Goal: Task Accomplishment & Management: Manage account settings

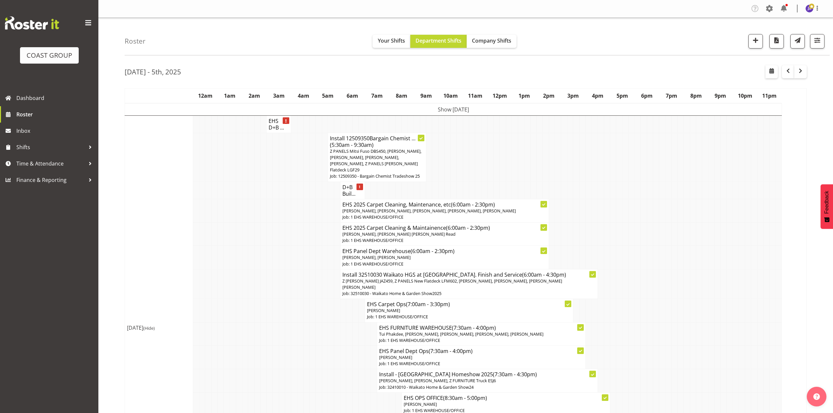
drag, startPoint x: 491, startPoint y: 161, endPoint x: 467, endPoint y: 130, distance: 39.1
click at [491, 161] on td at bounding box center [490, 157] width 6 height 49
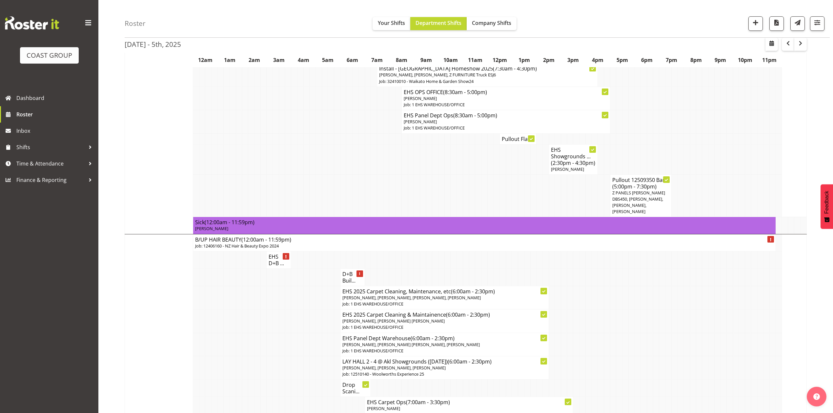
scroll to position [131, 0]
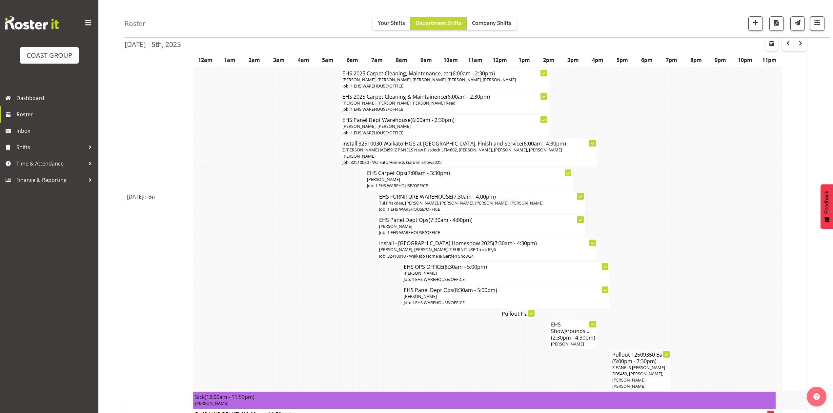
click at [672, 154] on td at bounding box center [674, 153] width 6 height 30
click at [330, 215] on td at bounding box center [331, 226] width 6 height 23
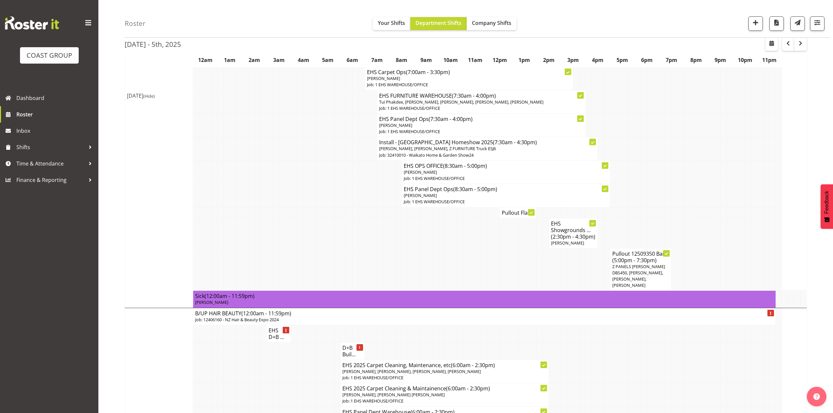
scroll to position [306, 0]
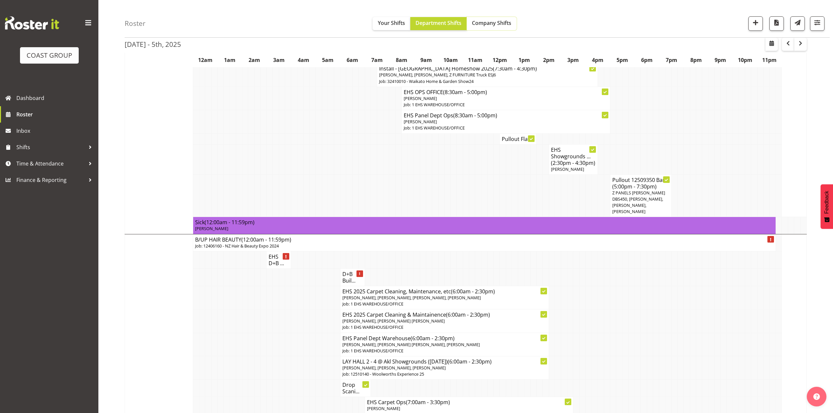
click at [470, 28] on button "Company Shifts" at bounding box center [492, 23] width 50 height 13
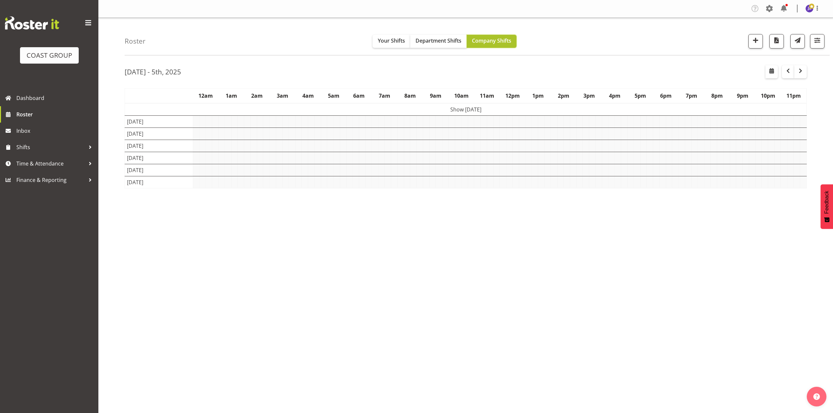
scroll to position [0, 0]
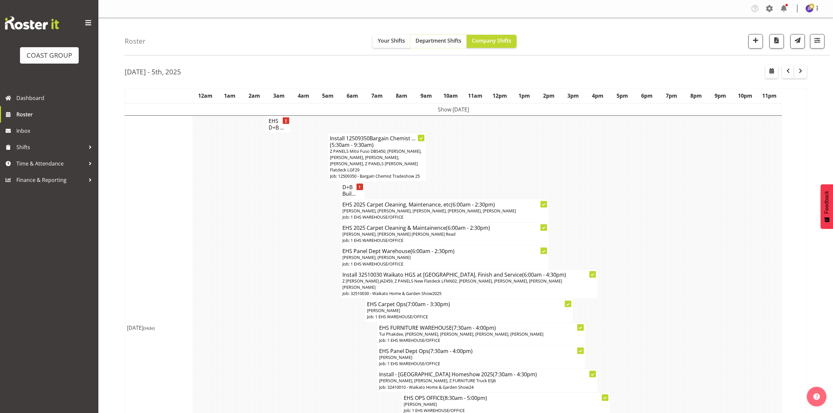
click at [436, 36] on button "Department Shifts" at bounding box center [438, 41] width 56 height 13
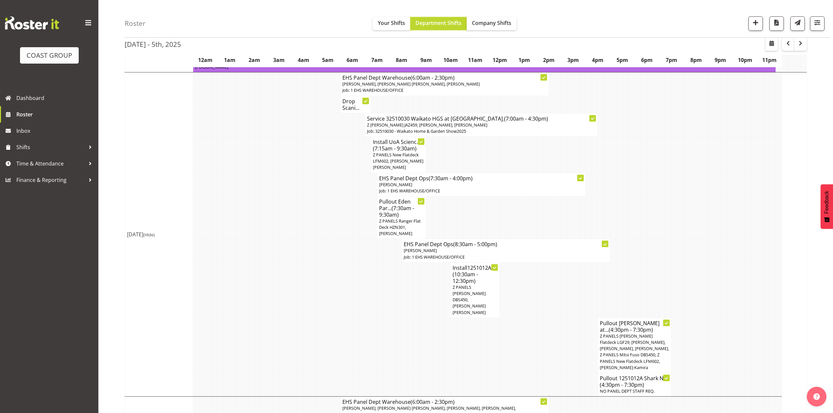
scroll to position [218, 0]
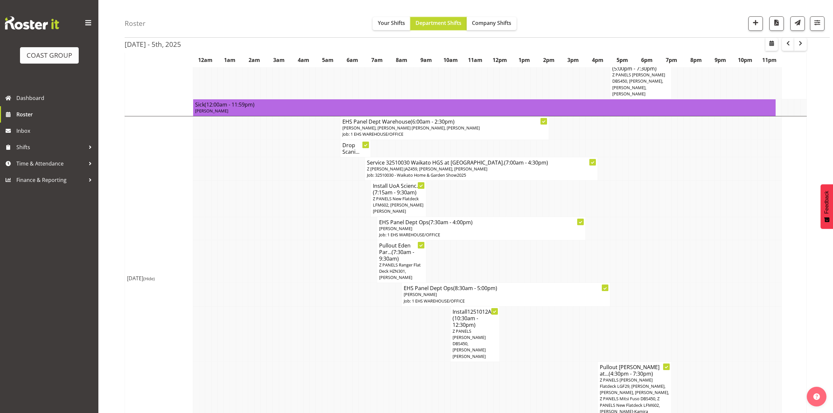
click at [410, 17] on button "Department Shifts" at bounding box center [438, 23] width 56 height 13
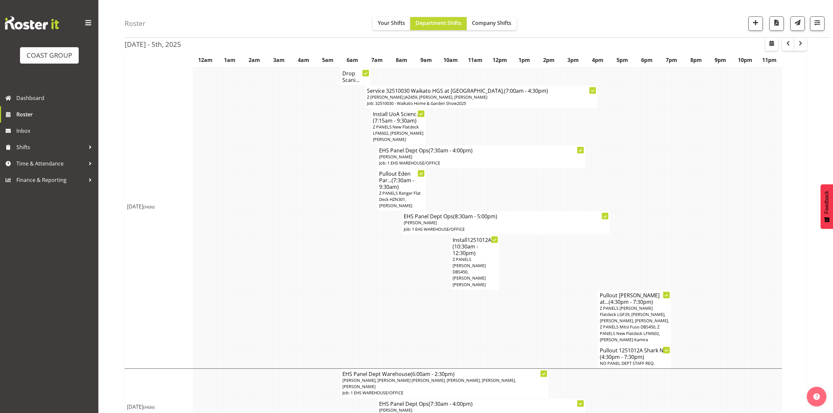
scroll to position [306, 0]
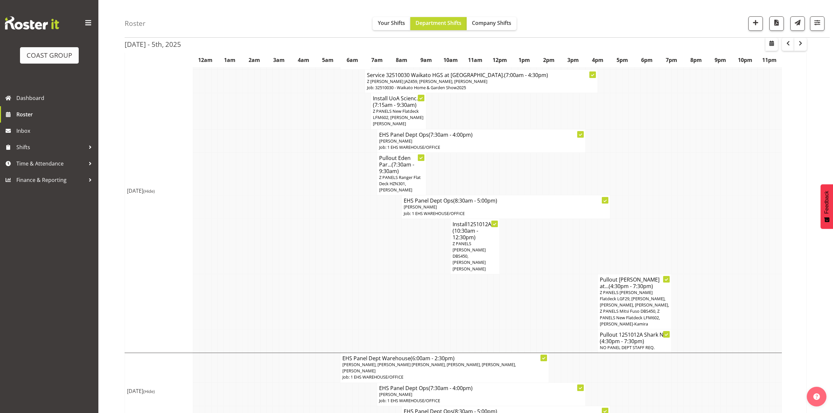
click at [446, 165] on td at bounding box center [447, 173] width 6 height 43
click at [516, 260] on td at bounding box center [515, 246] width 6 height 55
click at [434, 259] on td at bounding box center [435, 246] width 6 height 55
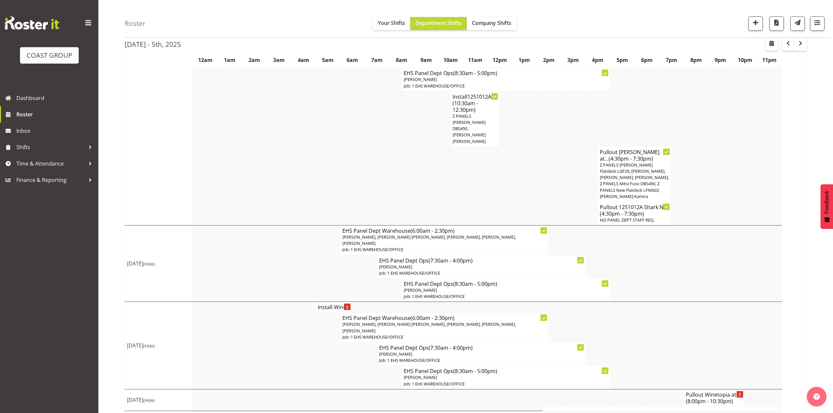
scroll to position [439, 0]
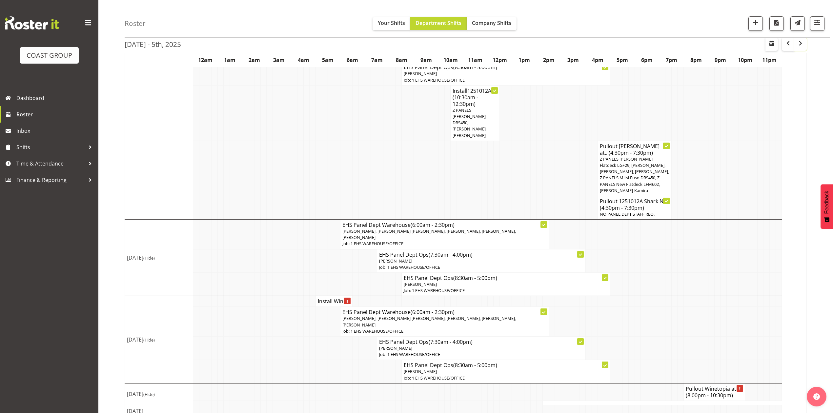
click at [797, 46] on span "button" at bounding box center [800, 43] width 8 height 8
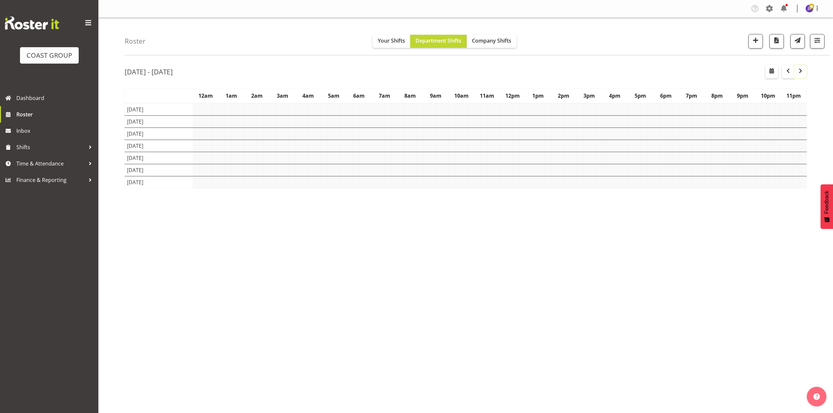
scroll to position [0, 0]
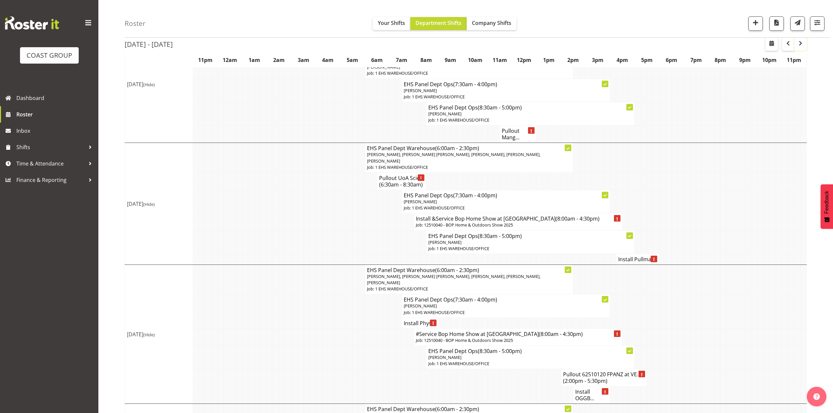
scroll to position [262, 0]
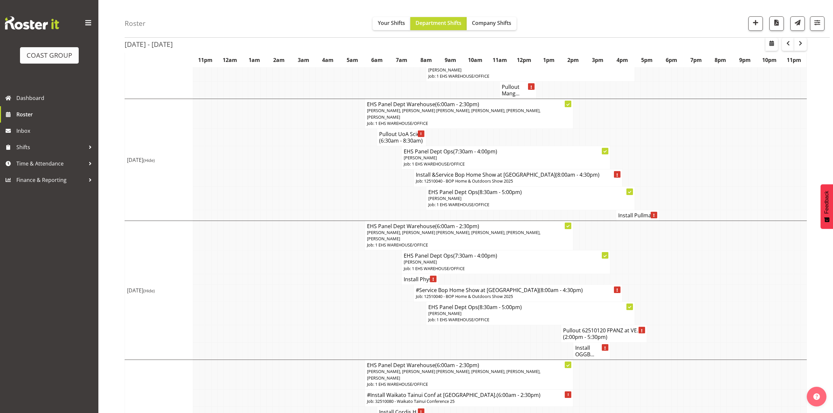
click at [577, 356] on h4 "Install OGGB..." at bounding box center [591, 351] width 32 height 13
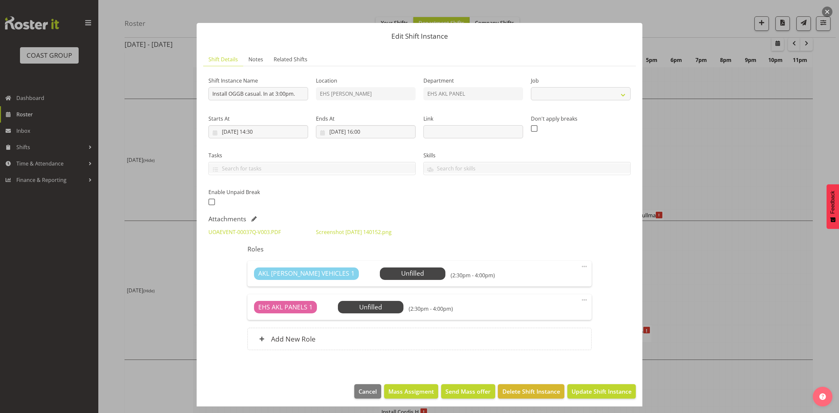
select select "8654"
click at [239, 229] on link "UOAEVENT-00037Q-V003.PDF" at bounding box center [245, 232] width 72 height 7
drag, startPoint x: 697, startPoint y: 157, endPoint x: 688, endPoint y: 157, distance: 9.2
click at [688, 157] on div at bounding box center [419, 206] width 839 height 413
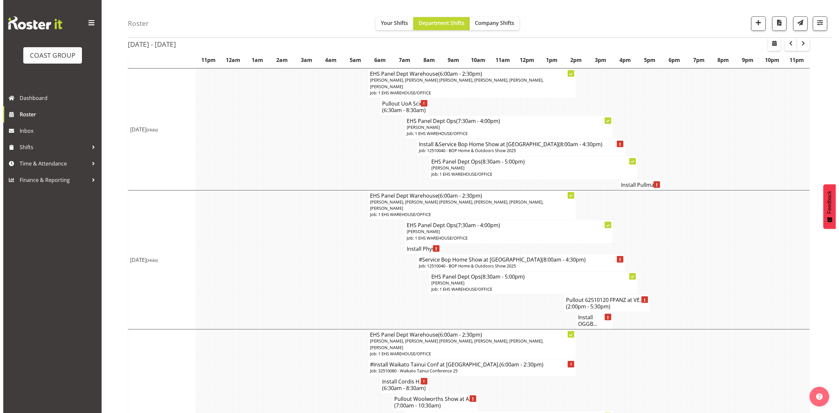
scroll to position [306, 0]
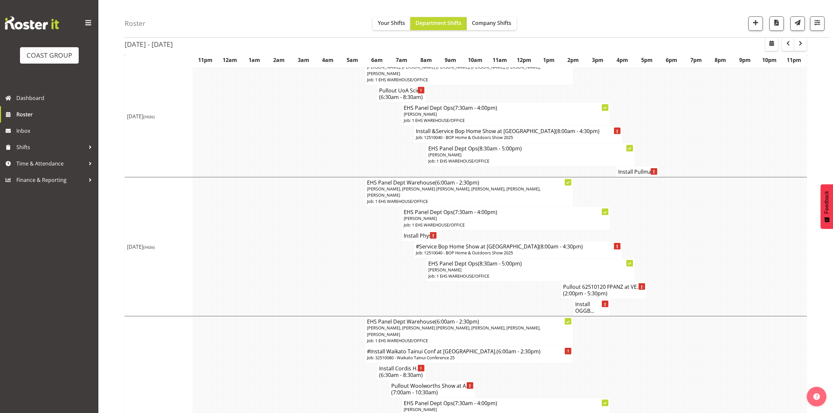
click at [589, 310] on h4 "Install OGGB..." at bounding box center [591, 307] width 32 height 13
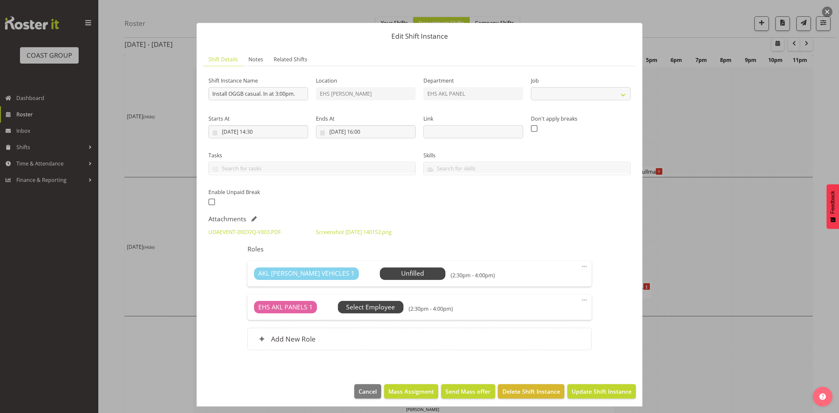
select select "8654"
click at [371, 306] on span "Select Employee" at bounding box center [370, 308] width 49 height 10
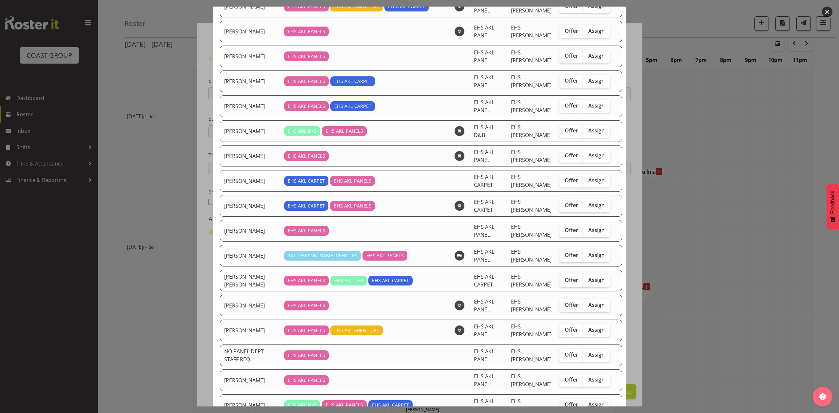
scroll to position [262, 0]
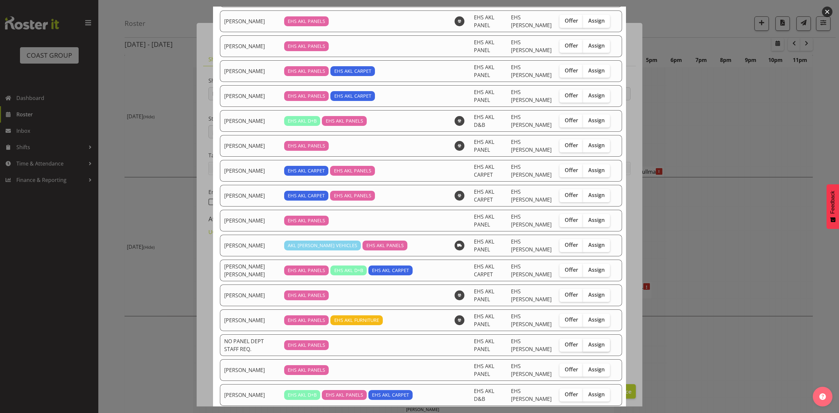
click at [589, 342] on span "Assign" at bounding box center [597, 344] width 16 height 7
click at [583, 343] on input "Assign" at bounding box center [585, 345] width 4 height 4
checkbox input "true"
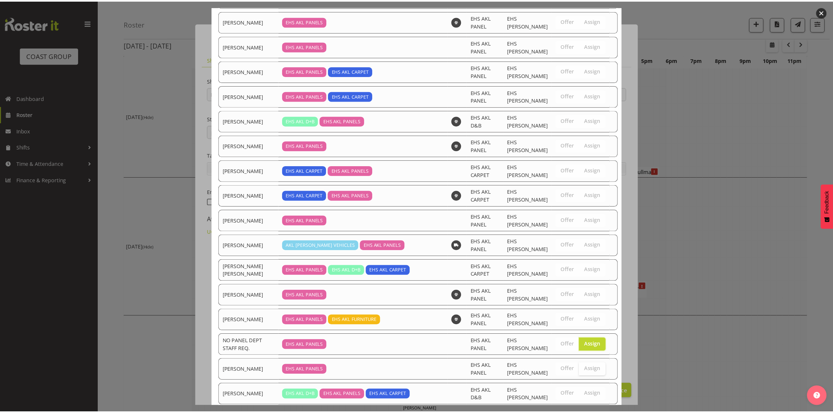
scroll to position [427, 0]
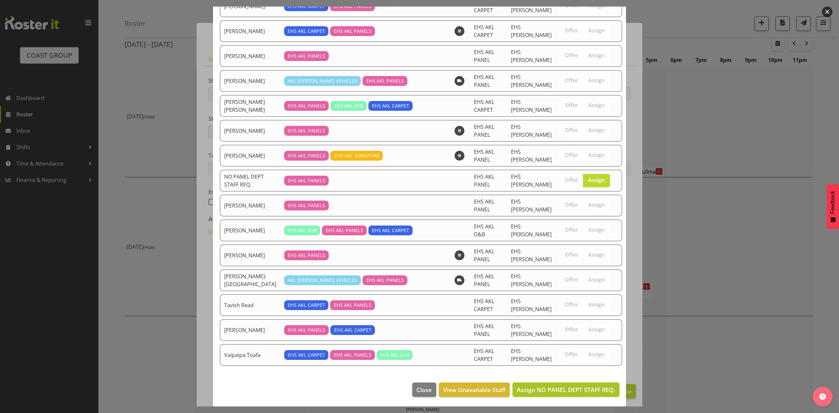
click at [583, 390] on span "Assign NO PANEL DEPT STAFF REQ." at bounding box center [566, 390] width 98 height 8
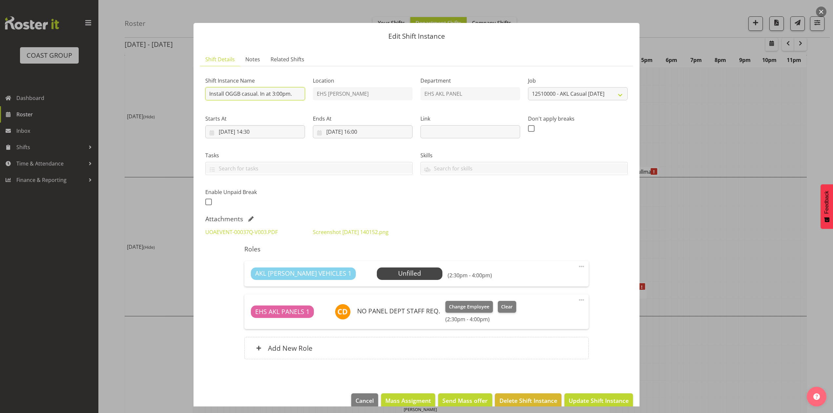
click at [257, 92] on input "Install OGGB casual. In at 3:00pm." at bounding box center [255, 93] width 100 height 13
click at [260, 95] on input "Install OGGB casual. In at 3:00pm." at bounding box center [255, 93] width 100 height 13
click at [209, 92] on input "Install OGGB casual. In at 3:00pm." at bounding box center [255, 93] width 100 height 13
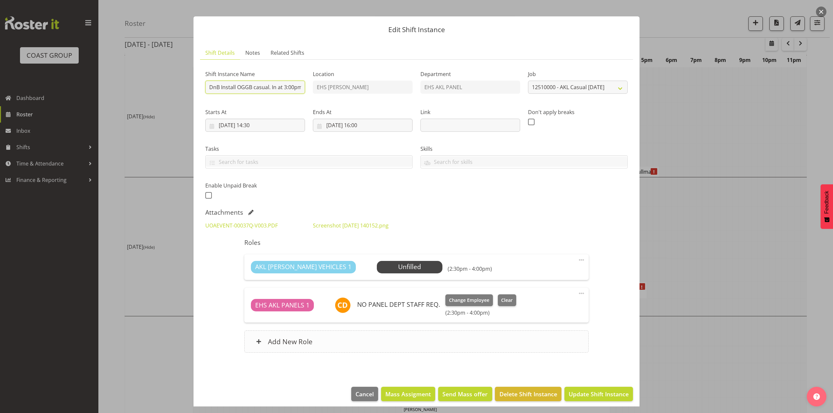
scroll to position [12, 0]
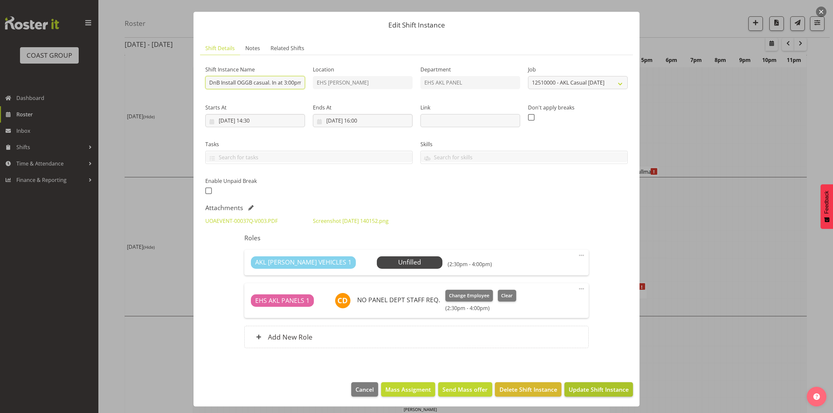
type input "DnB Install OGGB casual. In at 3:00pm."
click at [591, 385] on button "Update Shift Instance" at bounding box center [598, 389] width 69 height 14
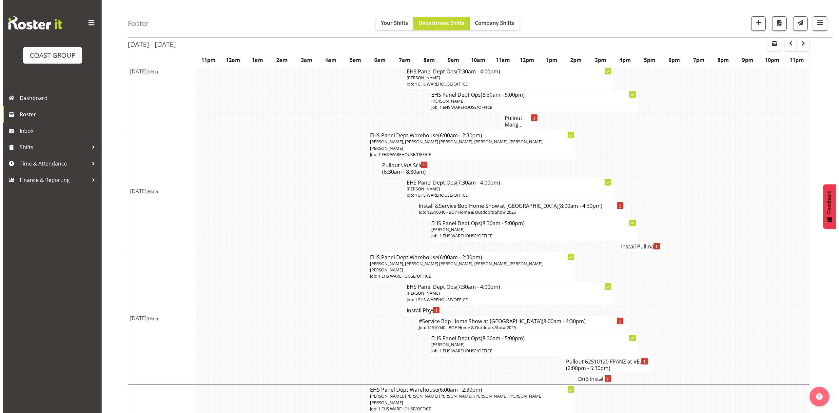
scroll to position [350, 0]
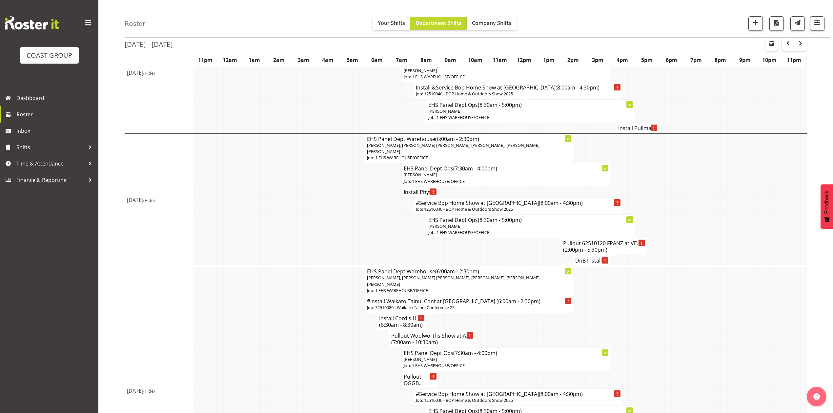
click at [580, 262] on h4 "DnB Install ..." at bounding box center [591, 260] width 32 height 7
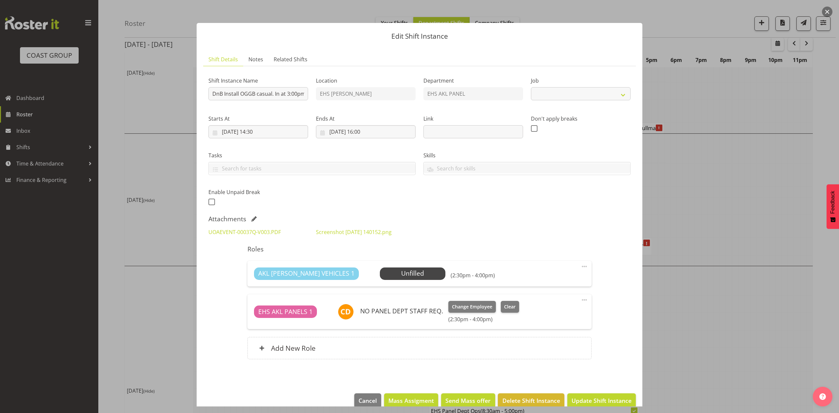
select select "8654"
click at [240, 94] on input "DnB Install OGGB casual. In at 3:00pm." at bounding box center [259, 93] width 100 height 13
click at [243, 92] on input "DnB Install pnels OGGB casual. In at 3:00pm." at bounding box center [259, 93] width 100 height 13
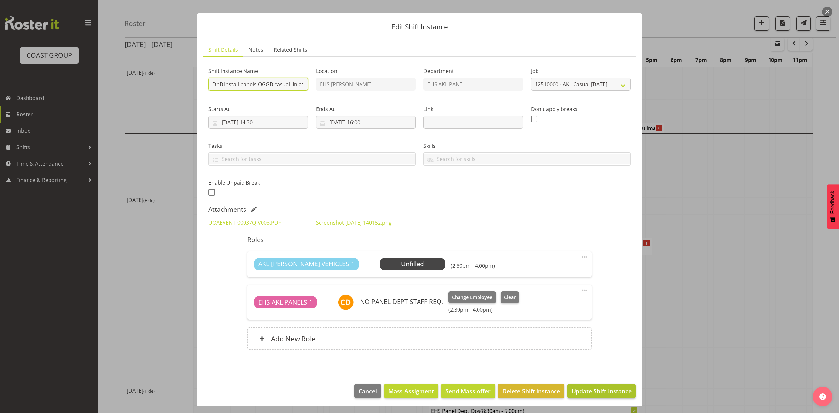
scroll to position [12, 0]
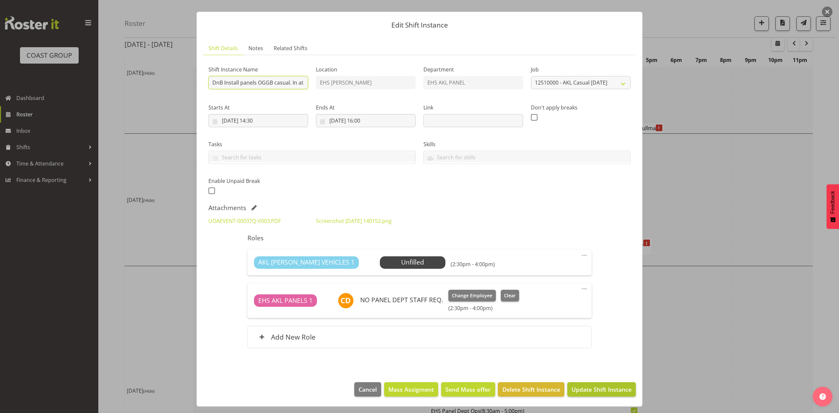
type input "DnB Install panels OGGB casual. In at 3:00pm."
click at [592, 386] on span "Update Shift Instance" at bounding box center [602, 389] width 60 height 9
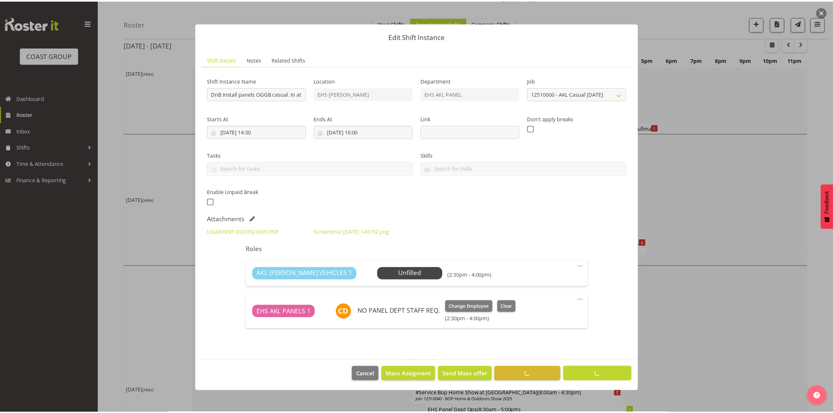
scroll to position [0, 0]
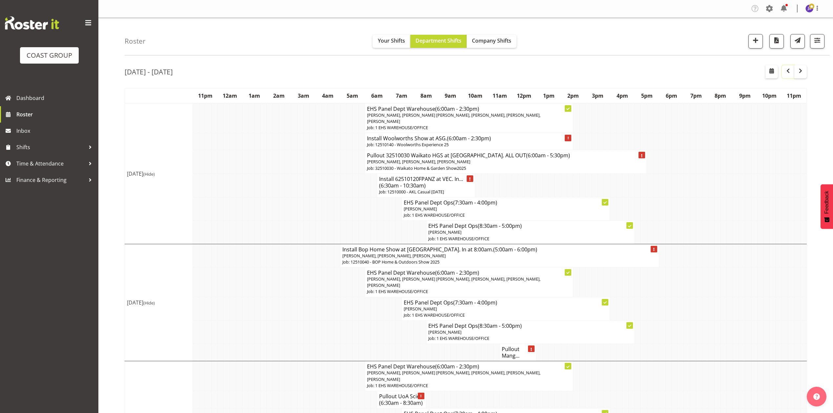
click at [782, 72] on button "button" at bounding box center [788, 71] width 12 height 13
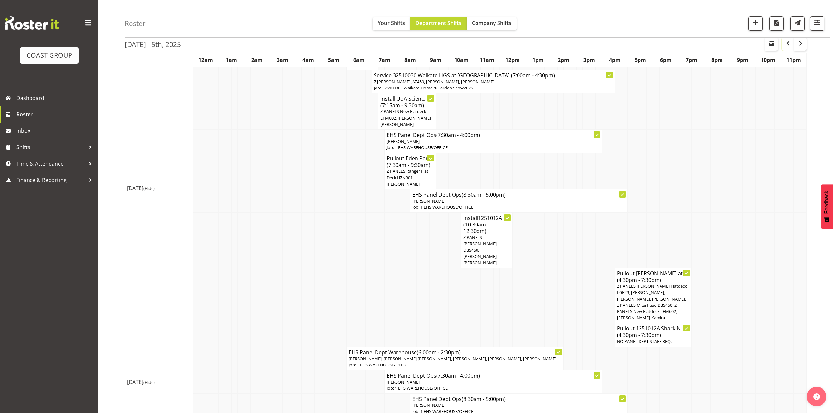
scroll to position [100, 0]
click at [558, 240] on td at bounding box center [560, 238] width 6 height 55
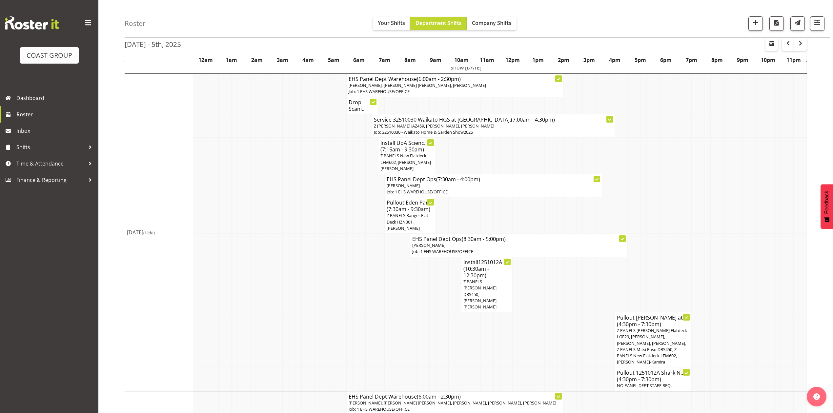
scroll to position [12, 0]
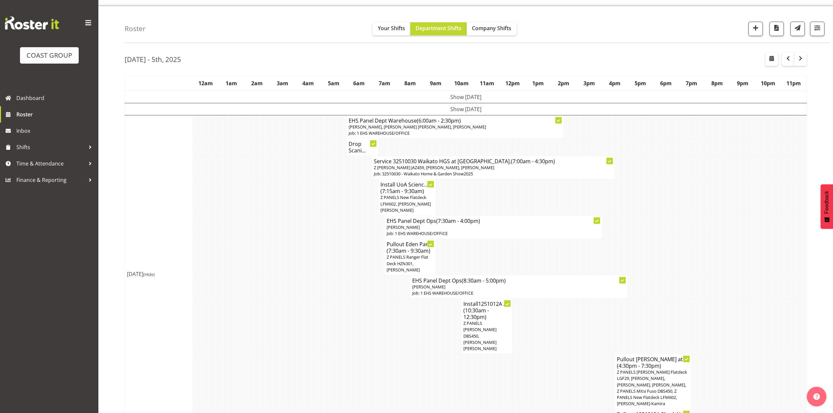
click at [364, 216] on tr "EHS Panel Dept Ops (7:30am - 4:00pm) [PERSON_NAME] Job: 1 EHS WAREHOUSE/OFFICE" at bounding box center [466, 226] width 682 height 23
drag, startPoint x: 715, startPoint y: 256, endPoint x: 700, endPoint y: 257, distance: 15.4
click at [715, 256] on td at bounding box center [714, 257] width 6 height 36
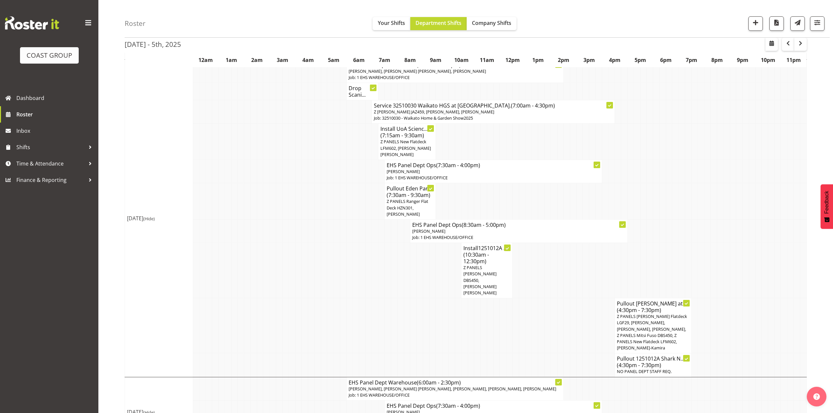
scroll to position [56, 0]
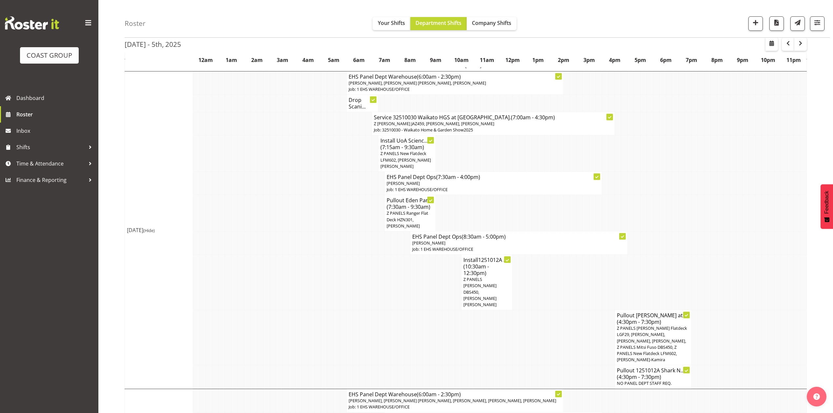
click at [527, 276] on td at bounding box center [528, 282] width 6 height 55
click at [714, 207] on td at bounding box center [714, 213] width 6 height 36
click at [291, 195] on td at bounding box center [292, 182] width 6 height 23
click at [330, 209] on td at bounding box center [330, 213] width 6 height 36
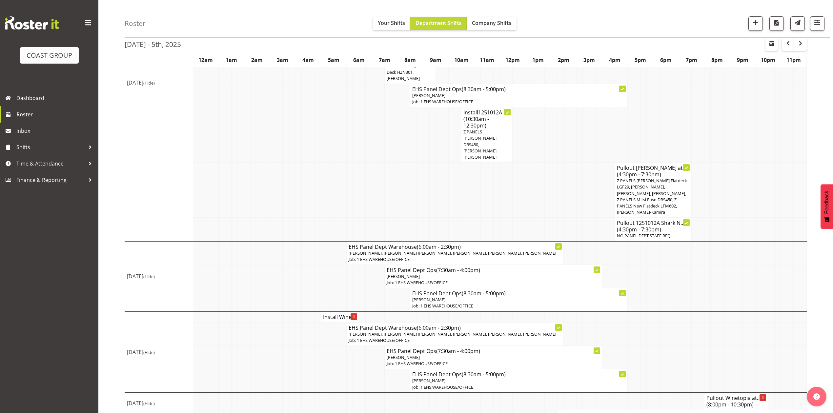
scroll to position [231, 0]
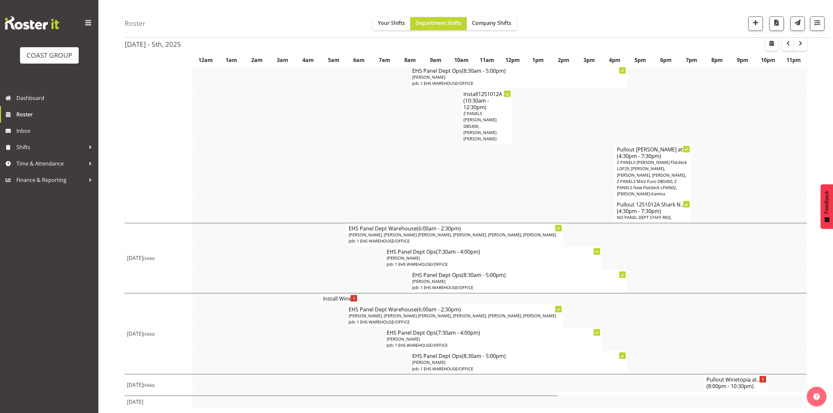
click at [337, 295] on h4 "Install Wine..." at bounding box center [340, 298] width 34 height 7
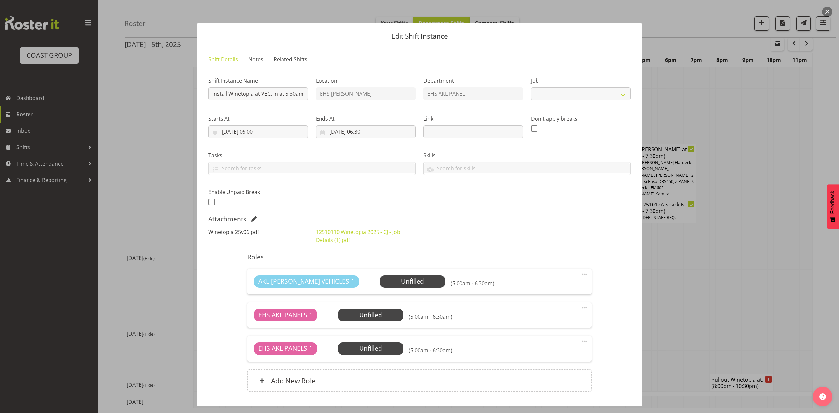
select select "10038"
click at [219, 229] on link "Winetopia 25v06.pdf" at bounding box center [234, 232] width 50 height 7
click at [768, 96] on div at bounding box center [419, 206] width 839 height 413
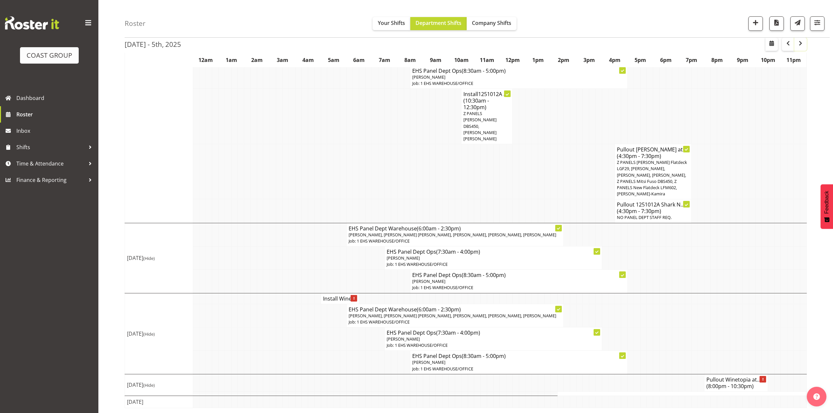
click at [800, 44] on span "button" at bounding box center [800, 43] width 8 height 8
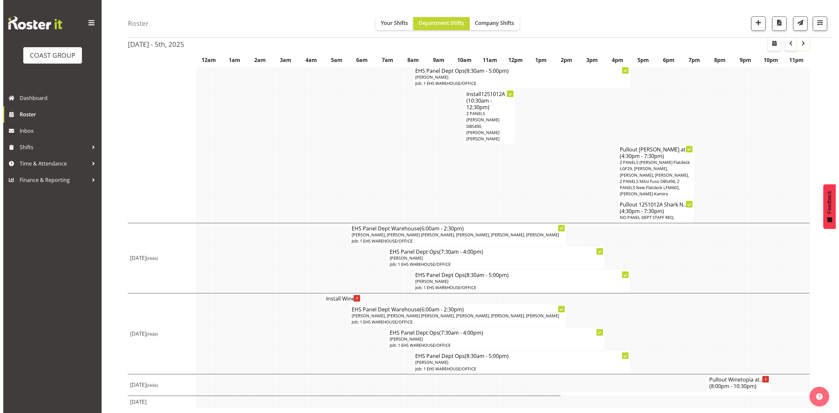
scroll to position [0, 0]
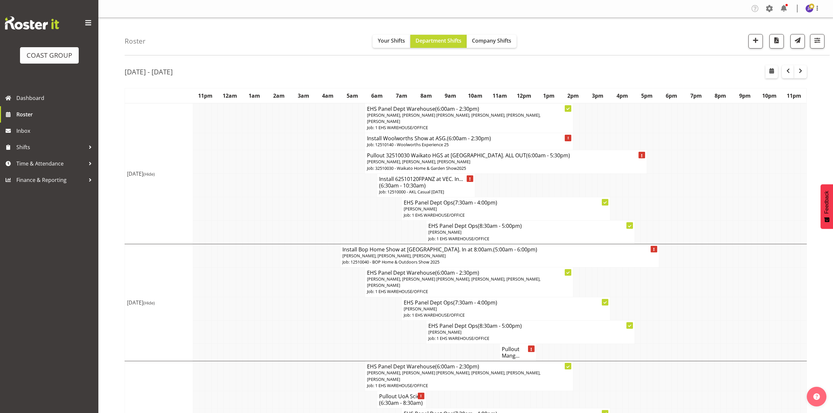
click at [410, 187] on span "(6:30am - 10:30am)" at bounding box center [402, 185] width 47 height 7
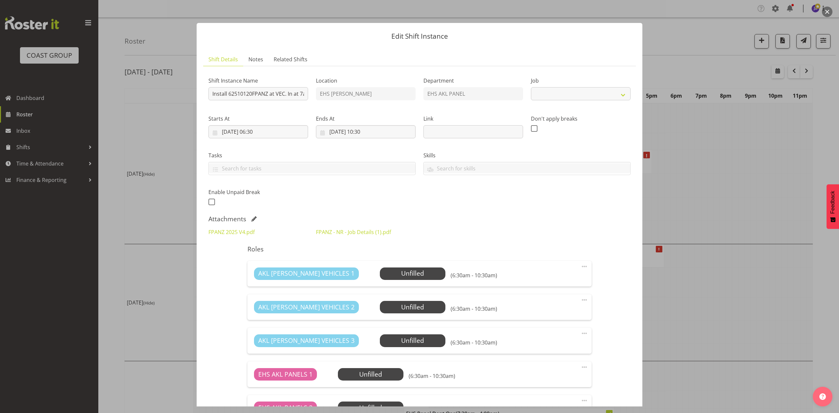
select select "8654"
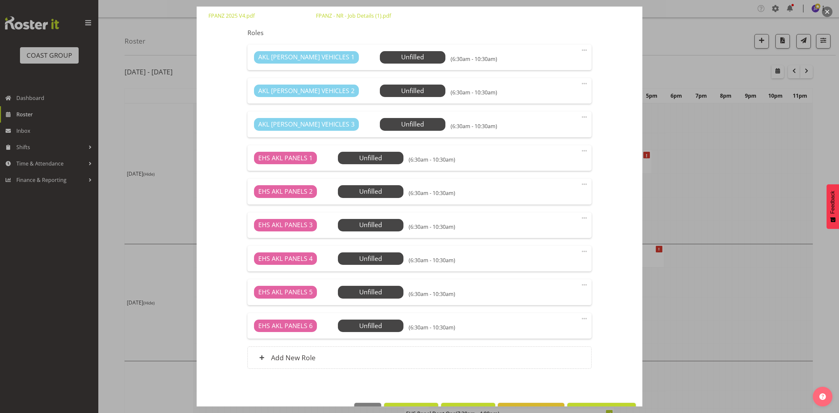
scroll to position [218, 0]
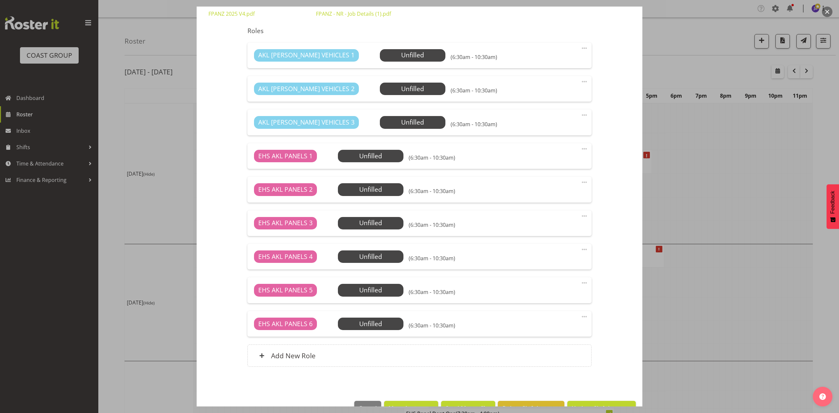
click at [691, 190] on div at bounding box center [419, 206] width 839 height 413
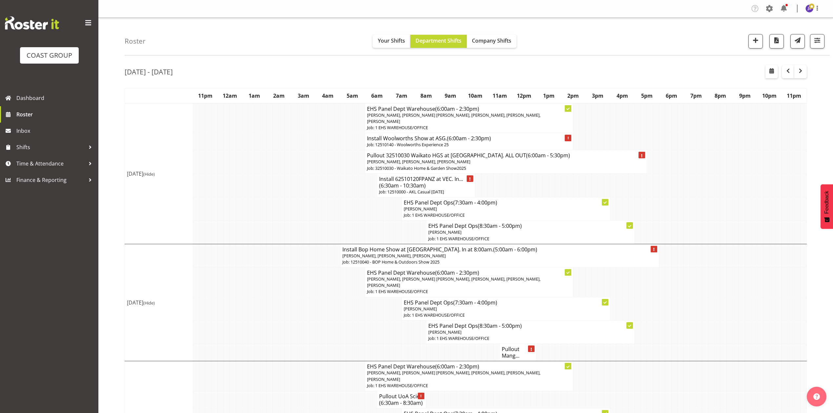
click at [412, 180] on h4 "Install 62510120FPANZ at VEC. In... (6:30am - 10:30am)" at bounding box center [426, 182] width 94 height 13
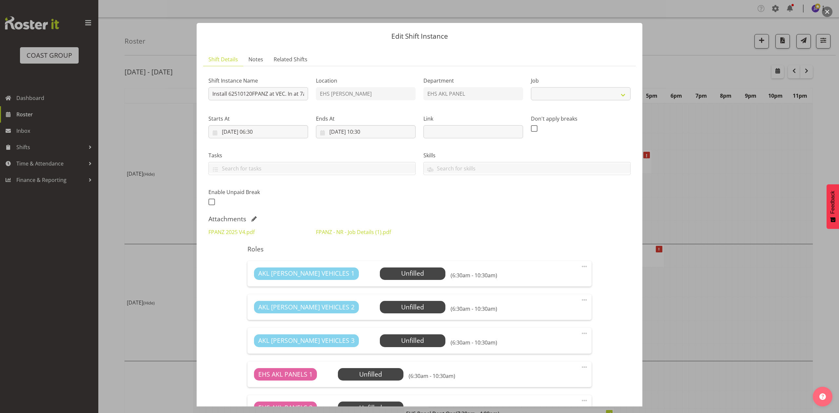
scroll to position [238, 0]
select select "8654"
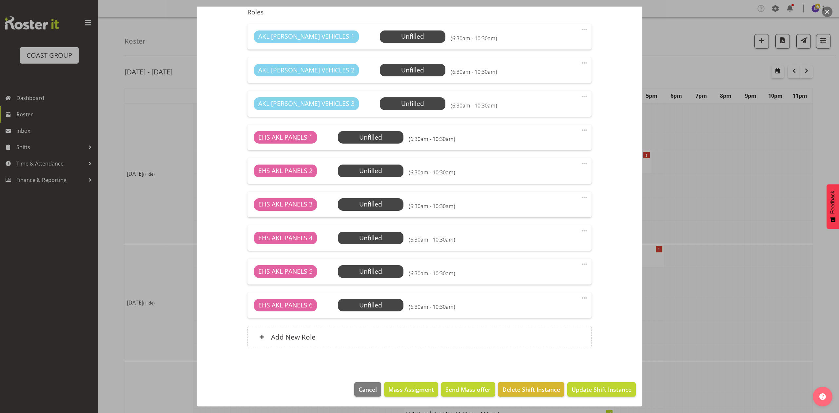
click at [581, 298] on span at bounding box center [585, 298] width 8 height 8
click at [554, 332] on link "Delete" at bounding box center [557, 336] width 63 height 12
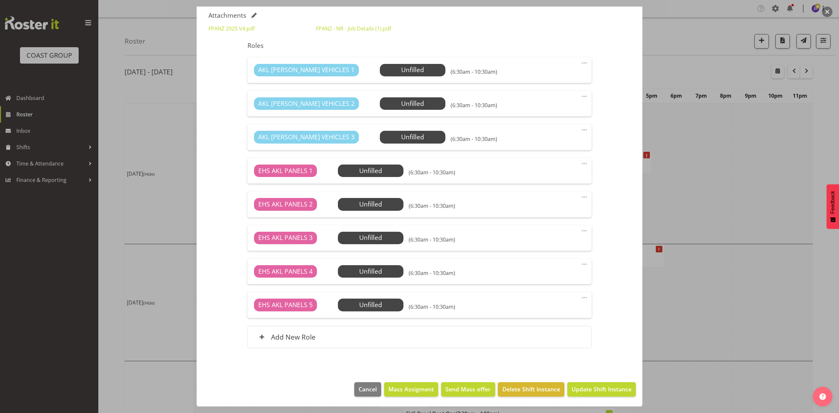
click at [581, 297] on span at bounding box center [585, 298] width 8 height 8
click at [548, 333] on link "Delete" at bounding box center [557, 336] width 63 height 12
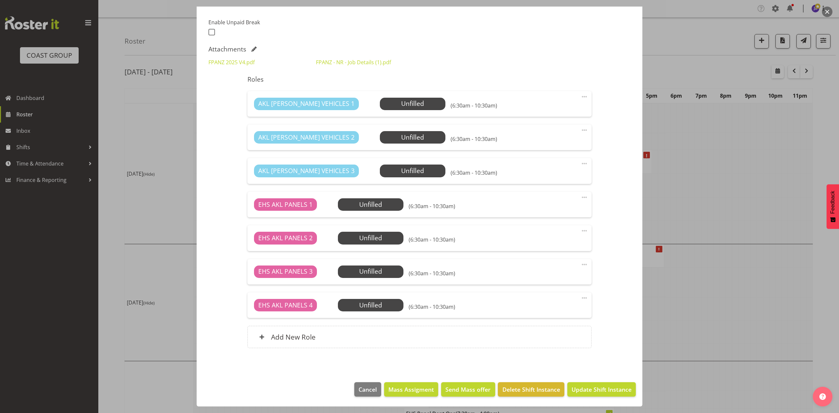
scroll to position [171, 0]
click at [581, 163] on span at bounding box center [585, 164] width 8 height 8
click at [533, 200] on link "Delete" at bounding box center [557, 202] width 63 height 12
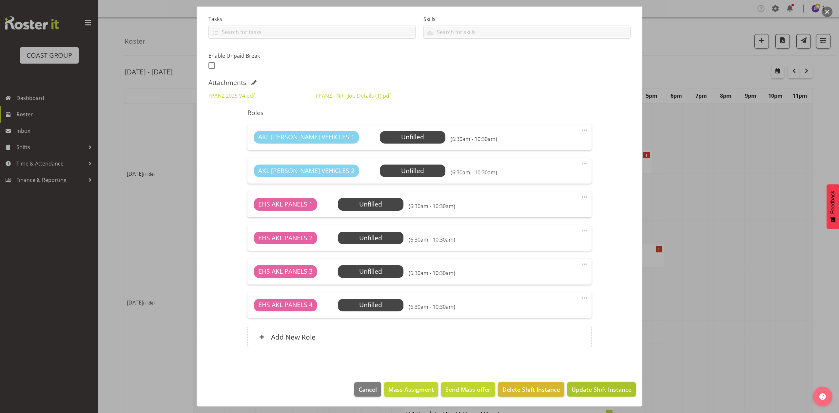
click at [596, 386] on span "Update Shift Instance" at bounding box center [602, 389] width 60 height 9
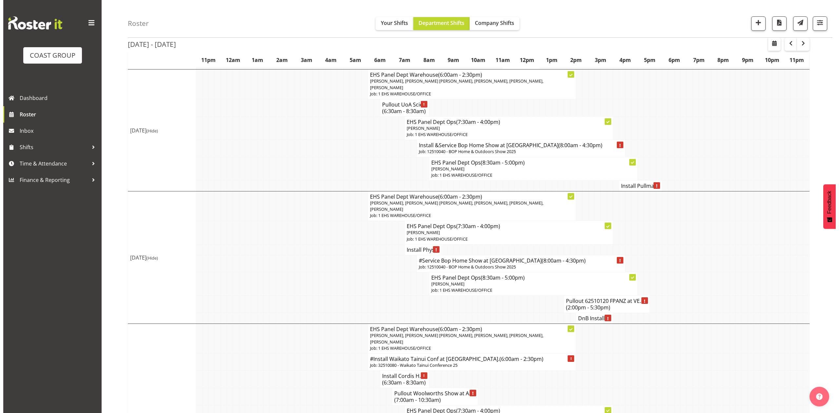
scroll to position [306, 0]
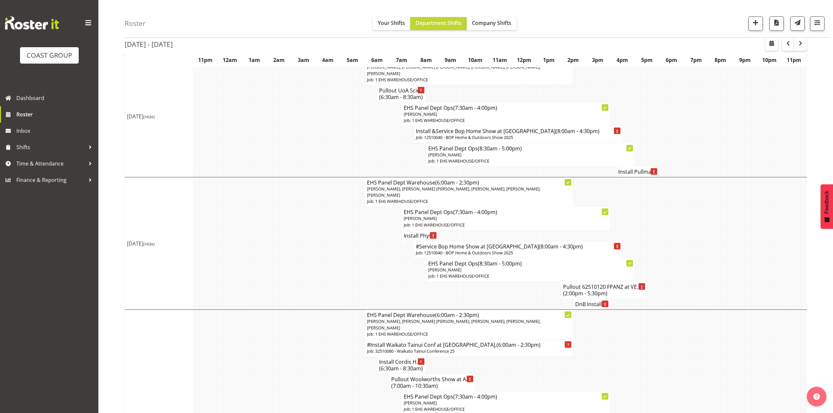
click at [602, 292] on h4 "Pullout 62510120 FPANZ at VE... (2:00pm - 5:30pm)" at bounding box center [604, 290] width 82 height 13
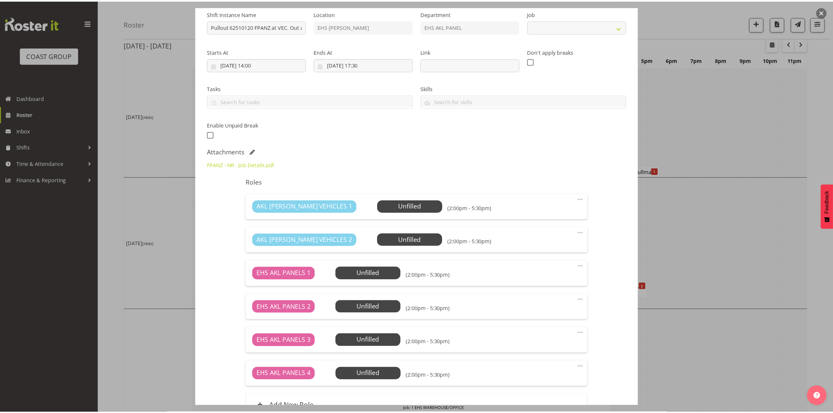
scroll to position [131, 0]
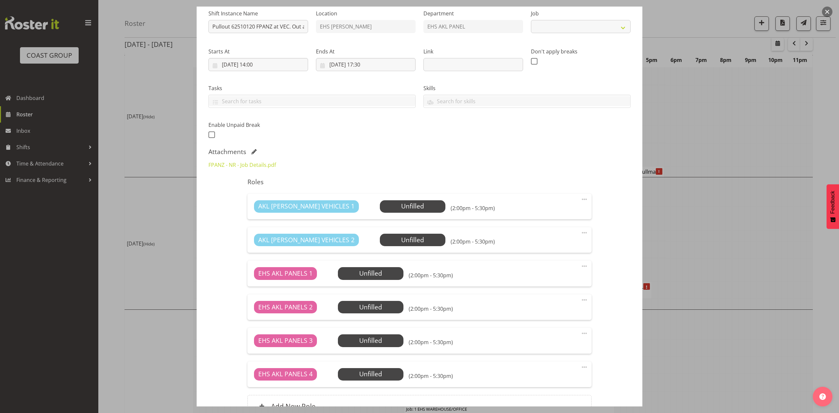
select select "8654"
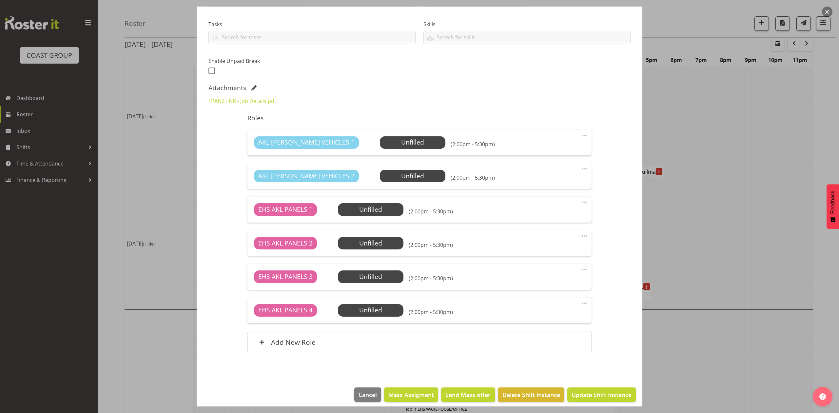
drag, startPoint x: 767, startPoint y: 222, endPoint x: 693, endPoint y: 240, distance: 76.2
click at [761, 227] on div at bounding box center [419, 206] width 839 height 413
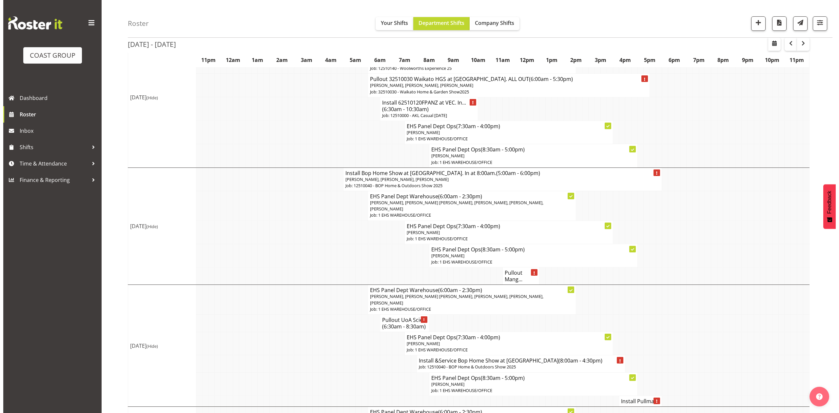
scroll to position [0, 0]
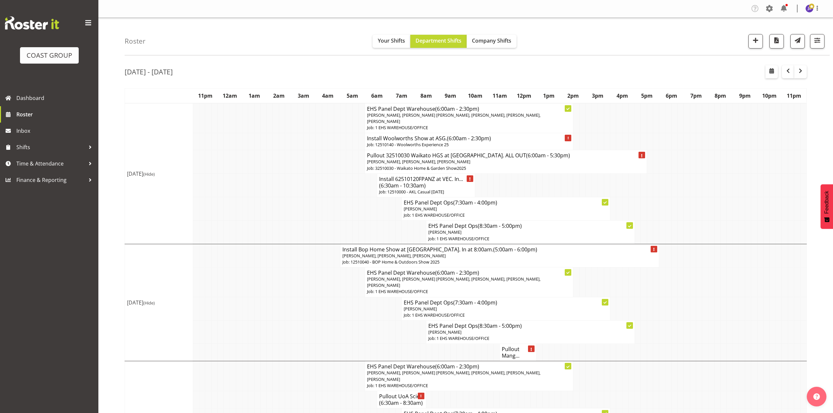
click at [444, 183] on h4 "Install 62510120FPANZ at VEC. In... (6:30am - 10:30am)" at bounding box center [426, 182] width 94 height 13
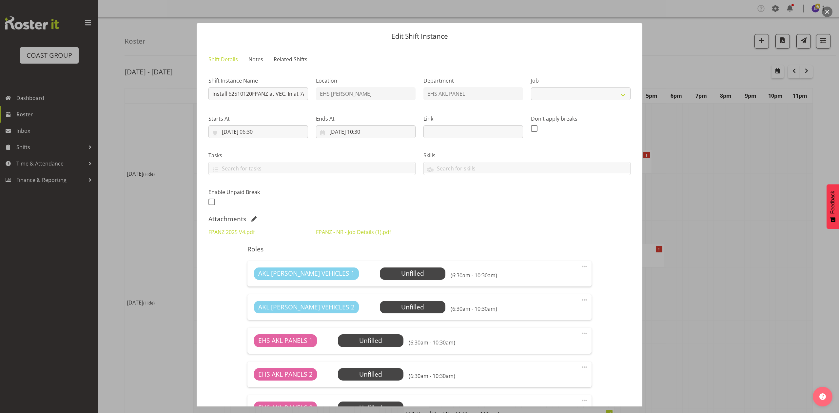
select select "8654"
click at [504, 233] on div "FPANZ 2025 V4.pdf FPANZ - NR - Job Details (1).pdf" at bounding box center [420, 232] width 430 height 16
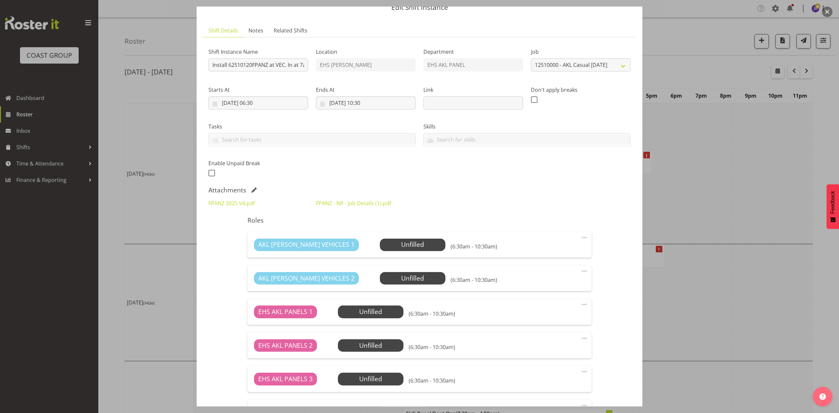
scroll to position [44, 0]
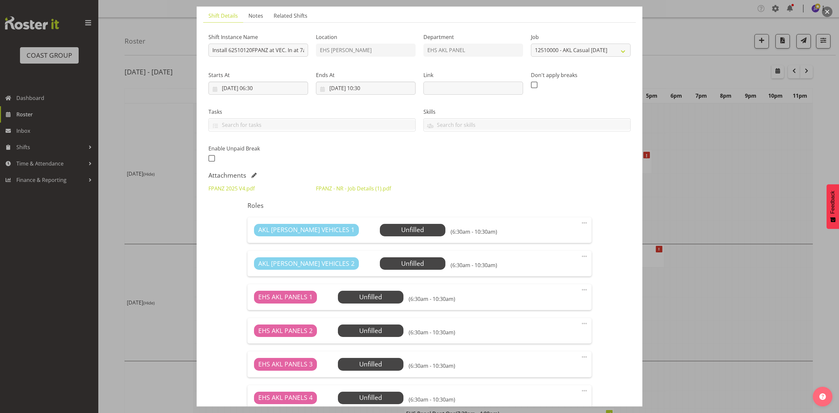
click at [252, 173] on span at bounding box center [254, 175] width 5 height 5
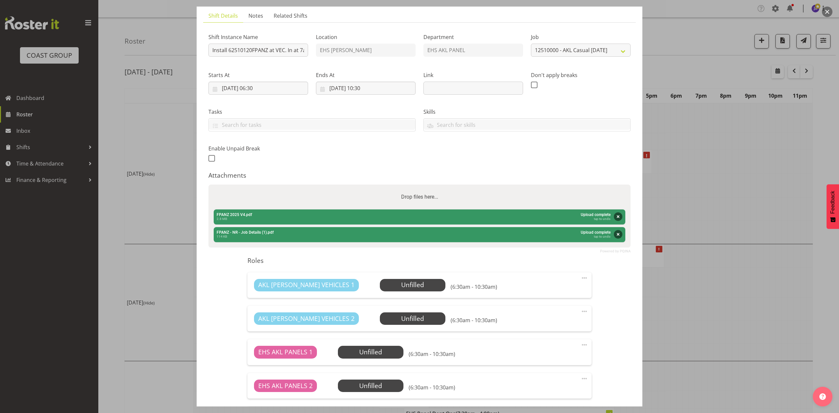
click at [272, 190] on div "Drop files here..." at bounding box center [420, 197] width 422 height 25
click at [209, 185] on input "Drop files here..." at bounding box center [420, 186] width 422 height 2
type input "C:\fakepath\FPANZ 2025 V6.pdf"
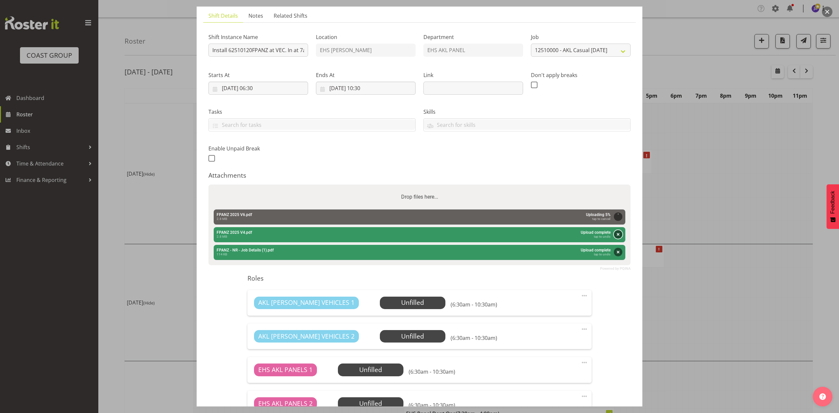
click at [614, 235] on button "Remove" at bounding box center [618, 234] width 9 height 9
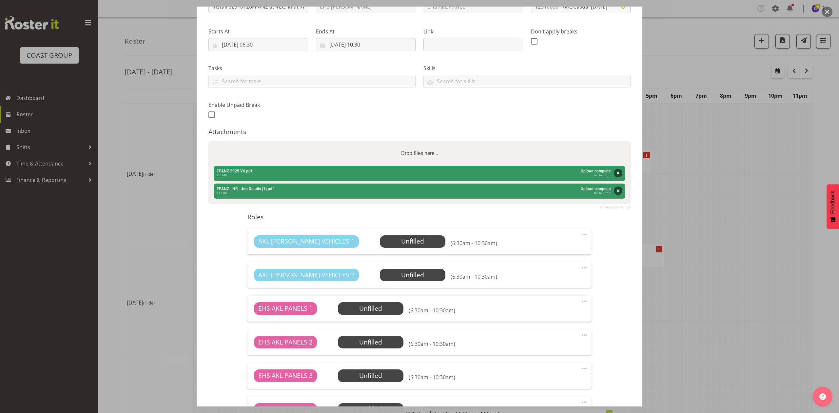
scroll to position [192, 0]
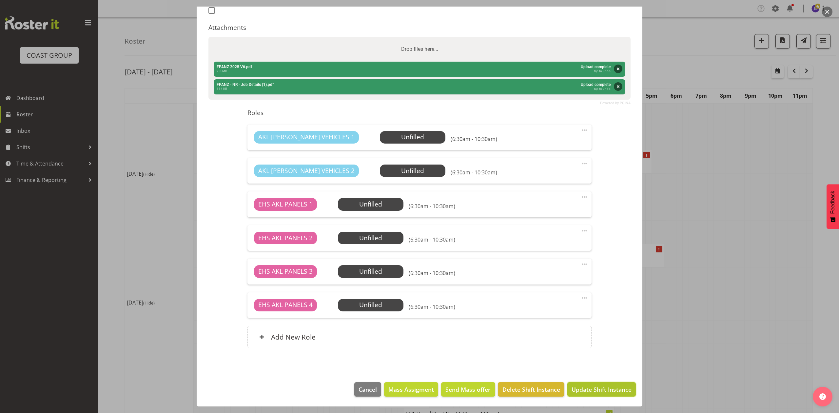
click at [599, 387] on span "Update Shift Instance" at bounding box center [602, 389] width 60 height 9
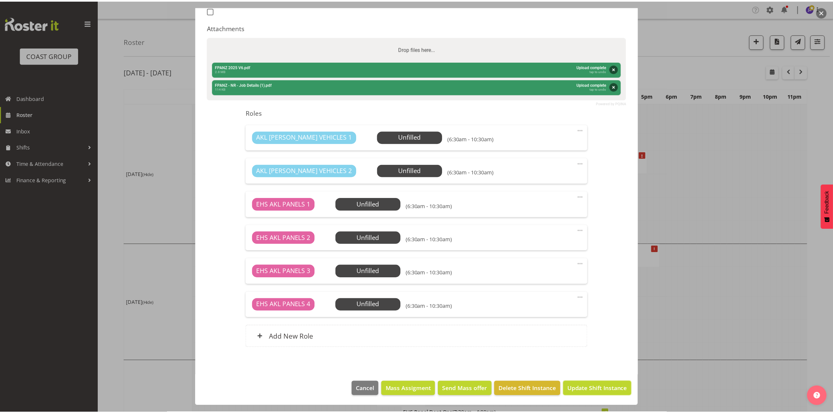
scroll to position [166, 0]
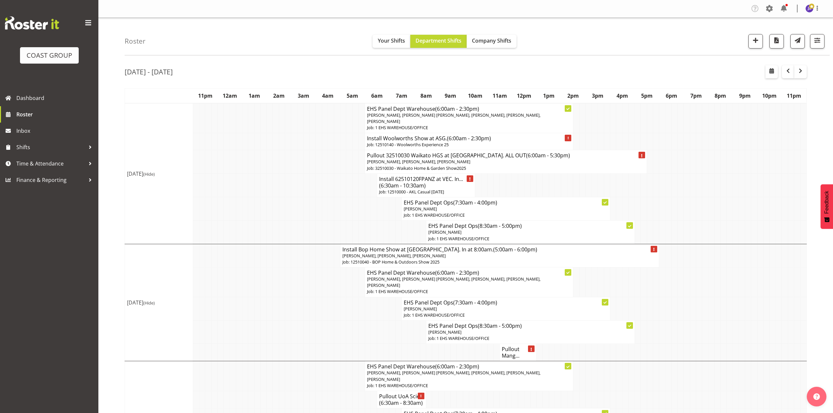
click at [418, 186] on span "(6:30am - 10:30am)" at bounding box center [402, 185] width 47 height 7
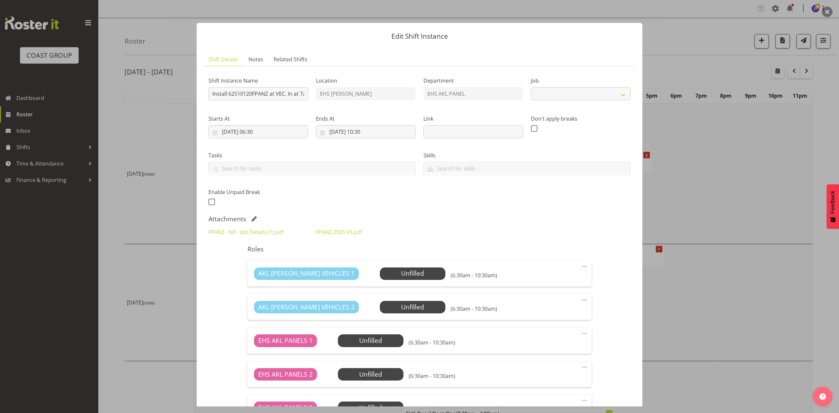
select select "8654"
click at [253, 230] on link "FPANZ - NR - Job Details (1).pdf" at bounding box center [246, 232] width 75 height 7
click at [730, 198] on div at bounding box center [419, 206] width 839 height 413
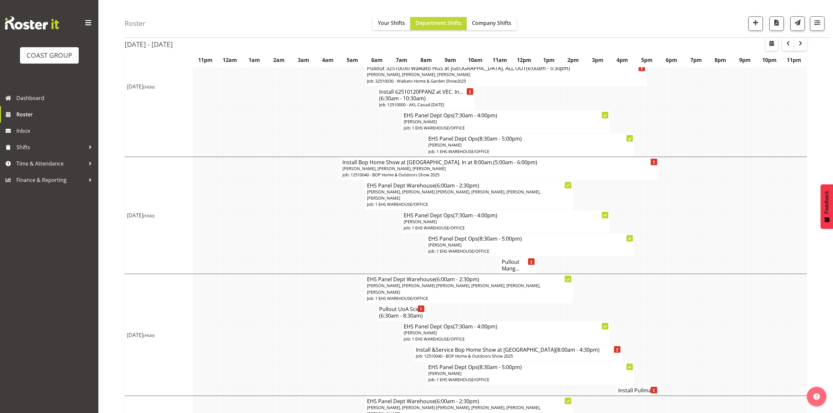
scroll to position [131, 0]
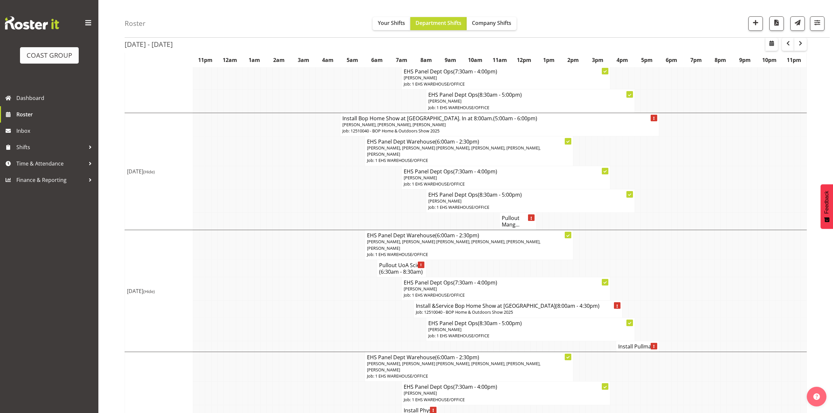
click at [498, 226] on td at bounding box center [497, 221] width 6 height 17
click at [504, 224] on h4 "Pullout Mang..." at bounding box center [518, 221] width 32 height 13
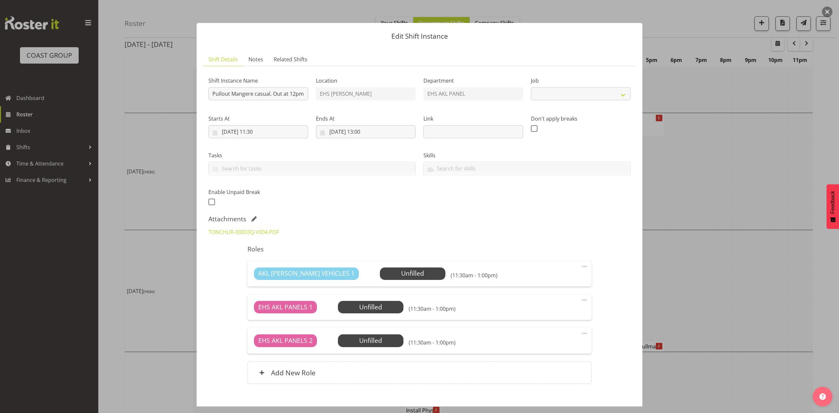
select select "8653"
click at [215, 231] on link "TONCHUR-00003Q-V004.PDF" at bounding box center [244, 232] width 71 height 7
click at [678, 207] on div at bounding box center [419, 206] width 839 height 413
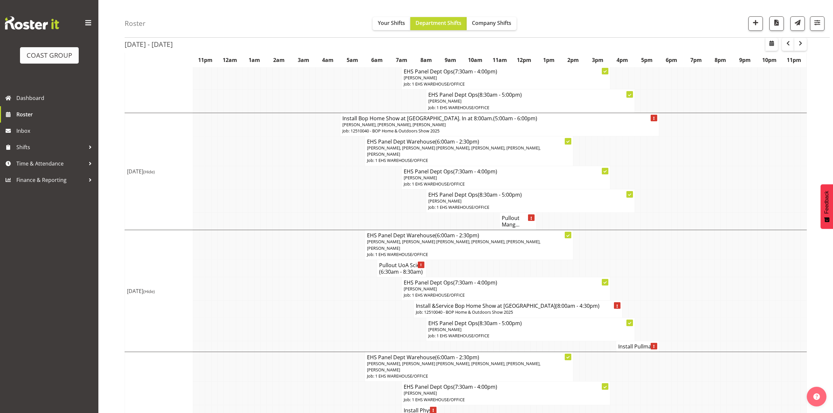
click at [511, 224] on h4 "Pullout Mang..." at bounding box center [518, 221] width 32 height 13
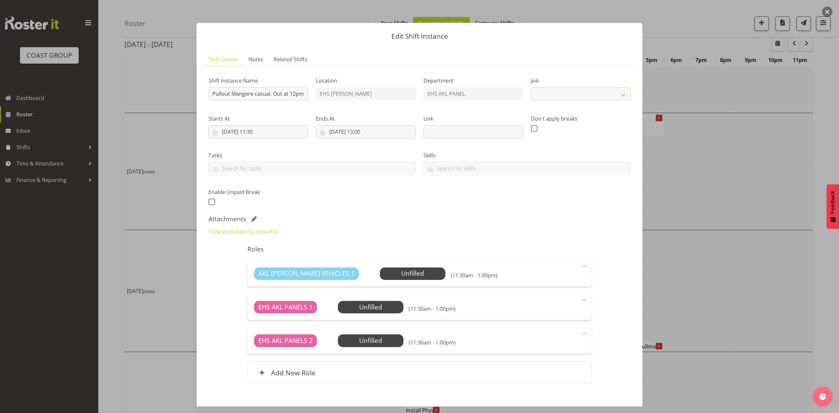
select select "8653"
click at [725, 176] on div at bounding box center [419, 206] width 839 height 413
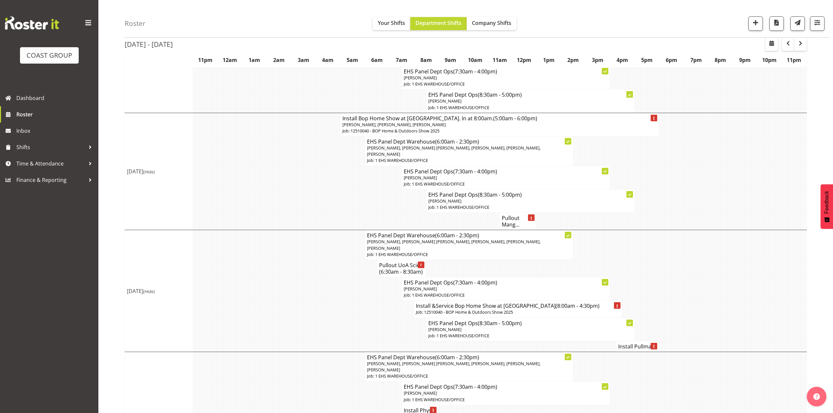
scroll to position [175, 0]
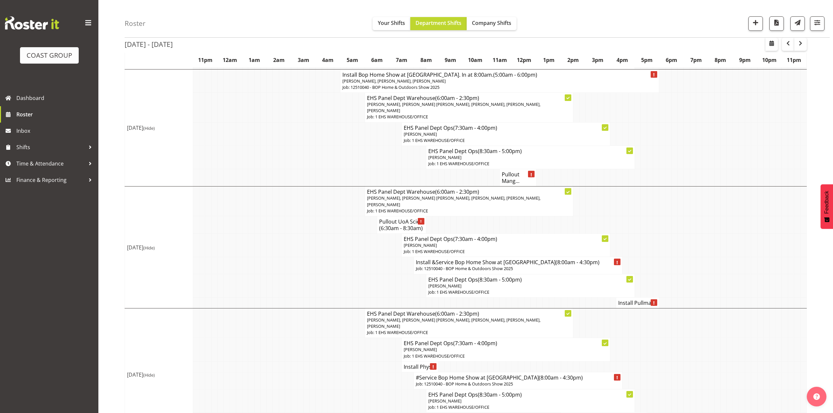
click at [395, 223] on h4 "Pullout UoA Scie... (6:30am - 8:30am)" at bounding box center [401, 224] width 45 height 13
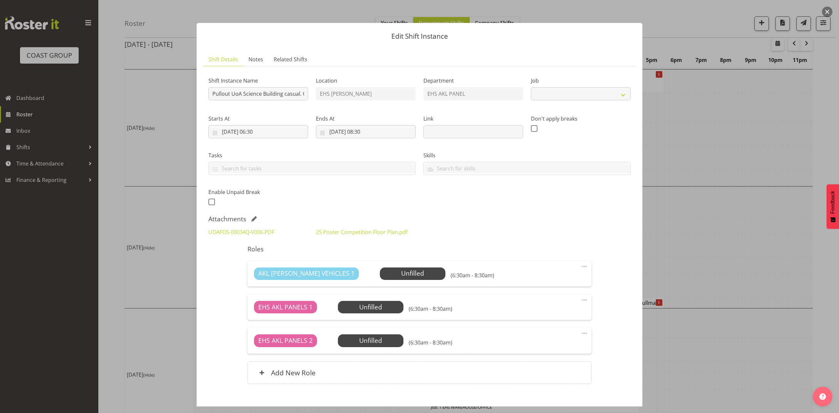
select select "8654"
click at [740, 196] on div at bounding box center [419, 206] width 839 height 413
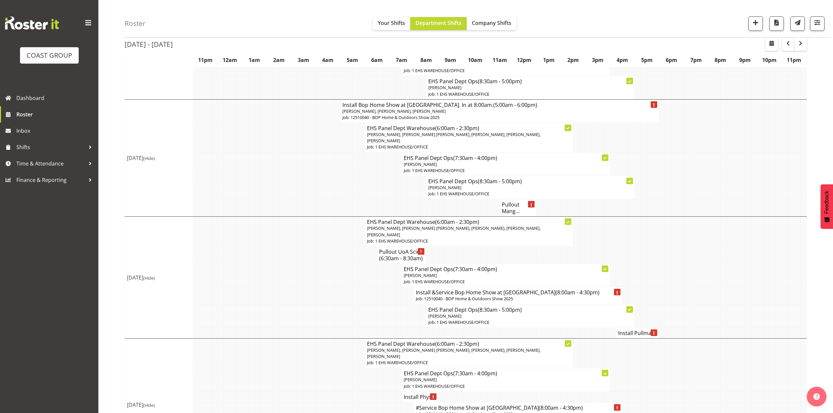
scroll to position [131, 0]
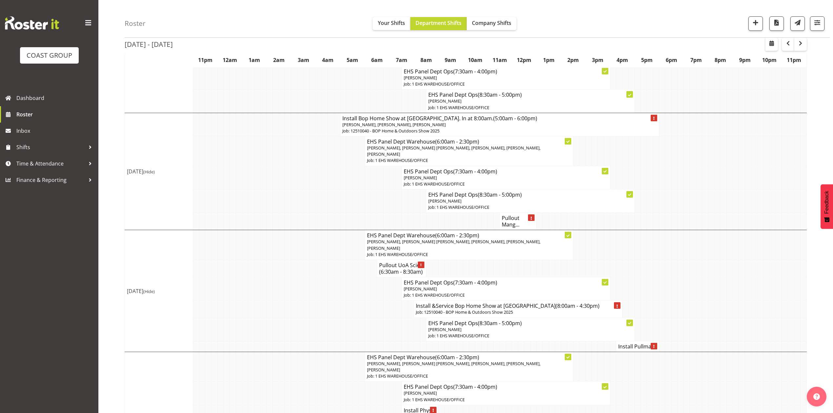
click at [509, 222] on h4 "Pullout Mang..." at bounding box center [518, 221] width 32 height 13
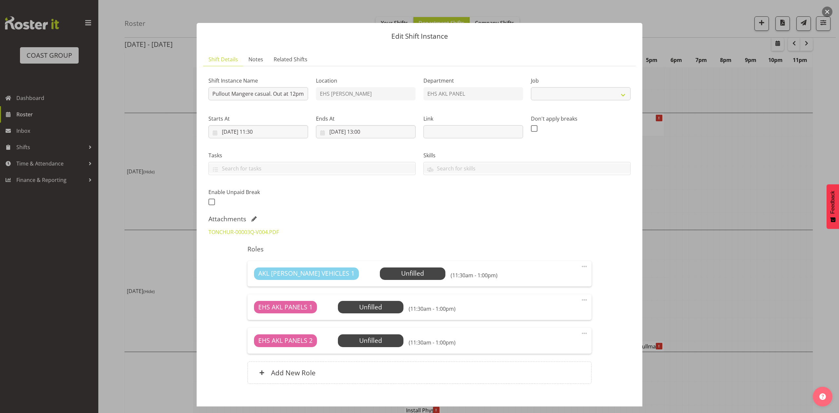
select select "8653"
click at [241, 233] on link "TONCHUR-00003Q-V004.PDF" at bounding box center [244, 232] width 71 height 7
click at [713, 157] on div at bounding box center [419, 206] width 839 height 413
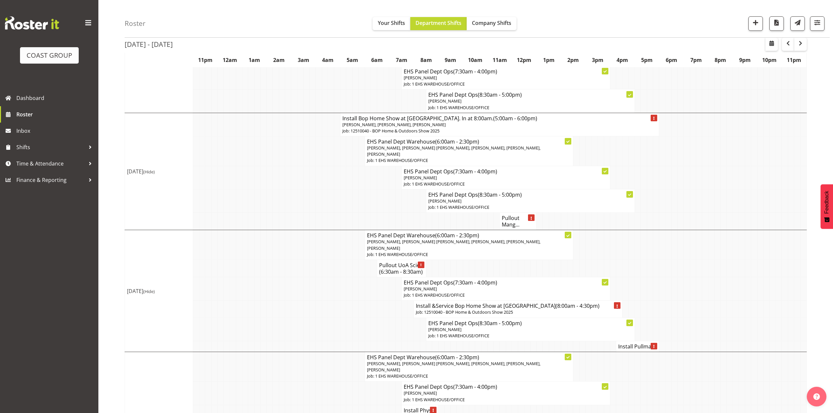
click at [512, 219] on h4 "Pullout Mang..." at bounding box center [518, 221] width 32 height 13
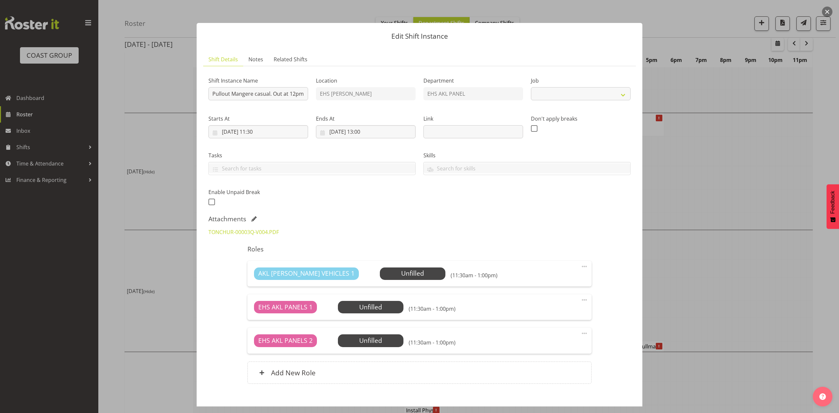
select select "8653"
click at [725, 165] on div at bounding box center [419, 206] width 839 height 413
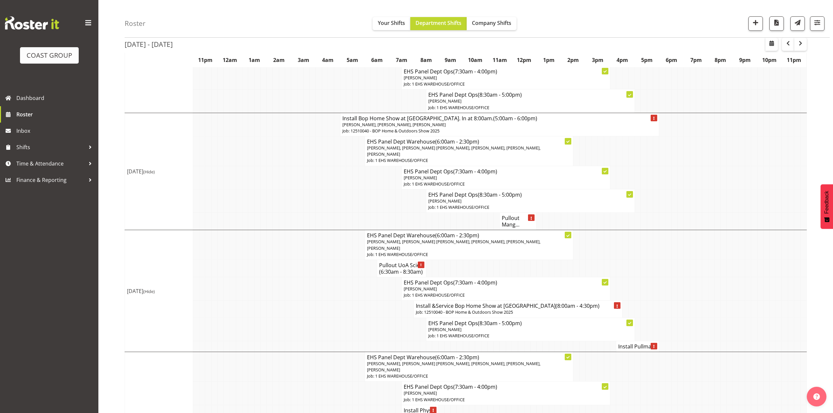
click at [396, 269] on h4 "Pullout UoA Scie... (6:30am - 8:30am)" at bounding box center [401, 268] width 45 height 13
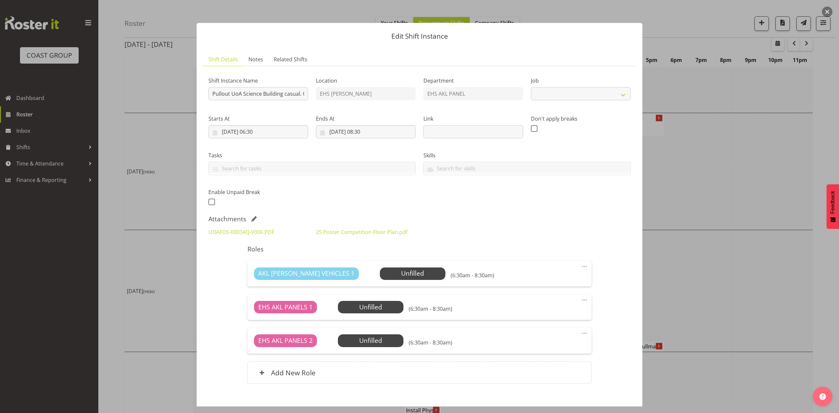
select select "8654"
click at [260, 230] on link "UOAFOS-00034Q-V006.PDF" at bounding box center [242, 232] width 66 height 7
click at [752, 142] on div at bounding box center [419, 206] width 839 height 413
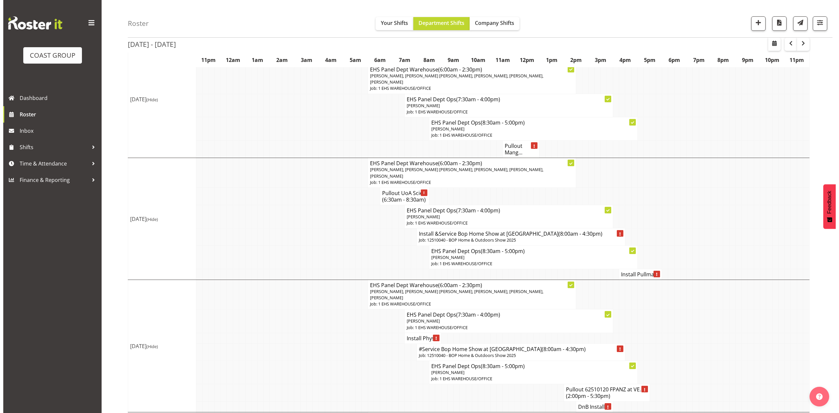
scroll to position [218, 0]
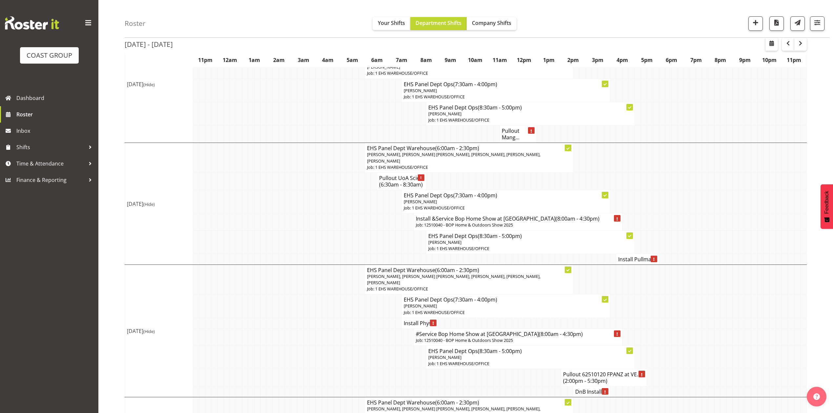
click at [630, 260] on h4 "Install Pullma..." at bounding box center [637, 259] width 39 height 7
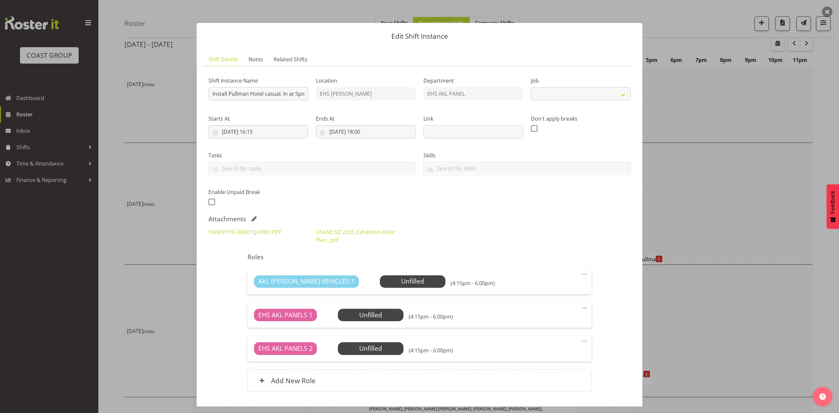
select select "8654"
click at [256, 232] on link "CANOPYHC-00001Q-V003.PDF" at bounding box center [245, 232] width 73 height 7
click at [268, 230] on link "CANOPYHC-00001Q-V003.PDF" at bounding box center [245, 232] width 73 height 7
click at [258, 235] on link "CANOPYHC-00001Q-V003.PDF" at bounding box center [245, 232] width 73 height 7
click at [698, 195] on div at bounding box center [419, 206] width 839 height 413
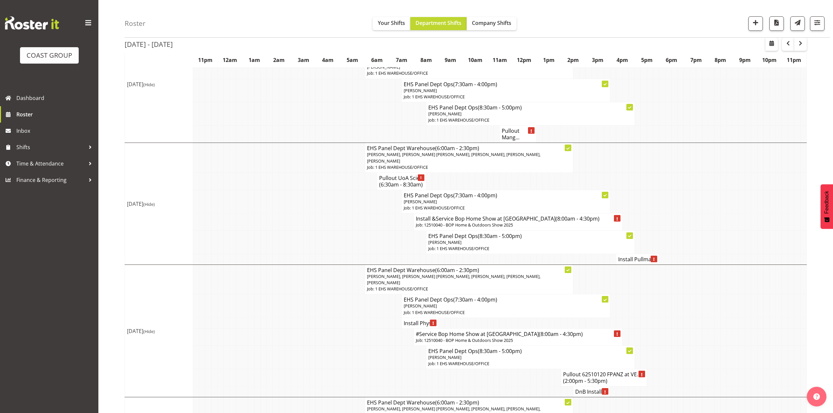
click at [625, 261] on h4 "Install Pullma..." at bounding box center [637, 259] width 39 height 7
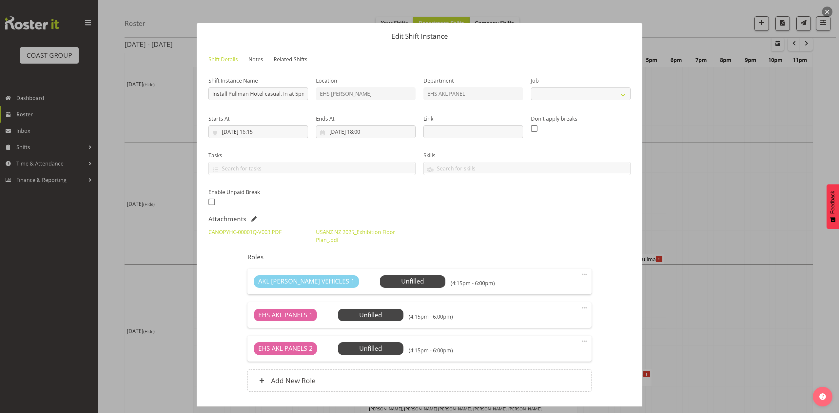
select select "8654"
click at [234, 232] on link "CANOPYHC-00001Q-V003.PDF" at bounding box center [245, 232] width 73 height 7
click at [260, 128] on input "08/10/2025, 16:15" at bounding box center [259, 131] width 100 height 13
click at [257, 272] on select "00 01 02 03 04 05 06 07 08 09 10 11 12 13 14 15 16 17 18 19 20 21 22 23" at bounding box center [258, 271] width 15 height 13
select select "12"
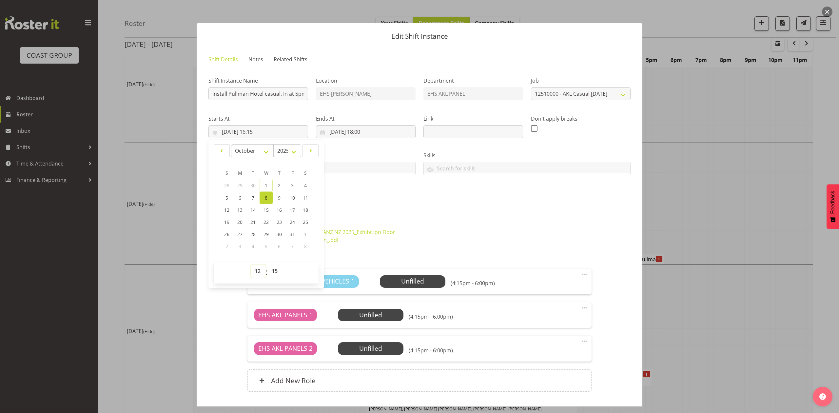
click at [251, 265] on select "00 01 02 03 04 05 06 07 08 09 10 11 12 13 14 15 16 17 18 19 20 21 22 23" at bounding box center [258, 271] width 15 height 13
type input "08/10/2025, 12:15"
click at [277, 269] on select "00 01 02 03 04 05 06 07 08 09 10 11 12 13 14 15 16 17 18 19 20 21 22 23 24 25 2…" at bounding box center [275, 271] width 15 height 13
select select "30"
click at [268, 265] on select "00 01 02 03 04 05 06 07 08 09 10 11 12 13 14 15 16 17 18 19 20 21 22 23 24 25 2…" at bounding box center [275, 271] width 15 height 13
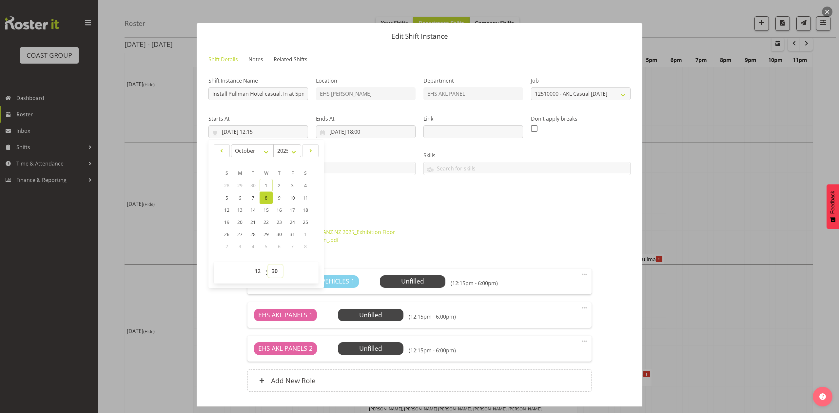
type input "08/10/2025, 12:30"
click at [388, 198] on div "Shift Instance Name Install Pullman Hotel casual. In at 5pm. Location EHS RYMER…" at bounding box center [420, 140] width 430 height 144
click at [375, 133] on input "08/10/2025, 18:00" at bounding box center [366, 131] width 100 height 13
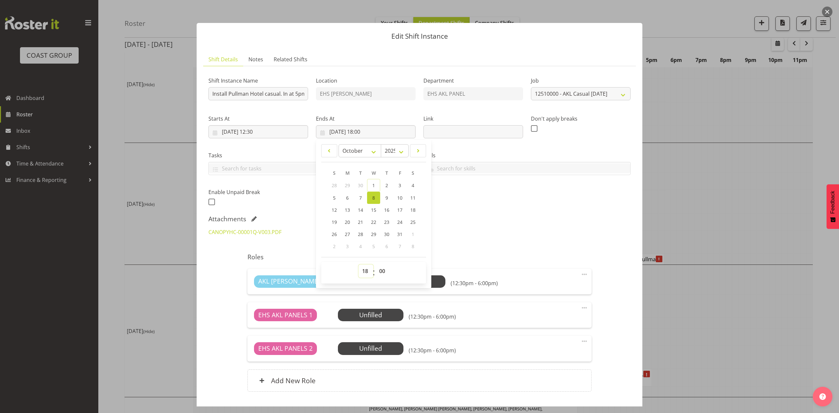
click at [363, 274] on select "00 01 02 03 04 05 06 07 08 09 10 11 12 13 14 15 16 17 18 19 20 21 22 23" at bounding box center [366, 271] width 15 height 13
select select "14"
click at [359, 265] on select "00 01 02 03 04 05 06 07 08 09 10 11 12 13 14 15 16 17 18 19 20 21 22 23" at bounding box center [366, 271] width 15 height 13
type input "08/10/2025, 14:00"
click at [485, 215] on div "Shift Instance Name Install Pullman Hotel casual. In at 5pm. Location EHS RYMER…" at bounding box center [420, 235] width 422 height 328
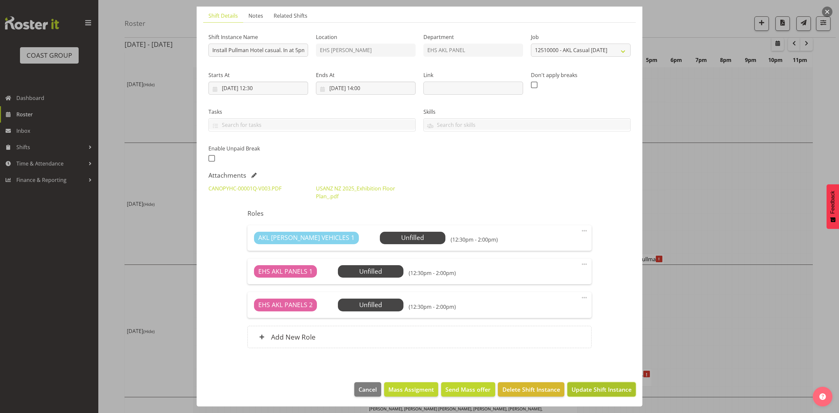
click at [606, 389] on span "Update Shift Instance" at bounding box center [602, 389] width 60 height 9
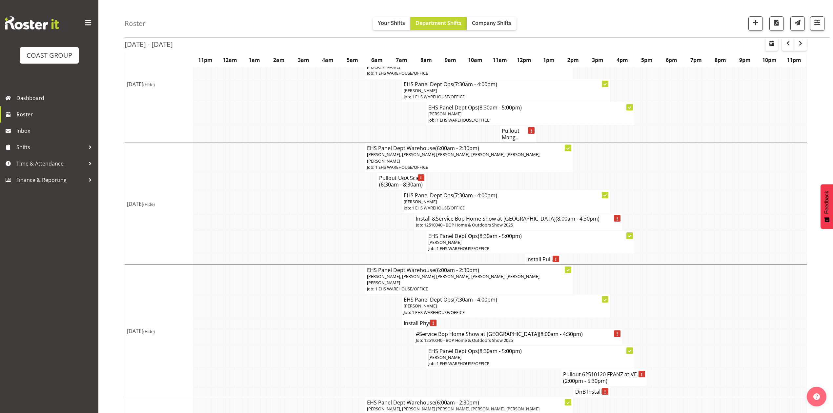
click at [532, 260] on h4 "Install Pull..." at bounding box center [542, 259] width 32 height 7
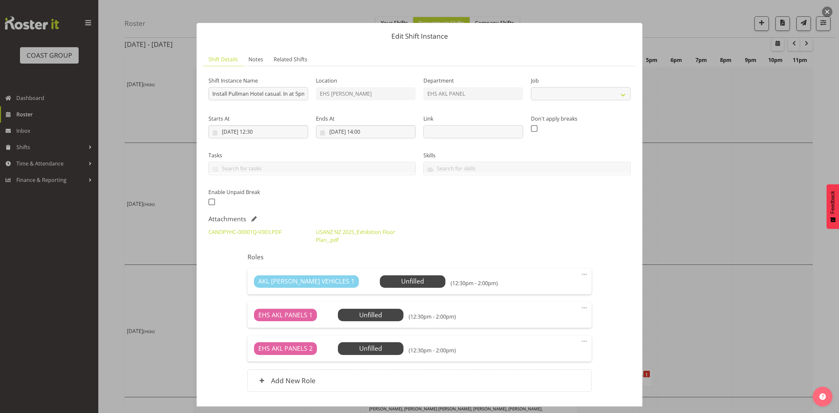
select select "8654"
click at [247, 234] on link "CANOPYHC-00001Q-V003.PDF" at bounding box center [245, 232] width 73 height 7
click at [695, 209] on div at bounding box center [419, 206] width 839 height 413
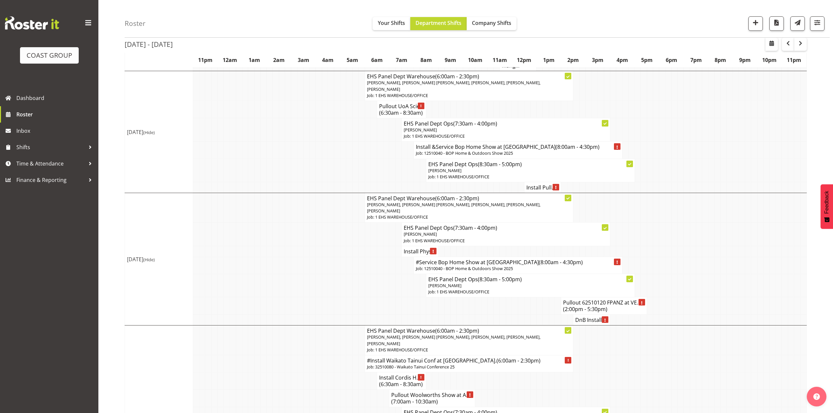
scroll to position [306, 0]
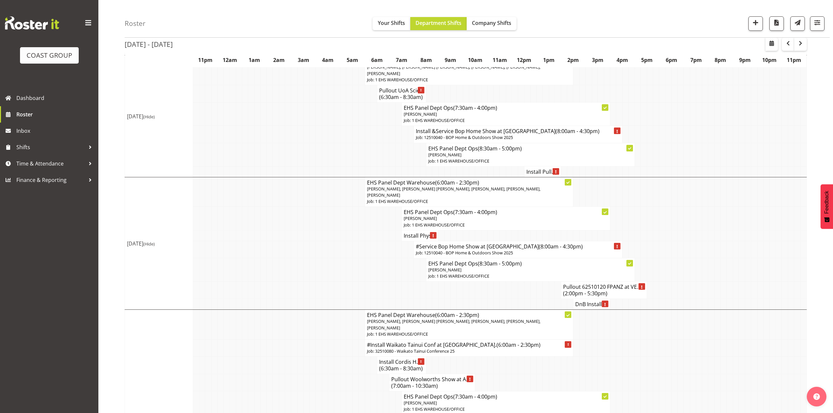
click at [410, 239] on h4 "Install Phys..." at bounding box center [420, 235] width 32 height 7
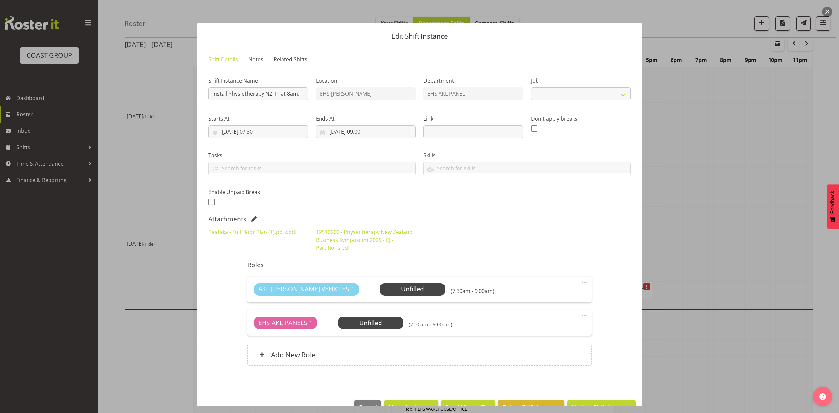
select select "9253"
click at [244, 230] on link "Paataka - Full Floor Plan (1).pptx.pdf" at bounding box center [253, 232] width 88 height 7
click at [382, 234] on link "12510200 - Physiotherapy New Zealand Business Symposium 2025 - CJ - Partitions.…" at bounding box center [364, 240] width 97 height 23
click at [716, 268] on div at bounding box center [419, 206] width 839 height 413
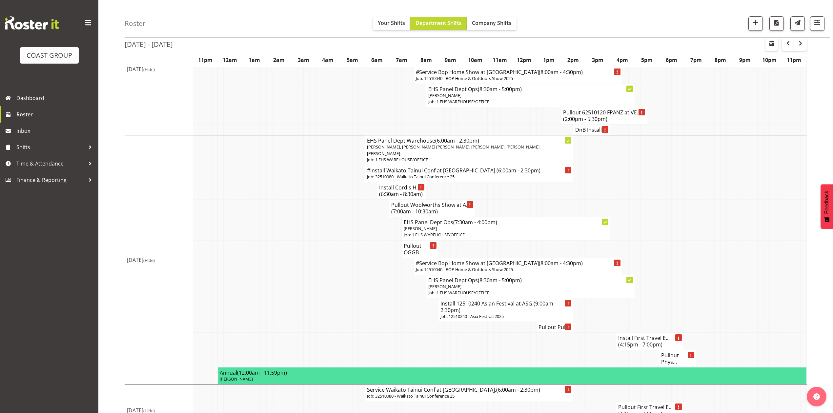
scroll to position [481, 0]
click at [393, 190] on h4 "Install Cordis H... (6:30am - 8:30am)" at bounding box center [401, 190] width 45 height 13
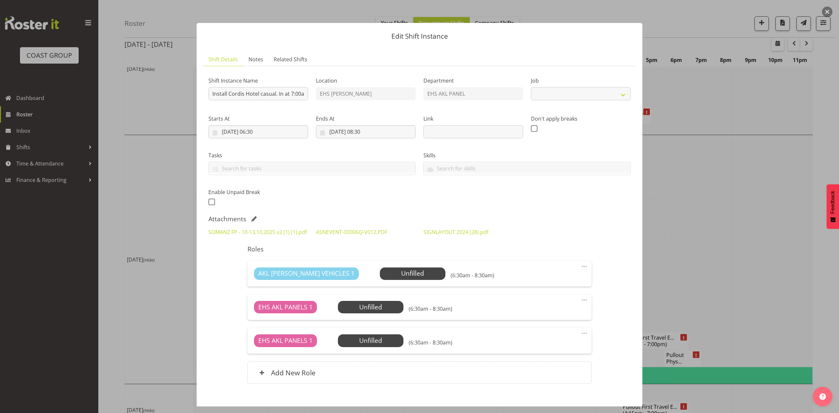
select select "8654"
click at [333, 234] on link "ASNEVENT-00006Q-V012.PDF" at bounding box center [351, 232] width 71 height 7
click at [457, 234] on link "SIGNLAYOUT.2024 (28).pdf" at bounding box center [456, 232] width 65 height 7
click at [697, 243] on div at bounding box center [419, 206] width 839 height 413
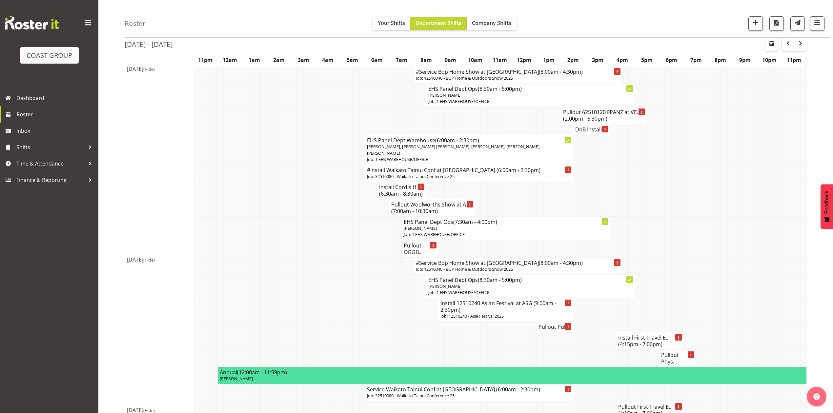
drag, startPoint x: 660, startPoint y: 261, endPoint x: 664, endPoint y: 261, distance: 3.9
click at [662, 261] on td at bounding box center [662, 265] width 6 height 17
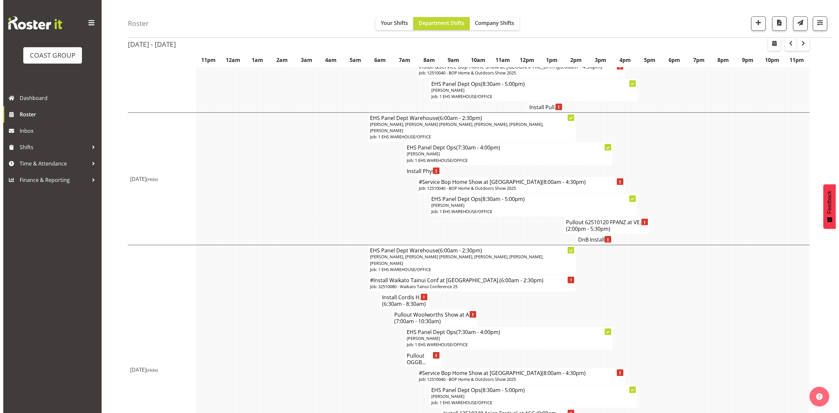
scroll to position [350, 0]
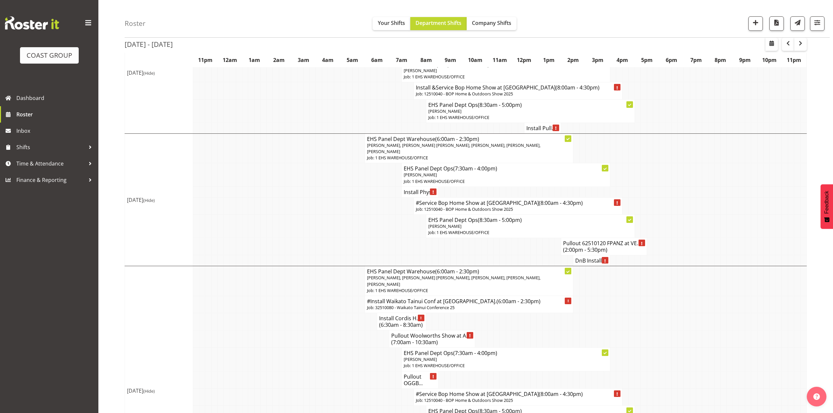
click at [584, 250] on span "(2:00pm - 5:30pm)" at bounding box center [585, 249] width 44 height 7
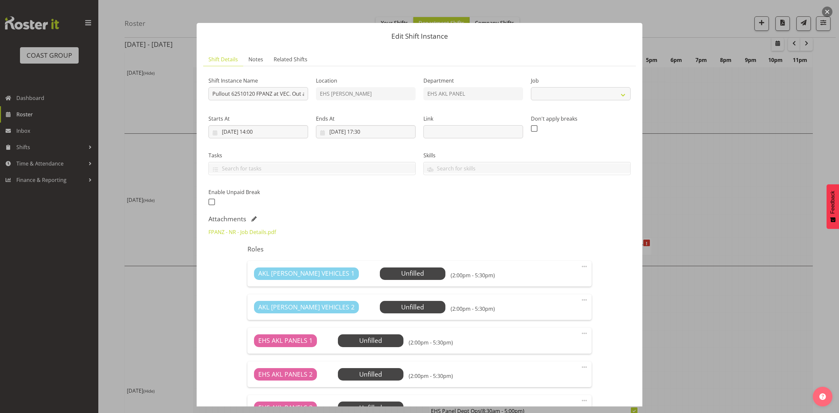
select select "8654"
click at [260, 234] on link "FPANZ - NR - Job Details.pdf" at bounding box center [243, 232] width 68 height 7
click at [254, 217] on span at bounding box center [254, 218] width 5 height 5
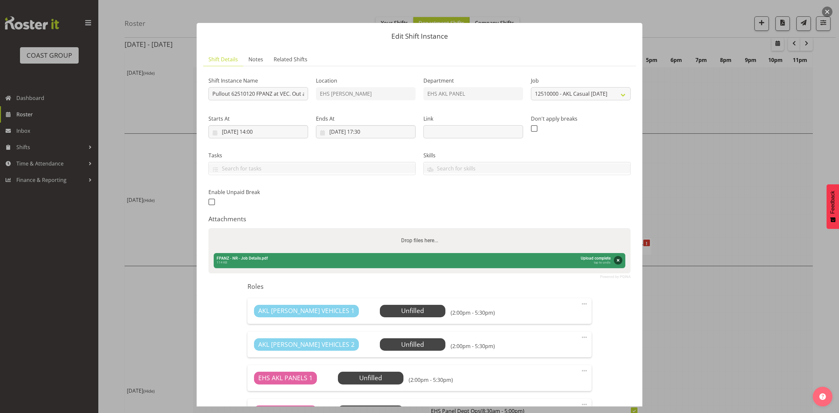
click at [265, 231] on div "Drop files here..." at bounding box center [420, 240] width 422 height 25
click at [209, 228] on input "Drop files here..." at bounding box center [420, 229] width 422 height 2
type input "C:\fakepath\FPANZ - 62510120 - NR - Job Details (1).pdf"
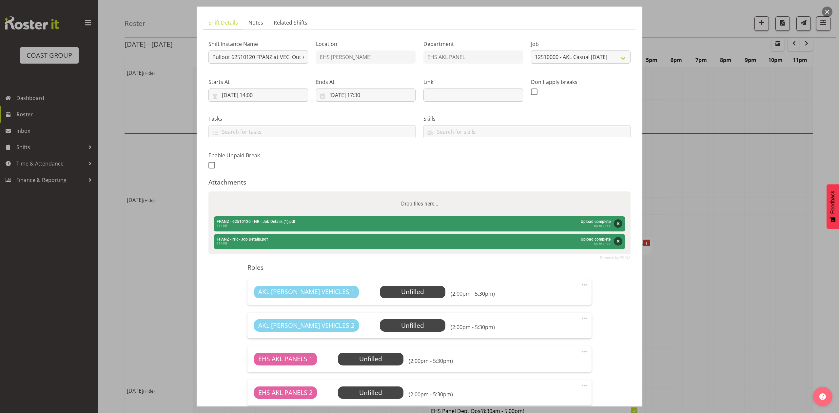
scroll to position [87, 0]
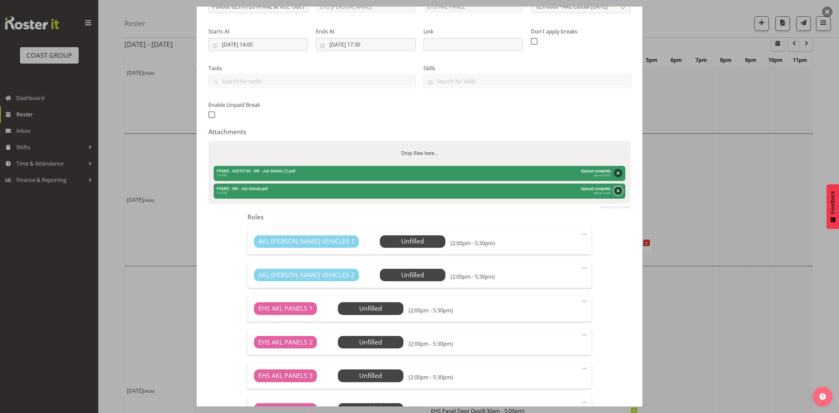
click at [614, 192] on button "Remove" at bounding box center [618, 191] width 9 height 9
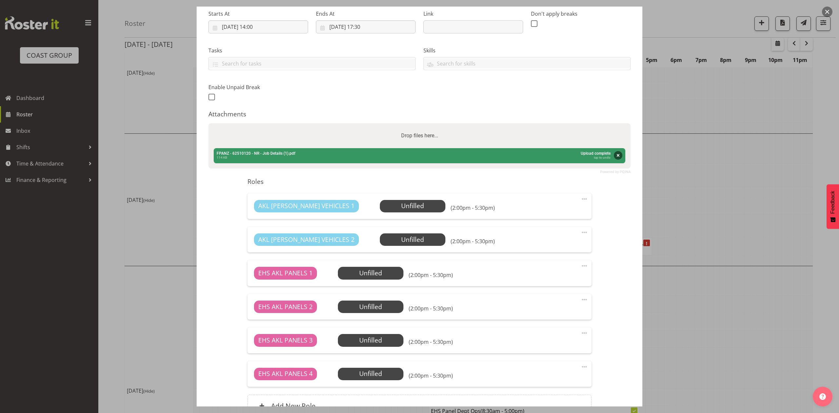
scroll to position [131, 0]
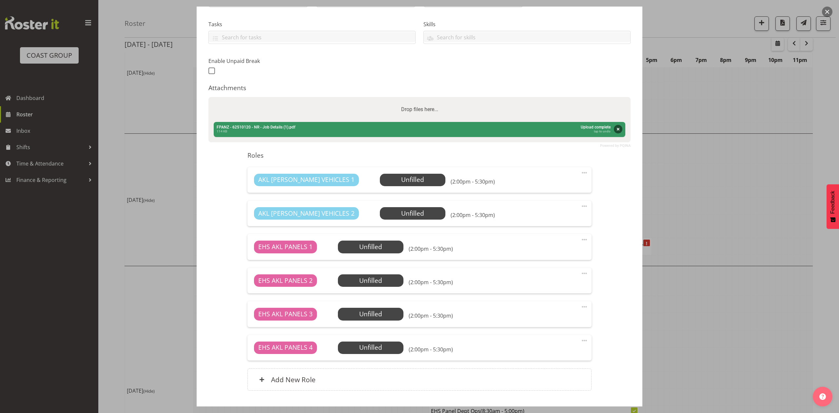
click at [435, 114] on label "Drop files here..." at bounding box center [420, 109] width 42 height 13
click at [435, 99] on input "Drop files here..." at bounding box center [420, 98] width 422 height 2
type input "C:\fakepath\FPANZ 2025 V6.pdf"
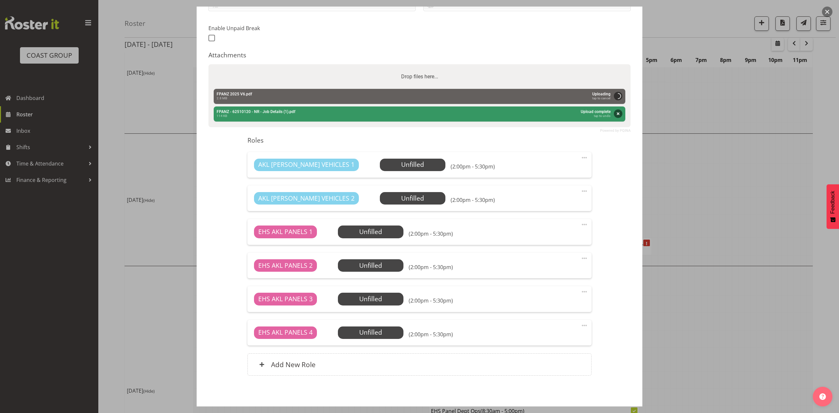
scroll to position [192, 0]
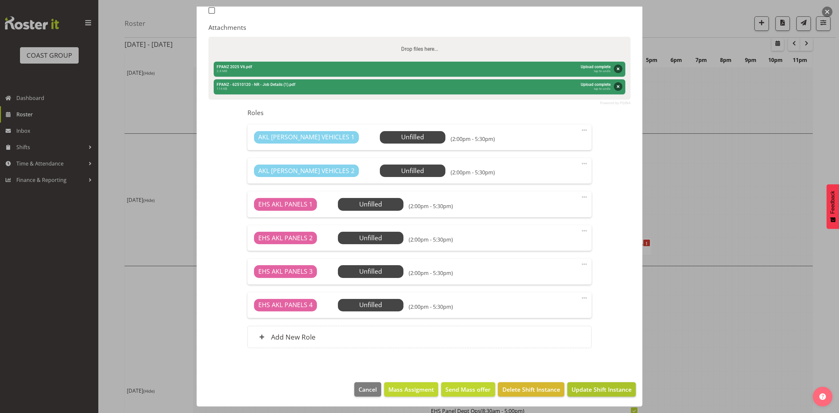
click at [587, 382] on footer "Cancel Mass Assigment Send Mass offer Delete Shift Instance Update Shift Instan…" at bounding box center [420, 391] width 446 height 31
click at [614, 388] on span "Update Shift Instance" at bounding box center [602, 389] width 60 height 9
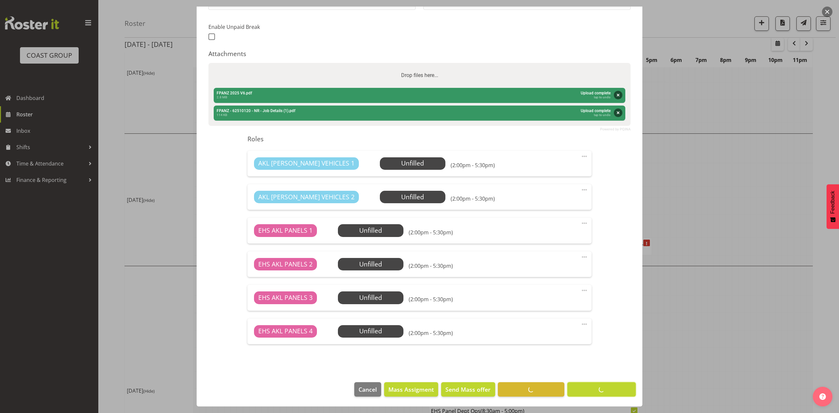
scroll to position [0, 0]
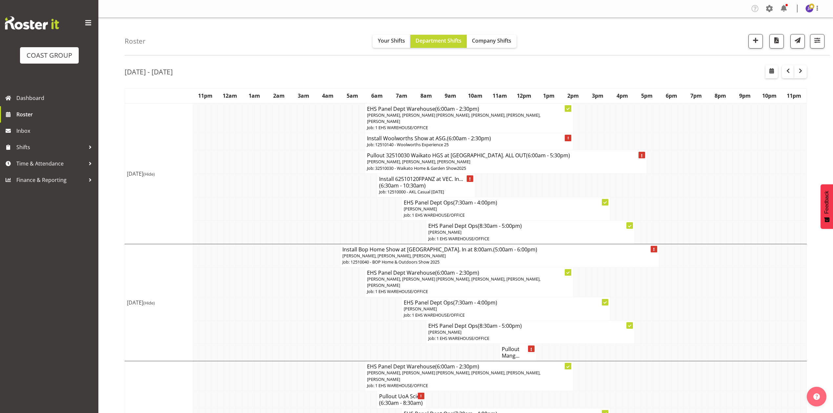
click at [423, 181] on h4 "Install 62510120FPANZ at VEC. In... (6:30am - 10:30am)" at bounding box center [426, 182] width 94 height 13
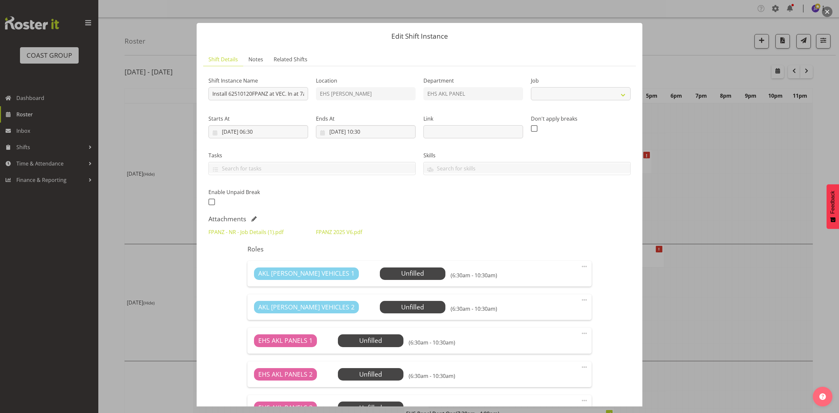
select select "8654"
click at [257, 230] on link "FPANZ - NR - Job Details (1).pdf" at bounding box center [246, 232] width 75 height 7
select select "8654"
click at [738, 211] on div at bounding box center [419, 206] width 839 height 413
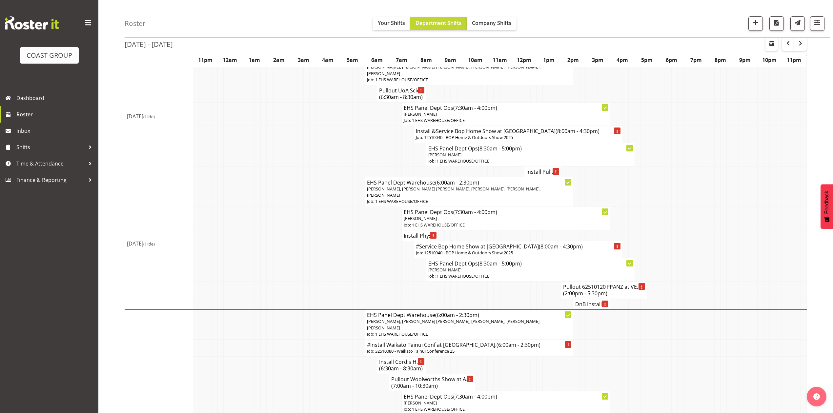
scroll to position [350, 0]
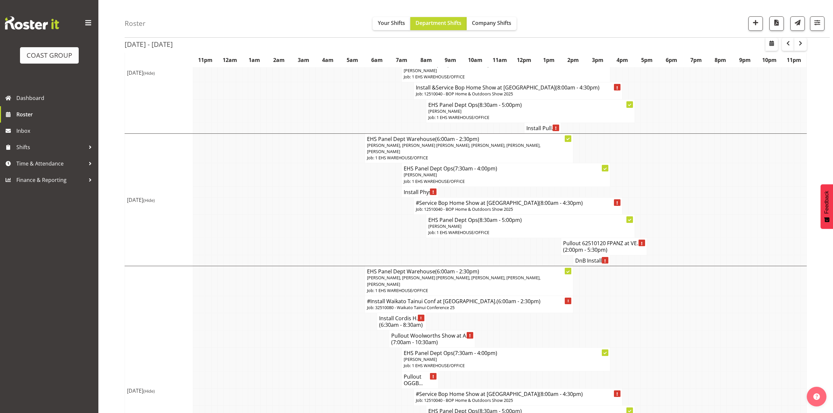
click at [585, 248] on h4 "Pullout 62510120 FPANZ at VE... (2:00pm - 5:30pm)" at bounding box center [604, 246] width 82 height 13
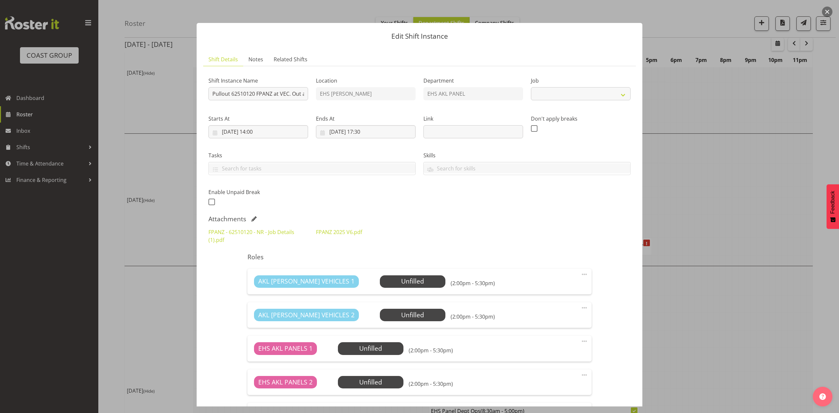
select select "8654"
click at [261, 229] on link "FPANZ - 62510120 - NR - Job Details (1).pdf" at bounding box center [252, 236] width 86 height 15
click at [740, 154] on div at bounding box center [419, 206] width 839 height 413
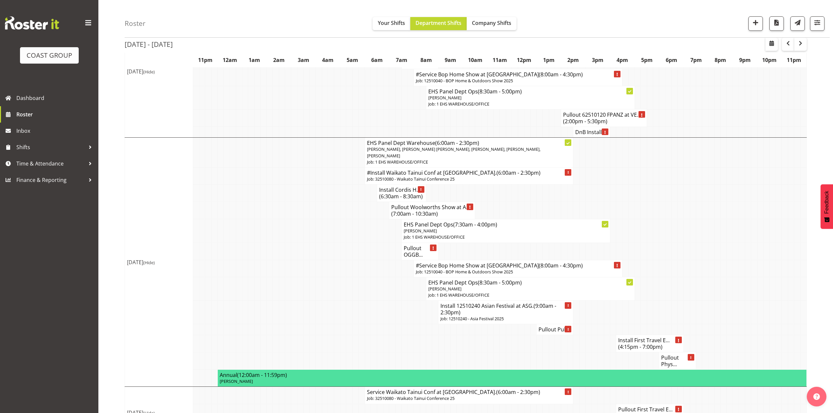
scroll to position [481, 0]
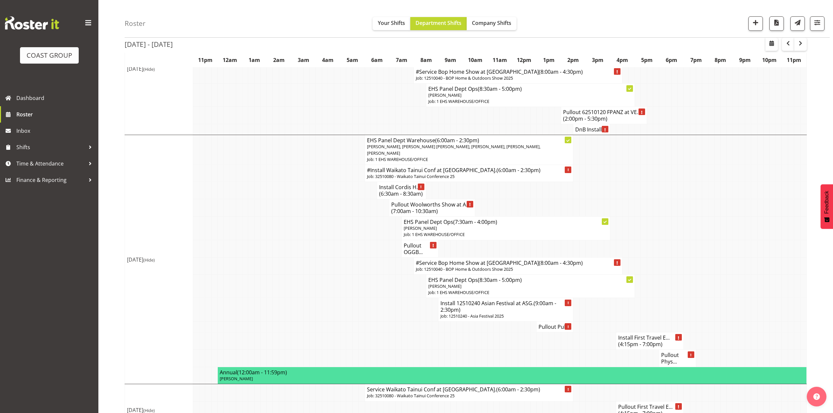
click at [626, 199] on td at bounding box center [625, 190] width 6 height 17
drag, startPoint x: 524, startPoint y: 193, endPoint x: 528, endPoint y: 193, distance: 3.6
click at [527, 193] on td at bounding box center [527, 190] width 6 height 17
click at [438, 171] on h4 "#Install Waikato Tainui Conf at Mystery Creek. (6:00am - 2:30pm)" at bounding box center [469, 170] width 204 height 7
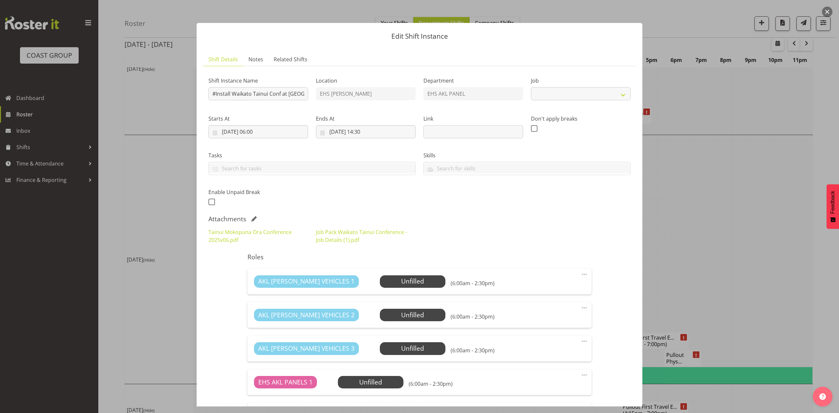
select select "9430"
click at [322, 238] on link "Job Pack Waikato Tainui Conference - Job Details (1).pdf" at bounding box center [361, 236] width 91 height 15
click at [744, 184] on div at bounding box center [419, 206] width 839 height 413
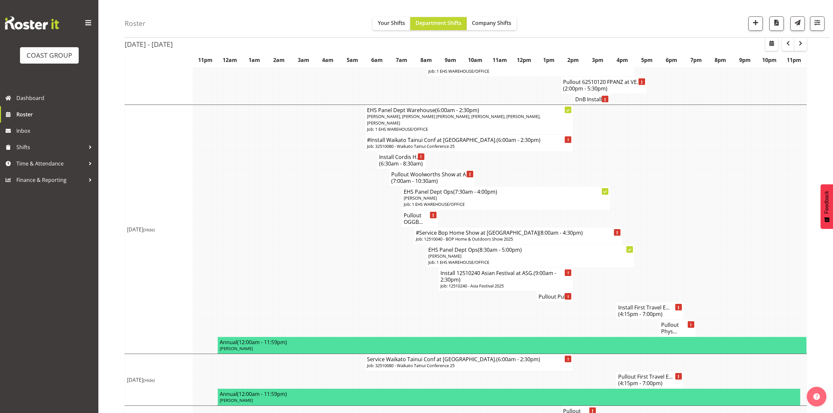
scroll to position [525, 0]
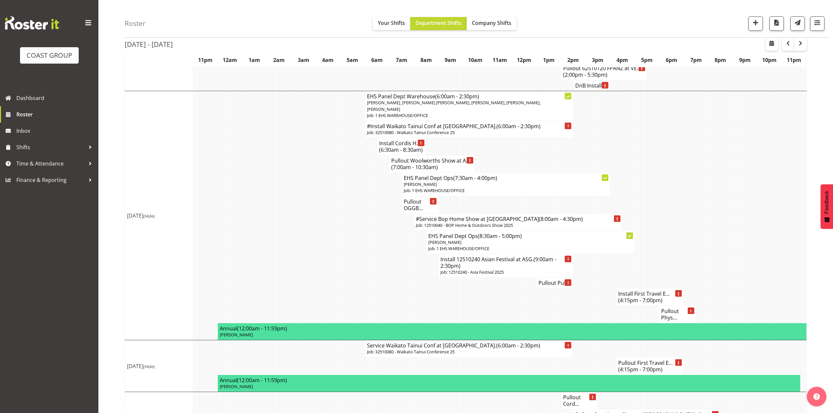
click at [393, 148] on h4 "Install Cordis H... (6:30am - 8:30am)" at bounding box center [401, 146] width 45 height 13
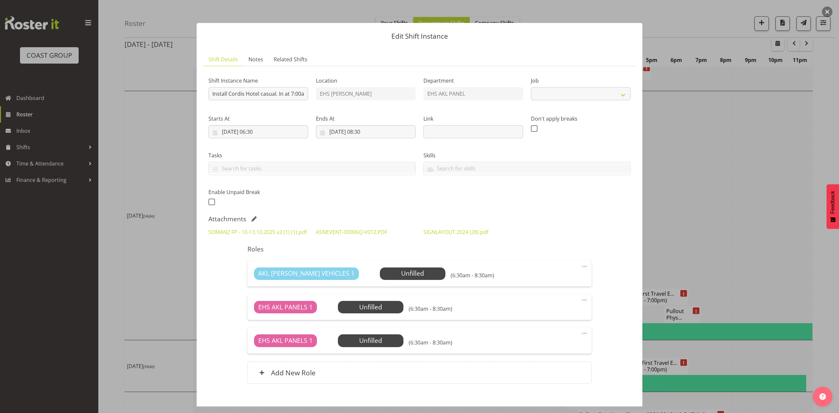
select select "8654"
click at [241, 234] on link "SOMANZ FP - 10-13.10.2025 v2 (1) (1).pdf" at bounding box center [258, 232] width 98 height 7
click at [331, 235] on link "ASNEVENT-00006Q-V012.PDF" at bounding box center [351, 232] width 71 height 7
click at [744, 179] on div at bounding box center [419, 206] width 839 height 413
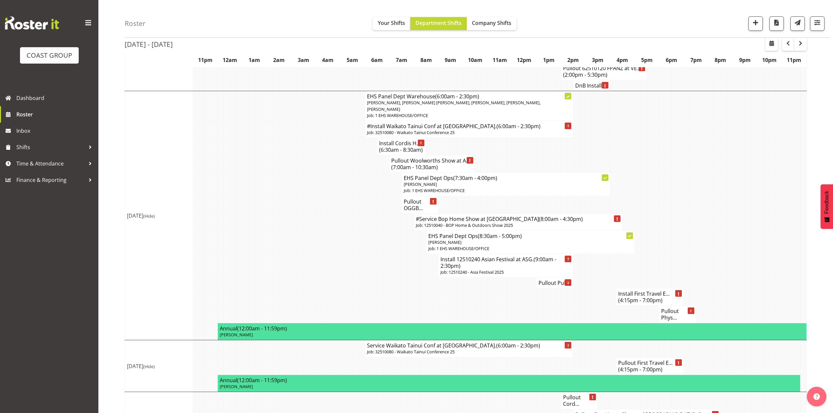
click at [413, 212] on h4 "Pullout OGGB..." at bounding box center [420, 204] width 32 height 13
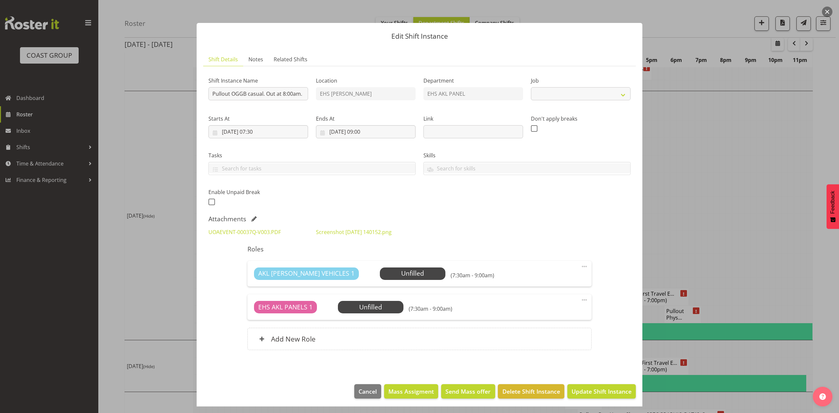
select select "8654"
click at [255, 233] on link "UOAEVENT-00037Q-V003.PDF" at bounding box center [245, 232] width 72 height 7
click at [722, 199] on div at bounding box center [419, 206] width 839 height 413
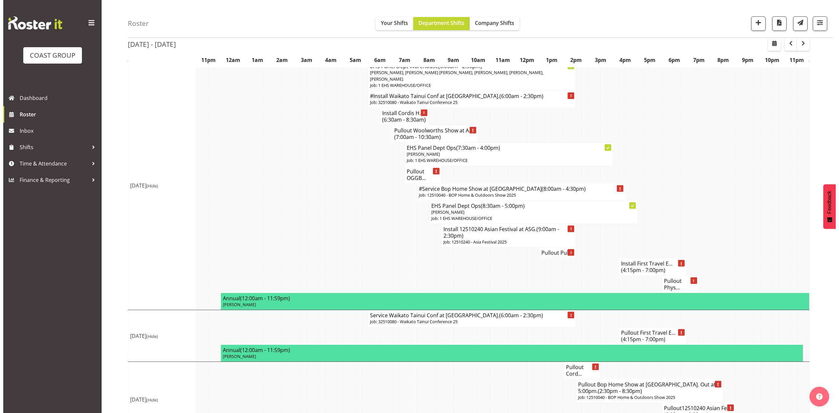
scroll to position [568, 0]
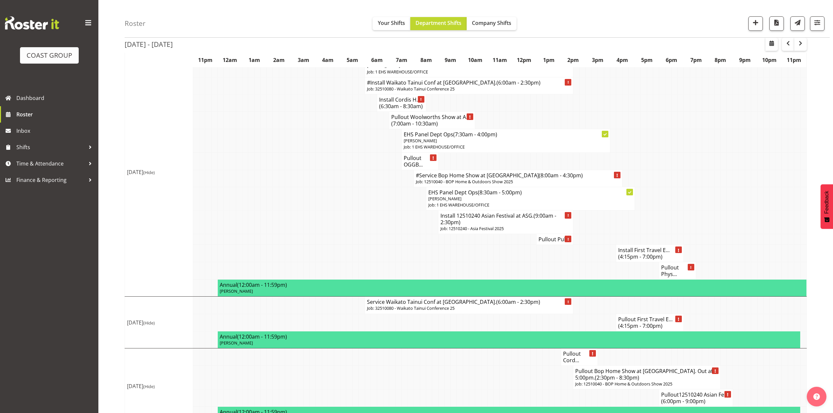
click at [638, 257] on span "(4:15pm - 7:00pm)" at bounding box center [640, 256] width 44 height 7
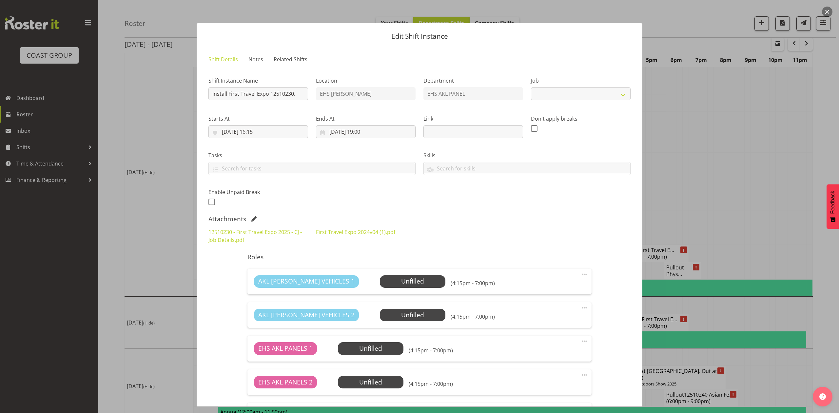
select select "10651"
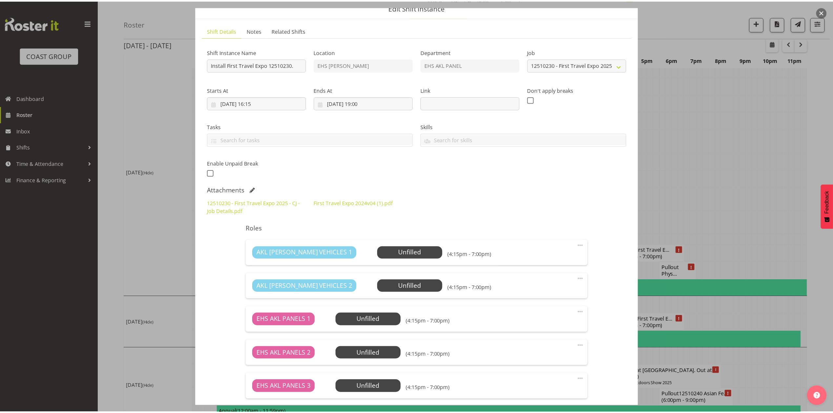
scroll to position [44, 0]
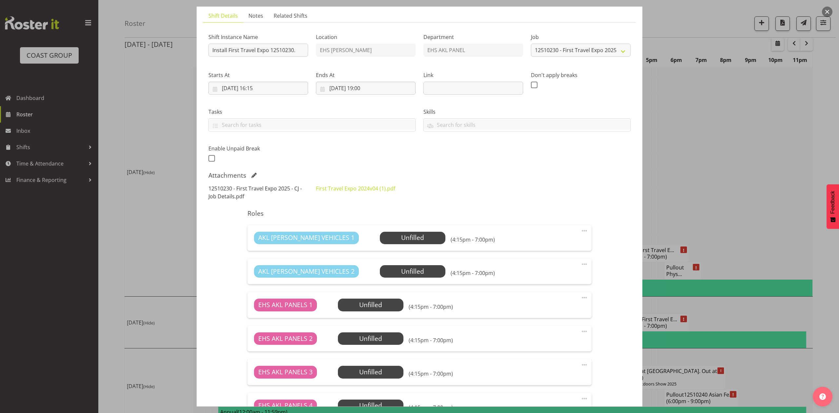
click at [241, 190] on link "12510230 - First Travel Expo 2025 - CJ - Job Details.pdf" at bounding box center [255, 192] width 93 height 15
click at [730, 204] on div at bounding box center [419, 206] width 839 height 413
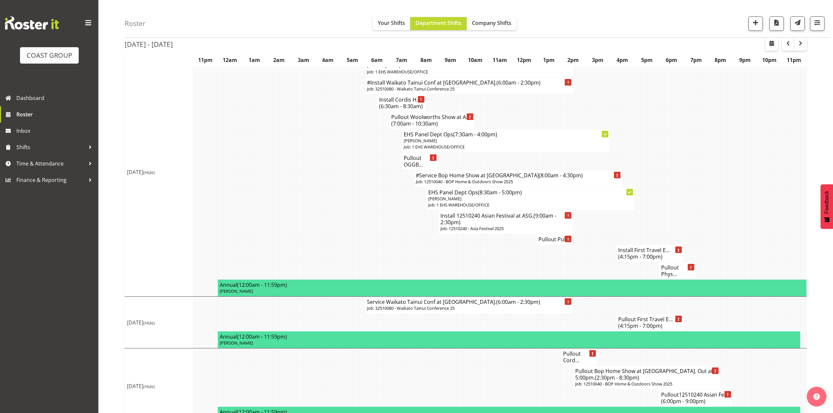
click at [634, 260] on span "(4:15pm - 7:00pm)" at bounding box center [640, 256] width 44 height 7
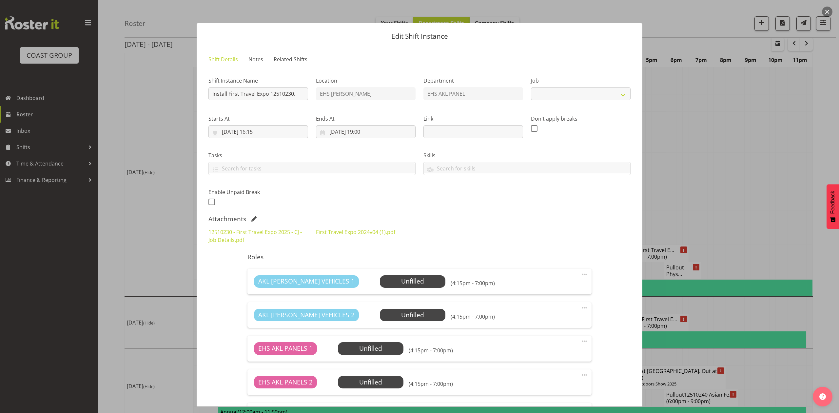
select select "10651"
click at [730, 211] on div at bounding box center [419, 206] width 839 height 413
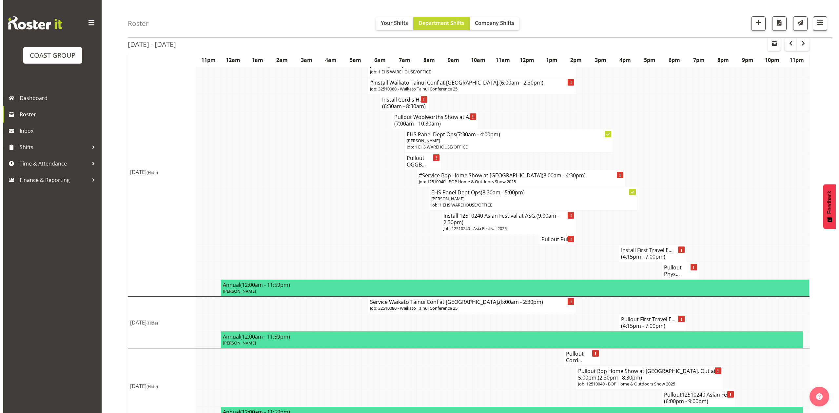
scroll to position [589, 0]
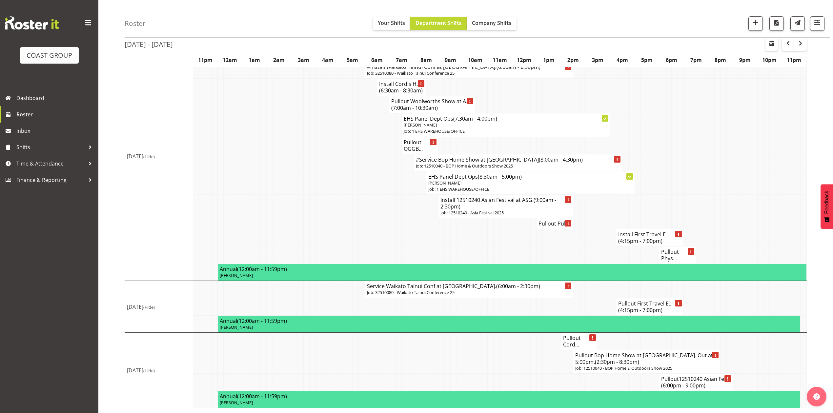
click at [654, 304] on h4 "Pullout First Travel E... (4:15pm - 7:00pm)" at bounding box center [649, 306] width 63 height 13
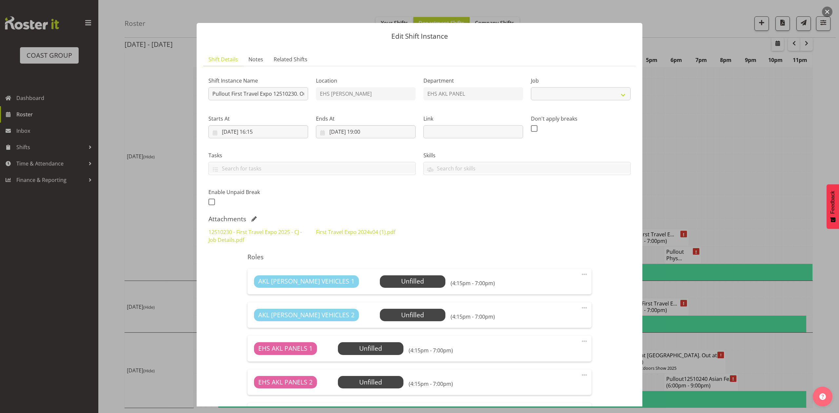
select select "10651"
click at [740, 185] on div at bounding box center [419, 206] width 839 height 413
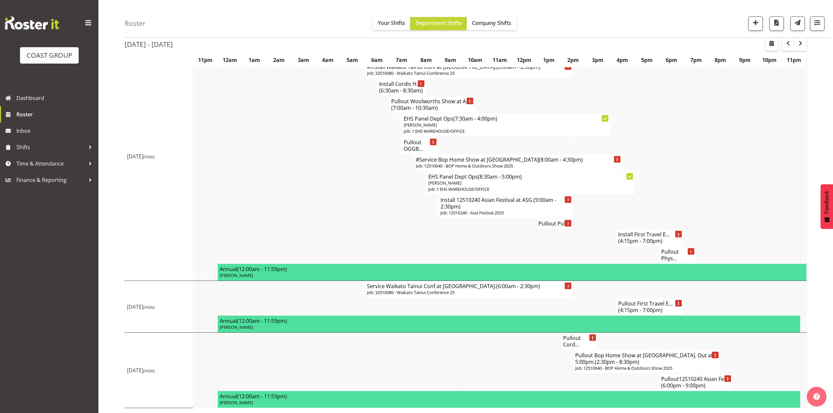
click at [671, 385] on span "(6:00pm - 9:00pm)" at bounding box center [683, 385] width 44 height 7
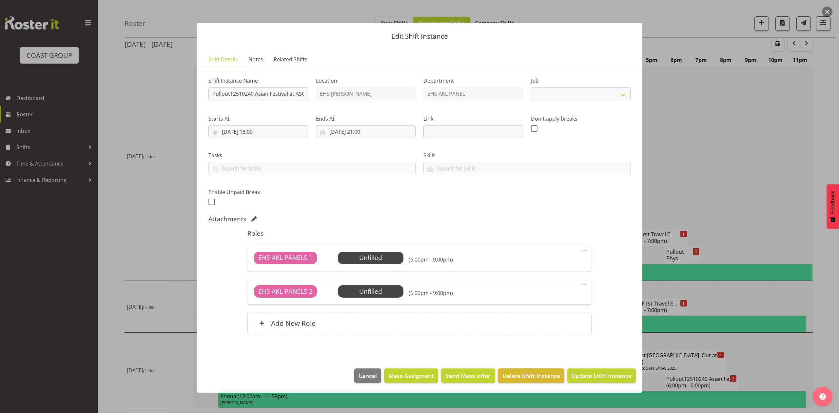
select select "10720"
click at [719, 136] on div at bounding box center [419, 206] width 839 height 413
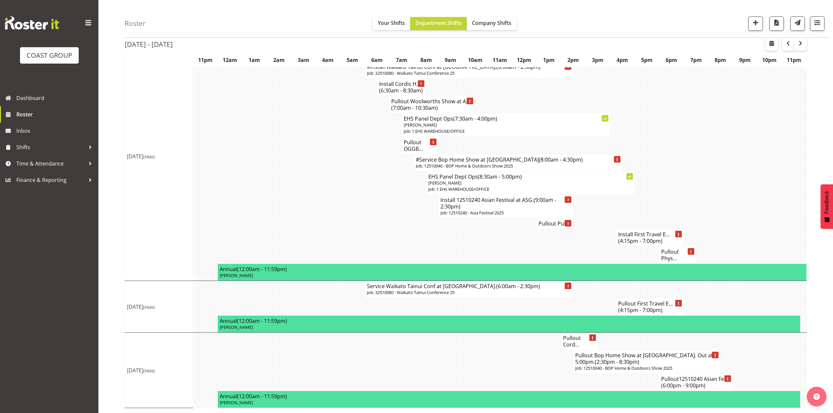
click at [574, 337] on h4 "Pullout Cord..." at bounding box center [579, 341] width 32 height 13
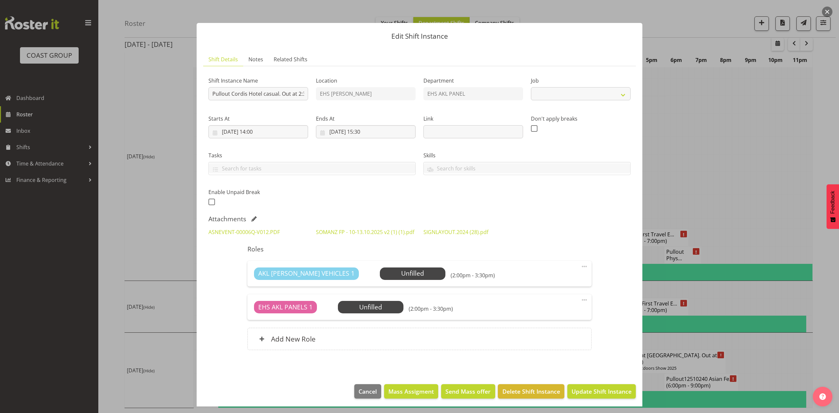
select select "8654"
click at [383, 230] on link "SOMANZ FP - 10-13.10.2025 v2 (1) (1).pdf" at bounding box center [365, 232] width 98 height 7
click at [252, 233] on link "ASNEVENT-00006Q-V012.PDF" at bounding box center [244, 232] width 71 height 7
click at [765, 187] on div at bounding box center [419, 206] width 839 height 413
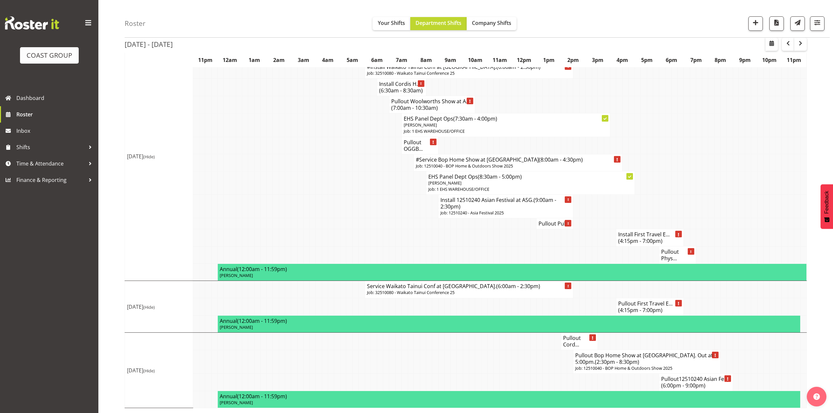
click at [576, 340] on h4 "Pullout Cord..." at bounding box center [579, 341] width 32 height 13
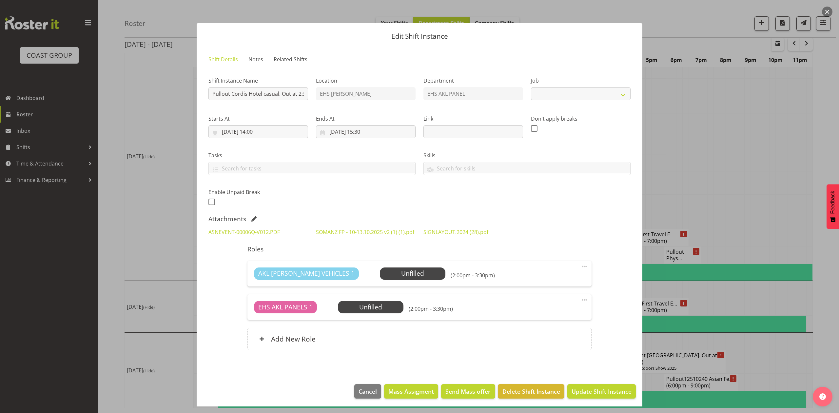
select select "8654"
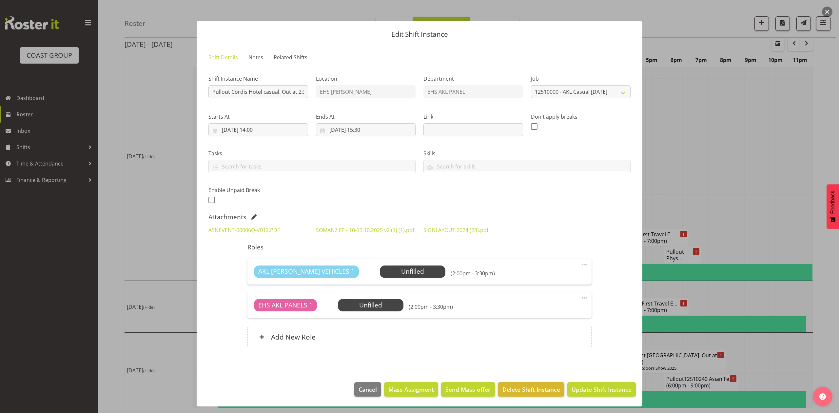
scroll to position [11, 0]
click at [717, 150] on div at bounding box center [419, 206] width 839 height 413
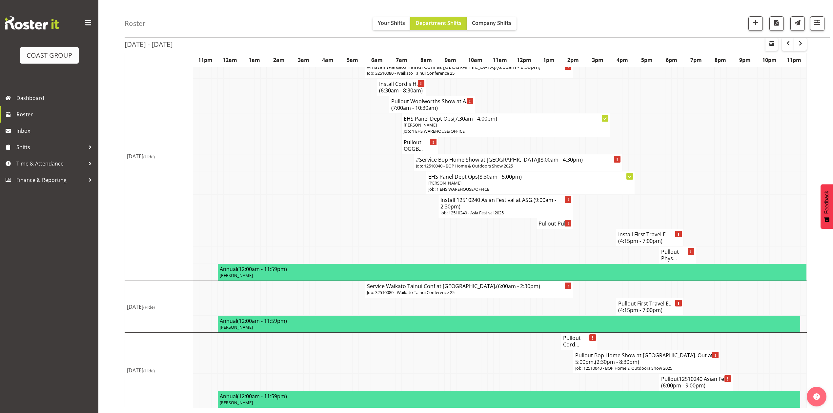
click at [627, 357] on h4 "Pullout Bop Home Show at Baypark. Out at 5:00pm. (2:30pm - 8:30pm)" at bounding box center [646, 358] width 143 height 13
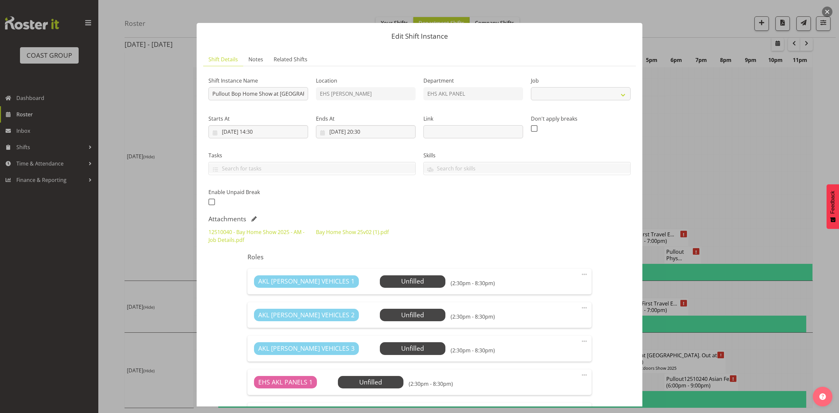
select select "9297"
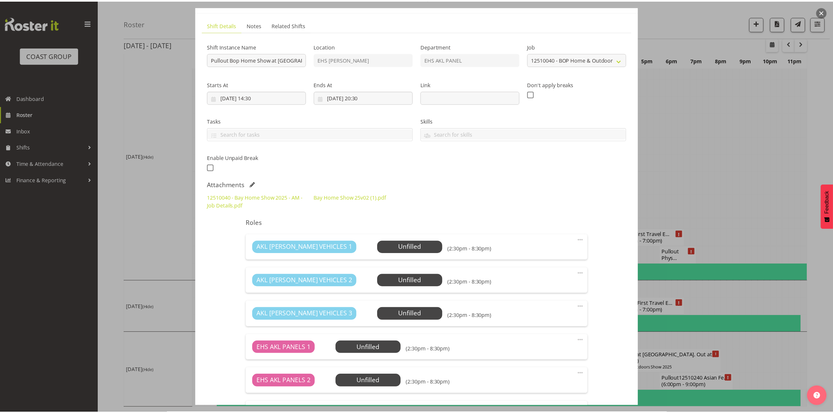
scroll to position [0, 0]
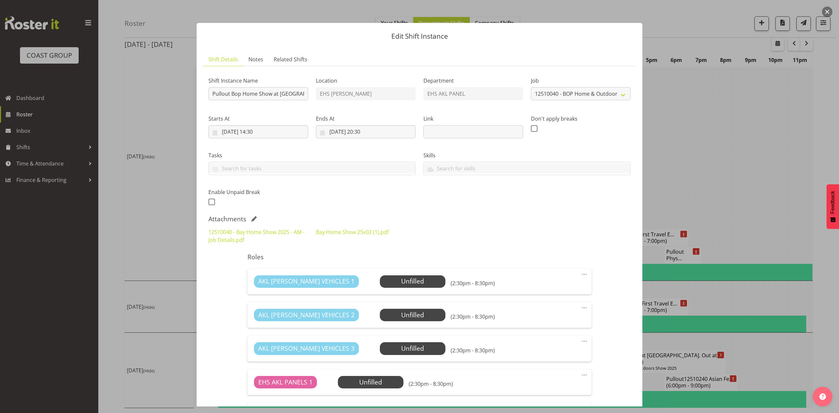
click at [740, 144] on div at bounding box center [419, 206] width 839 height 413
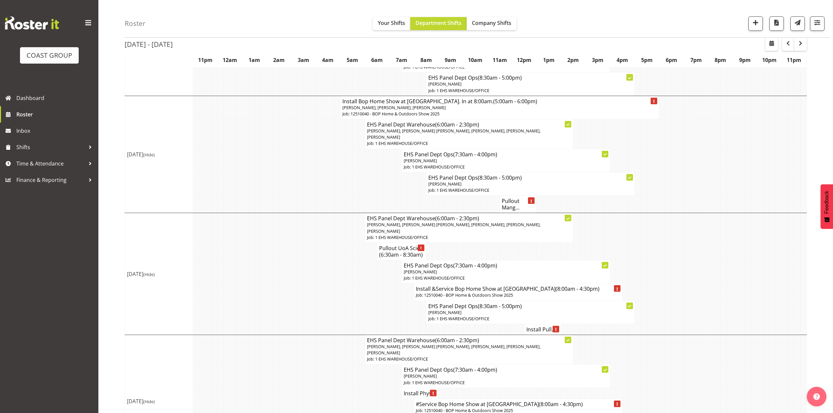
scroll to position [21, 0]
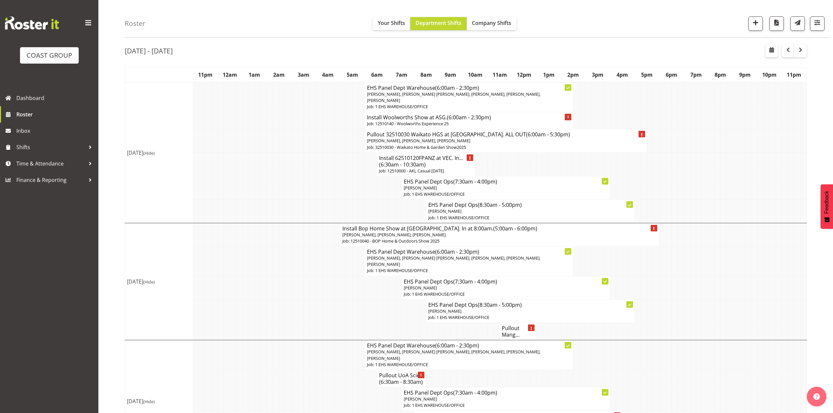
click at [459, 188] on p "[PERSON_NAME]" at bounding box center [506, 188] width 204 height 6
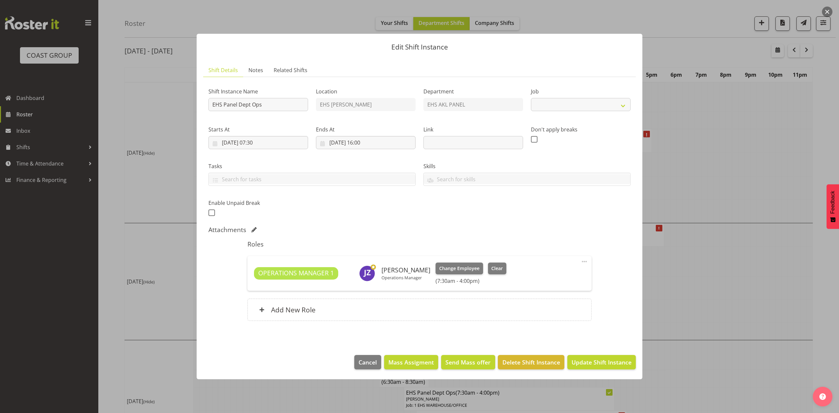
select select "69"
click at [702, 155] on div at bounding box center [419, 206] width 839 height 413
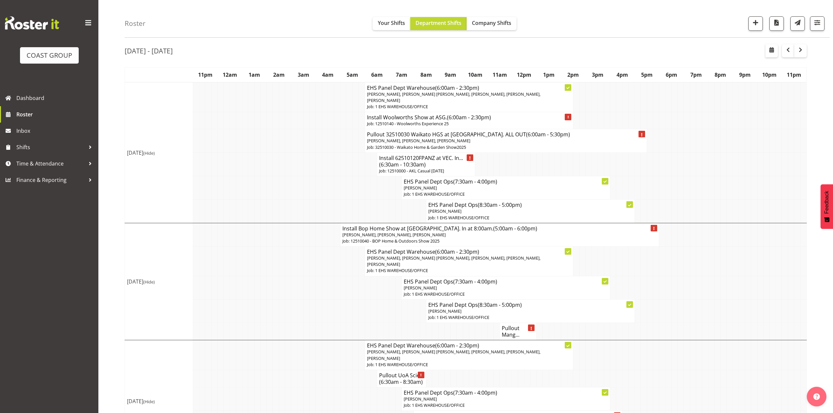
click at [471, 188] on p "[PERSON_NAME]" at bounding box center [506, 188] width 204 height 6
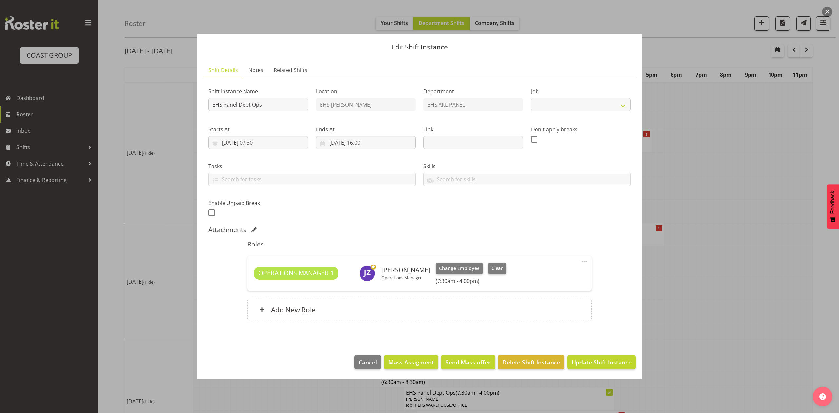
select select "69"
click at [586, 262] on span at bounding box center [585, 262] width 8 height 8
click at [769, 171] on div at bounding box center [419, 206] width 839 height 413
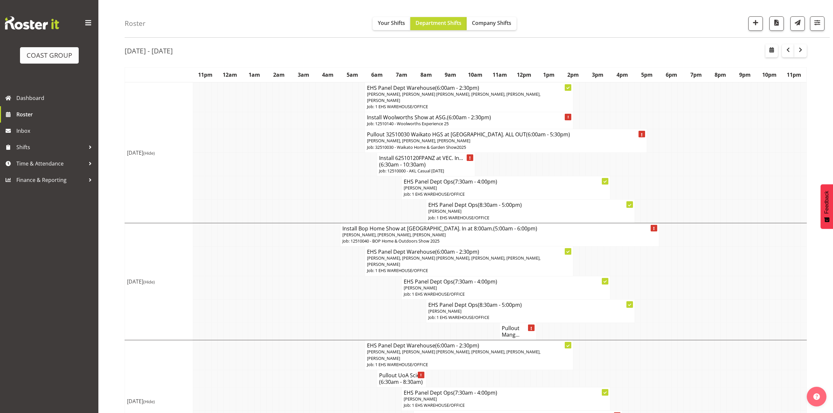
click at [529, 160] on td at bounding box center [527, 164] width 6 height 24
click at [487, 173] on td at bounding box center [490, 164] width 6 height 24
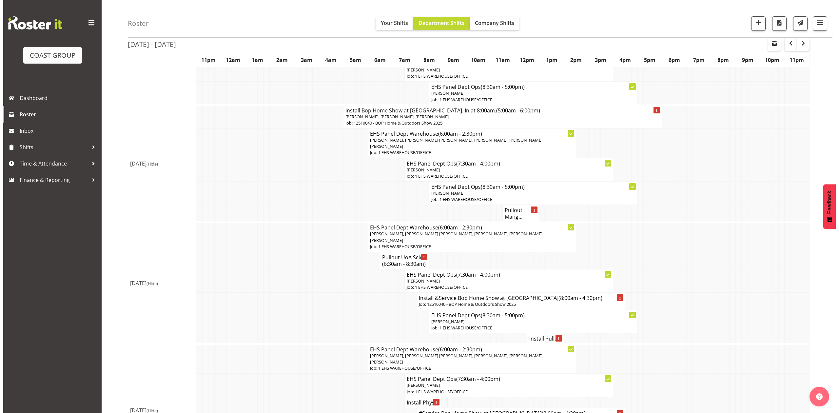
scroll to position [152, 0]
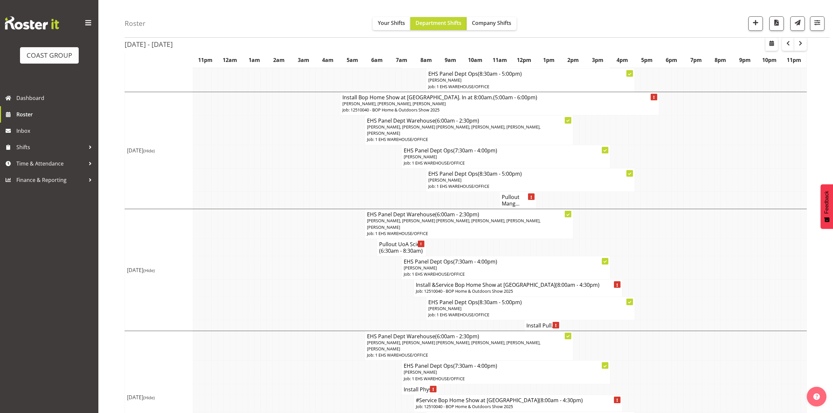
click at [514, 204] on h4 "Pullout Mang..." at bounding box center [518, 200] width 32 height 13
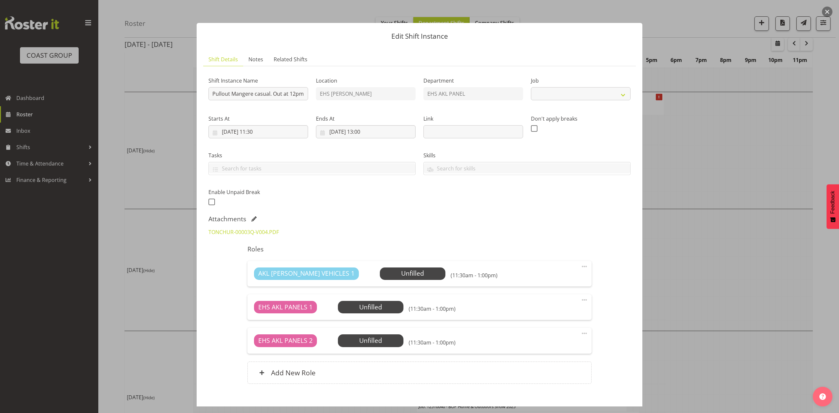
scroll to position [37, 0]
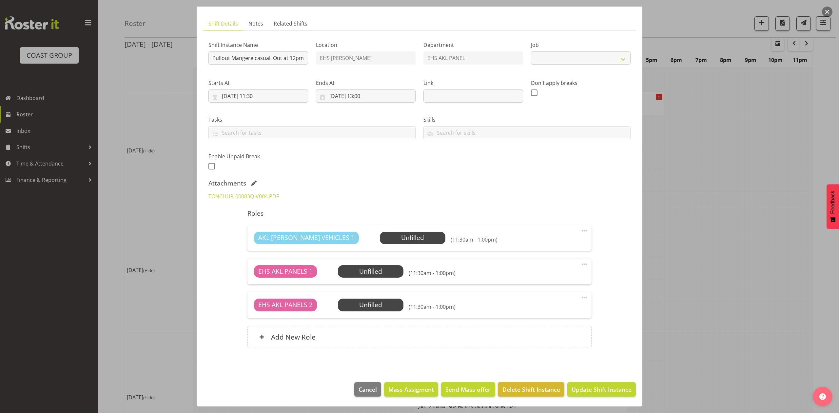
select select "8653"
click at [686, 129] on div at bounding box center [419, 206] width 839 height 413
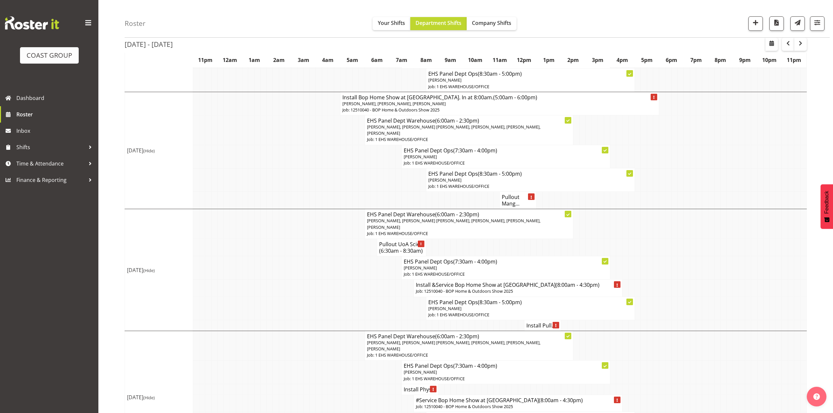
click at [510, 209] on td "Pullout Mang..." at bounding box center [518, 200] width 37 height 17
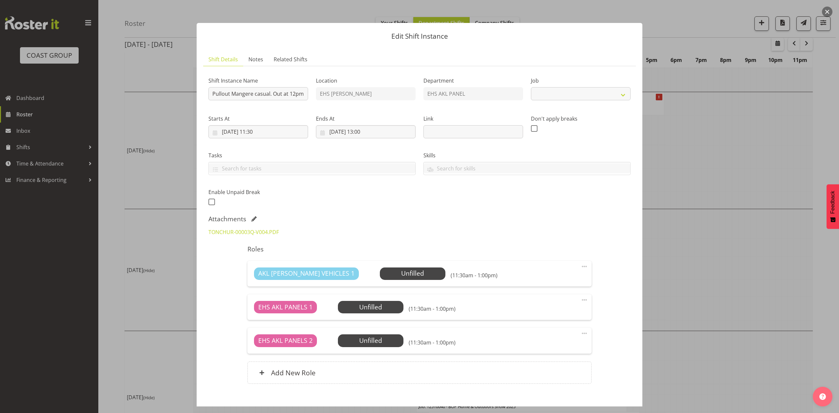
select select "8653"
click at [692, 147] on div at bounding box center [419, 206] width 839 height 413
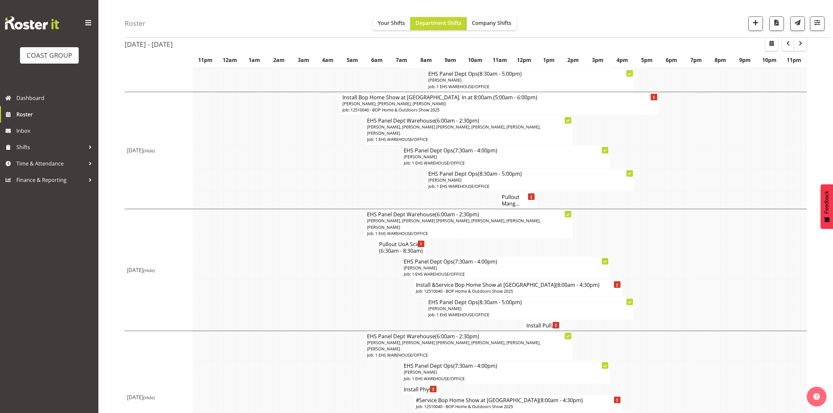
click at [457, 124] on span "(6:00am - 2:30pm)" at bounding box center [457, 120] width 44 height 7
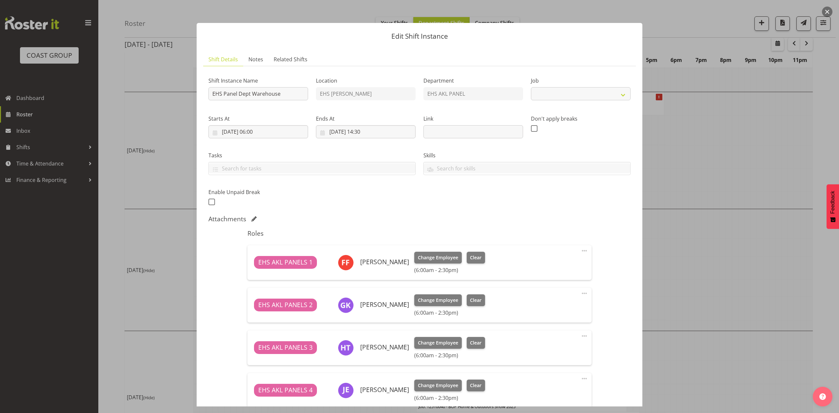
select select "69"
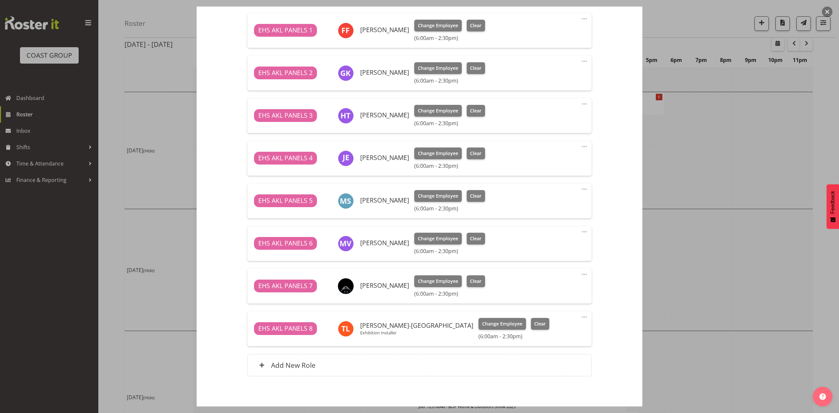
scroll to position [261, 0]
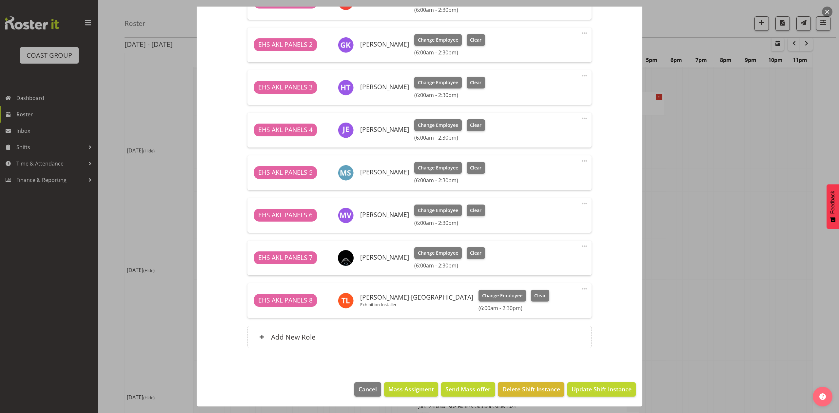
click at [581, 288] on span at bounding box center [585, 289] width 8 height 8
click at [536, 304] on link "Edit" at bounding box center [557, 303] width 63 height 12
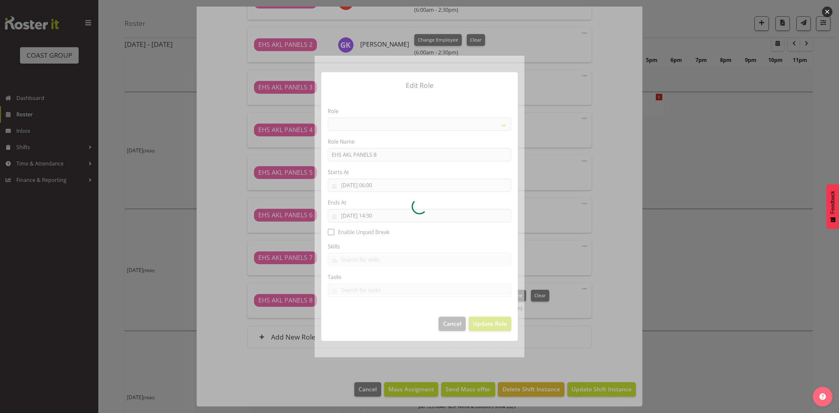
click at [379, 215] on div at bounding box center [420, 206] width 210 height 301
select select "188"
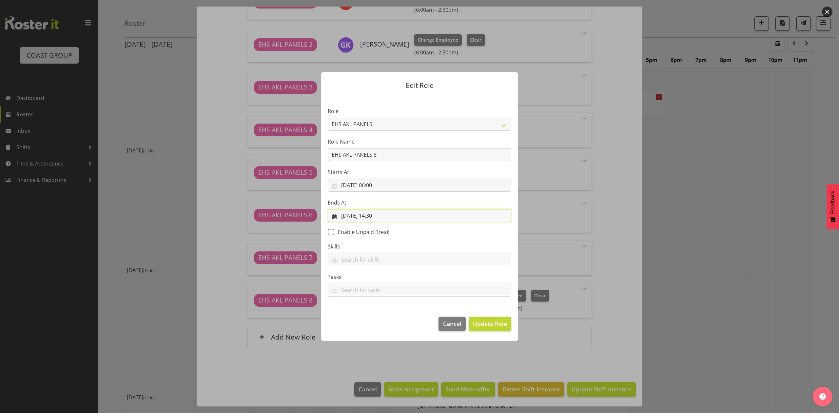
click at [379, 215] on input "07/10/2025, 14:30" at bounding box center [420, 215] width 184 height 13
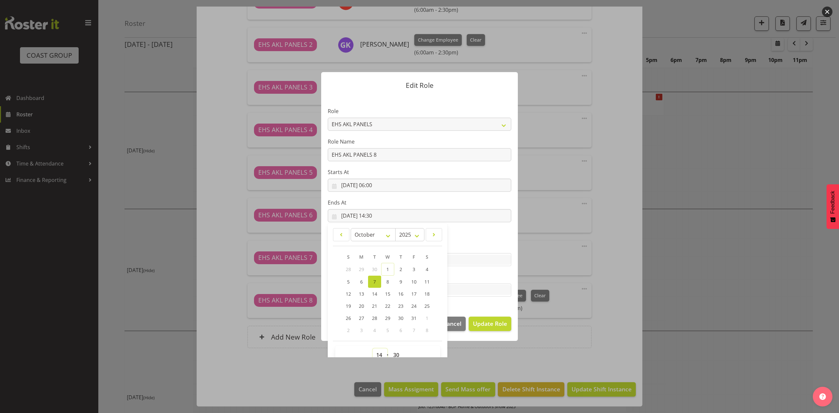
click at [378, 352] on select "00 01 02 03 04 05 06 07 08 09 10 11 12 13 14 15 16 17 18 19 20 21 22 23" at bounding box center [380, 355] width 15 height 13
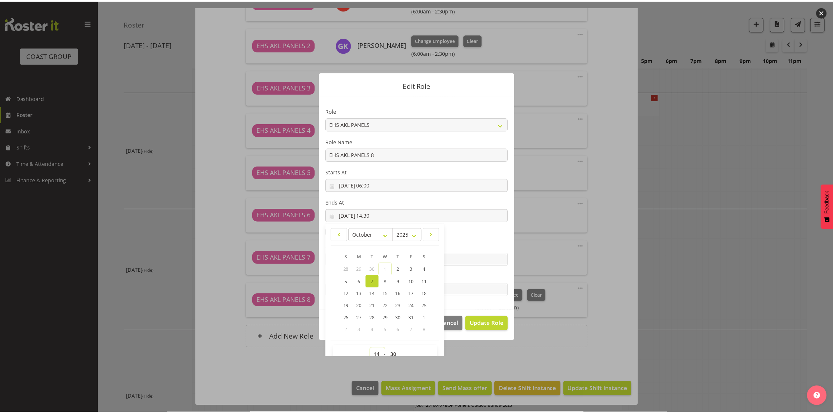
scroll to position [4, 0]
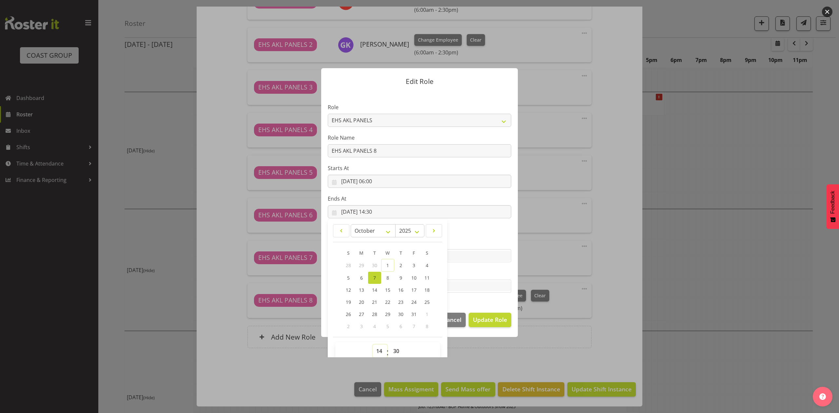
select select "11"
click at [373, 345] on select "00 01 02 03 04 05 06 07 08 09 10 11 12 13 14 15 16 17 18 19 20 21 22 23" at bounding box center [380, 351] width 15 height 13
type input "07/10/2025, 11:30"
click at [488, 323] on span "Update Role" at bounding box center [490, 319] width 34 height 9
select select
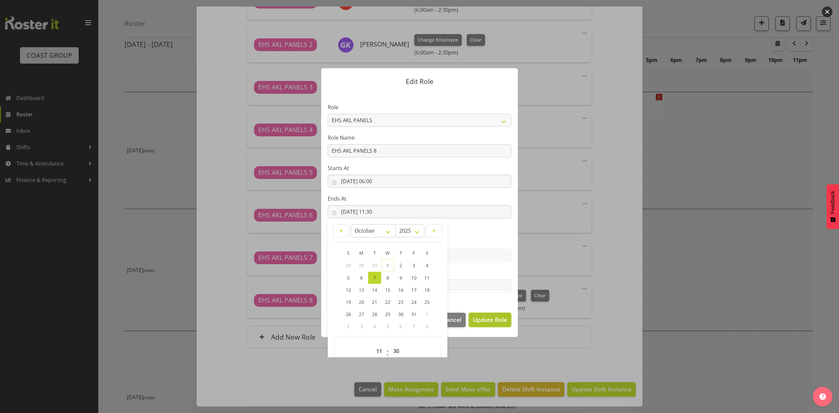
select select
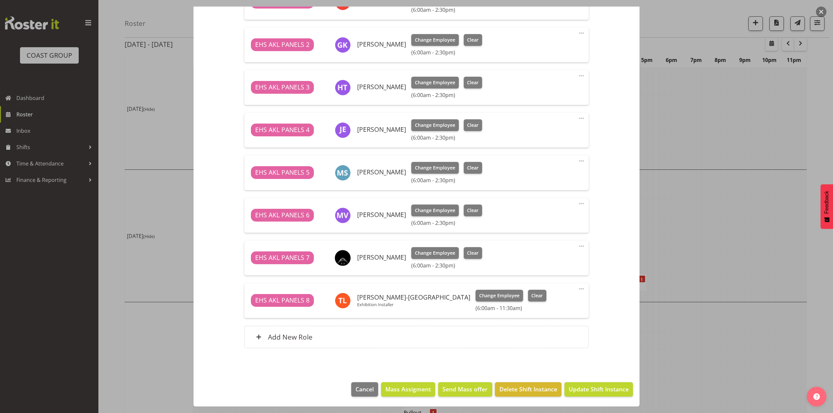
scroll to position [327, 0]
click at [601, 386] on span "Update Shift Instance" at bounding box center [599, 389] width 60 height 9
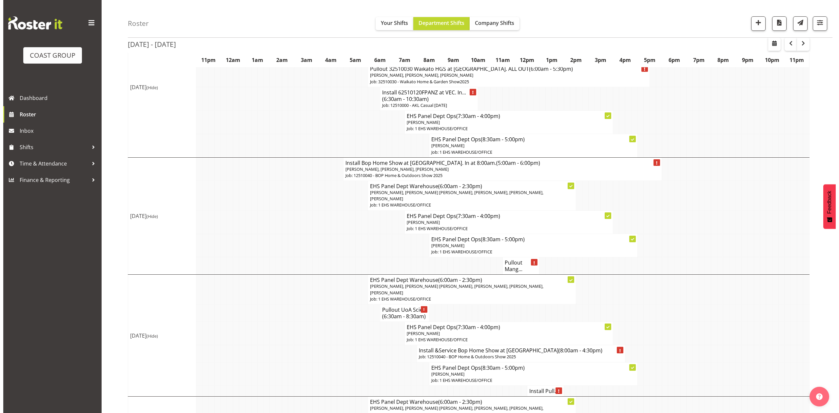
scroll to position [87, 0]
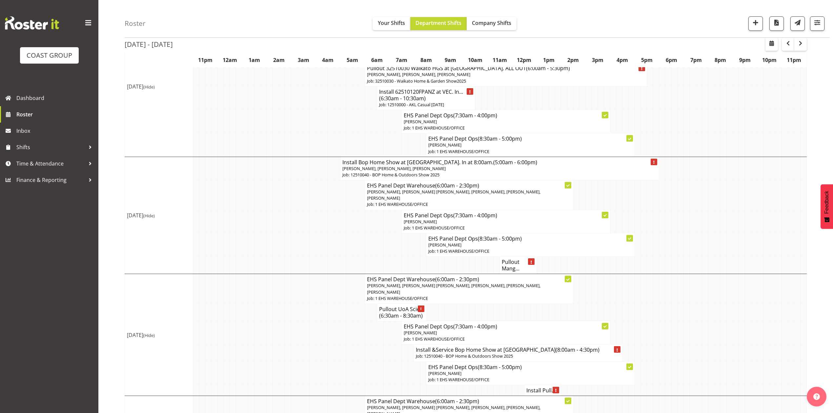
click at [517, 268] on h4 "Pullout Mang..." at bounding box center [518, 265] width 32 height 13
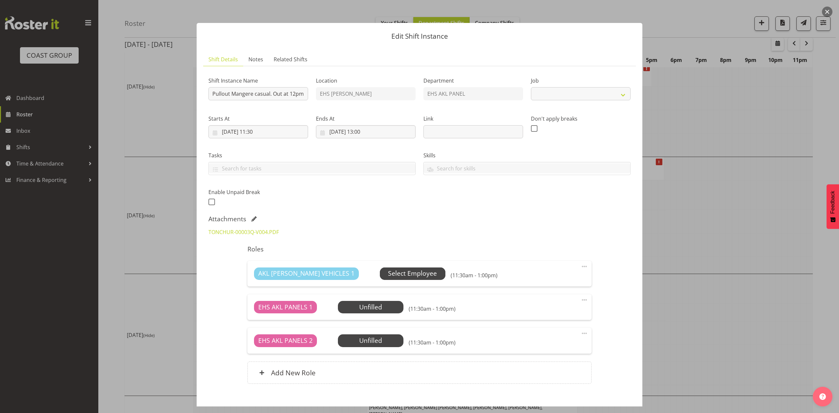
select select "8653"
click at [369, 303] on span "Select Employee" at bounding box center [370, 308] width 49 height 10
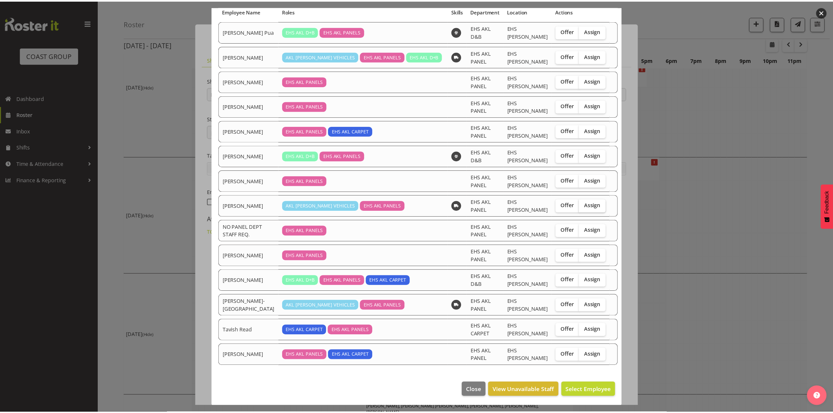
scroll to position [53, 0]
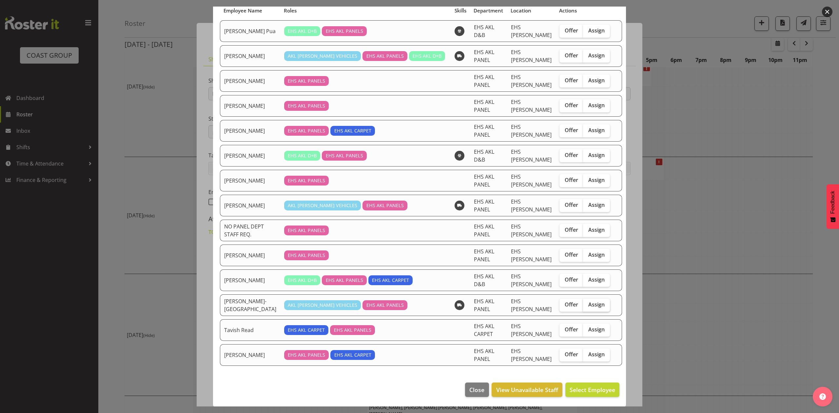
click at [589, 306] on span "Assign" at bounding box center [597, 304] width 16 height 7
click at [588, 306] on input "Assign" at bounding box center [585, 305] width 4 height 4
checkbox input "true"
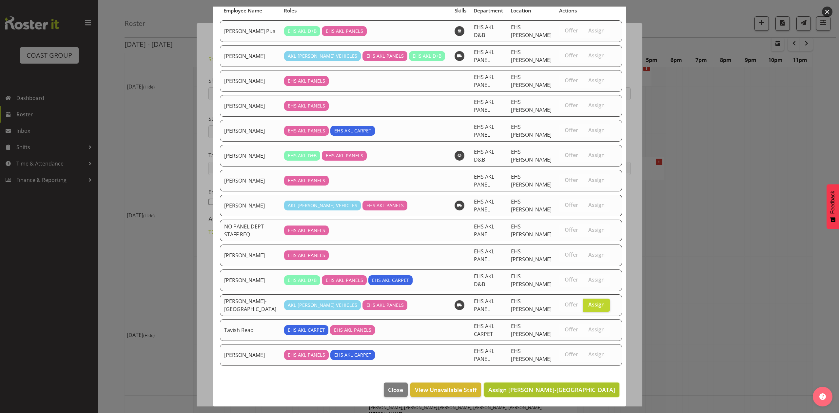
drag, startPoint x: 574, startPoint y: 390, endPoint x: 643, endPoint y: 364, distance: 74.2
click at [575, 390] on span "Assign Takaria Leleimua-Kamira" at bounding box center [552, 390] width 127 height 8
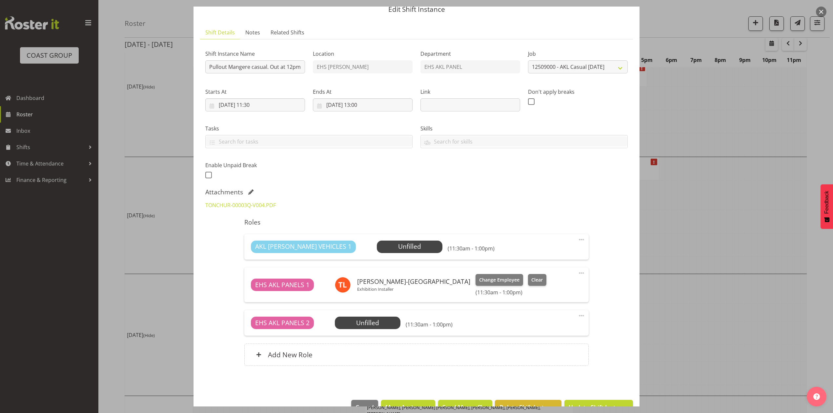
scroll to position [45, 0]
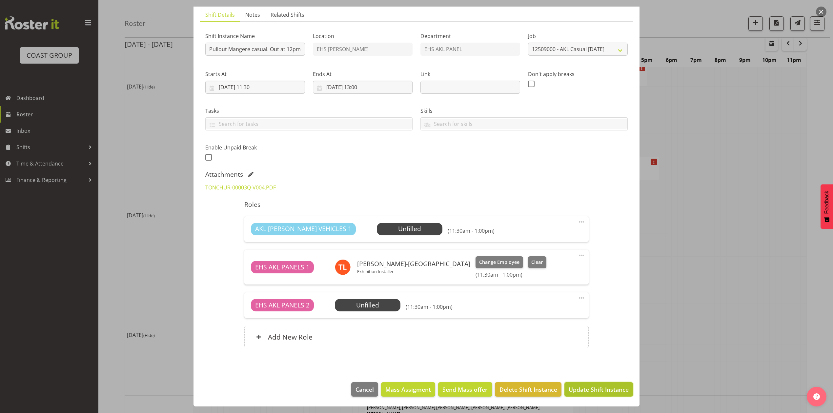
click at [609, 390] on span "Update Shift Instance" at bounding box center [599, 389] width 60 height 9
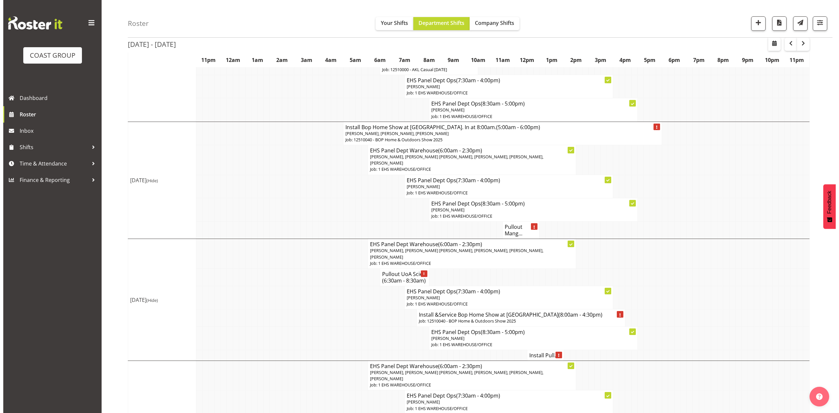
scroll to position [131, 0]
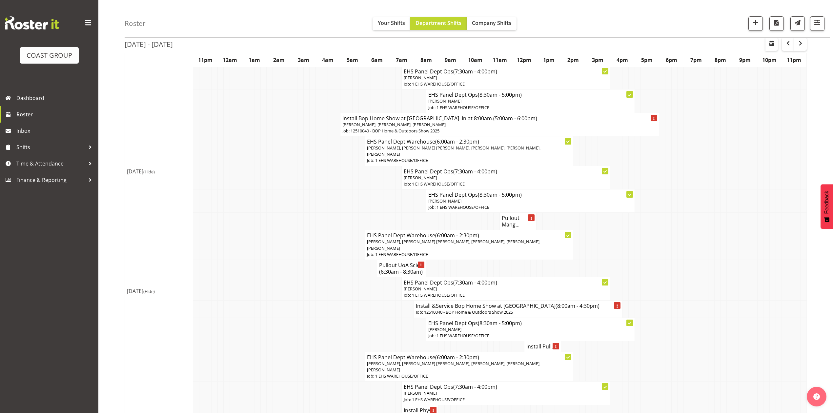
click at [507, 224] on h4 "Pullout Mang..." at bounding box center [518, 221] width 32 height 13
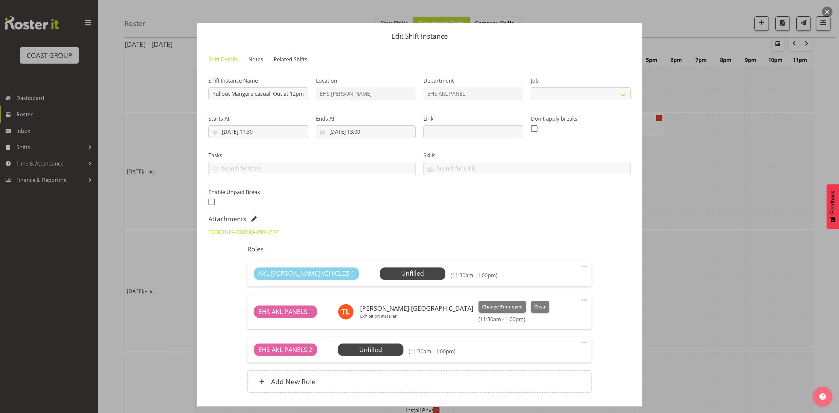
select select "8653"
drag, startPoint x: 714, startPoint y: 183, endPoint x: 533, endPoint y: 167, distance: 181.4
click at [714, 183] on div at bounding box center [419, 206] width 839 height 413
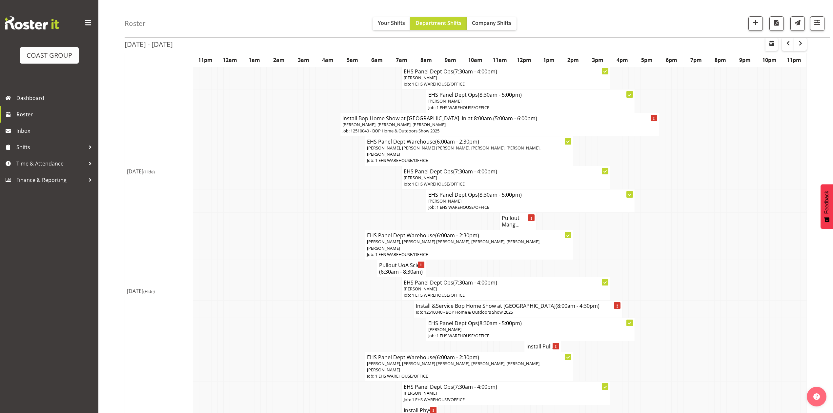
click at [440, 151] on span "[PERSON_NAME], [PERSON_NAME] [PERSON_NAME], [PERSON_NAME], [PERSON_NAME], [PERS…" at bounding box center [453, 151] width 173 height 12
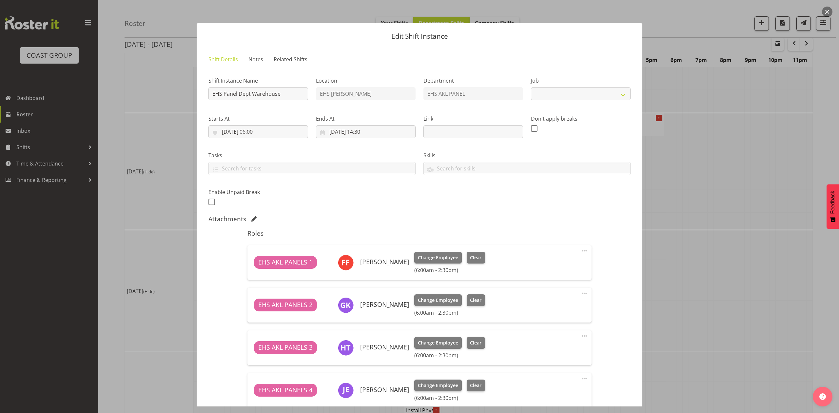
select select "69"
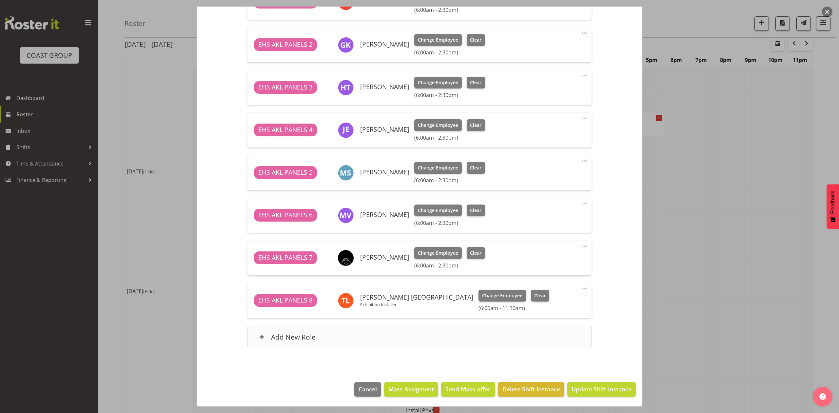
click at [418, 338] on div "Add New Role" at bounding box center [420, 337] width 344 height 22
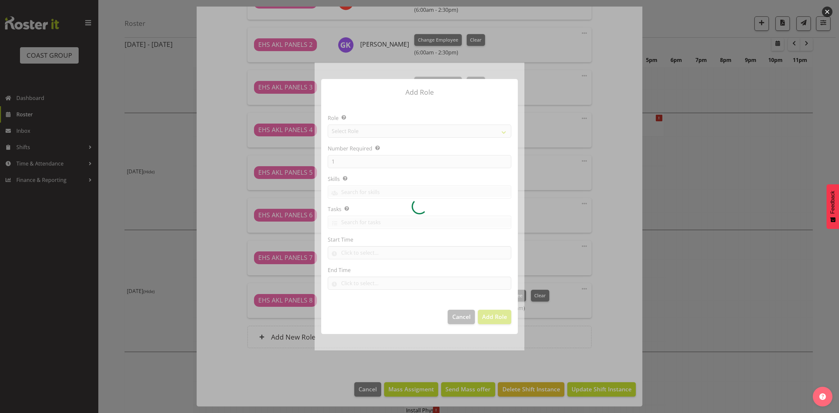
click at [369, 134] on div at bounding box center [420, 207] width 210 height 288
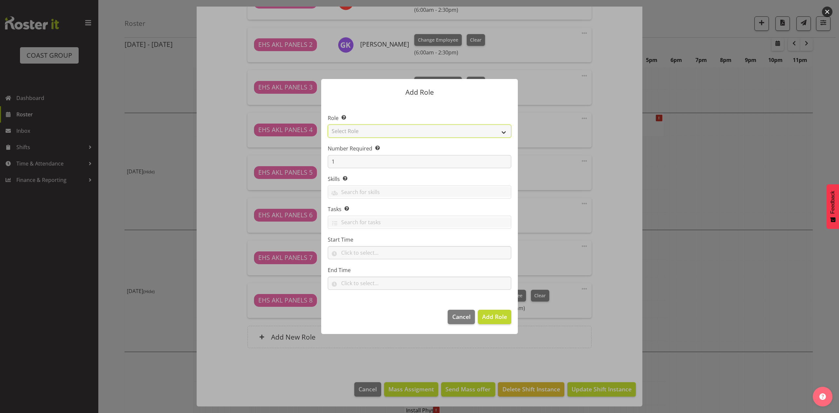
click at [375, 131] on select "Select Role ACCOUNT MANAGER ACCOUNT MANAGER DW ACCOUNTS AKL DIANNA VEHICLES AKL…" at bounding box center [420, 131] width 184 height 13
select select "188"
click at [328, 125] on select "Select Role ACCOUNT MANAGER ACCOUNT MANAGER DW ACCOUNTS AKL DIANNA VEHICLES AKL…" at bounding box center [420, 131] width 184 height 13
click at [498, 315] on span "Add Role" at bounding box center [494, 317] width 25 height 8
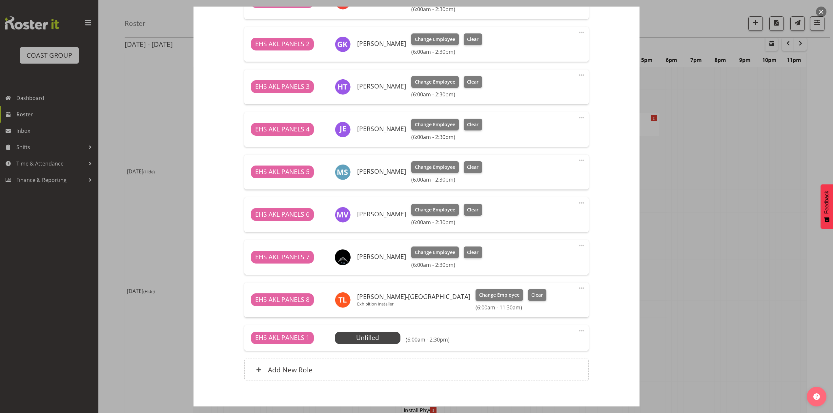
click at [577, 330] on span at bounding box center [581, 331] width 8 height 8
click at [555, 344] on link "Edit" at bounding box center [553, 345] width 63 height 12
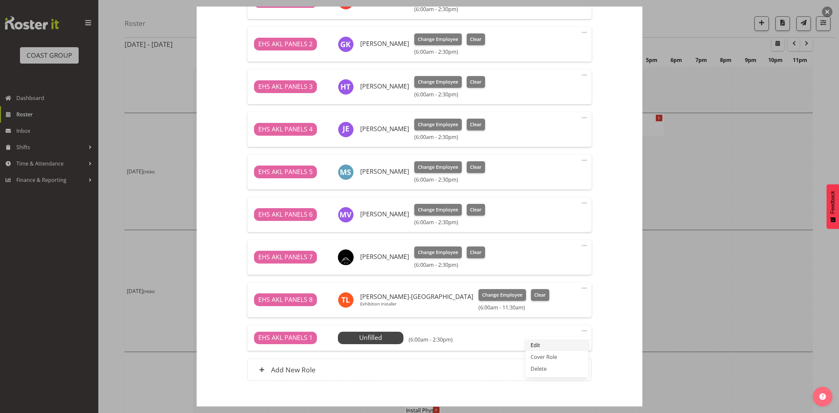
select select "9"
select select "2025"
select select "6"
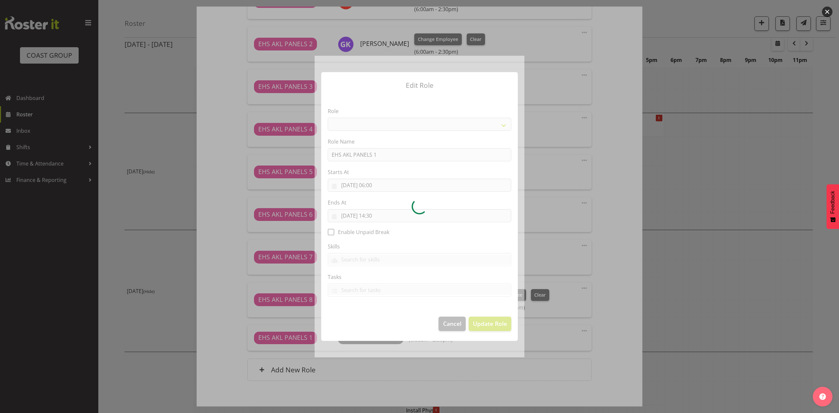
click at [379, 184] on div at bounding box center [420, 206] width 210 height 301
select select "188"
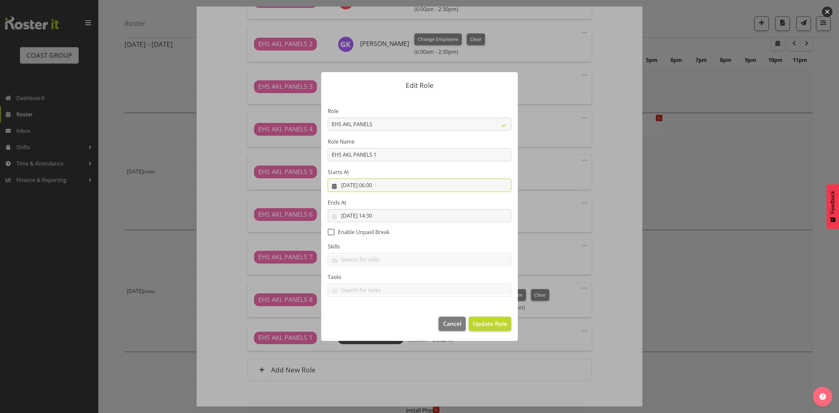
click at [378, 184] on input "07/10/2025, 06:00" at bounding box center [420, 185] width 184 height 13
click at [377, 327] on select "00 01 02 03 04 05 06 07 08 09 10 11 12 13 14 15 16 17 18 19 20 21 22 23" at bounding box center [380, 324] width 15 height 13
select select "13"
click at [373, 318] on select "00 01 02 03 04 05 06 07 08 09 10 11 12 13 14 15 16 17 18 19 20 21 22 23" at bounding box center [380, 324] width 15 height 13
type input "[DATE] 13:00"
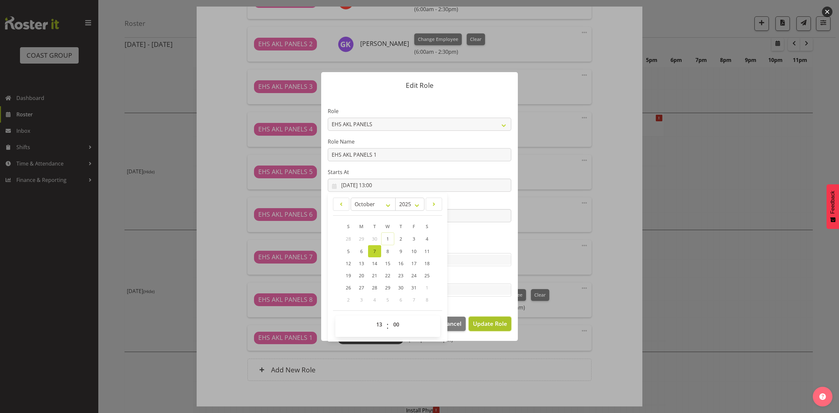
drag, startPoint x: 486, startPoint y: 323, endPoint x: 478, endPoint y: 324, distance: 7.9
click at [486, 323] on span "Update Role" at bounding box center [490, 323] width 34 height 9
select select
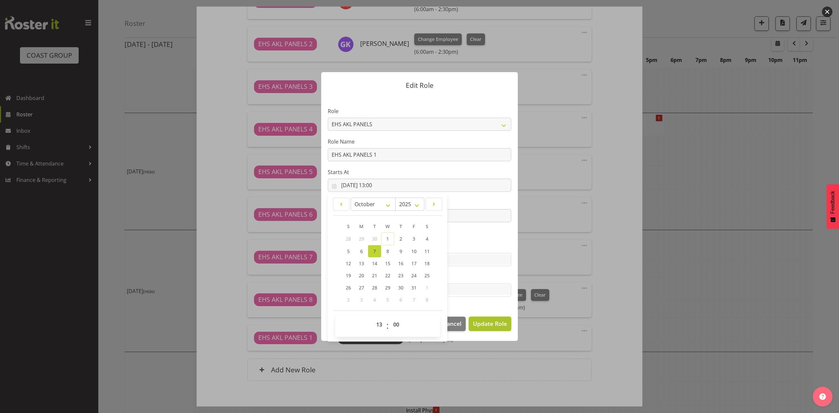
select select
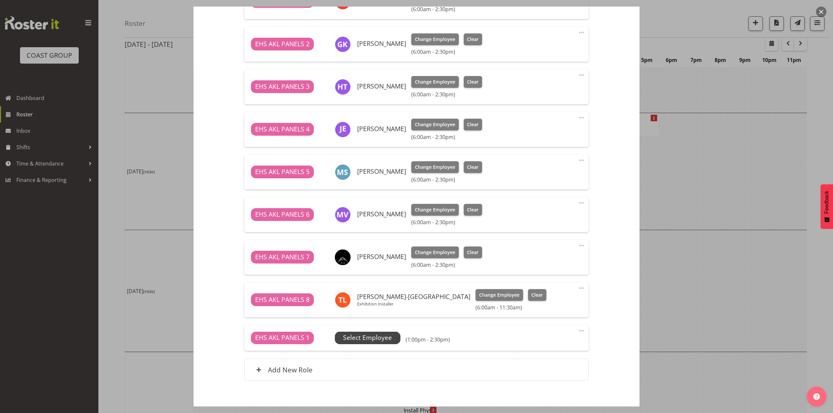
click at [349, 336] on span "Select Employee" at bounding box center [367, 338] width 49 height 10
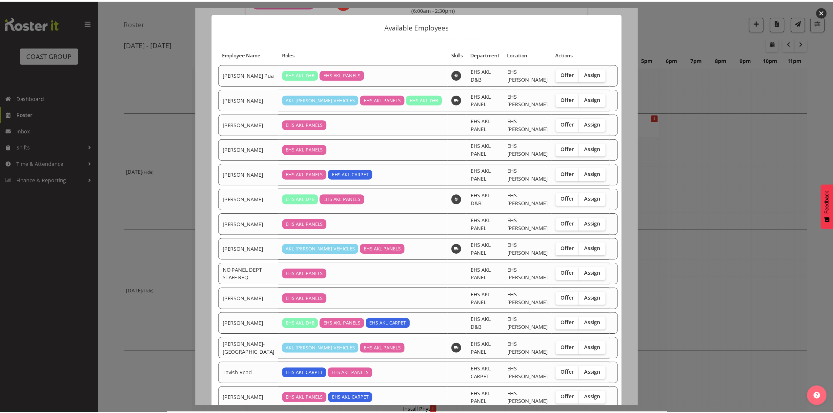
scroll to position [53, 0]
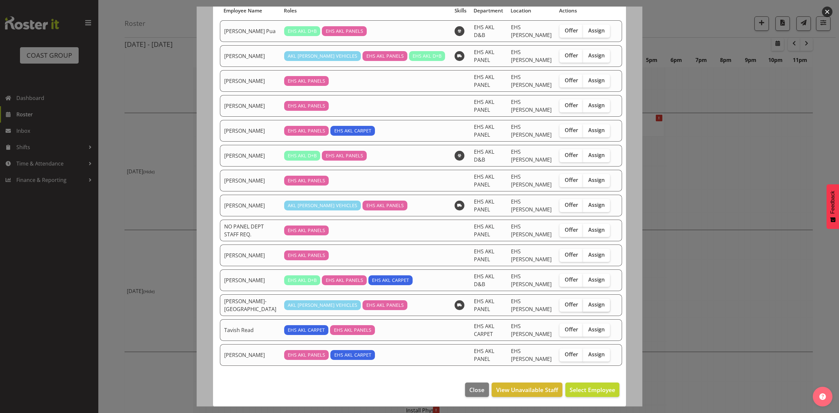
click at [591, 308] on label "Assign" at bounding box center [596, 305] width 27 height 13
click at [588, 307] on input "Assign" at bounding box center [585, 305] width 4 height 4
checkbox input "true"
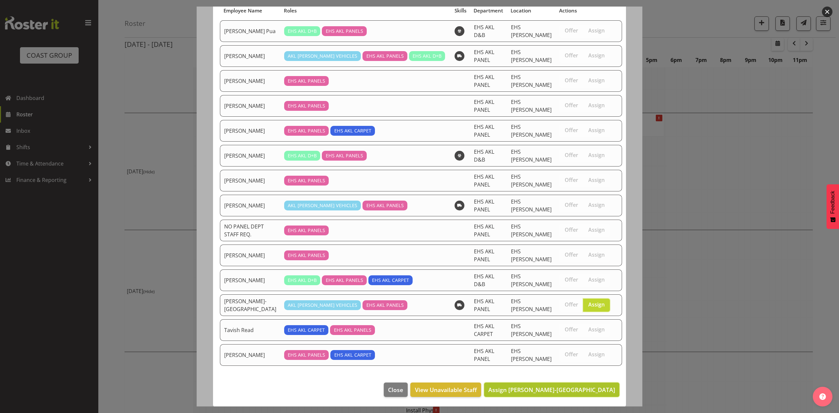
click at [587, 390] on span "Assign Takaria Leleimua-Kamira" at bounding box center [552, 390] width 127 height 8
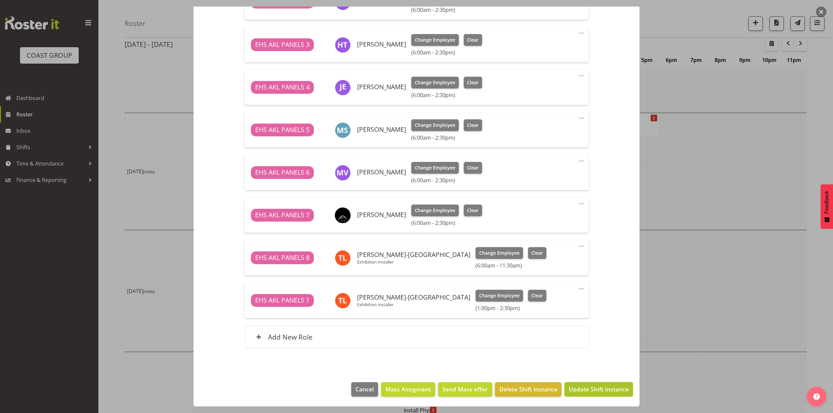
click at [599, 385] on span "Update Shift Instance" at bounding box center [599, 389] width 60 height 9
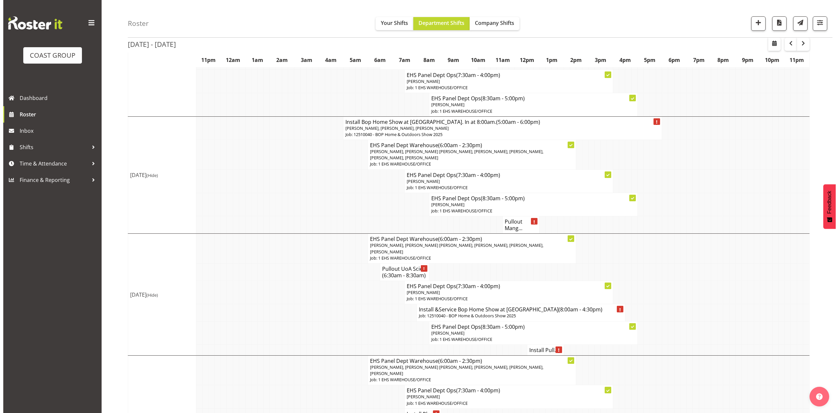
scroll to position [21, 0]
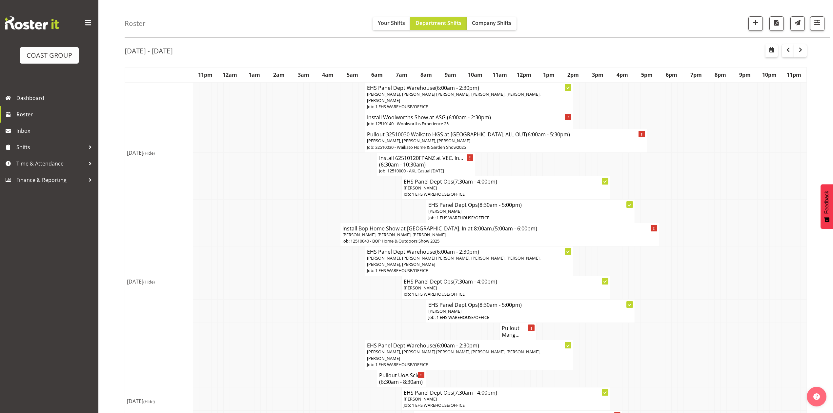
click at [511, 332] on h4 "Pullout Mang..." at bounding box center [518, 331] width 32 height 13
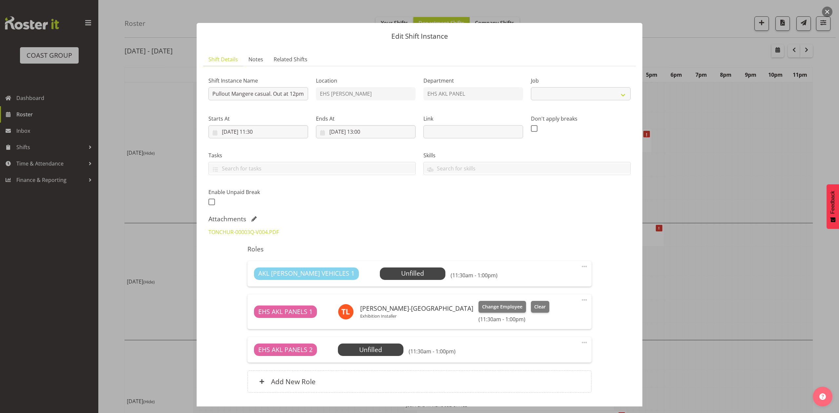
select select "8653"
click at [722, 181] on div at bounding box center [419, 206] width 839 height 413
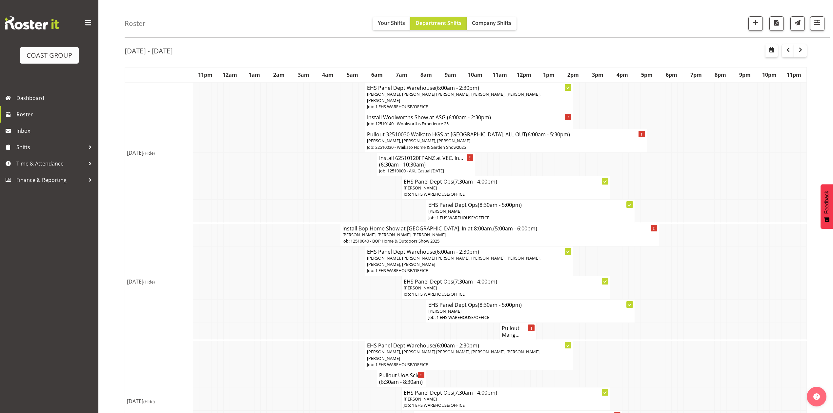
click at [517, 334] on h4 "Pullout Mang..." at bounding box center [518, 331] width 32 height 13
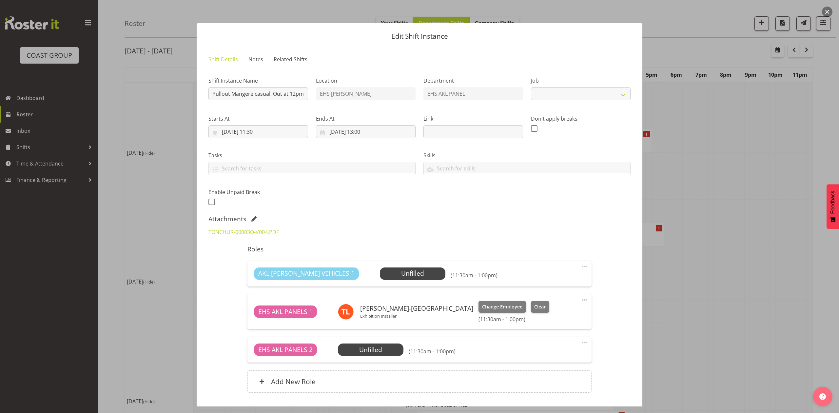
select select "8653"
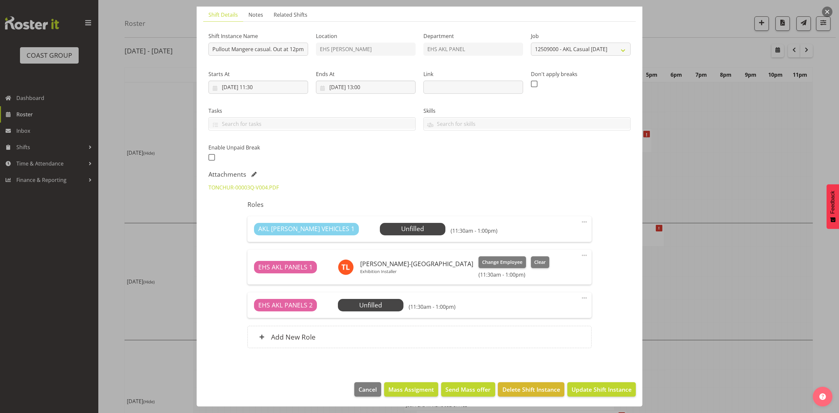
click at [581, 252] on span at bounding box center [585, 256] width 8 height 8
click at [549, 293] on link "Delete" at bounding box center [557, 294] width 63 height 12
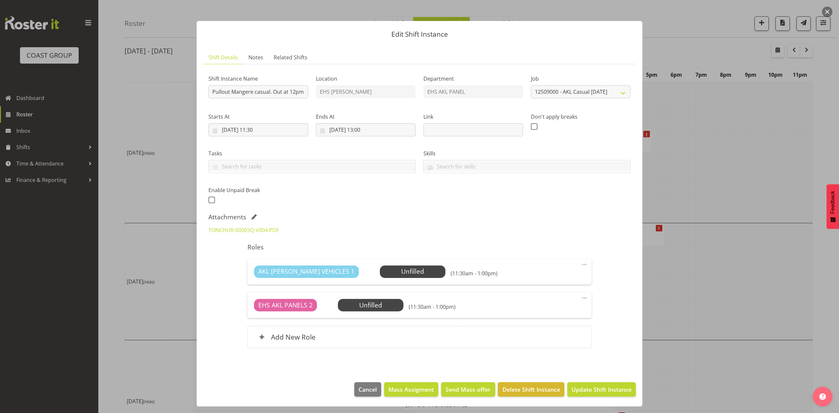
scroll to position [3, 0]
click at [584, 392] on span "Update Shift Instance" at bounding box center [602, 389] width 60 height 9
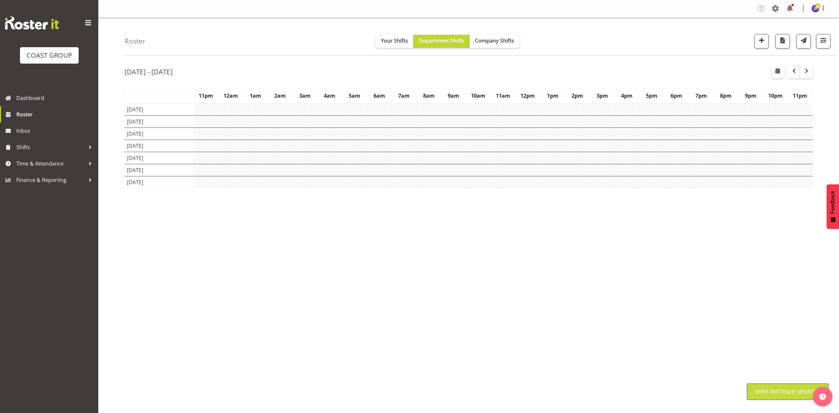
scroll to position [0, 0]
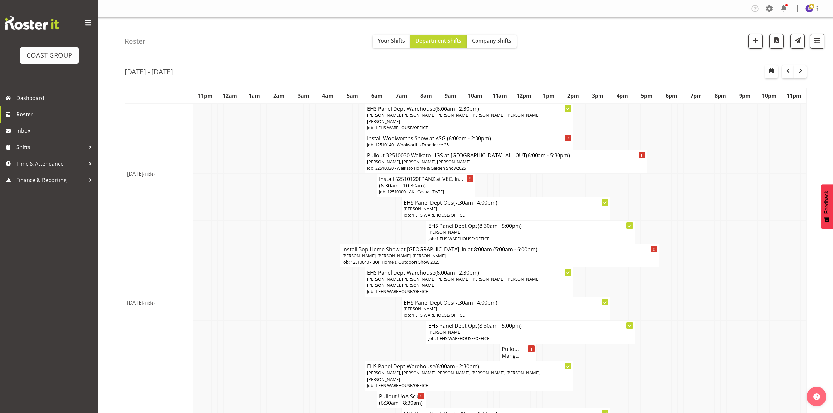
click at [418, 275] on h4 "EHS Panel Dept Warehouse (6:00am - 2:30pm)" at bounding box center [469, 273] width 204 height 7
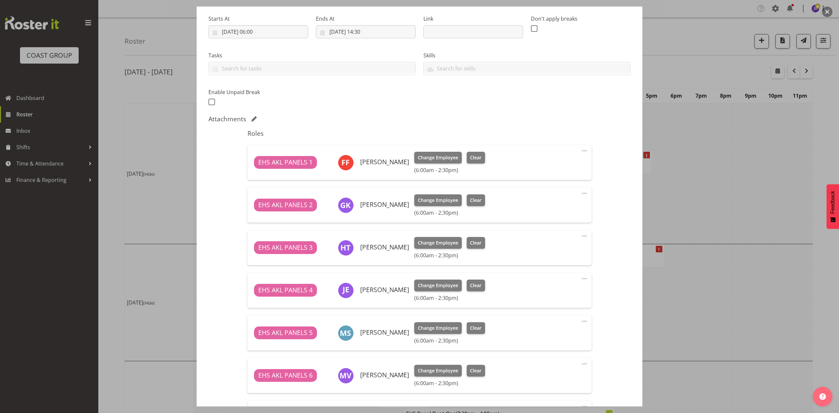
select select "69"
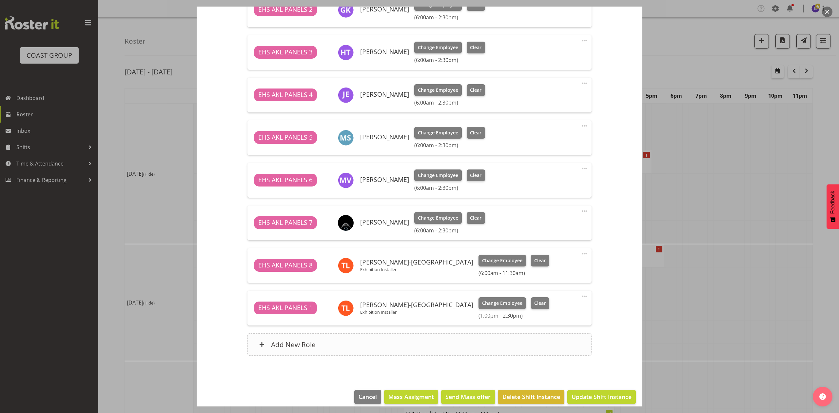
scroll to position [304, 0]
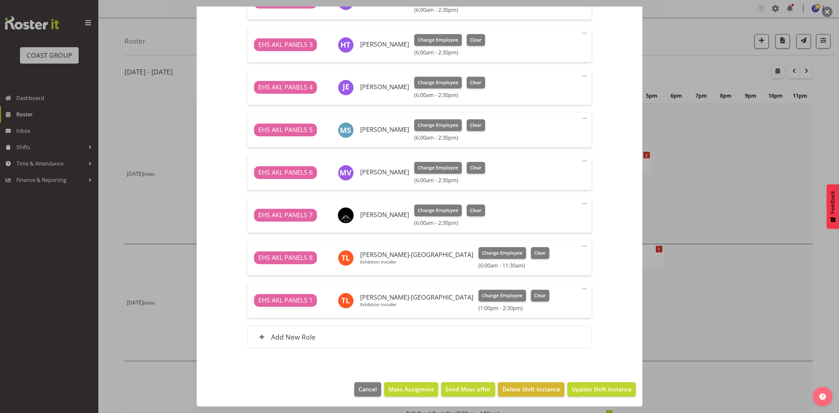
click at [581, 288] on span at bounding box center [585, 289] width 8 height 8
click at [536, 325] on link "Delete" at bounding box center [557, 327] width 63 height 12
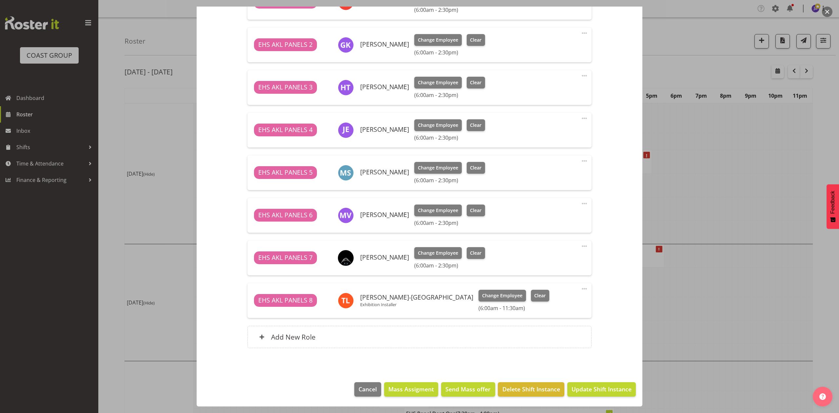
click at [581, 287] on span at bounding box center [585, 289] width 8 height 8
click at [547, 298] on link "Edit" at bounding box center [557, 303] width 63 height 12
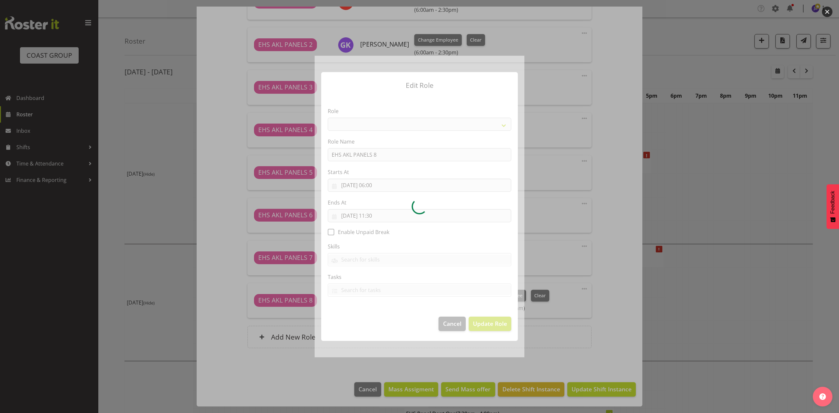
click at [370, 218] on div at bounding box center [420, 206] width 210 height 301
click at [376, 211] on div at bounding box center [420, 206] width 210 height 301
select select "188"
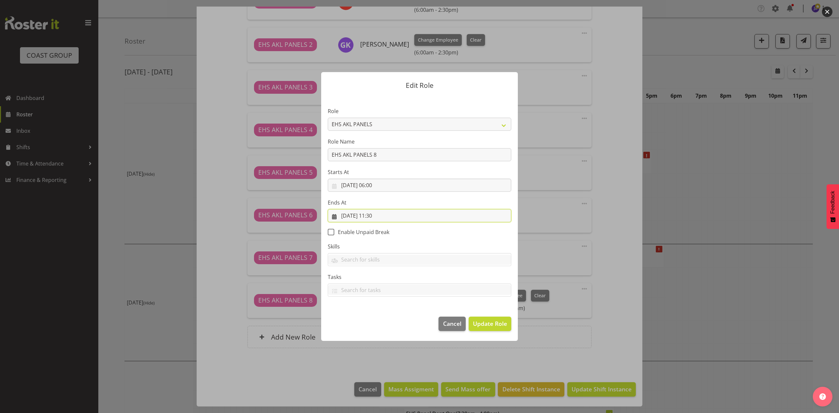
click at [376, 211] on input "[DATE] 11:30" at bounding box center [420, 215] width 184 height 13
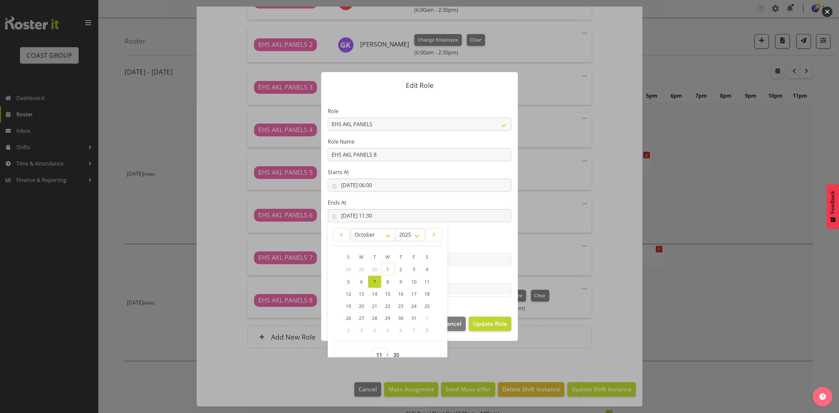
click at [374, 353] on select "00 01 02 03 04 05 06 07 08 09 10 11 12 13 14 15 16 17 18 19 20 21 22 23" at bounding box center [380, 355] width 15 height 13
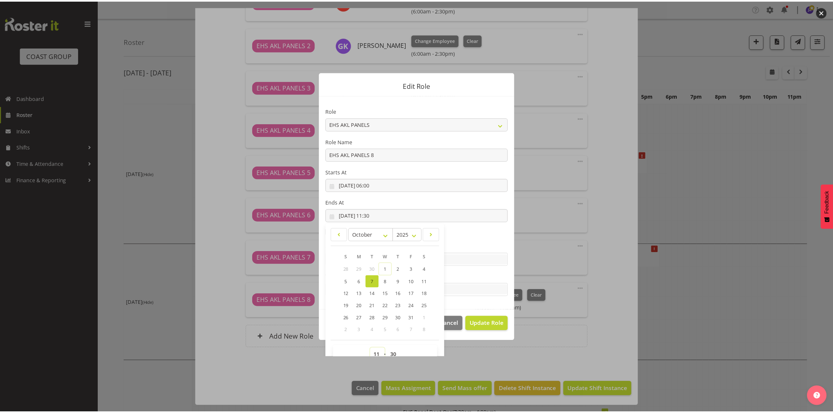
scroll to position [4, 0]
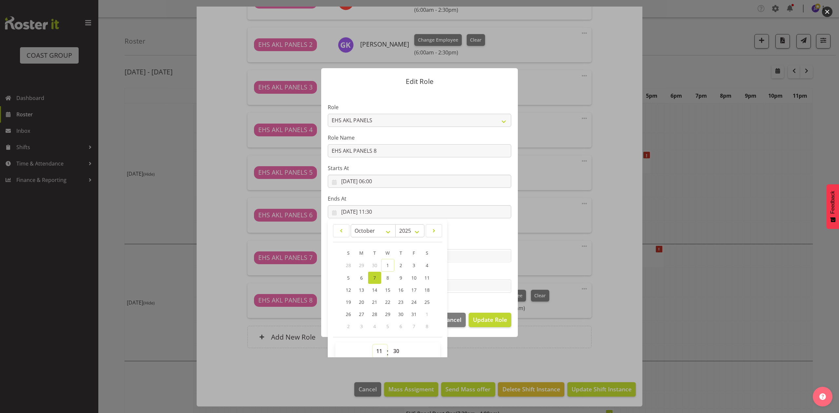
select select "14"
click at [373, 345] on select "00 01 02 03 04 05 06 07 08 09 10 11 12 13 14 15 16 17 18 19 20 21 22 23" at bounding box center [380, 351] width 15 height 13
type input "07/10/2025, 14:30"
click at [486, 317] on span "Update Role" at bounding box center [490, 319] width 34 height 9
select select
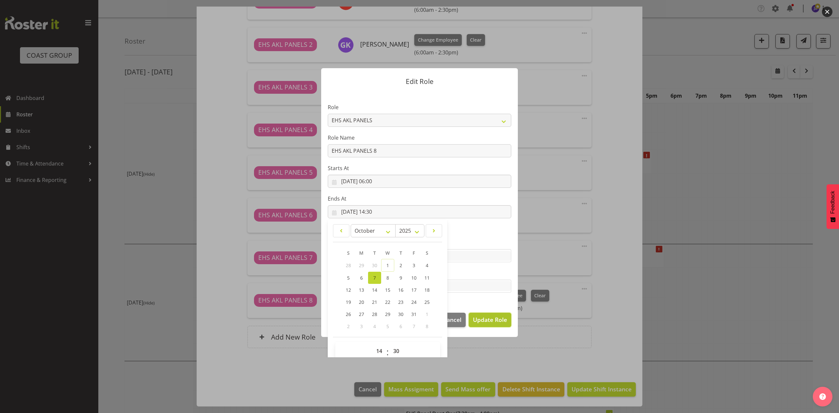
select select
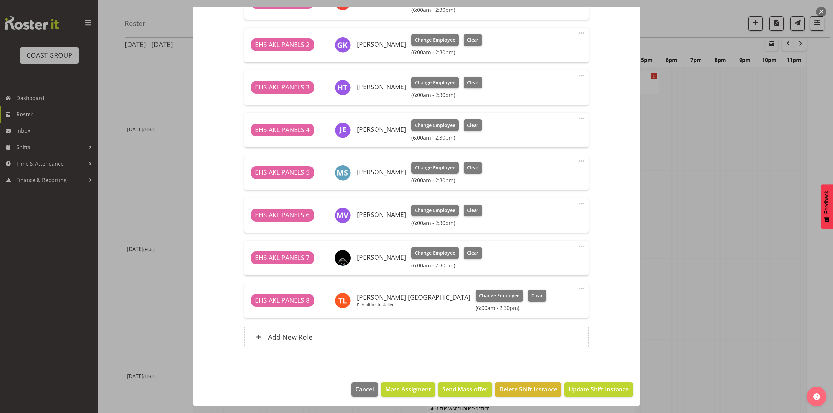
scroll to position [175, 0]
click at [589, 390] on span "Update Shift Instance" at bounding box center [599, 389] width 60 height 9
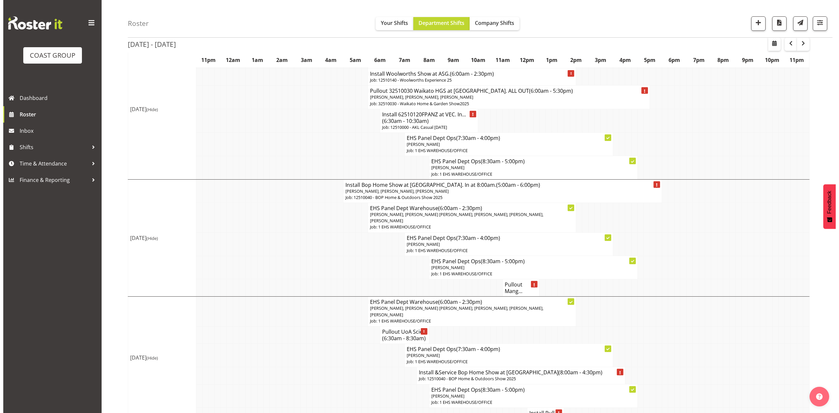
scroll to position [87, 0]
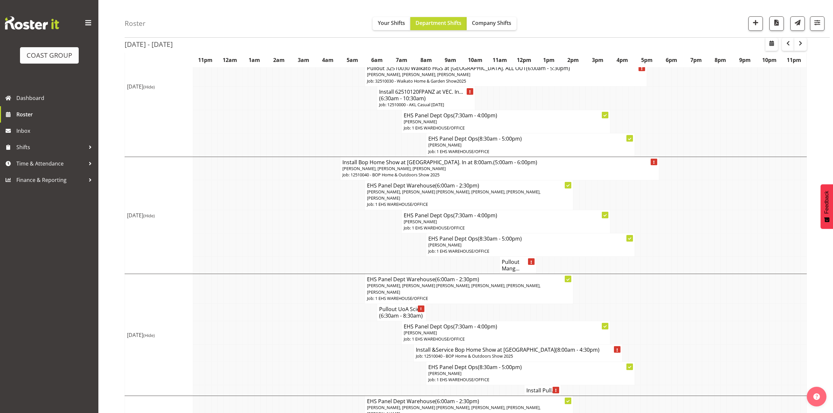
click at [380, 167] on span "[PERSON_NAME], [PERSON_NAME], [PERSON_NAME]" at bounding box center [393, 169] width 103 height 6
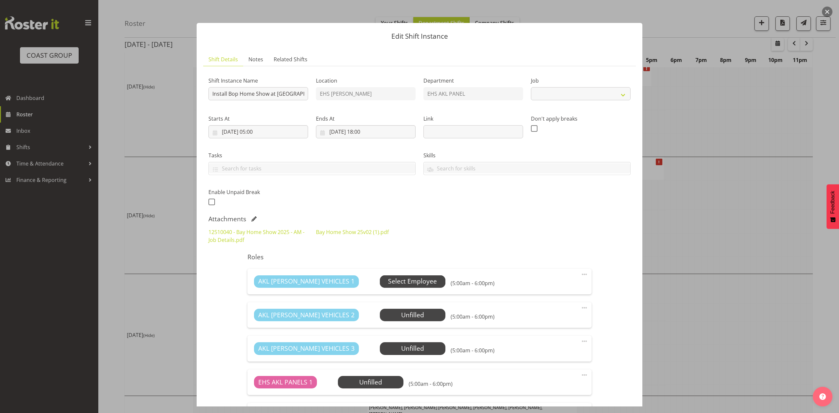
select select "9297"
drag, startPoint x: 707, startPoint y: 222, endPoint x: 644, endPoint y: 278, distance: 84.5
click at [707, 222] on div at bounding box center [419, 206] width 839 height 413
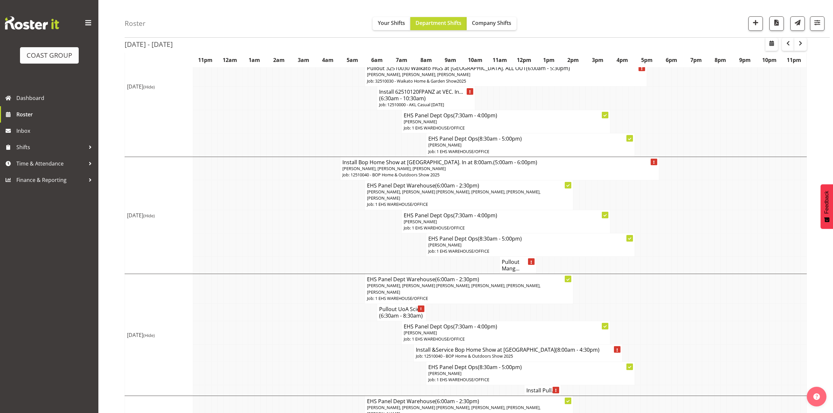
click at [514, 266] on h4 "Pullout Mang..." at bounding box center [518, 265] width 32 height 13
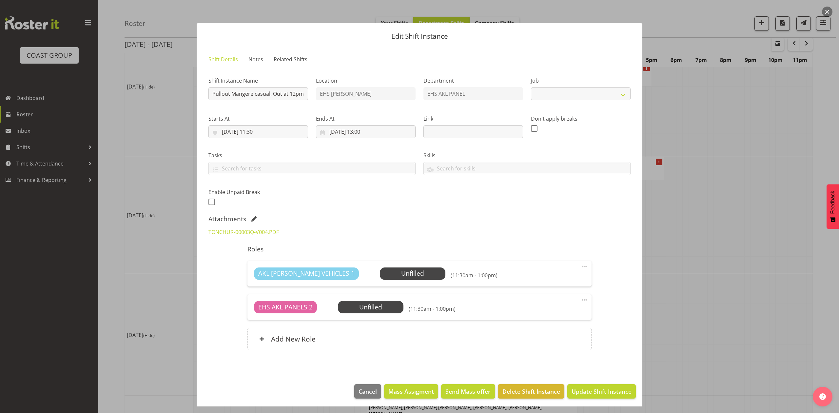
click at [676, 230] on div at bounding box center [419, 206] width 839 height 413
select select "8653"
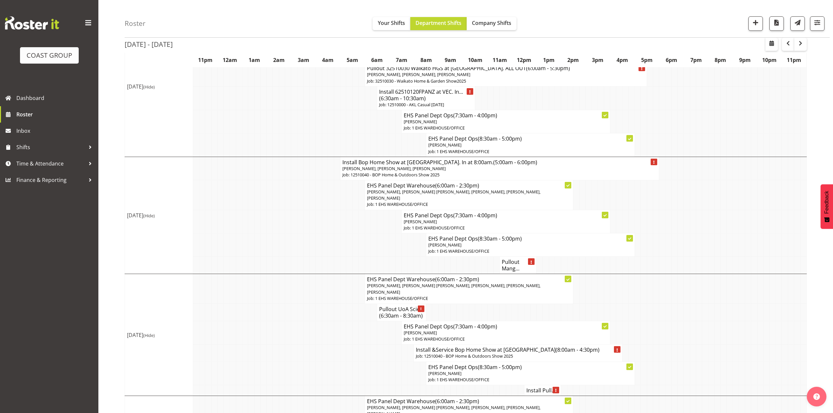
click at [399, 171] on span "[PERSON_NAME], [PERSON_NAME], [PERSON_NAME]" at bounding box center [393, 169] width 103 height 6
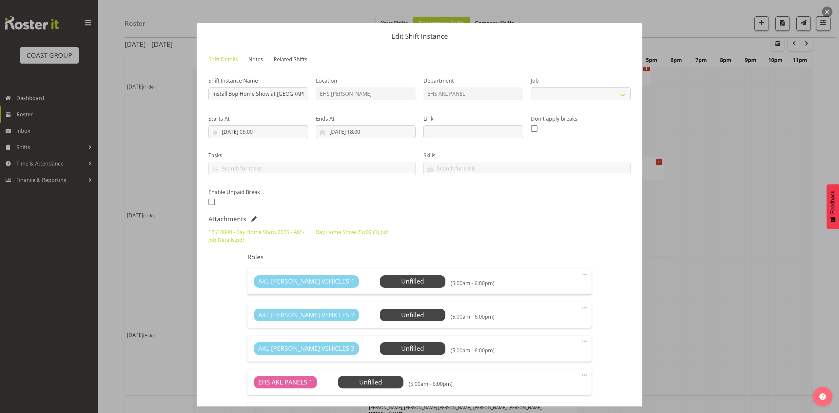
select select "9297"
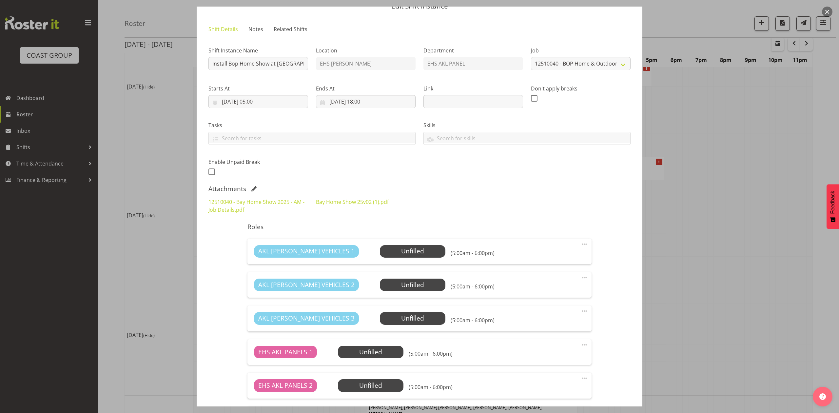
scroll to position [44, 0]
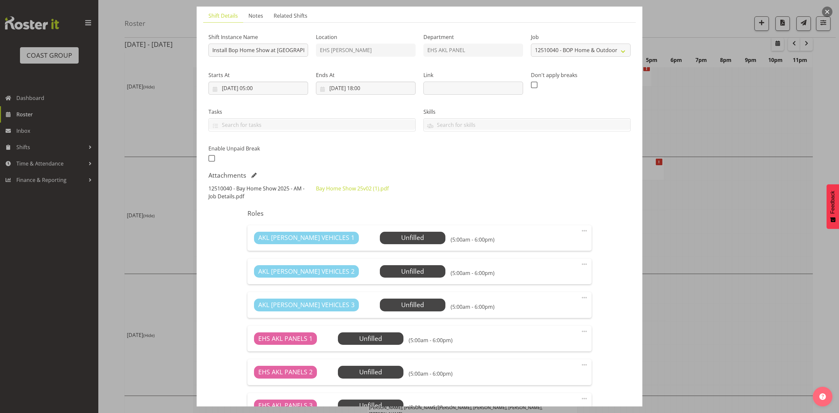
click at [251, 186] on link "12510040 - Bay Home Show 2025 - AM - Job Details.pdf" at bounding box center [257, 192] width 96 height 15
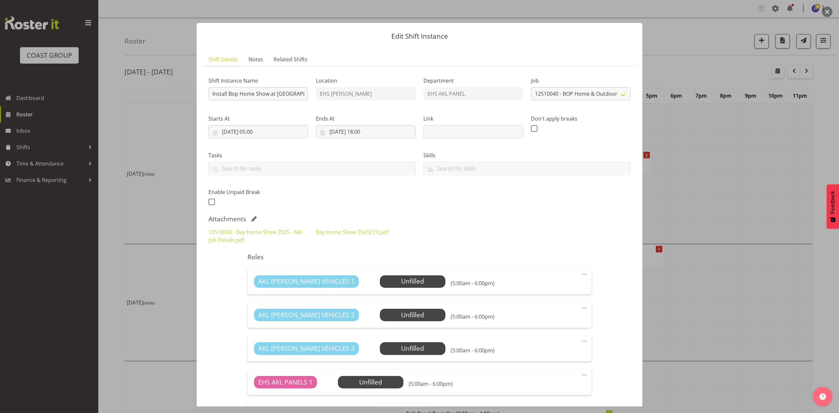
select select "9297"
click at [693, 214] on div at bounding box center [419, 206] width 839 height 413
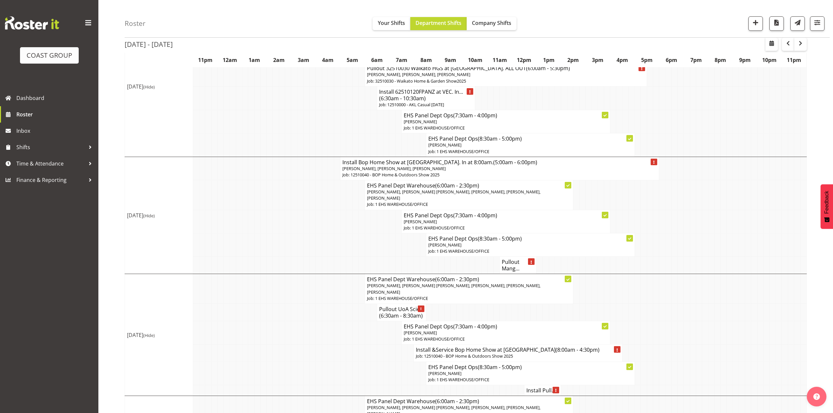
click at [405, 163] on h4 "Install Bop Home Show at [GEOGRAPHIC_DATA]. In at 8:00am. (5:00am - 6:00pm)" at bounding box center [499, 162] width 315 height 7
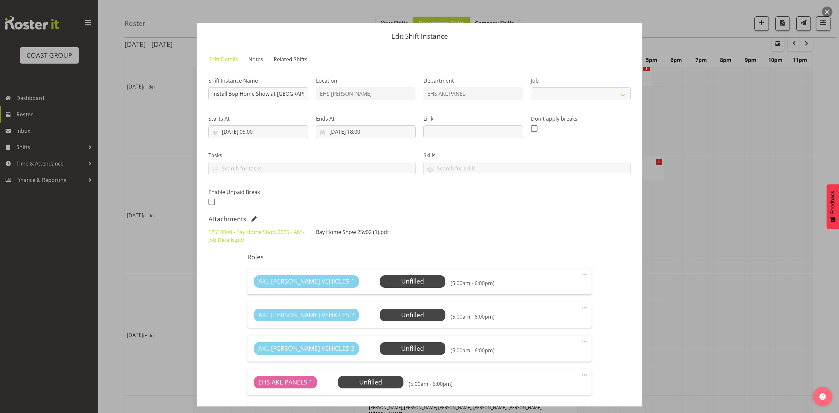
select select "9297"
click at [351, 234] on link "Bay Home Show 25v02 (1).pdf" at bounding box center [352, 232] width 73 height 7
click at [674, 225] on div at bounding box center [419, 206] width 839 height 413
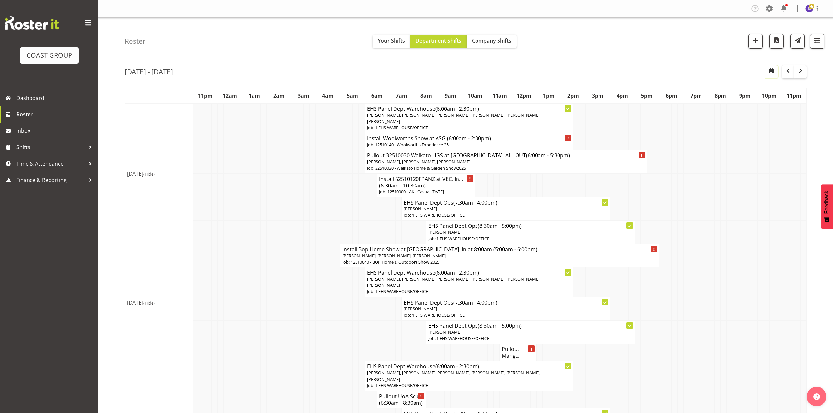
click at [775, 72] on span "button" at bounding box center [772, 71] width 8 height 8
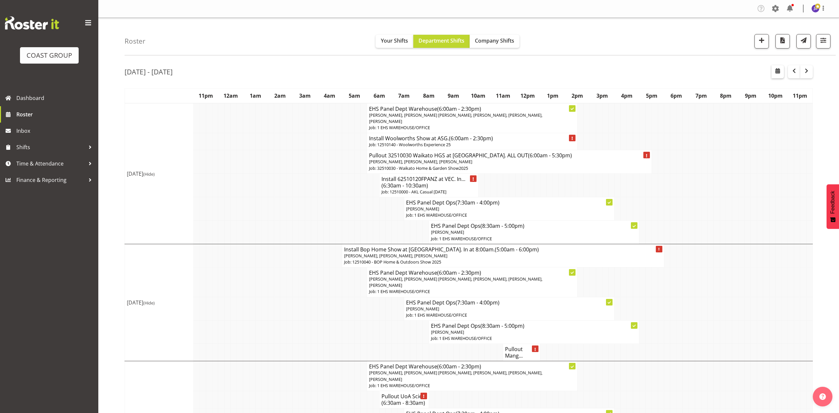
select select "9"
select select "2025"
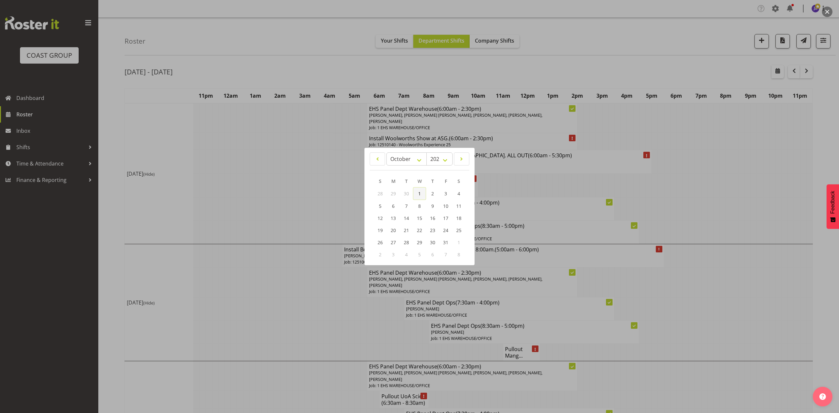
click at [418, 193] on span "1" at bounding box center [419, 194] width 3 height 6
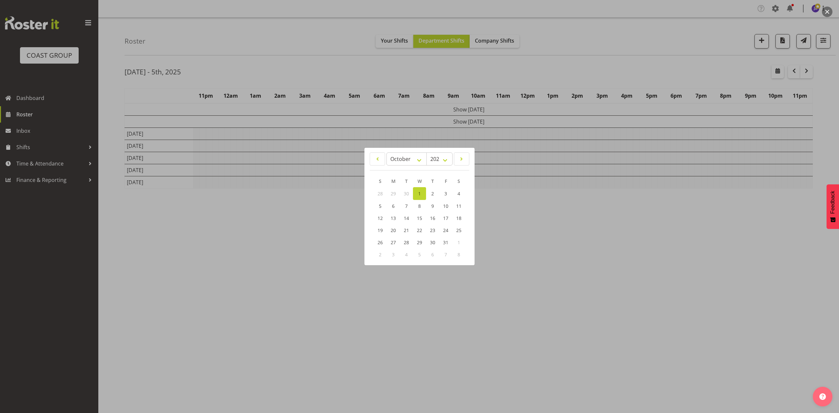
click at [265, 272] on div at bounding box center [419, 206] width 839 height 413
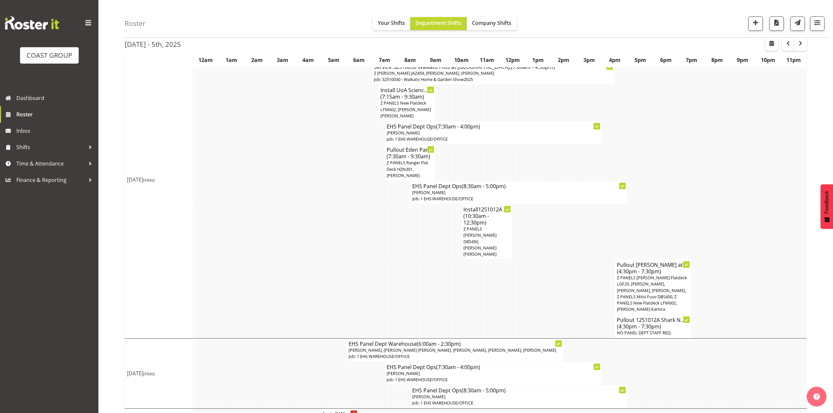
scroll to position [131, 0]
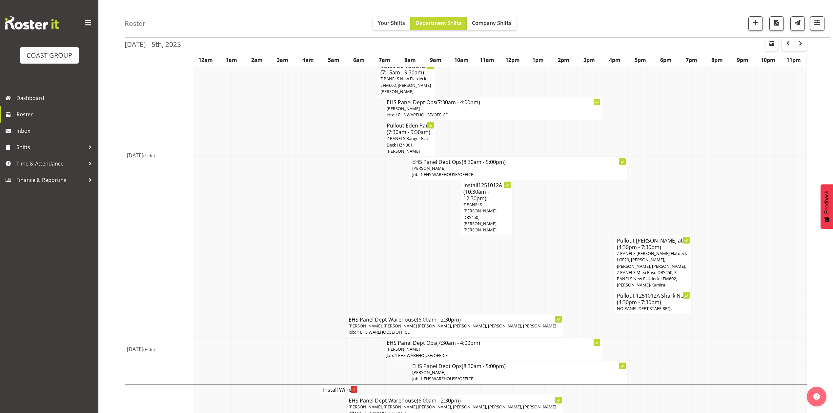
drag, startPoint x: 648, startPoint y: 180, endPoint x: 662, endPoint y: 178, distance: 14.5
click at [649, 180] on td at bounding box center [650, 167] width 6 height 23
drag, startPoint x: 533, startPoint y: 229, endPoint x: 531, endPoint y: 232, distance: 4.3
click at [533, 229] on td at bounding box center [535, 207] width 6 height 55
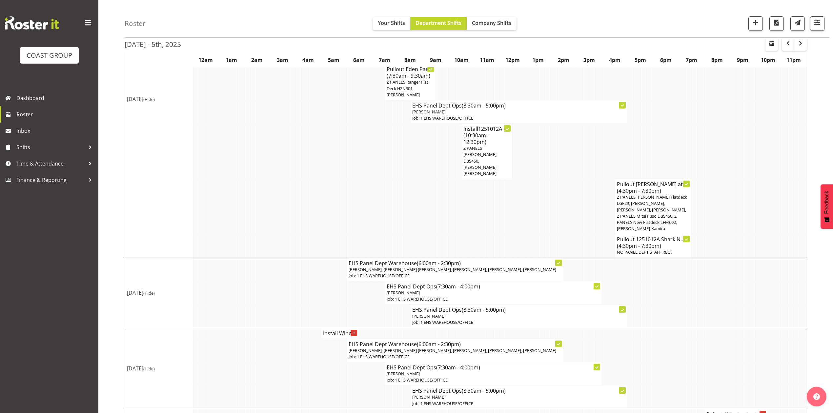
scroll to position [175, 0]
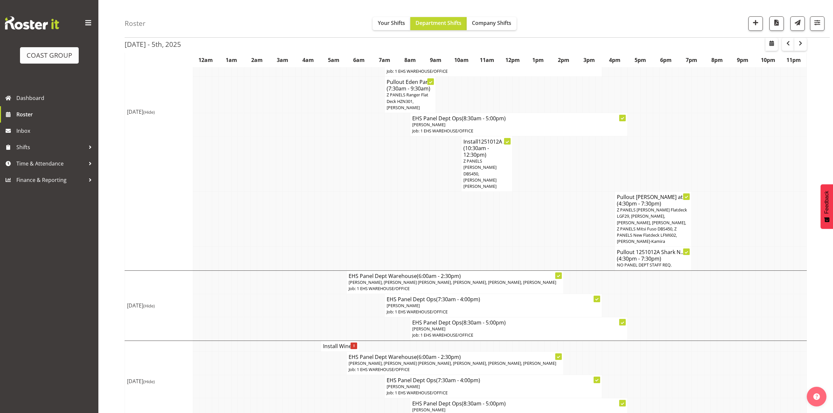
click at [670, 292] on td at bounding box center [669, 282] width 6 height 23
click at [489, 165] on span "Z PANELS [PERSON_NAME] DBS450, [PERSON_NAME] [PERSON_NAME]" at bounding box center [479, 173] width 33 height 31
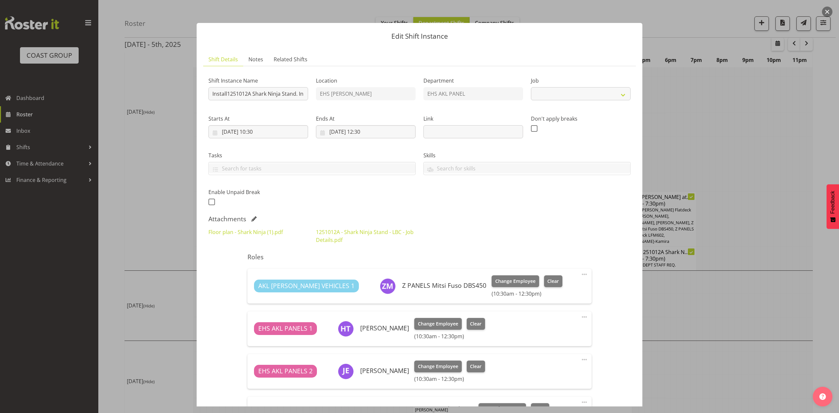
click at [715, 135] on div at bounding box center [419, 206] width 839 height 413
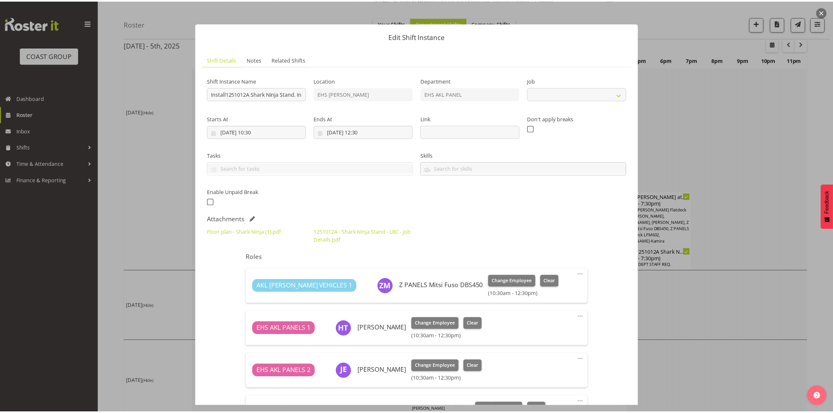
select select "10715"
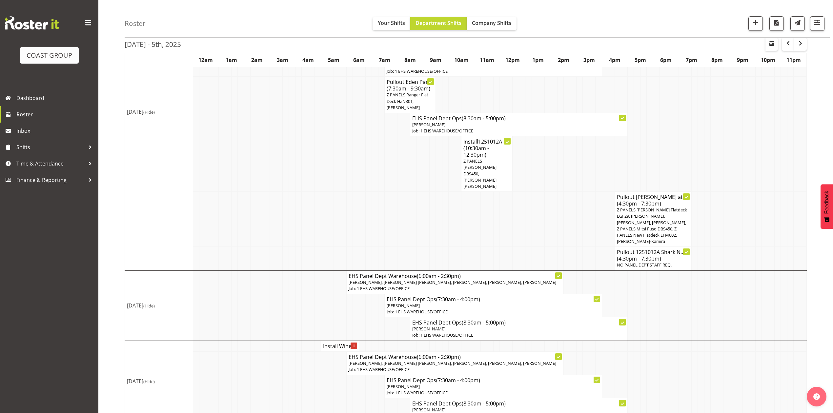
click at [691, 140] on td at bounding box center [694, 163] width 6 height 55
click at [29, 162] on span "Time & Attendance" at bounding box center [50, 164] width 69 height 10
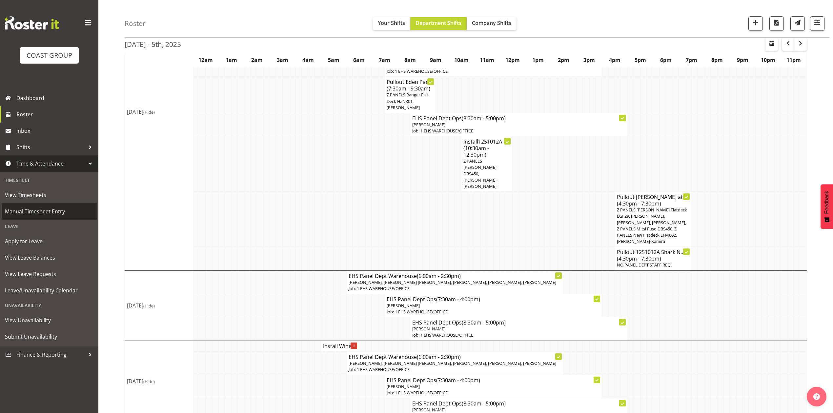
click at [44, 208] on span "Manual Timesheet Entry" at bounding box center [49, 212] width 89 height 10
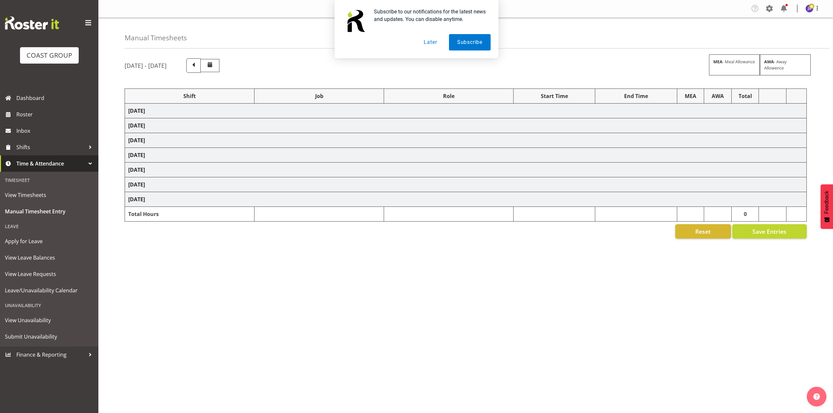
select select "68034"
select select "69"
select select "198"
select select "75037"
select select "9957"
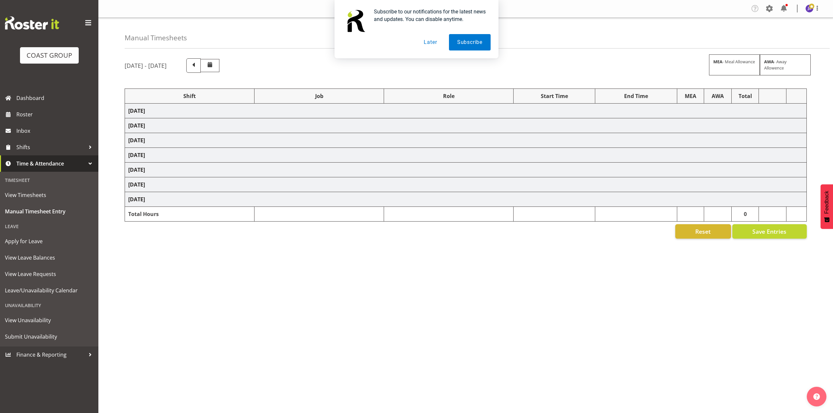
select select "68034"
select select "69"
select select "198"
select select "68034"
select select "69"
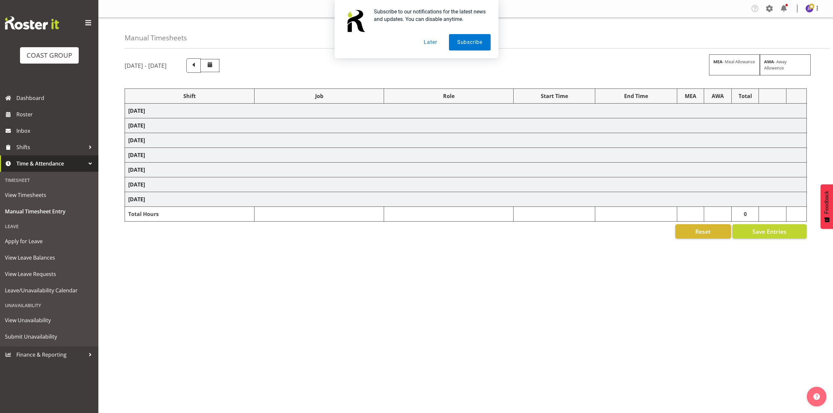
select select "198"
select select "68034"
select select "69"
select select "198"
select select "68034"
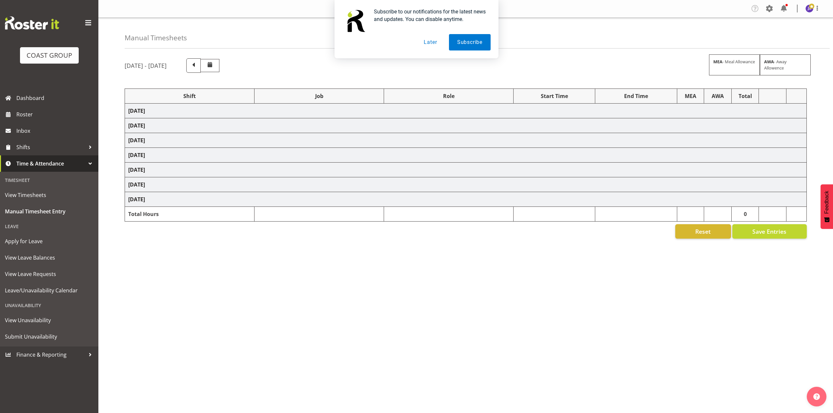
select select "69"
select select "198"
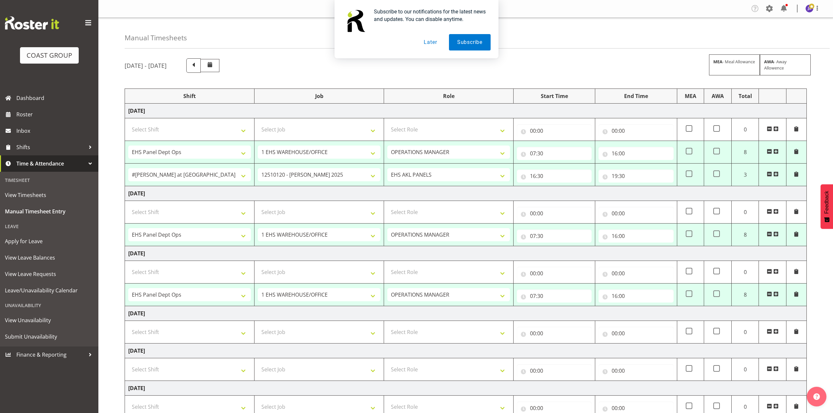
click at [427, 42] on button "Later" at bounding box center [430, 42] width 30 height 16
click at [532, 152] on input "07:30" at bounding box center [554, 153] width 75 height 13
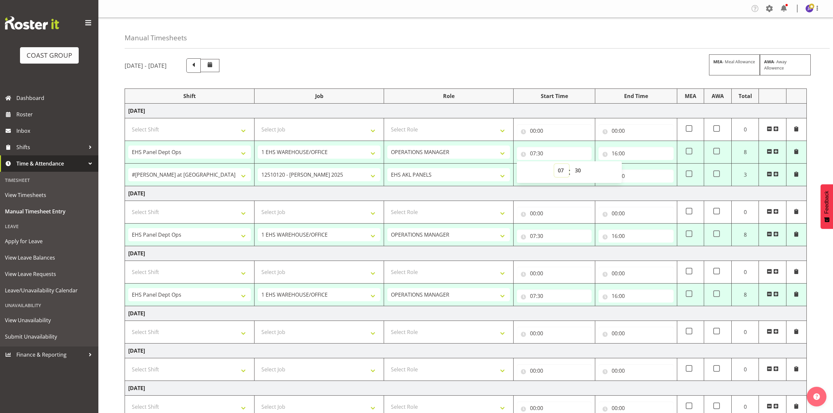
click at [562, 173] on select "00 01 02 03 04 05 06 07 08 09 10 11 12 13 14 15 16 17 18 19 20 21 22 23" at bounding box center [561, 170] width 15 height 13
select select "8"
click at [554, 165] on select "00 01 02 03 04 05 06 07 08 09 10 11 12 13 14 15 16 17 18 19 20 21 22 23" at bounding box center [561, 170] width 15 height 13
type input "08:30"
click at [583, 169] on select "00 01 02 03 04 05 06 07 08 09 10 11 12 13 14 15 16 17 18 19 20 21 22 23 24 25 2…" at bounding box center [578, 170] width 15 height 13
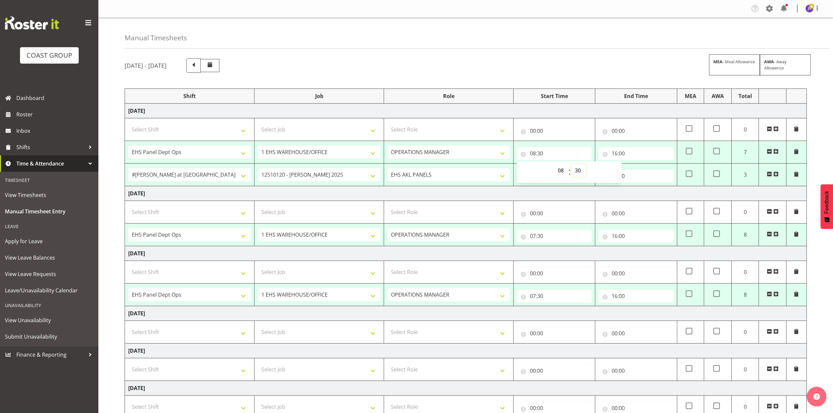
select select "0"
click at [571, 165] on select "00 01 02 03 04 05 06 07 08 09 10 11 12 13 14 15 16 17 18 19 20 21 22 23 24 25 2…" at bounding box center [578, 170] width 15 height 13
type input "08:00"
click at [622, 152] on input "16:00" at bounding box center [635, 153] width 75 height 13
click at [659, 172] on select "00 01 02 03 04 05 06 07 08 09 10 11 12 13 14 15 16 17 18 19 20 21 22 23 24 25 2…" at bounding box center [660, 170] width 15 height 13
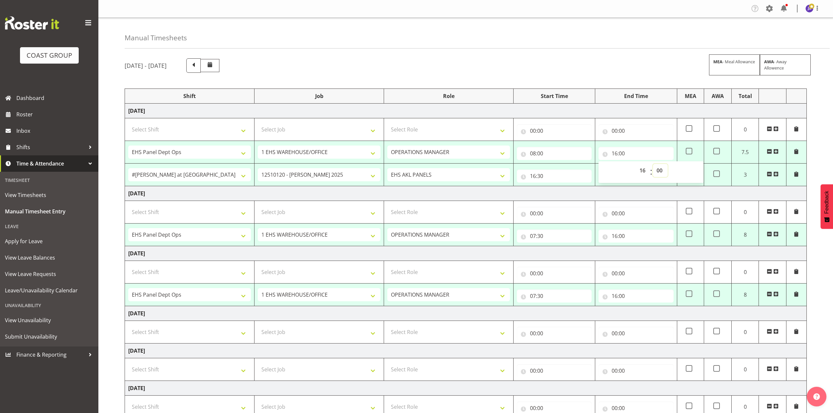
click at [656, 175] on select "00 01 02 03 04 05 06 07 08 09 10 11 12 13 14 15 16 17 18 19 20 21 22 23 24 25 2…" at bounding box center [660, 170] width 15 height 13
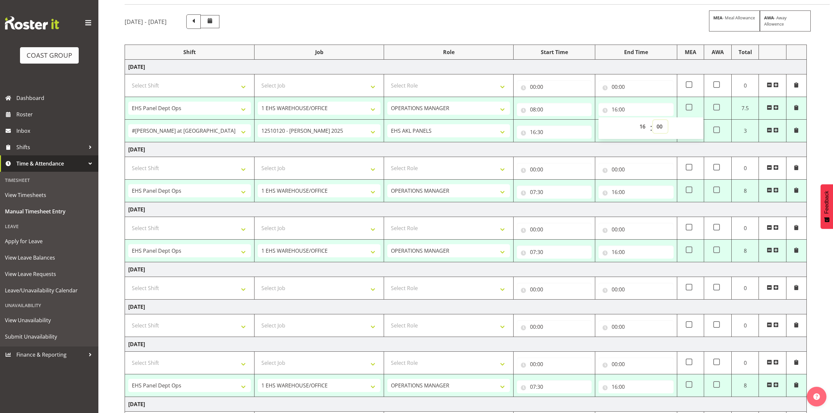
scroll to position [44, 0]
drag, startPoint x: 659, startPoint y: 125, endPoint x: 662, endPoint y: 128, distance: 3.7
click at [659, 125] on select "00 01 02 03 04 05 06 07 08 09 10 11 12 13 14 15 16 17 18 19 20 21 22 23 24 25 2…" at bounding box center [660, 126] width 15 height 13
select select "30"
click at [653, 121] on select "00 01 02 03 04 05 06 07 08 09 10 11 12 13 14 15 16 17 18 19 20 21 22 23 24 25 2…" at bounding box center [660, 126] width 15 height 13
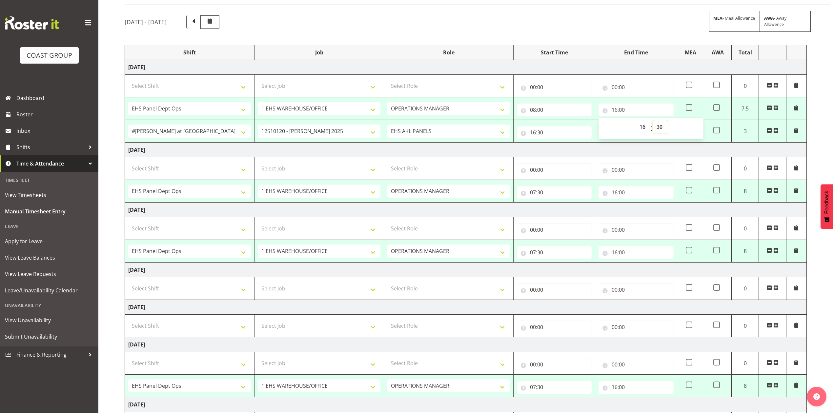
type input "16:30"
click at [634, 29] on div "October 1st - October 7th 2025 MEA - Meal Allowance AWA - Away Allowence" at bounding box center [466, 22] width 682 height 14
click at [690, 129] on span at bounding box center [689, 130] width 7 height 7
click at [690, 129] on input "checkbox" at bounding box center [688, 130] width 4 height 4
checkbox input "true"
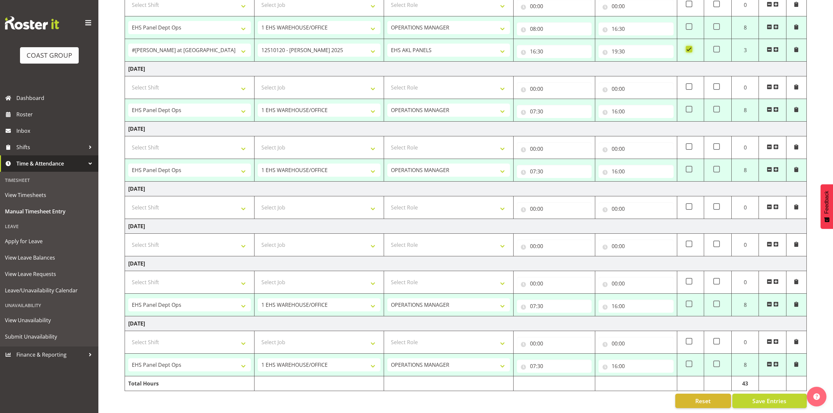
scroll to position [134, 0]
click at [787, 394] on button "Save Entries" at bounding box center [769, 401] width 74 height 14
select select "68034"
select select "69"
select select "198"
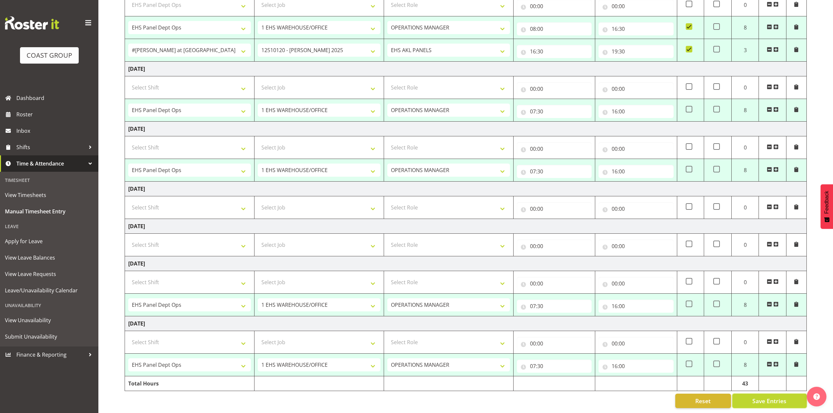
type input "08:00"
type input "16:30"
select select "75037"
select select "9957"
select select "188"
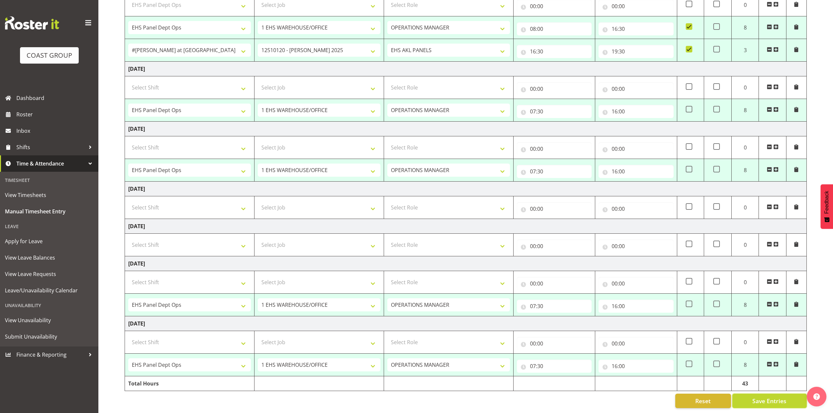
type input "16:30"
type input "19:30"
checkbox input "true"
select select "68034"
select select "69"
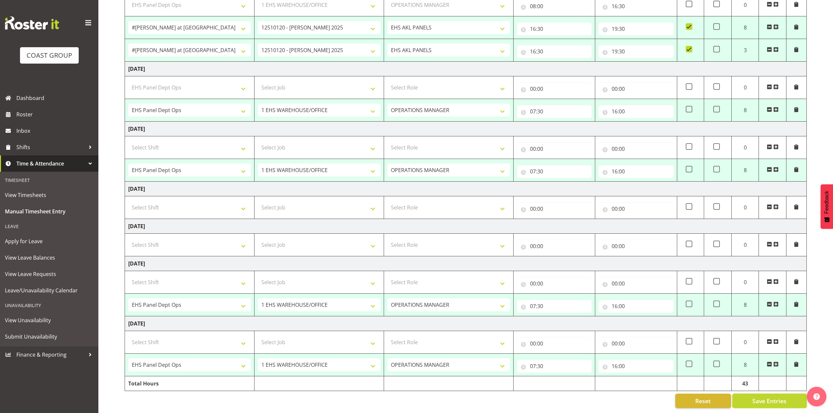
select select "198"
type input "07:30"
type input "16:00"
select select "68034"
select select "69"
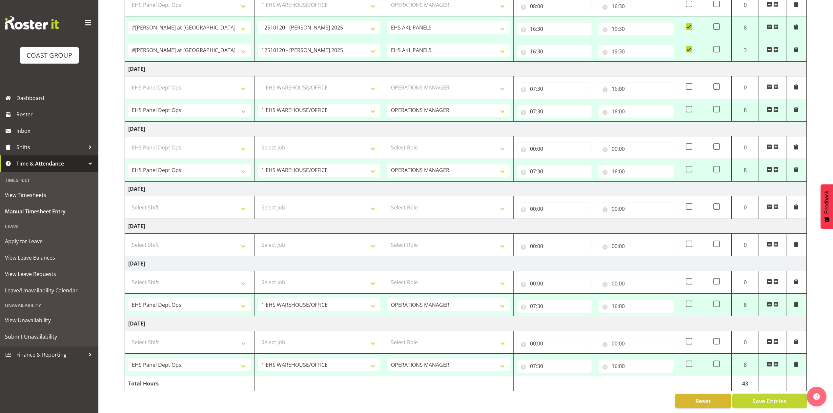
select select "198"
type input "07:30"
type input "16:00"
select select "68034"
select select "69"
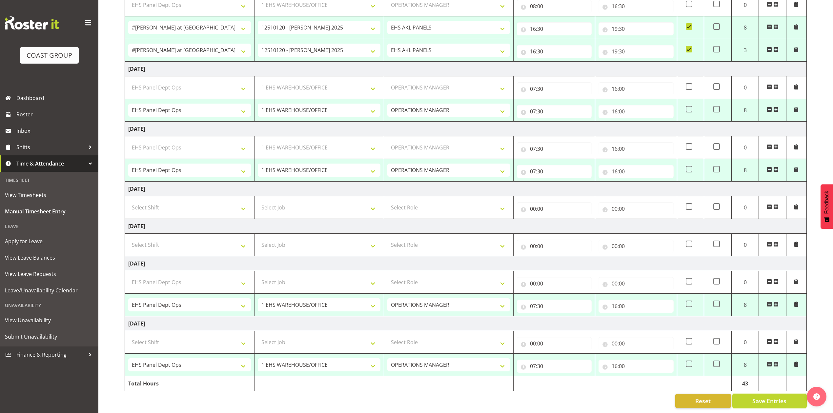
select select "198"
type input "07:30"
type input "16:00"
select select "68034"
select select "69"
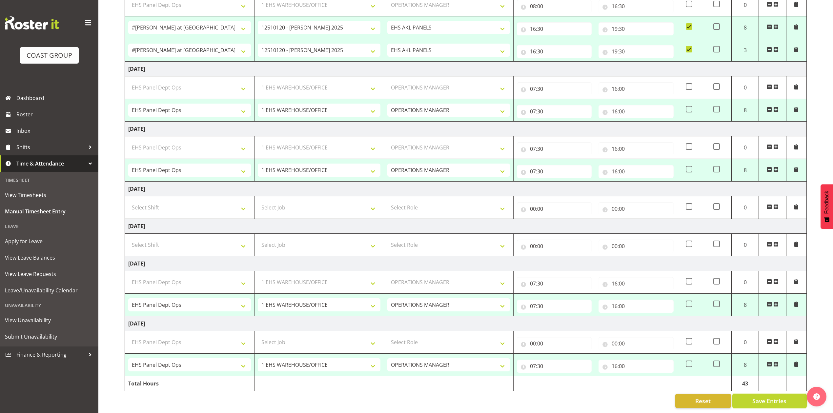
select select "198"
type input "07:30"
type input "16:00"
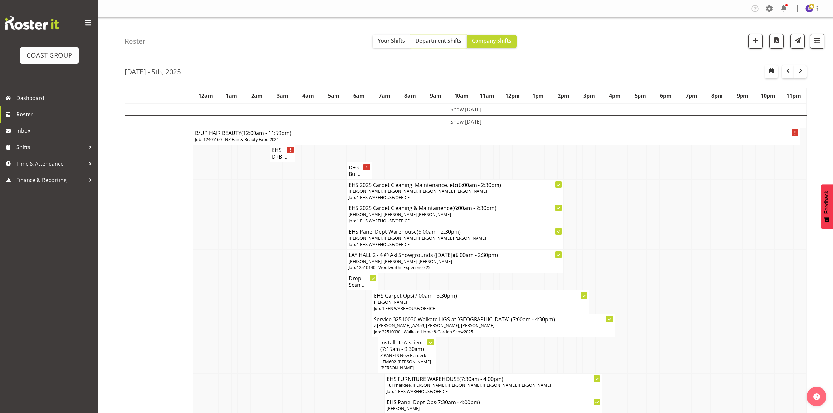
click at [419, 46] on button "Department Shifts" at bounding box center [438, 41] width 56 height 13
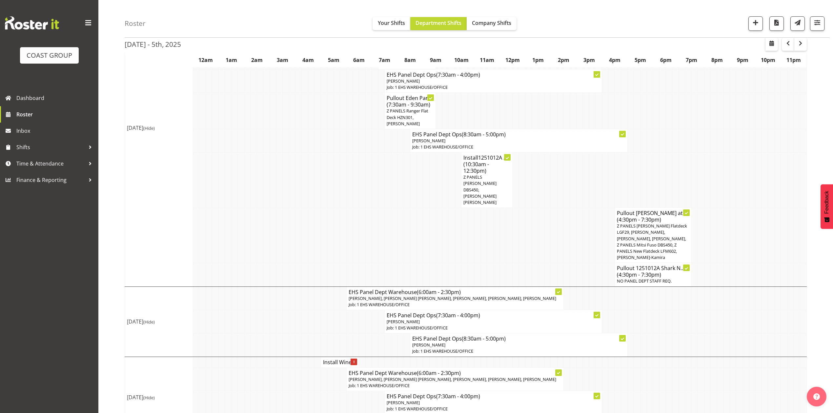
scroll to position [100, 0]
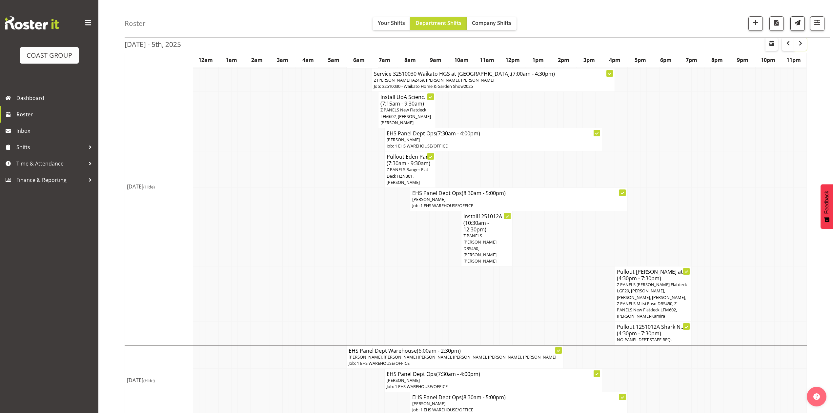
click at [800, 47] on span "button" at bounding box center [800, 43] width 8 height 8
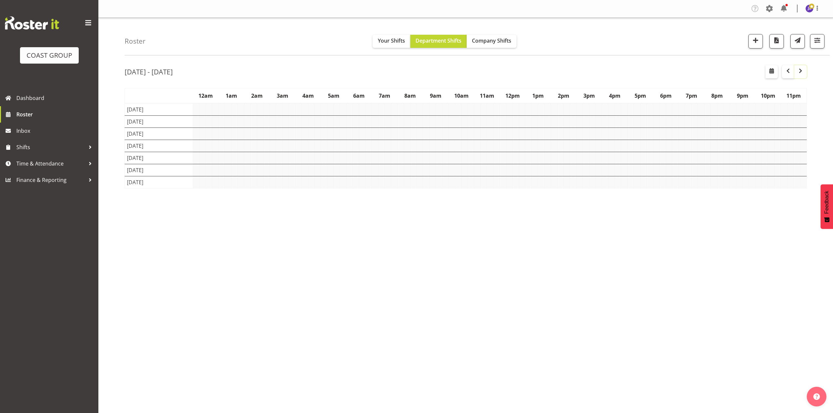
scroll to position [0, 0]
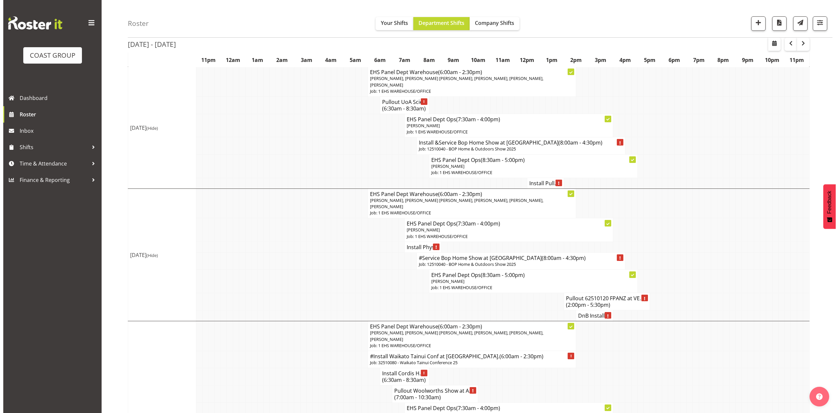
scroll to position [437, 0]
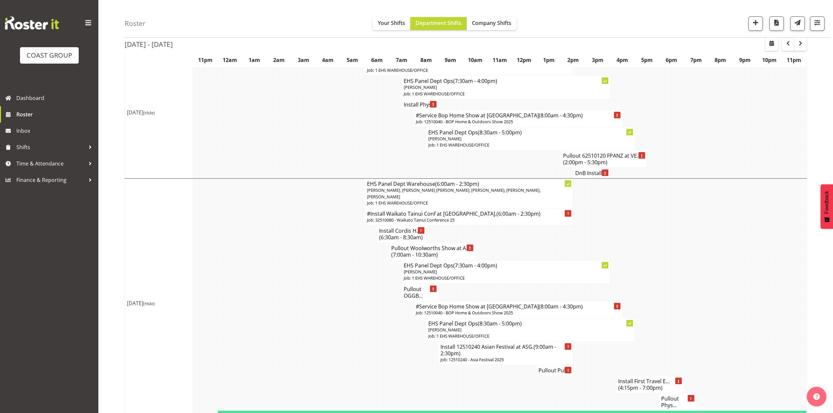
click at [378, 217] on h4 "#Install Waikato Tainui Conf at [GEOGRAPHIC_DATA]. (6:00am - 2:30pm)" at bounding box center [469, 214] width 204 height 7
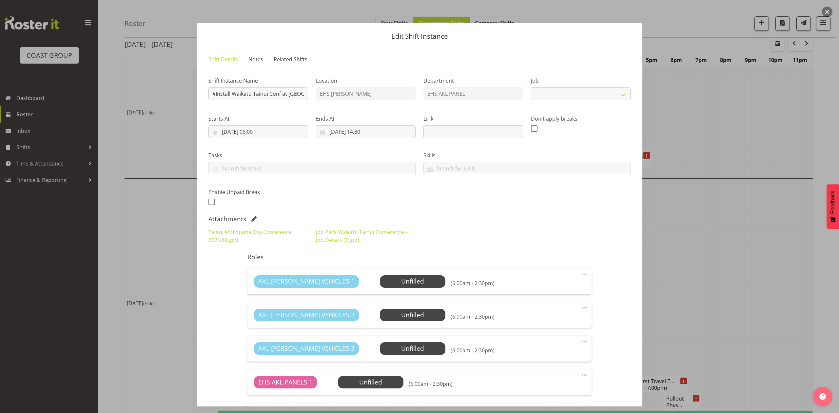
select select "9430"
click at [256, 220] on span at bounding box center [254, 218] width 5 height 5
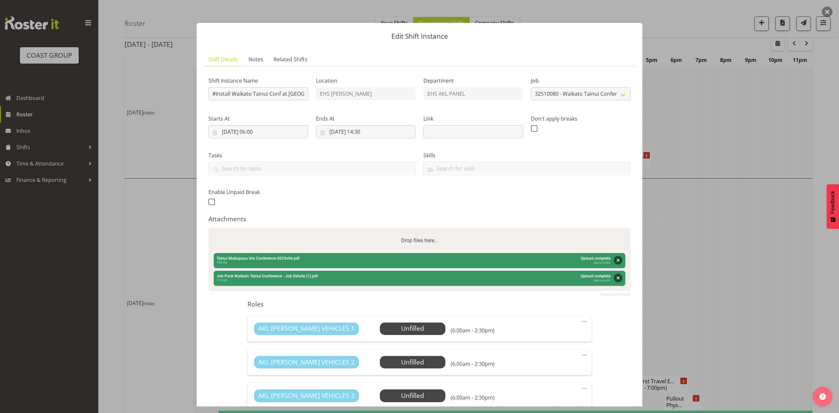
click at [284, 232] on div "Drop files here..." at bounding box center [420, 240] width 422 height 25
click at [209, 228] on input "Drop files here..." at bounding box center [420, 229] width 422 height 2
type input "C:\fakepath\Tainui Mokopuna Ora Conference 2025v08 (1).pdf"
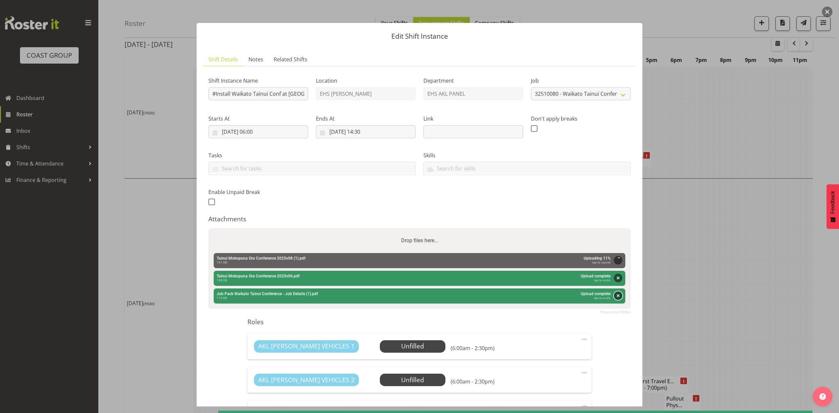
click at [614, 294] on button "Remove" at bounding box center [618, 296] width 9 height 9
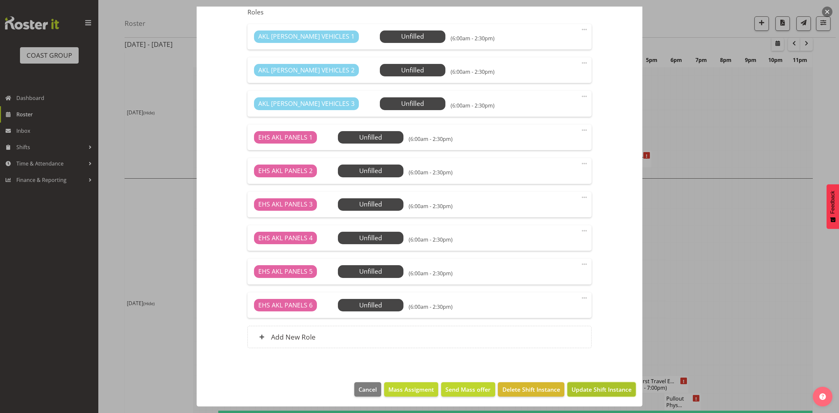
click at [609, 383] on button "Update Shift Instance" at bounding box center [602, 389] width 69 height 14
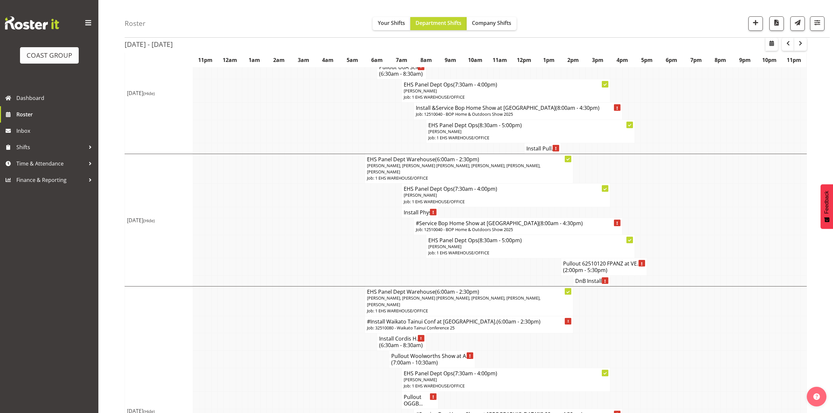
scroll to position [350, 0]
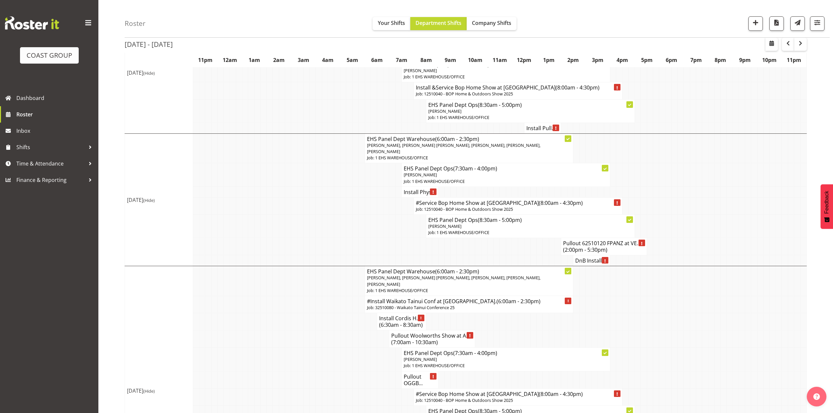
click at [586, 263] on h4 "DnB Install ..." at bounding box center [591, 260] width 32 height 7
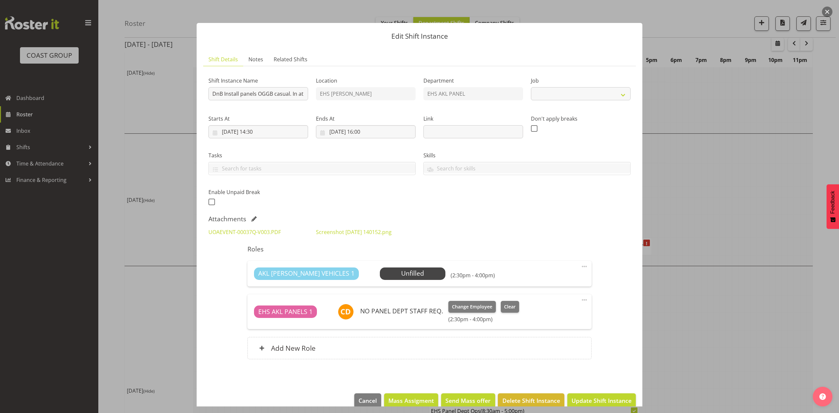
select select "8654"
click at [717, 196] on div at bounding box center [419, 206] width 839 height 413
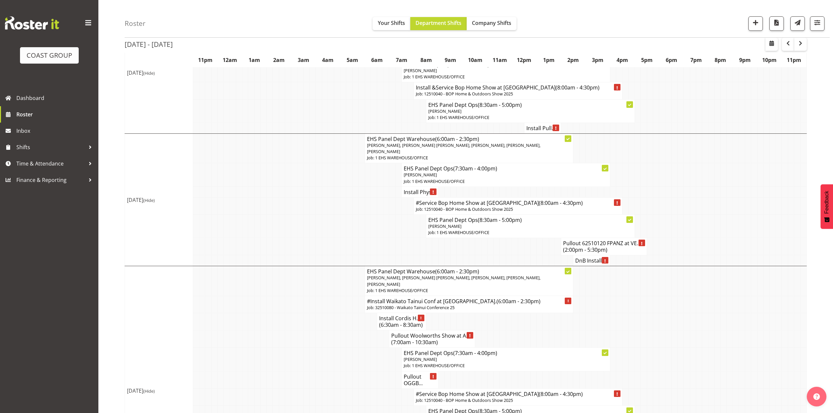
click at [612, 331] on td at bounding box center [613, 321] width 6 height 17
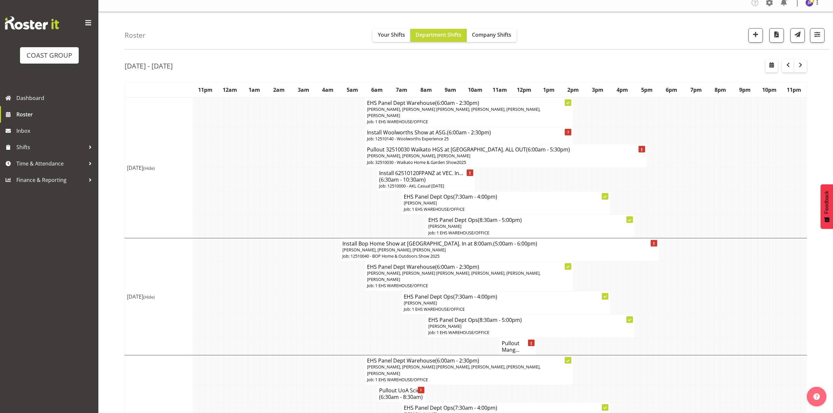
scroll to position [0, 0]
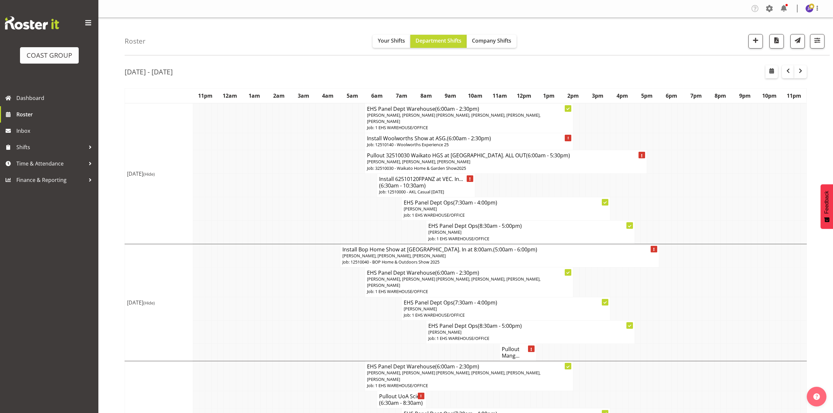
click at [680, 233] on td at bounding box center [680, 232] width 6 height 23
click at [515, 184] on td at bounding box center [515, 185] width 6 height 24
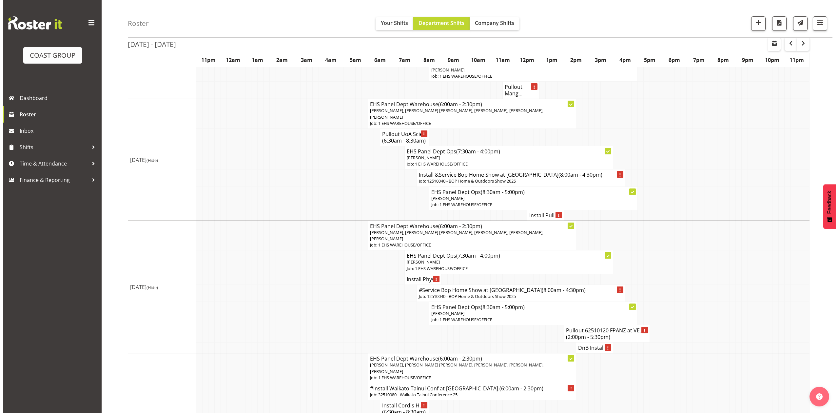
scroll to position [306, 0]
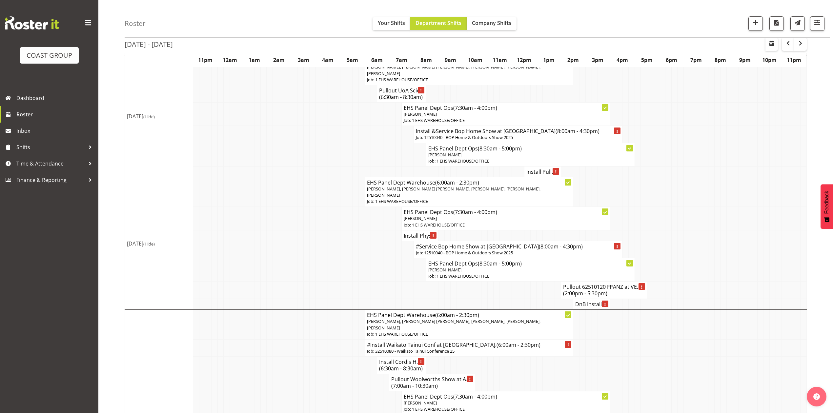
click at [322, 269] on td at bounding box center [325, 269] width 6 height 23
click at [594, 308] on h4 "DnB Install ..." at bounding box center [591, 304] width 32 height 7
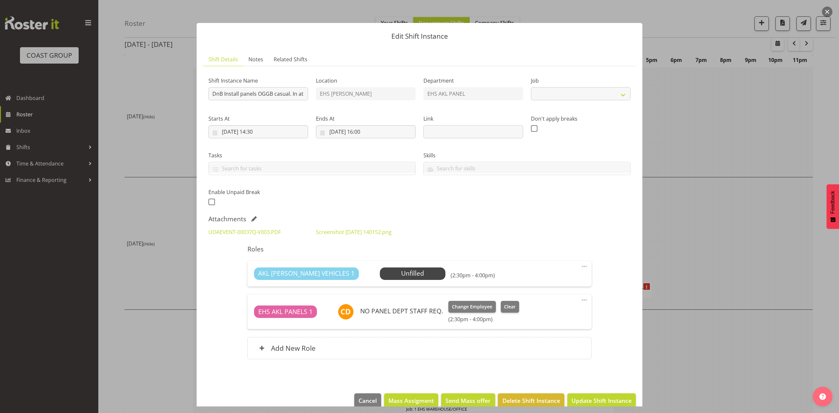
select select "8654"
click at [291, 192] on label "Enable Unpaid Break" at bounding box center [259, 192] width 100 height 8
click at [576, 224] on div "Attachments UOAEVENT-00037Q-V003.PDF Screenshot [DATE] 140152.png" at bounding box center [420, 227] width 422 height 25
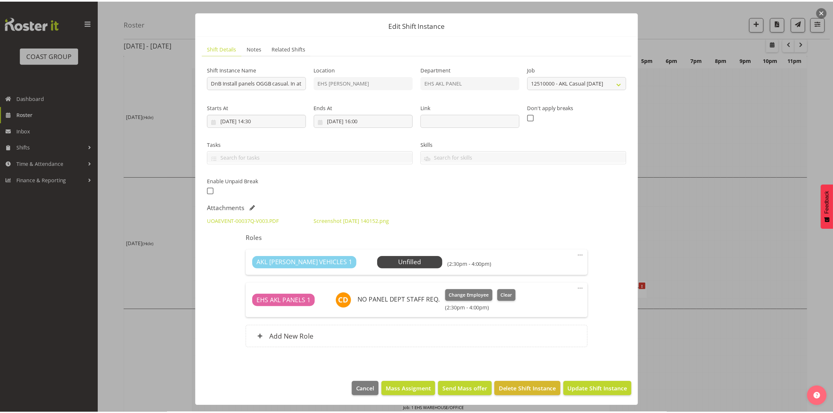
scroll to position [0, 0]
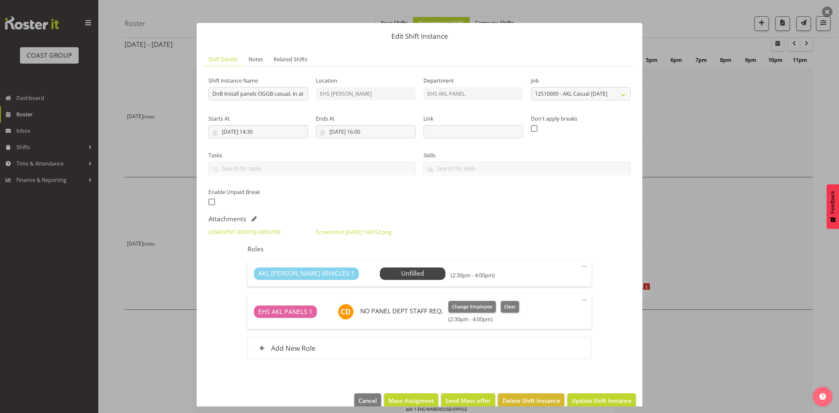
click at [670, 205] on div at bounding box center [419, 206] width 839 height 413
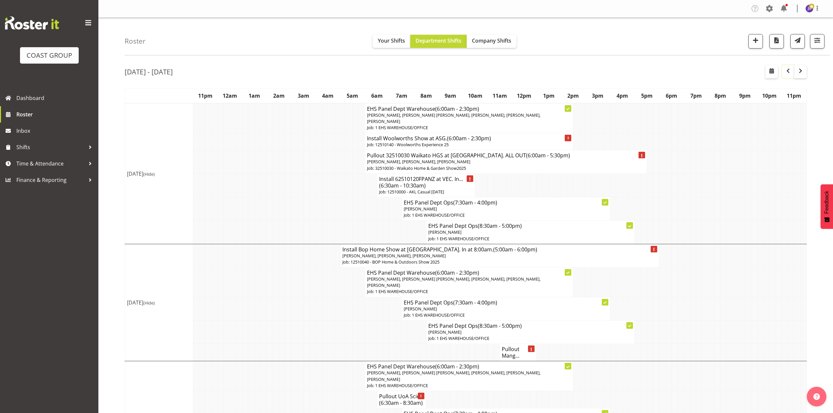
click at [788, 72] on span "button" at bounding box center [788, 71] width 8 height 8
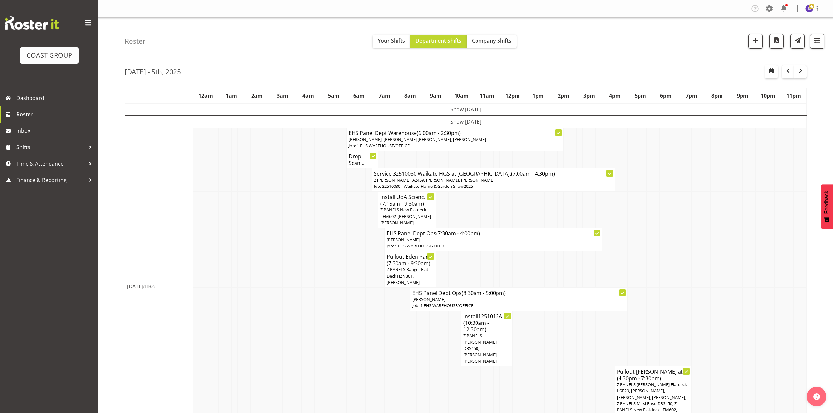
click at [527, 122] on td "Show [DATE]" at bounding box center [466, 121] width 682 height 12
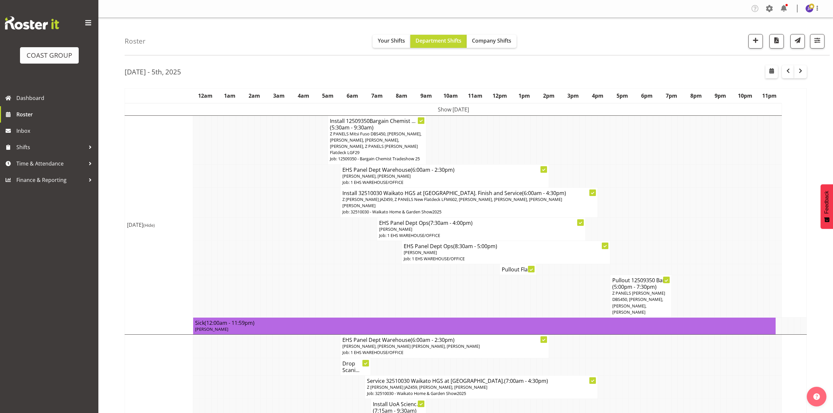
click at [523, 104] on td "Show [DATE]" at bounding box center [453, 109] width 657 height 12
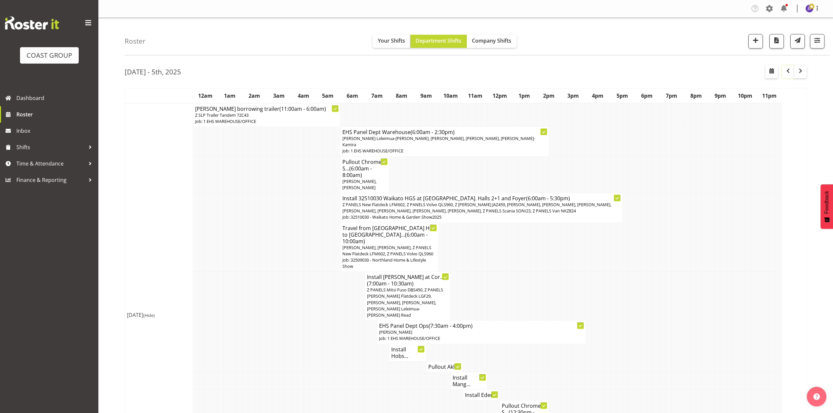
click at [785, 77] on button "button" at bounding box center [788, 71] width 12 height 13
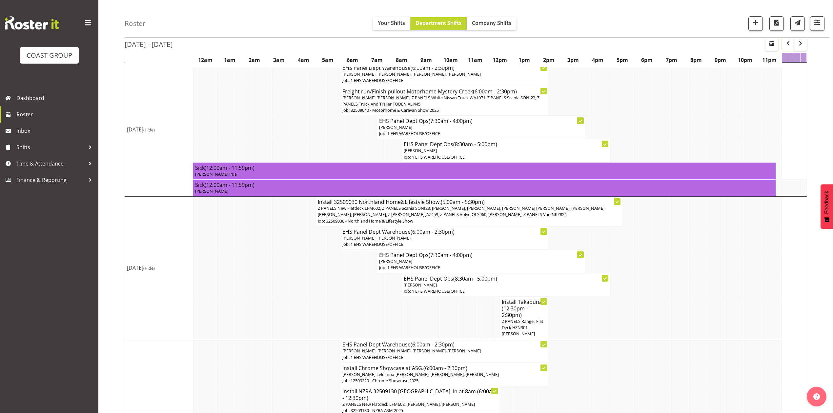
scroll to position [306, 0]
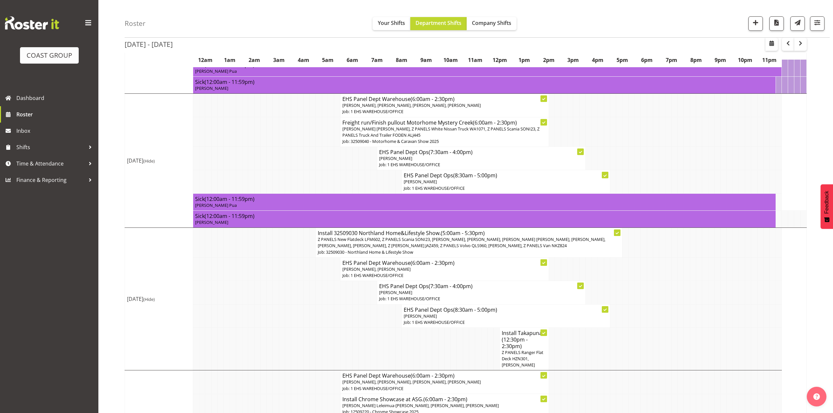
click at [463, 241] on span "Z PANELS New Flatdeck LFM602, Z PANELS Scania SONI23, [PERSON_NAME], [PERSON_NA…" at bounding box center [462, 242] width 288 height 12
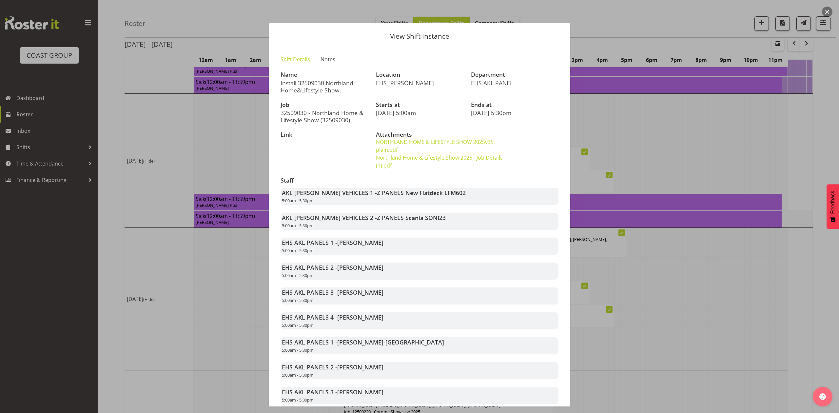
click at [701, 121] on div at bounding box center [419, 206] width 839 height 413
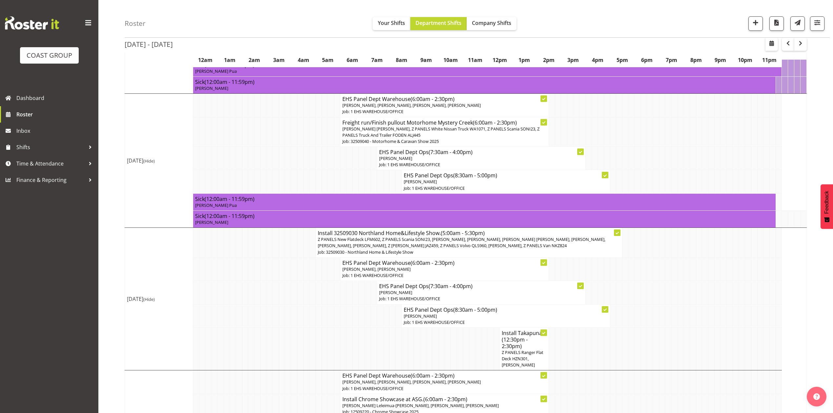
scroll to position [262, 0]
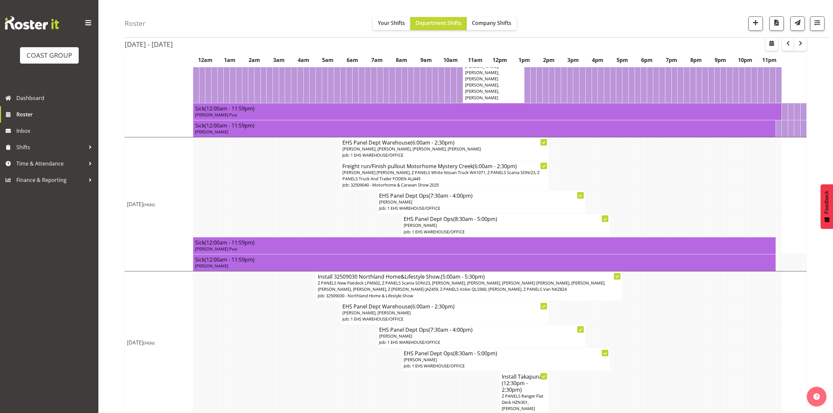
click at [304, 184] on td at bounding box center [306, 176] width 6 height 30
drag, startPoint x: 617, startPoint y: 191, endPoint x: 448, endPoint y: 77, distance: 204.1
click at [615, 189] on tr "Freight run/Finish pullout Motorhome Mystery Creek (6:00am - 2:30pm) [PERSON_NA…" at bounding box center [466, 176] width 682 height 30
drag, startPoint x: 663, startPoint y: 201, endPoint x: 819, endPoint y: 169, distance: 159.8
click at [667, 201] on tr "EHS Panel Dept Ops (7:30am - 4:00pm) [PERSON_NAME] Job: 1 EHS WAREHOUSE/OFFICE" at bounding box center [466, 202] width 682 height 23
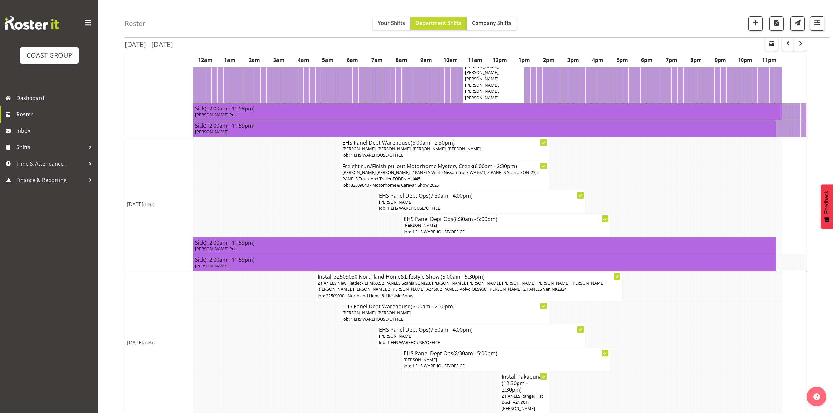
click at [673, 210] on td at bounding box center [674, 202] width 6 height 23
drag, startPoint x: 642, startPoint y: 194, endPoint x: 395, endPoint y: 14, distance: 305.1
click at [303, 200] on td at bounding box center [306, 202] width 6 height 23
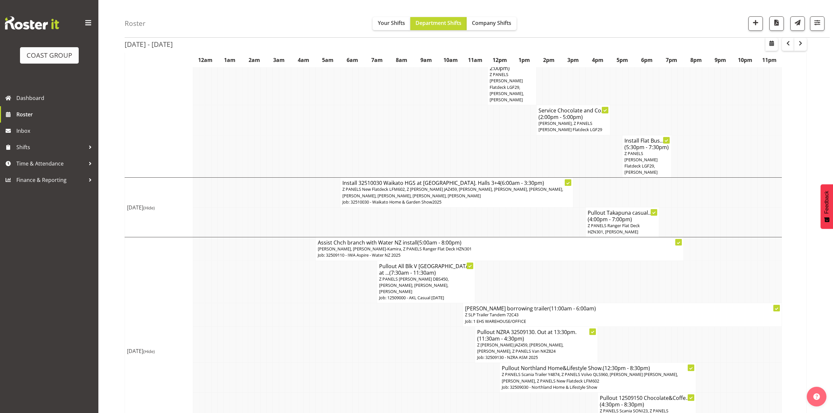
scroll to position [1193, 0]
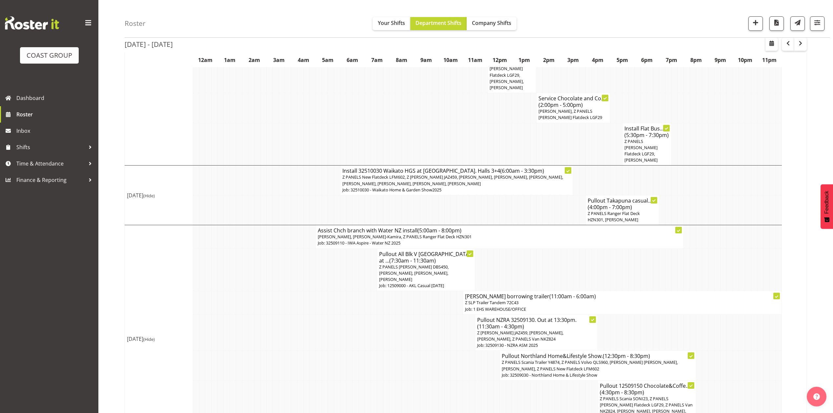
click at [434, 264] on span "Z PANELS [PERSON_NAME] DBS450, [PERSON_NAME], [PERSON_NAME], [PERSON_NAME]" at bounding box center [414, 273] width 70 height 18
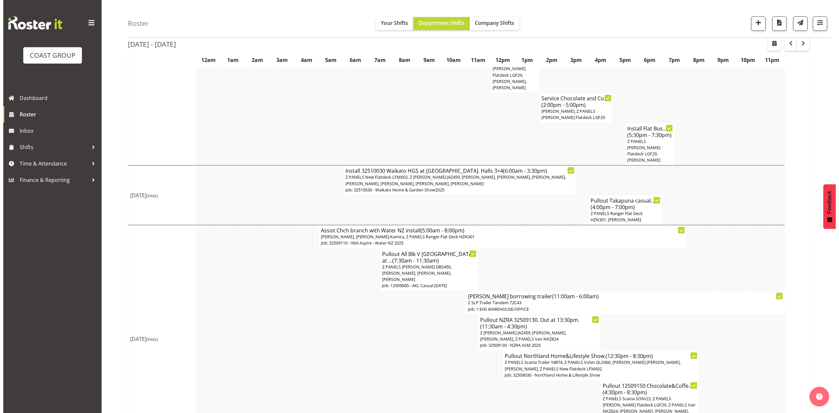
scroll to position [1186, 0]
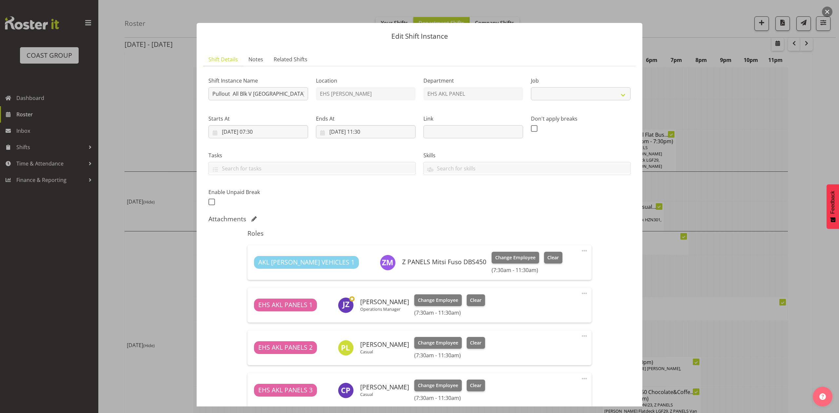
select select "8653"
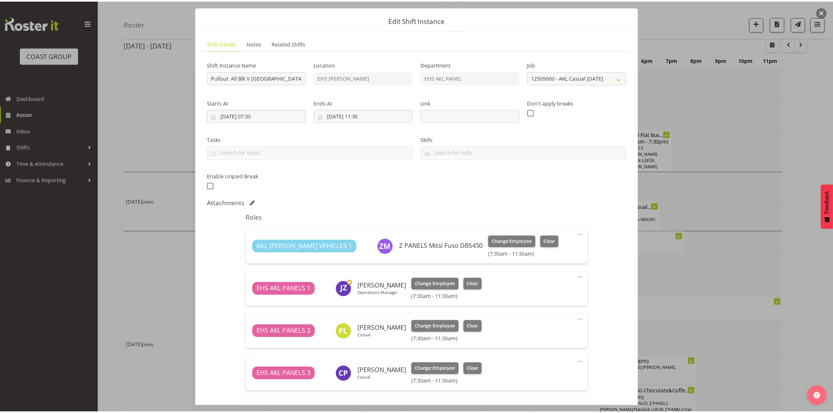
scroll to position [3, 0]
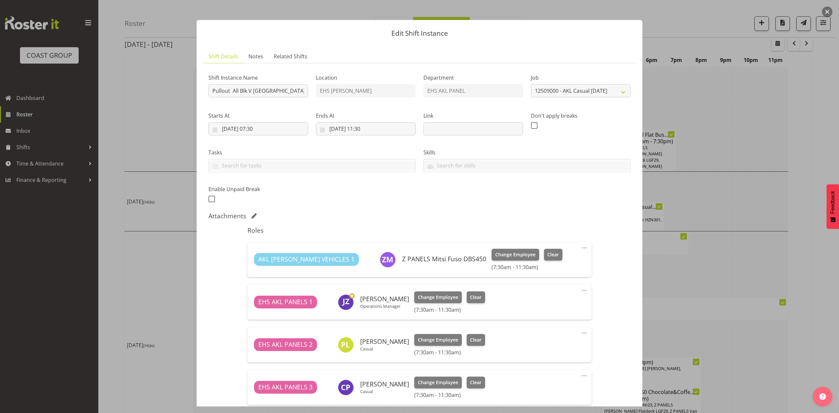
click at [825, 10] on button "button" at bounding box center [827, 12] width 10 height 10
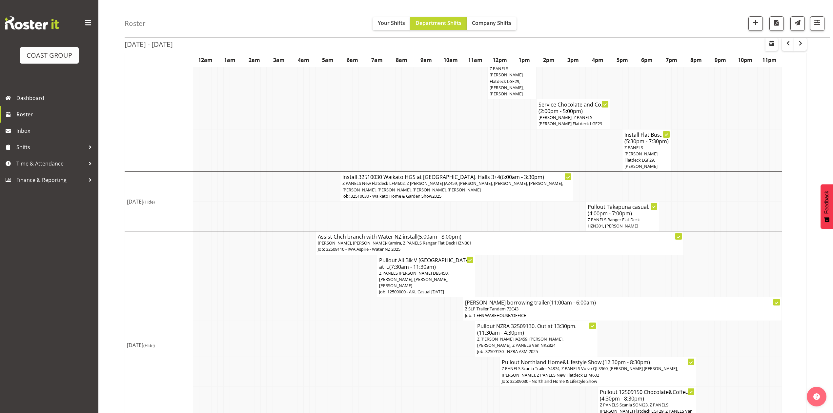
click at [525, 255] on td at bounding box center [527, 276] width 6 height 43
click at [403, 321] on td at bounding box center [404, 339] width 6 height 36
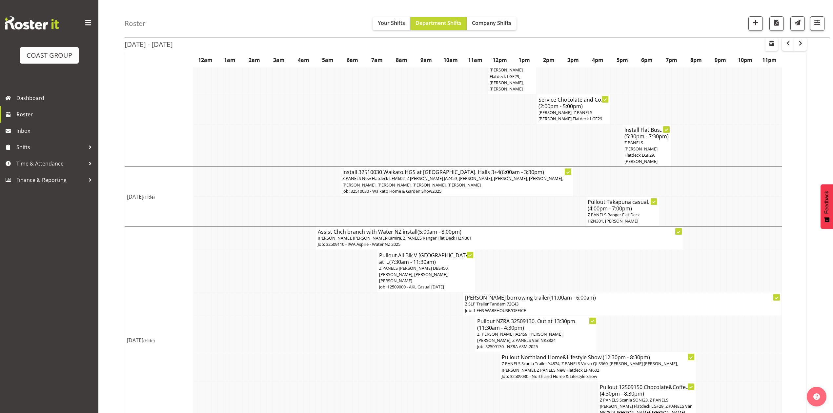
scroll to position [1193, 0]
click at [644, 314] on td at bounding box center [644, 332] width 6 height 36
click at [802, 45] on span "button" at bounding box center [800, 43] width 8 height 8
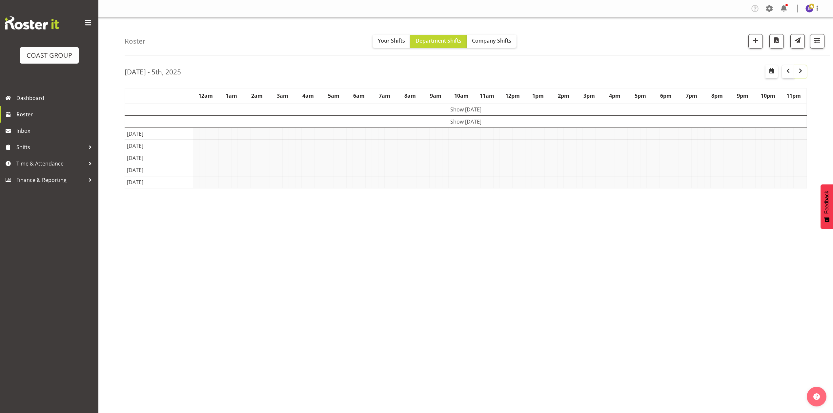
scroll to position [0, 0]
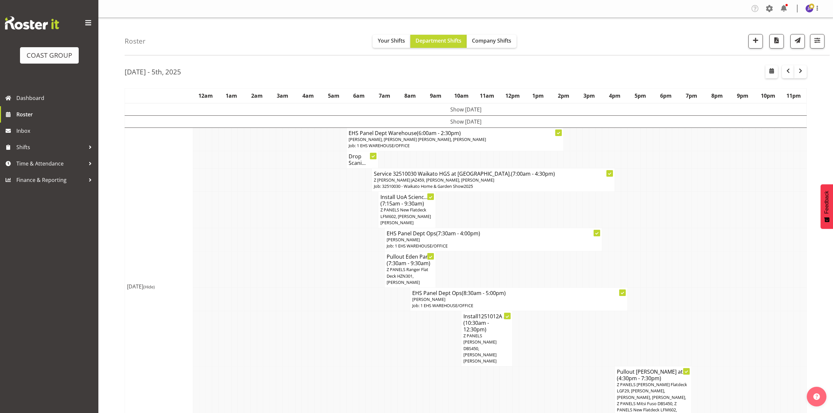
drag, startPoint x: 451, startPoint y: 105, endPoint x: 462, endPoint y: 111, distance: 12.9
click at [453, 105] on td "Show [DATE]" at bounding box center [466, 109] width 682 height 12
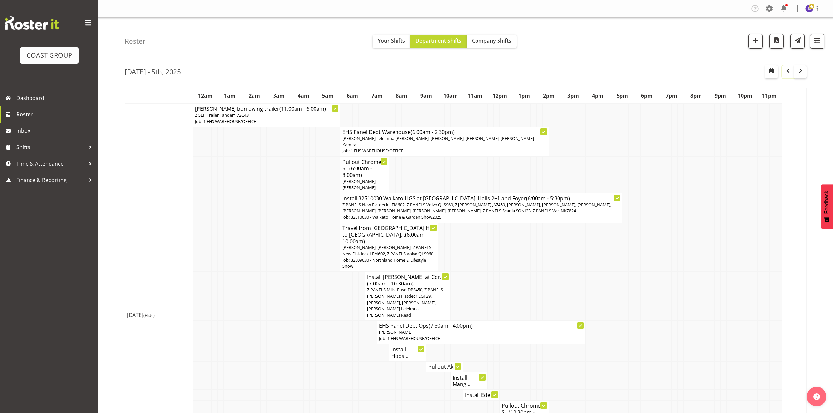
click at [784, 71] on span "button" at bounding box center [788, 71] width 8 height 8
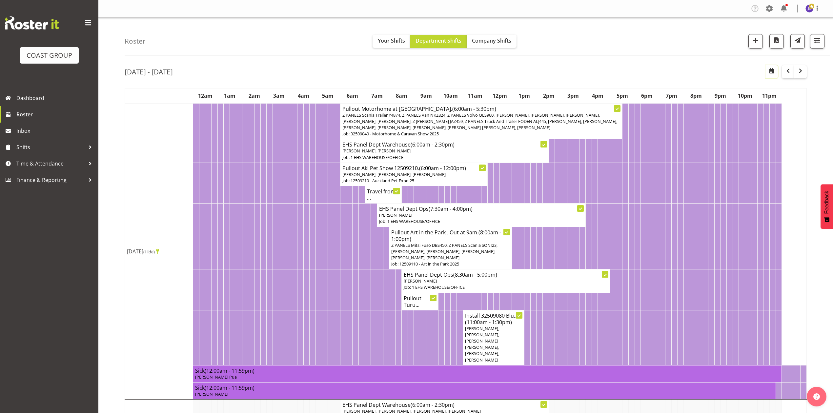
click at [772, 71] on span "button" at bounding box center [772, 71] width 8 height 8
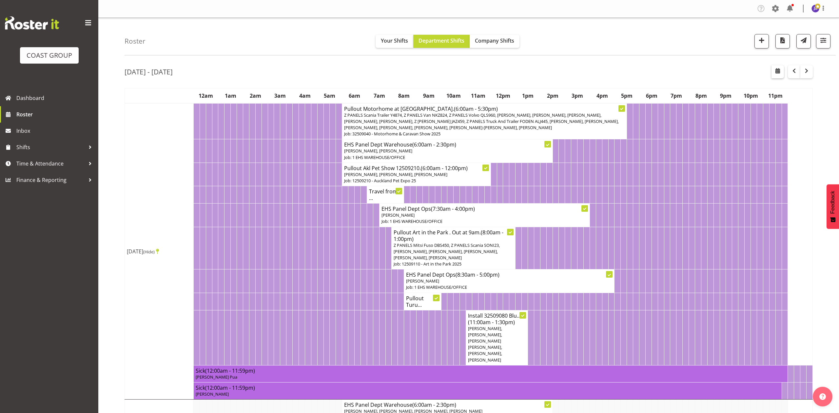
select select "9"
select select "2025"
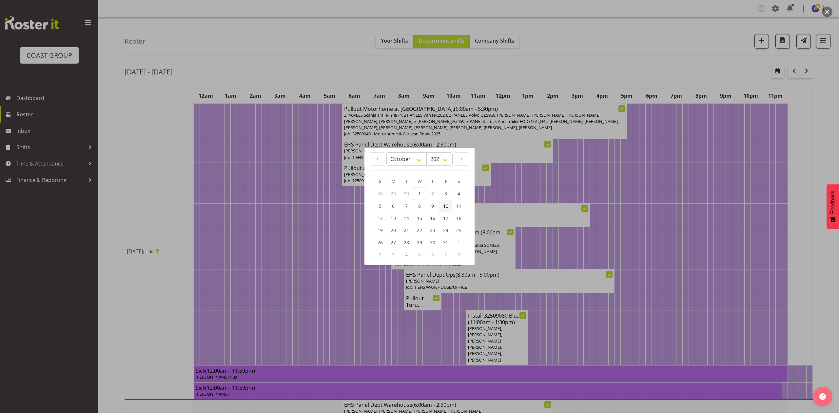
click at [445, 205] on span "10" at bounding box center [445, 206] width 5 height 6
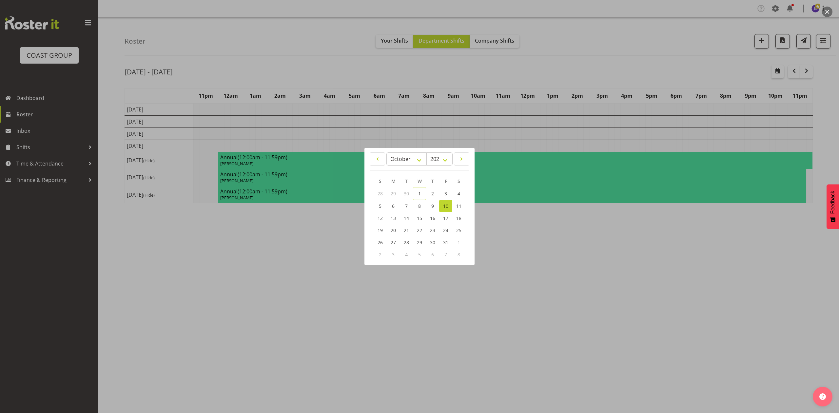
click at [503, 68] on div at bounding box center [419, 206] width 839 height 413
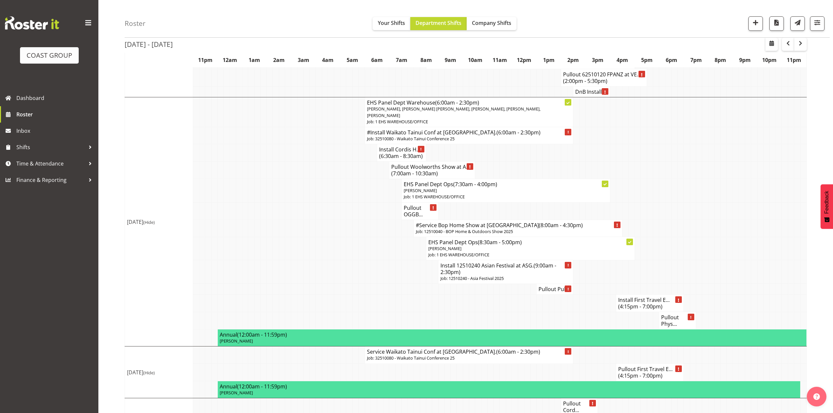
scroll to position [525, 0]
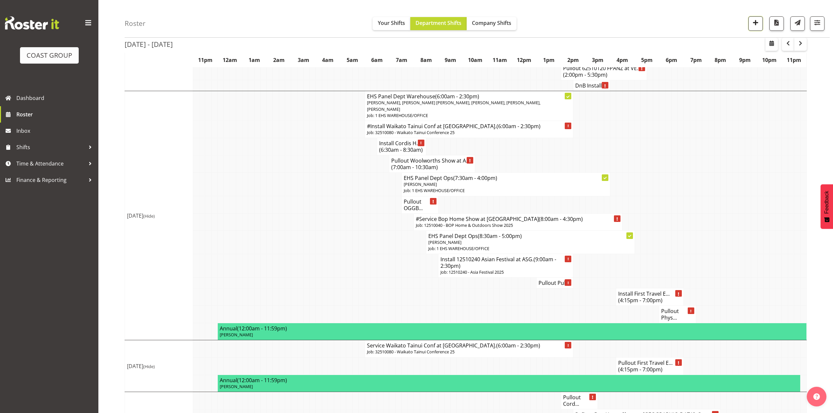
click at [760, 20] on button "button" at bounding box center [755, 23] width 14 height 14
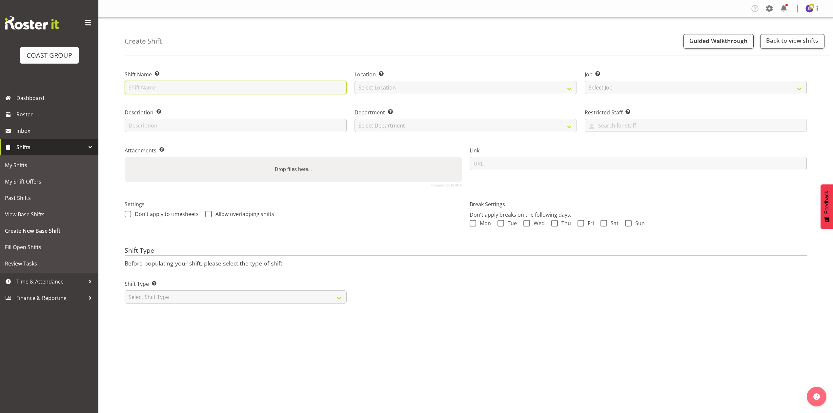
click at [199, 89] on input "text" at bounding box center [236, 87] width 222 height 13
drag, startPoint x: 171, startPoint y: 84, endPoint x: 153, endPoint y: 84, distance: 17.4
click at [153, 84] on input "Capricorn Trade Dinner at [GEOGRAPHIC_DATA]." at bounding box center [236, 87] width 222 height 13
type input "Capricorn Dinner at [GEOGRAPHIC_DATA]."
click at [373, 86] on select "Select Location EHS [PERSON_NAME]" at bounding box center [465, 87] width 222 height 13
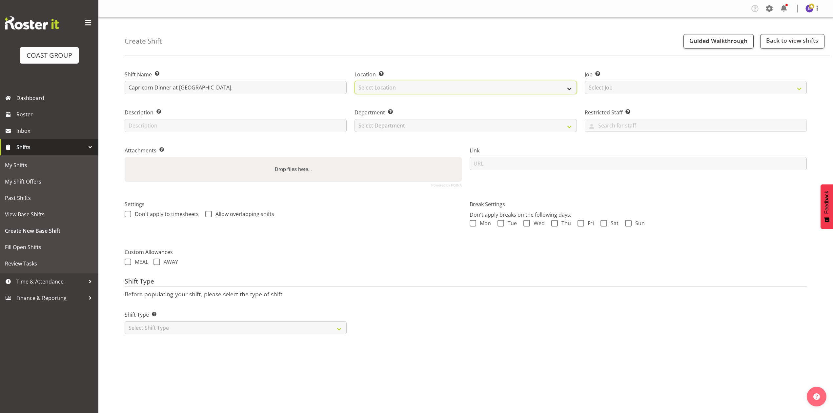
select select "35"
click at [354, 81] on select "Select Location EHS [PERSON_NAME]" at bounding box center [465, 87] width 222 height 13
click at [644, 90] on select "Select Job Create new job 1 Carlton Events 1 [PERSON_NAME][GEOGRAPHIC_DATA] 1 […" at bounding box center [696, 87] width 222 height 13
select select "9881"
click at [585, 81] on select "Select Job Create new job 1 Carlton Events 1 [PERSON_NAME][GEOGRAPHIC_DATA] 1 […" at bounding box center [696, 87] width 222 height 13
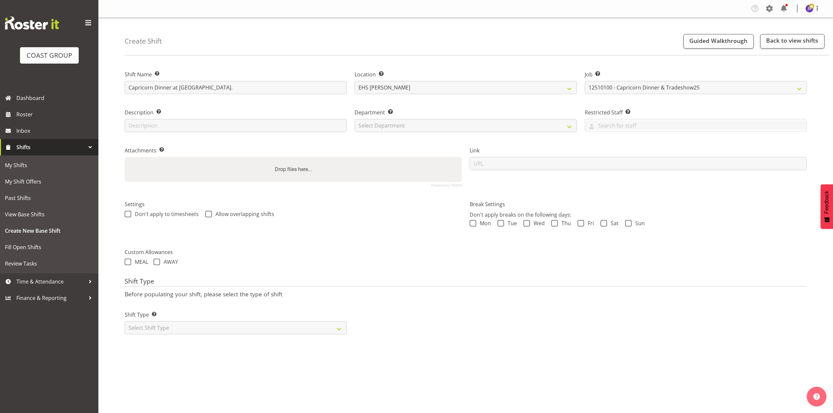
click at [396, 111] on label "Department Set the department that the shift relates to." at bounding box center [465, 113] width 222 height 8
click at [395, 120] on select "Select Department EHS AKL PANEL EHS AKL PANEL" at bounding box center [465, 125] width 222 height 13
select select "39"
click at [354, 119] on select "Select Department EHS AKL PANEL EHS AKL PANEL" at bounding box center [465, 125] width 222 height 13
click at [363, 167] on div "Drop files here..." at bounding box center [293, 169] width 337 height 25
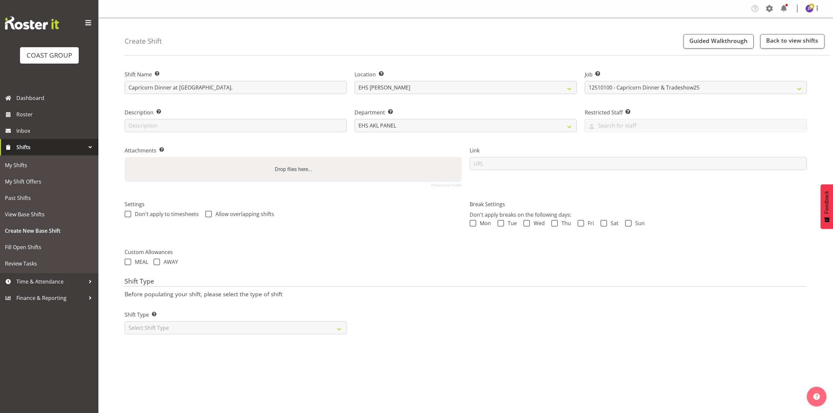
click at [125, 157] on input "Drop files here..." at bounding box center [293, 158] width 337 height 2
type input "C:\fakepath\Auckland Gala Dinner_2024_vo2 (1).pdf"
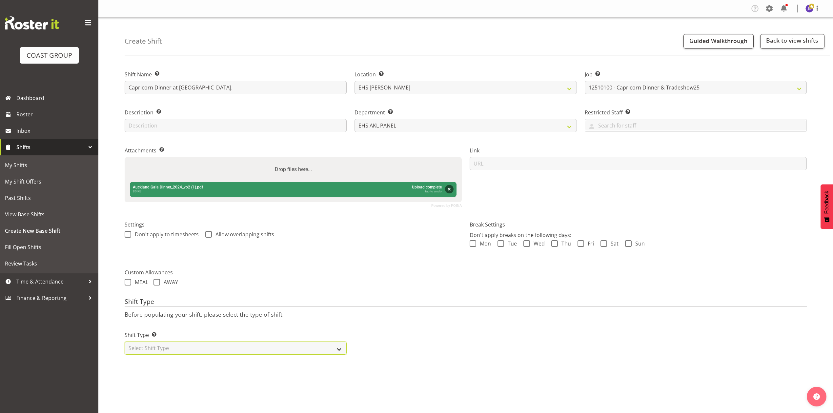
click at [196, 348] on select "Select Shift Type One Off Shift Recurring Shift Rotating Shift" at bounding box center [236, 348] width 222 height 13
click at [296, 177] on div "Drop files here..." at bounding box center [293, 169] width 337 height 25
click at [125, 157] on input "Drop files here..." at bounding box center [293, 158] width 337 height 2
click at [310, 172] on label "Drop files here..." at bounding box center [293, 169] width 42 height 13
click at [310, 159] on input "Drop files here..." at bounding box center [293, 158] width 337 height 2
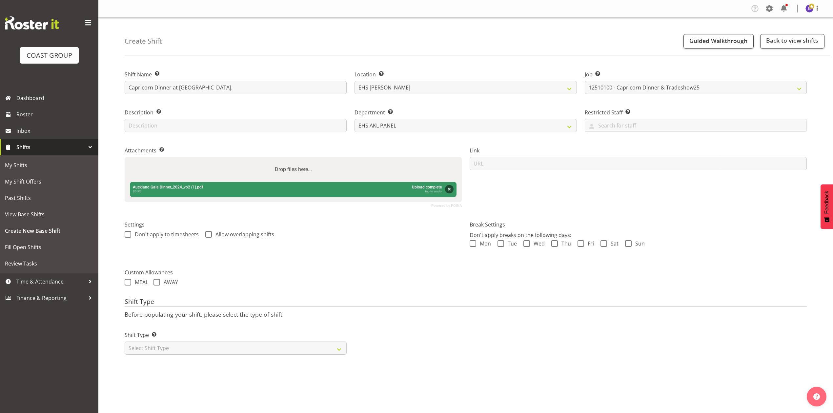
click at [325, 164] on div "Drop files here..." at bounding box center [293, 169] width 337 height 25
click at [125, 157] on input "Drop files here..." at bounding box center [293, 158] width 337 height 2
type input "C:\fakepath\Capricorn Dinner Expo 25 - Job Details.pdf"
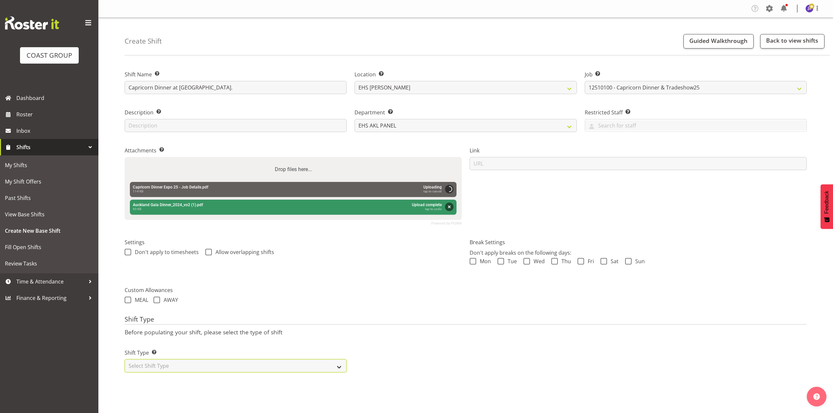
click at [299, 363] on select "Select Shift Type One Off Shift Recurring Shift Rotating Shift" at bounding box center [236, 365] width 222 height 13
select select "recurring"
click at [125, 360] on select "Select Shift Type One Off Shift Recurring Shift Rotating Shift" at bounding box center [236, 365] width 222 height 13
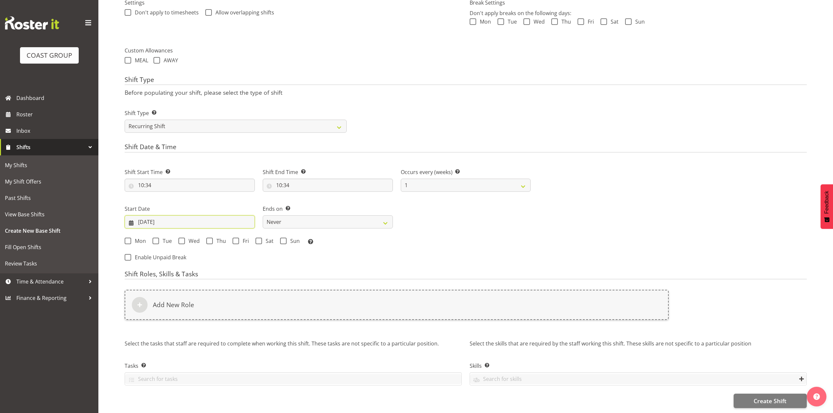
click at [158, 215] on input "01/10/2025" at bounding box center [190, 221] width 130 height 13
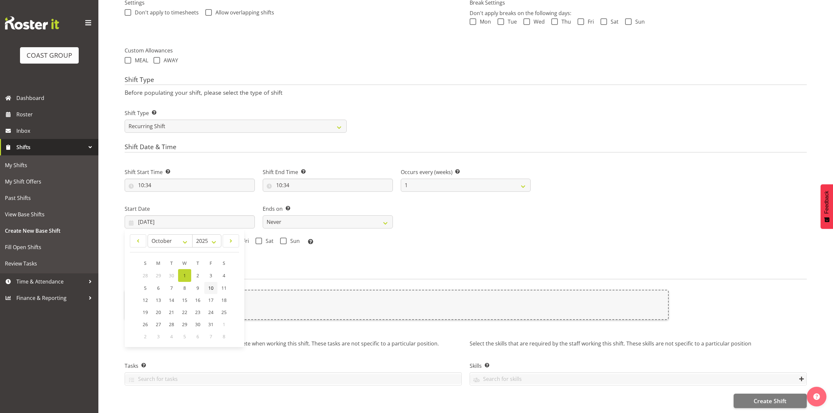
click at [209, 285] on span "10" at bounding box center [210, 288] width 5 height 6
type input "10/10/2025"
click at [238, 238] on span at bounding box center [235, 241] width 7 height 7
click at [237, 239] on input "Fri" at bounding box center [234, 241] width 4 height 4
checkbox input "true"
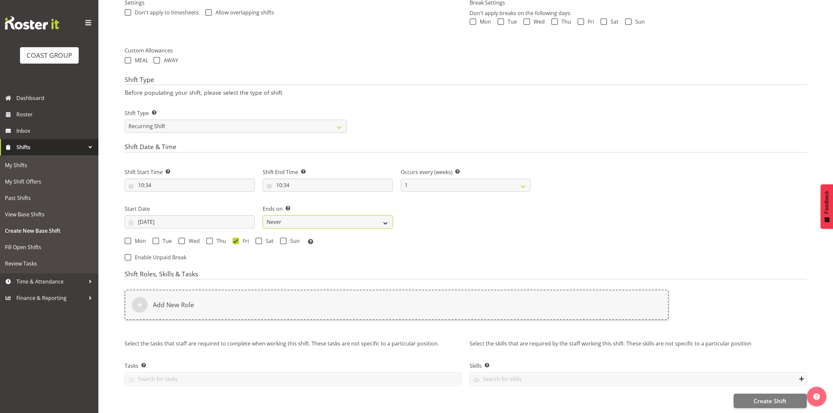
click at [356, 218] on select "Never On Date" at bounding box center [328, 221] width 130 height 13
select select "date"
click at [263, 215] on select "Never On Date" at bounding box center [328, 221] width 130 height 13
select select "9"
select select "2025"
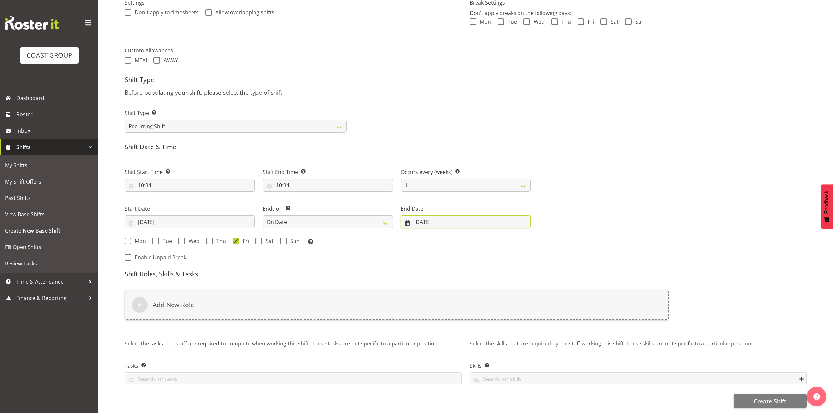
click at [459, 215] on input "01/10/2025" at bounding box center [466, 221] width 130 height 13
click at [505, 285] on link "11" at bounding box center [510, 288] width 13 height 12
type input "11/10/2025"
click at [257, 238] on span at bounding box center [258, 241] width 7 height 7
click at [257, 239] on input "Sat" at bounding box center [257, 241] width 4 height 4
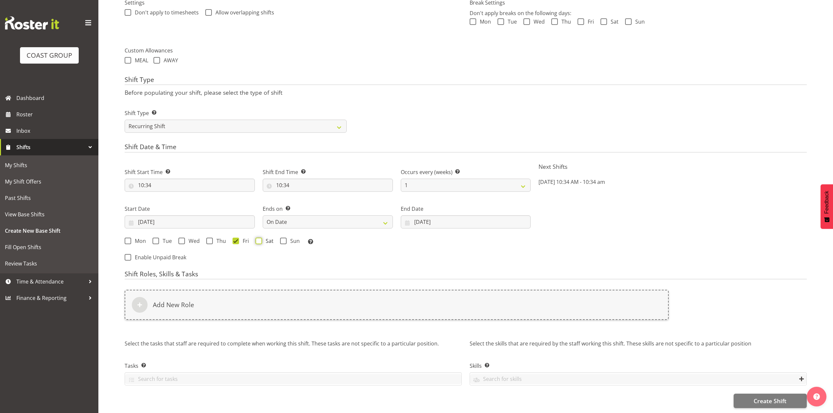
checkbox input "true"
click at [151, 179] on input "10:34" at bounding box center [190, 185] width 130 height 13
click at [169, 196] on select "00 01 02 03 04 05 06 07 08 09 10 11 12 13 14 15 16 17 18 19 20 21 22 23" at bounding box center [169, 202] width 15 height 13
select select "18"
click at [162, 196] on select "00 01 02 03 04 05 06 07 08 09 10 11 12 13 14 15 16 17 18 19 20 21 22 23" at bounding box center [169, 202] width 15 height 13
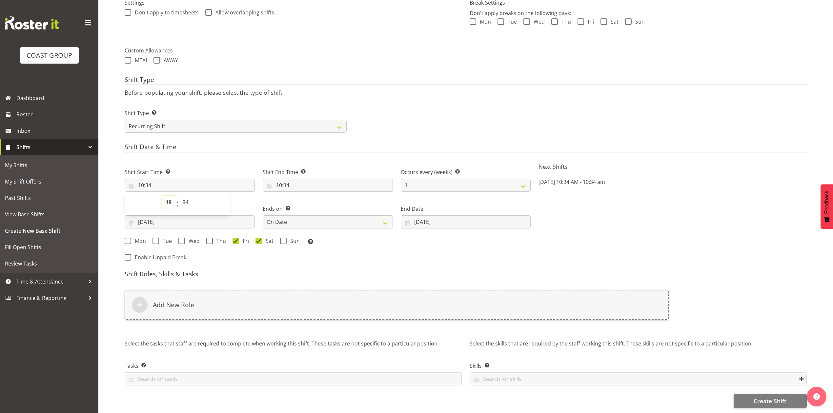
type input "18:34"
click at [183, 196] on select "00 01 02 03 04 05 06 07 08 09 10 11 12 13 14 15 16 17 18 19 20 21 22 23 24 25 2…" at bounding box center [186, 202] width 15 height 13
select select "30"
click at [179, 196] on select "00 01 02 03 04 05 06 07 08 09 10 11 12 13 14 15 16 17 18 19 20 21 22 23 24 25 2…" at bounding box center [186, 202] width 15 height 13
type input "18:30"
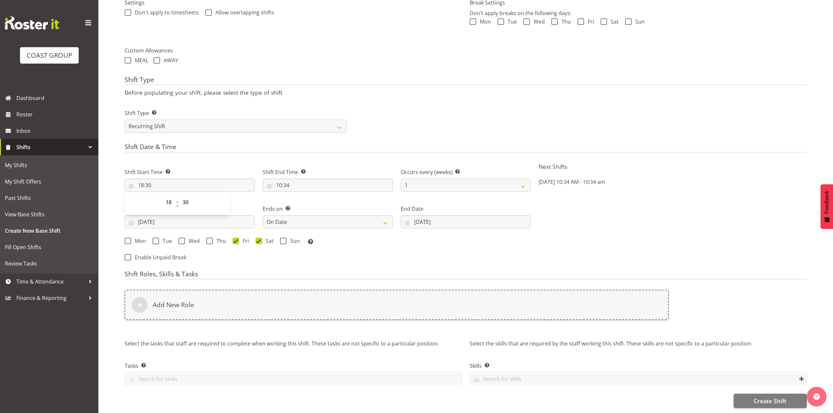
click at [220, 168] on label "Shift Start Time Set the time of the day you wish this shift to start" at bounding box center [190, 172] width 130 height 8
click at [300, 179] on input "10:34" at bounding box center [328, 185] width 130 height 13
click at [308, 197] on select "00 01 02 03 04 05 06 07 08 09 10 11 12 13 14 15 16 17 18 19 20 21 22 23" at bounding box center [307, 202] width 15 height 13
select select "21"
click at [300, 196] on select "00 01 02 03 04 05 06 07 08 09 10 11 12 13 14 15 16 17 18 19 20 21 22 23" at bounding box center [307, 202] width 15 height 13
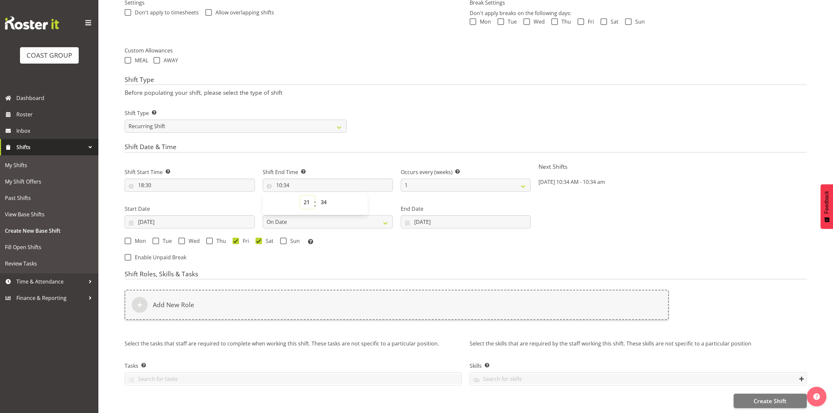
type input "21:34"
click at [323, 197] on select "00 01 02 03 04 05 06 07 08 09 10 11 12 13 14 15 16 17 18 19 20 21 22 23 24 25 2…" at bounding box center [324, 202] width 15 height 13
select select "30"
click at [317, 196] on select "00 01 02 03 04 05 06 07 08 09 10 11 12 13 14 15 16 17 18 19 20 21 22 23 24 25 2…" at bounding box center [324, 202] width 15 height 13
type input "21:30"
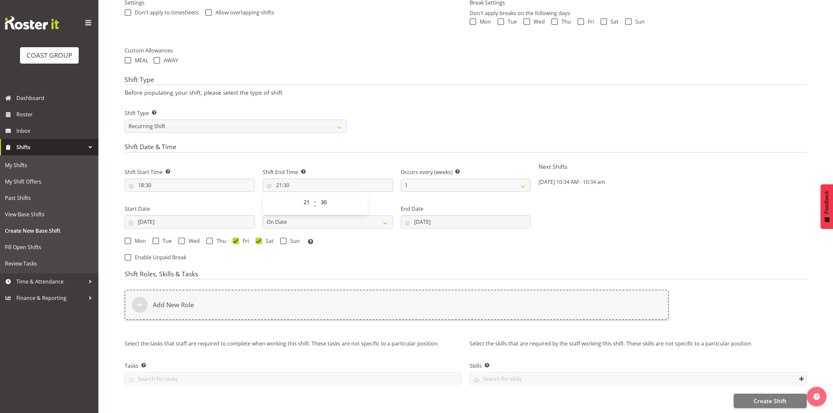
click at [336, 168] on label "Shift End Time Set the time of the day you wish this shift to finish" at bounding box center [328, 172] width 130 height 8
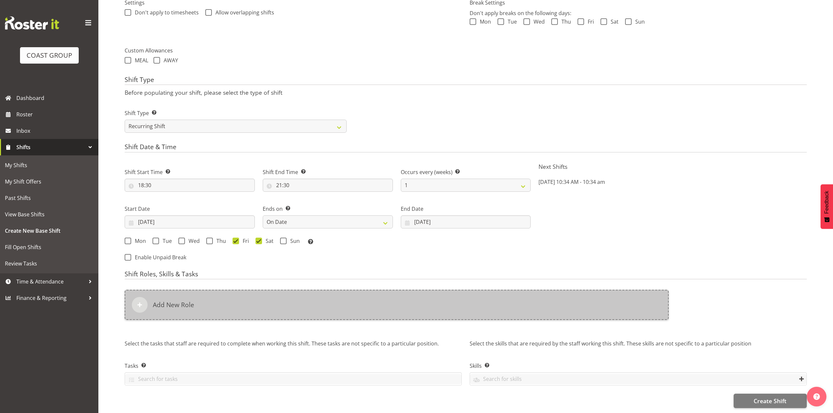
click at [303, 290] on div "Add New Role" at bounding box center [397, 305] width 544 height 30
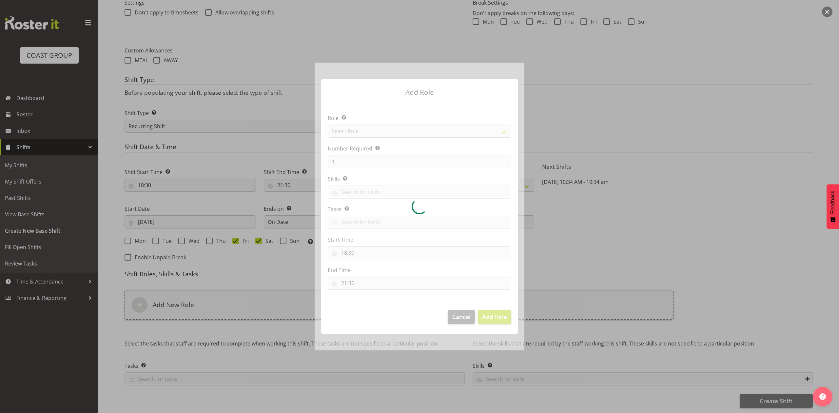
click at [386, 131] on div at bounding box center [420, 207] width 210 height 288
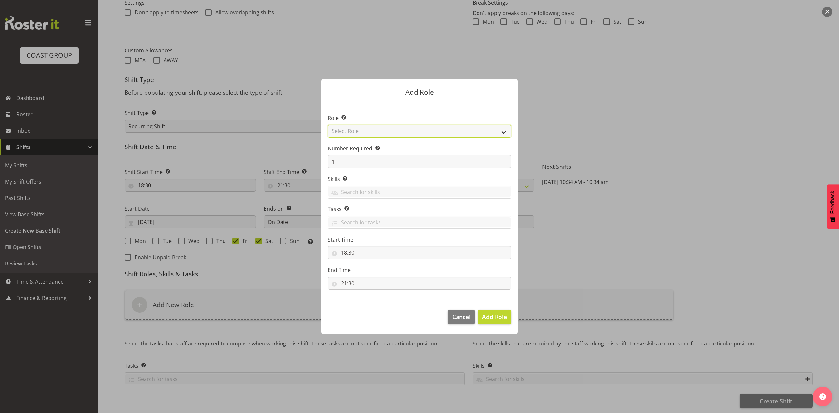
click at [386, 131] on select "Select Role ACCOUNT MANAGER ACCOUNT MANAGER DW ACCOUNTS AKL DIANNA VEHICLES AKL…" at bounding box center [420, 131] width 184 height 13
select select "81"
click at [328, 125] on select "Select Role ACCOUNT MANAGER ACCOUNT MANAGER DW ACCOUNTS AKL DIANNA VEHICLES AKL…" at bounding box center [420, 131] width 184 height 13
click at [347, 156] on input "1" at bounding box center [420, 161] width 184 height 13
type input "2"
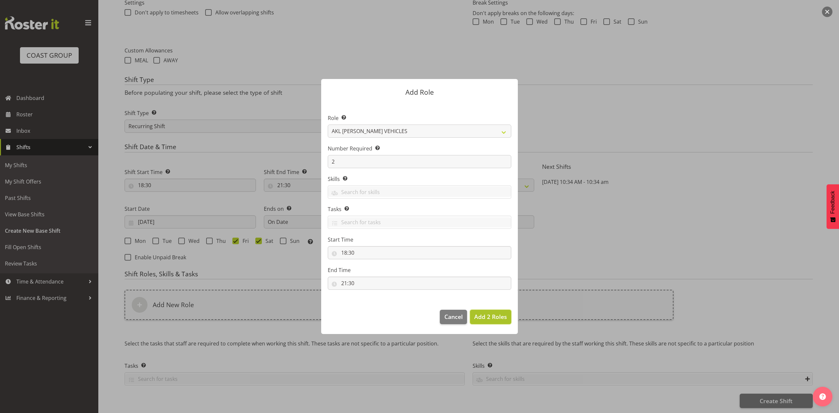
click at [499, 322] on button "Add 2 Roles" at bounding box center [490, 317] width 41 height 14
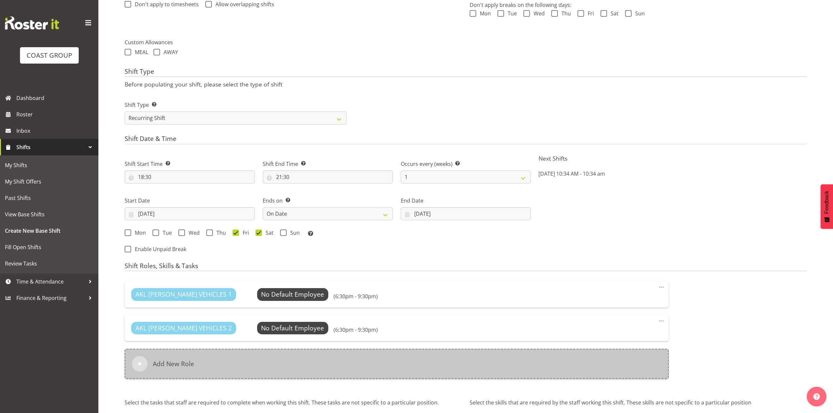
click at [327, 365] on div "Add New Role" at bounding box center [397, 364] width 544 height 30
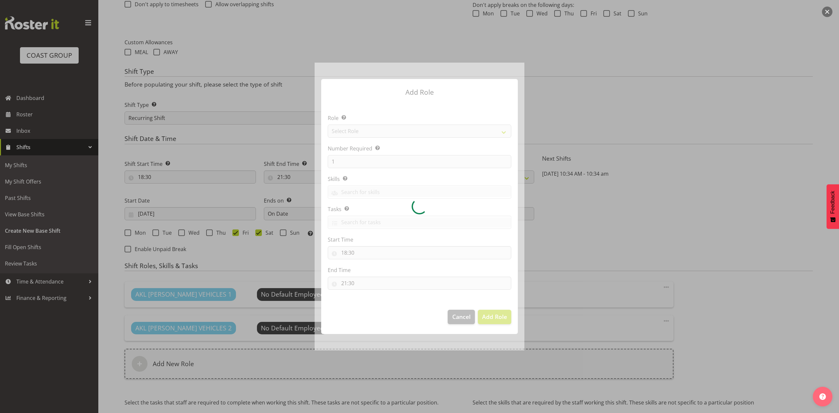
click at [365, 129] on div at bounding box center [420, 207] width 210 height 288
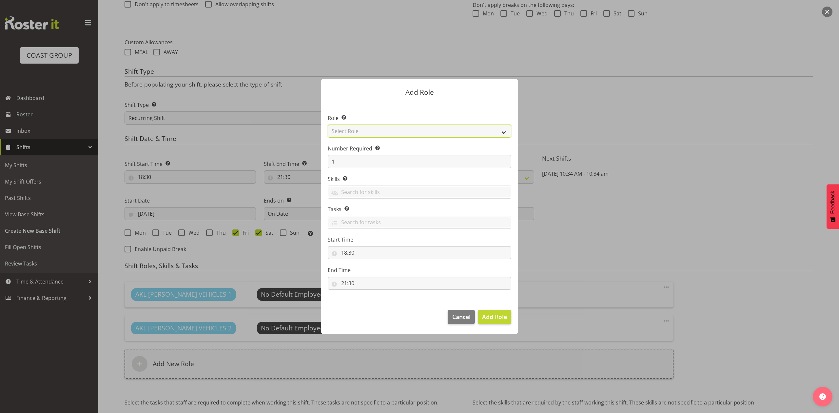
click at [365, 129] on select "Select Role ACCOUNT MANAGER ACCOUNT MANAGER DW ACCOUNTS AKL DIANNA VEHICLES AKL…" at bounding box center [420, 131] width 184 height 13
select select "188"
click at [328, 125] on select "Select Role ACCOUNT MANAGER ACCOUNT MANAGER DW ACCOUNTS AKL DIANNA VEHICLES AKL…" at bounding box center [420, 131] width 184 height 13
click at [365, 165] on input "1" at bounding box center [420, 161] width 184 height 13
type input "4"
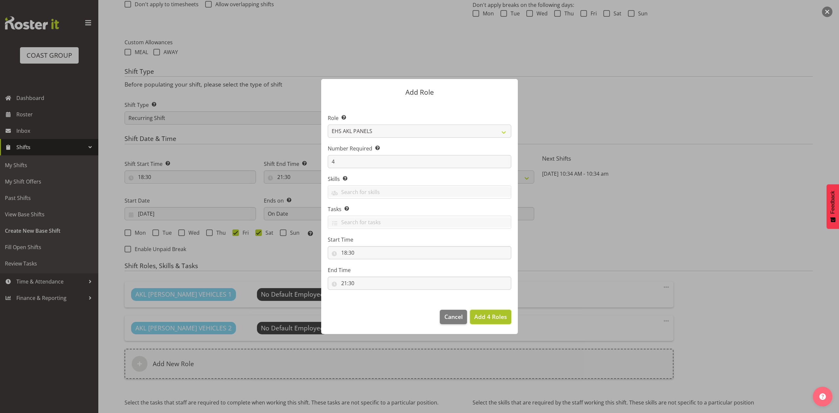
click at [494, 321] on span "Add 4 Roles" at bounding box center [490, 316] width 33 height 9
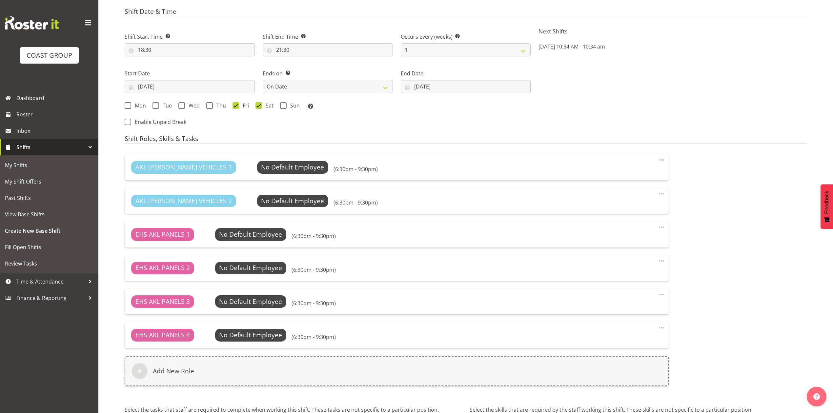
scroll to position [449, 0]
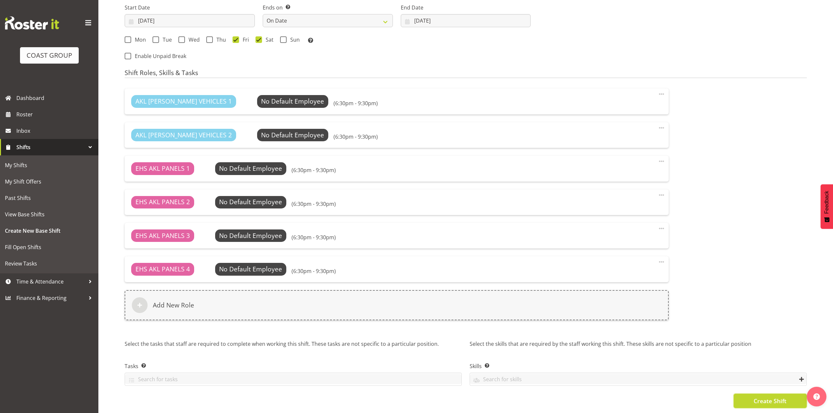
click at [744, 394] on button "Create Shift" at bounding box center [770, 401] width 73 height 14
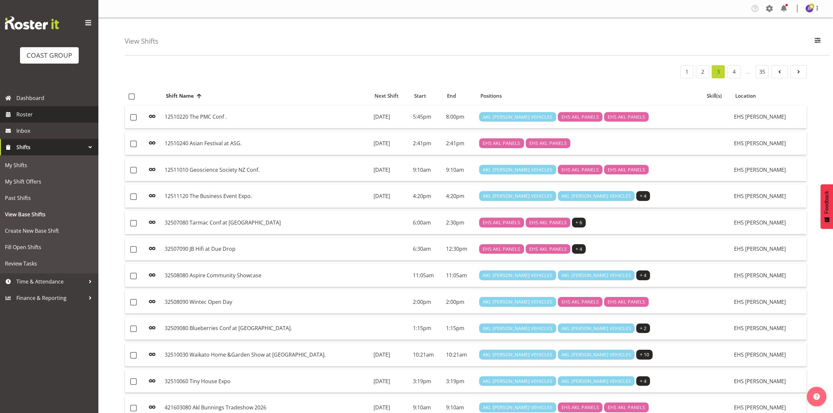
click at [78, 111] on span "Roster" at bounding box center [55, 115] width 79 height 10
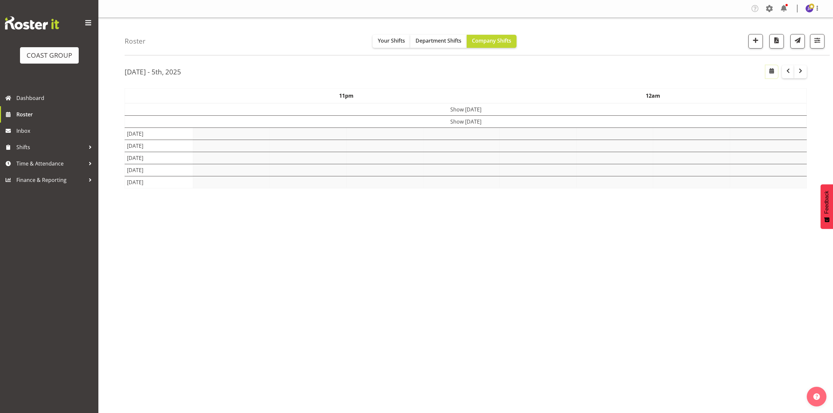
click at [774, 73] on span "button" at bounding box center [772, 71] width 8 height 8
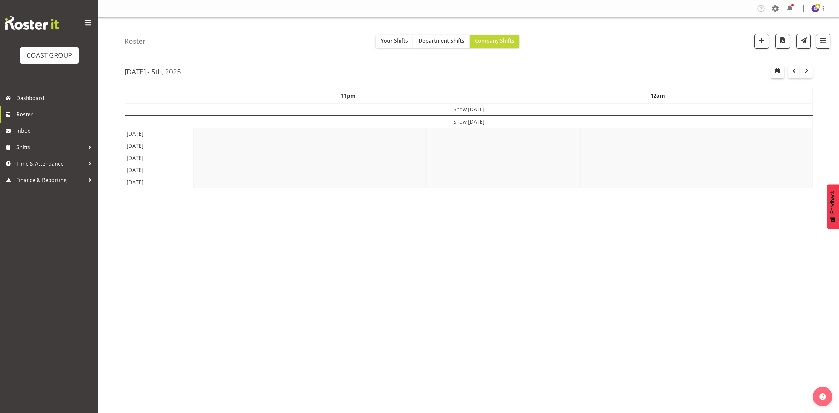
select select "9"
select select "2025"
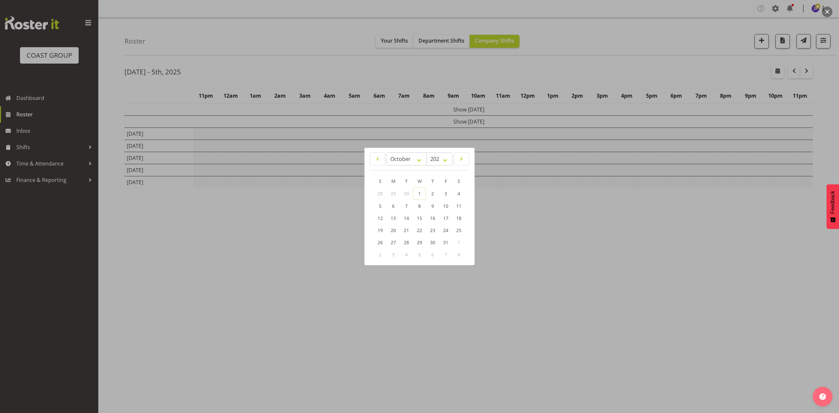
click at [598, 50] on div at bounding box center [419, 206] width 839 height 413
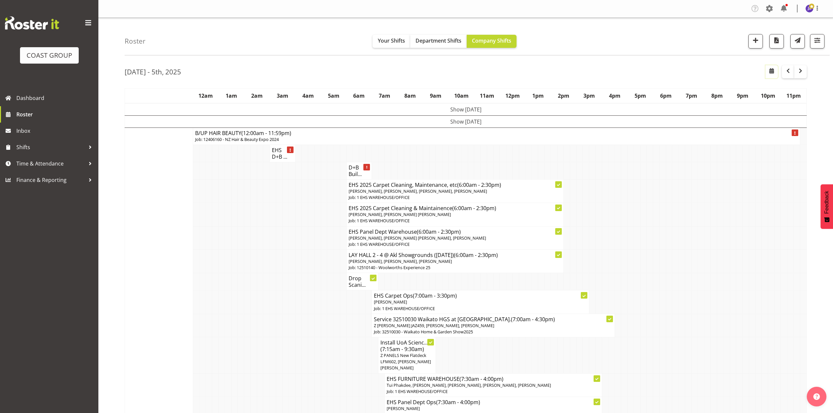
click at [773, 71] on span "button" at bounding box center [772, 71] width 8 height 8
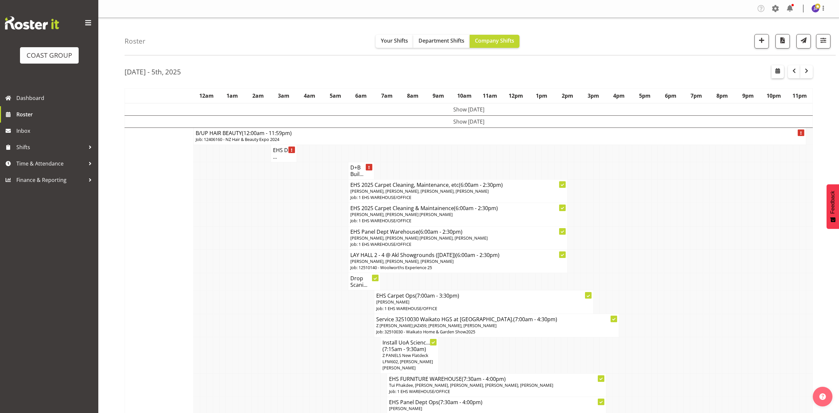
select select "9"
select select "2025"
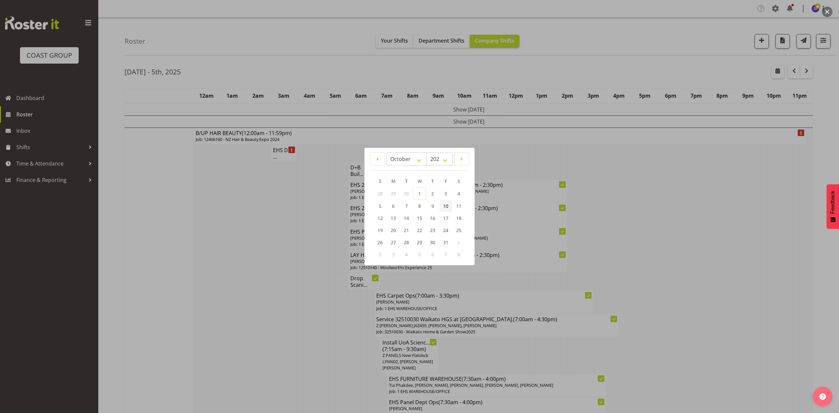
click at [440, 206] on link "10" at bounding box center [445, 206] width 13 height 12
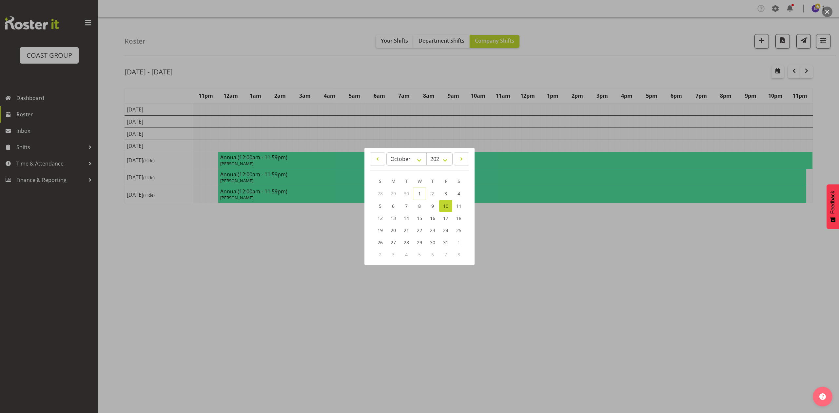
click at [584, 258] on div at bounding box center [419, 206] width 839 height 413
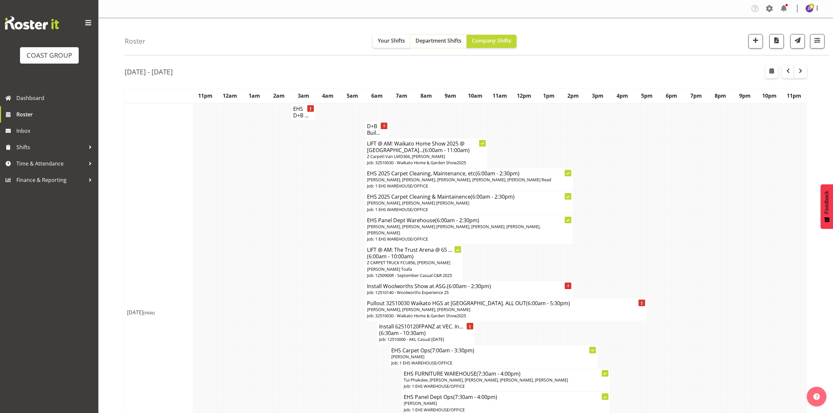
click at [432, 42] on span "Department Shifts" at bounding box center [438, 40] width 46 height 7
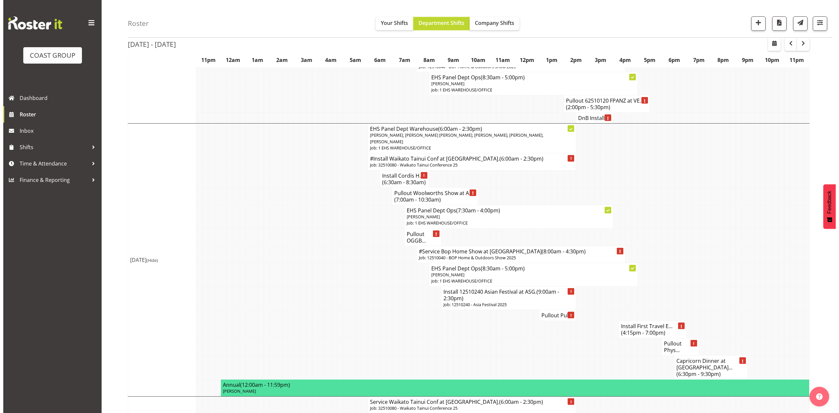
scroll to position [525, 0]
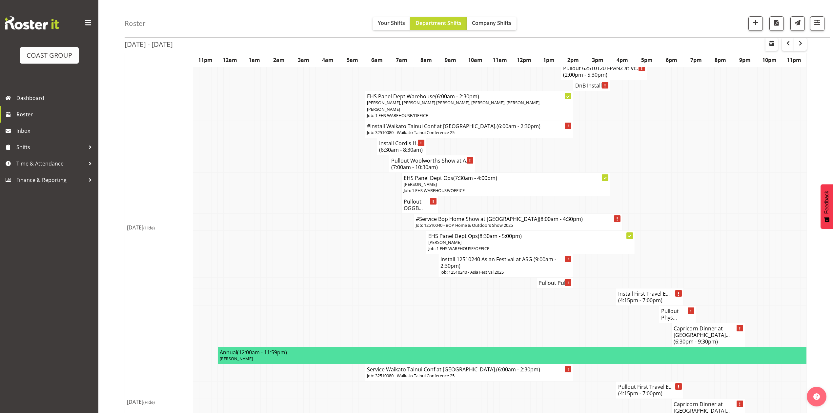
click at [700, 334] on h4 "Capricorn Dinner at [GEOGRAPHIC_DATA]... (6:30pm - 9:30pm)" at bounding box center [708, 335] width 69 height 20
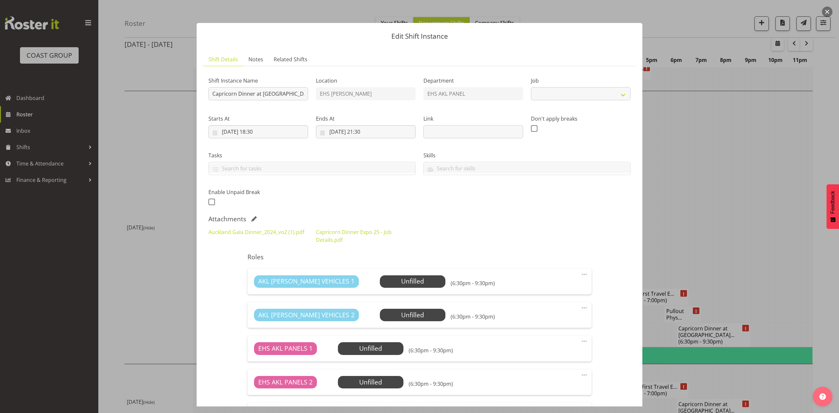
select select "9881"
click at [208, 90] on div "Shift Instance Name Capricorn Dinner at [GEOGRAPHIC_DATA]." at bounding box center [259, 87] width 108 height 38
click at [212, 95] on input "Capricorn Dinner at [GEOGRAPHIC_DATA]." at bounding box center [259, 93] width 100 height 13
click at [309, 91] on div "Shift Instance Name Install Capricorn Dinner at [GEOGRAPHIC_DATA]." at bounding box center [259, 87] width 108 height 38
click at [303, 93] on input "Install Capricorn Dinner at [GEOGRAPHIC_DATA]." at bounding box center [259, 93] width 100 height 13
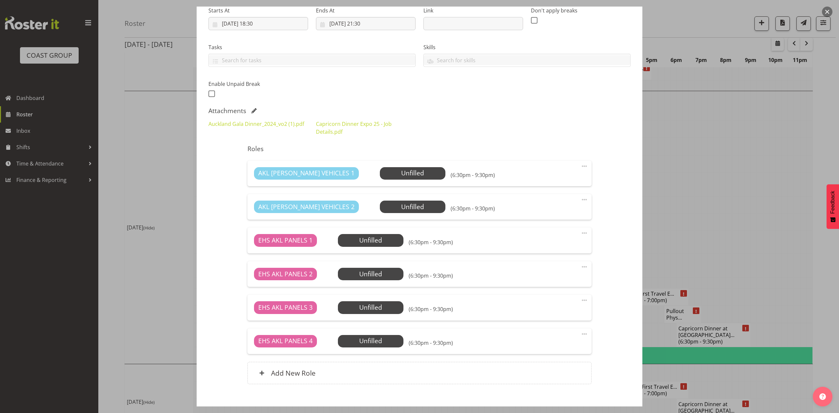
scroll to position [131, 0]
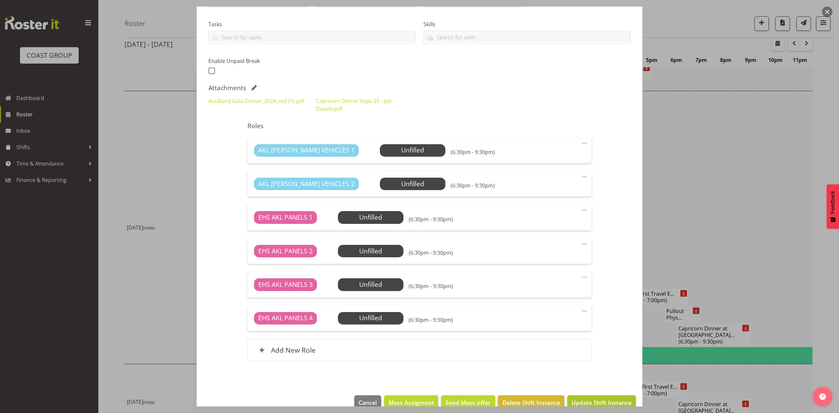
type input "Install Capricorn Dinner at [GEOGRAPHIC_DATA]. In at 7pm."
click at [593, 402] on span "Update Shift Instance" at bounding box center [602, 402] width 60 height 9
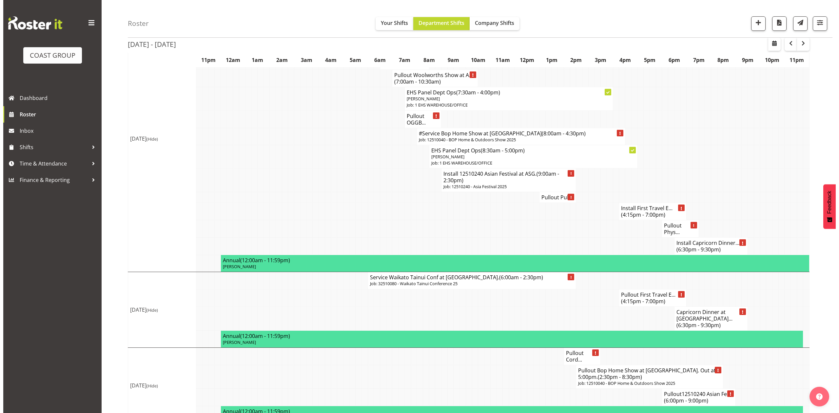
scroll to position [624, 0]
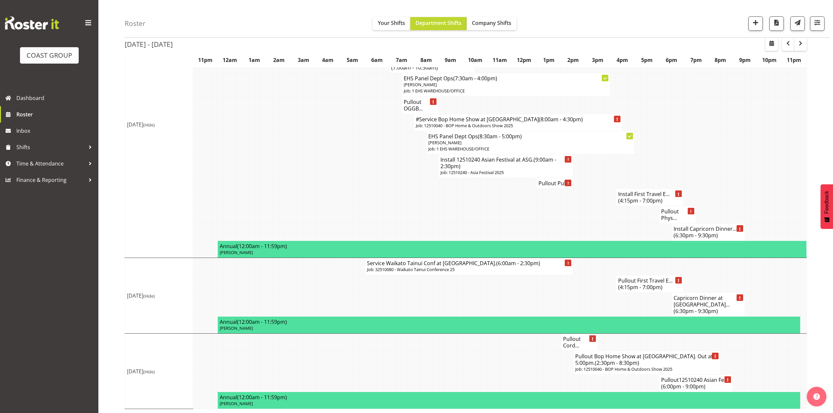
click at [705, 308] on span "(6:30pm - 9:30pm)" at bounding box center [696, 311] width 44 height 7
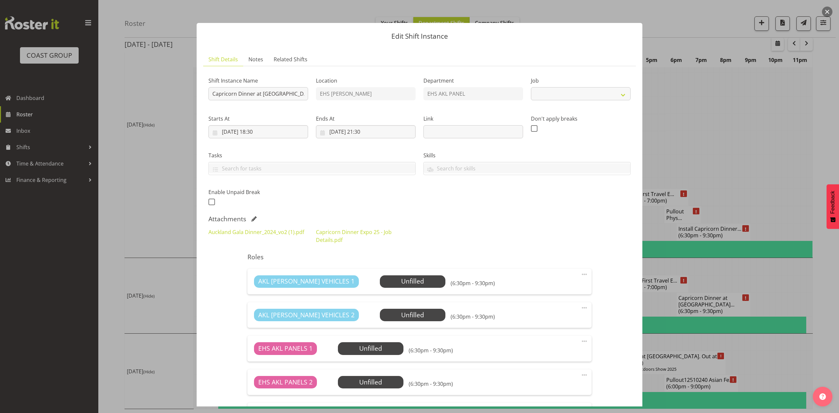
select select "9881"
click at [211, 94] on input "Capricorn Dinner at [GEOGRAPHIC_DATA]." at bounding box center [259, 93] width 100 height 13
click at [305, 92] on input "Pullout Capricorn Dinner at [GEOGRAPHIC_DATA]." at bounding box center [259, 93] width 100 height 13
type input "Pullout Capricorn Dinner at [GEOGRAPHIC_DATA]. Out at 6pm."
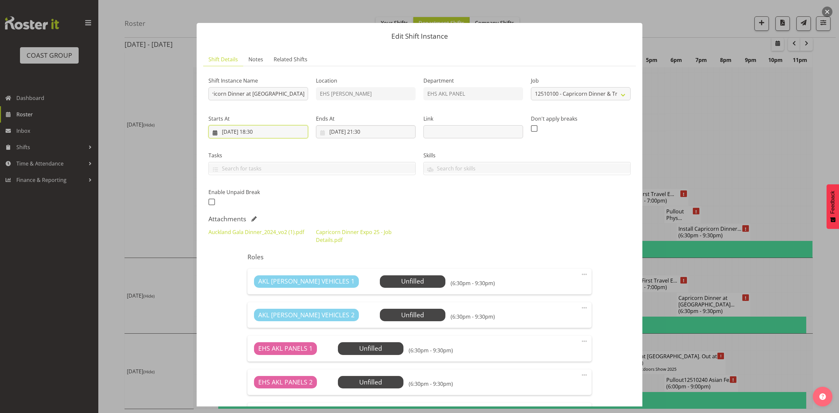
click at [259, 133] on input "[DATE] 18:30" at bounding box center [259, 131] width 100 height 13
click at [258, 269] on select "00 01 02 03 04 05 06 07 08 09 10 11 12 13 14 15 16 17 18 19 20 21 22 23" at bounding box center [258, 271] width 15 height 13
select select "17"
click at [251, 265] on select "00 01 02 03 04 05 06 07 08 09 10 11 12 13 14 15 16 17 18 19 20 21 22 23" at bounding box center [258, 271] width 15 height 13
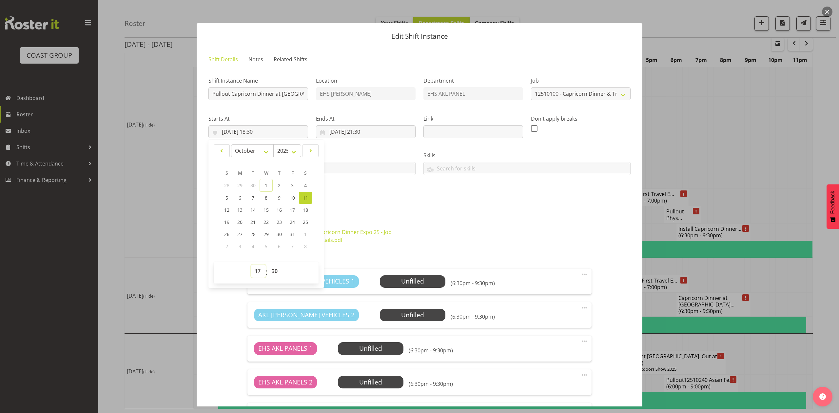
type input "[DATE] 17:30"
drag, startPoint x: 271, startPoint y: 275, endPoint x: 274, endPoint y: 266, distance: 9.9
click at [271, 275] on select "00 01 02 03 04 05 06 07 08 09 10 11 12 13 14 15 16 17 18 19 20 21 22 23 24 25 2…" at bounding box center [275, 271] width 15 height 13
click at [268, 265] on select "00 01 02 03 04 05 06 07 08 09 10 11 12 13 14 15 16 17 18 19 20 21 22 23 24 25 2…" at bounding box center [275, 271] width 15 height 13
click at [424, 216] on div "Attachments" at bounding box center [420, 219] width 422 height 8
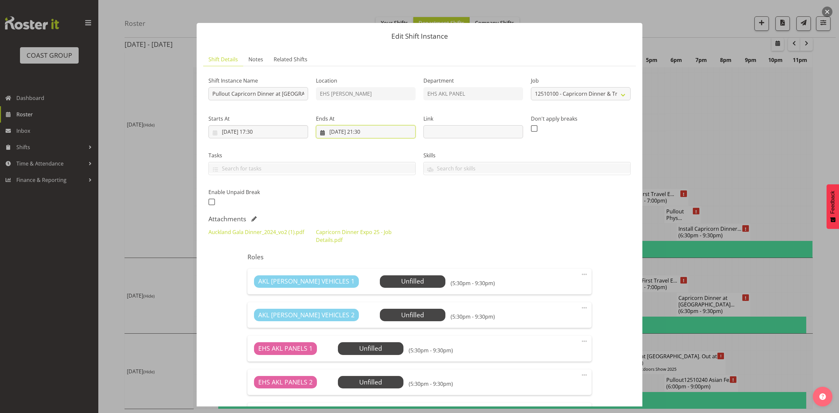
click at [372, 129] on input "[DATE] 21:30" at bounding box center [366, 131] width 100 height 13
click at [366, 274] on select "00 01 02 03 04 05 06 07 08 09 10 11 12 13 14 15 16 17 18 19 20 21 22 23" at bounding box center [366, 271] width 15 height 13
select select "20"
click at [359, 265] on select "00 01 02 03 04 05 06 07 08 09 10 11 12 13 14 15 16 17 18 19 20 21 22 23" at bounding box center [366, 271] width 15 height 13
type input "11/10/2025, 20:30"
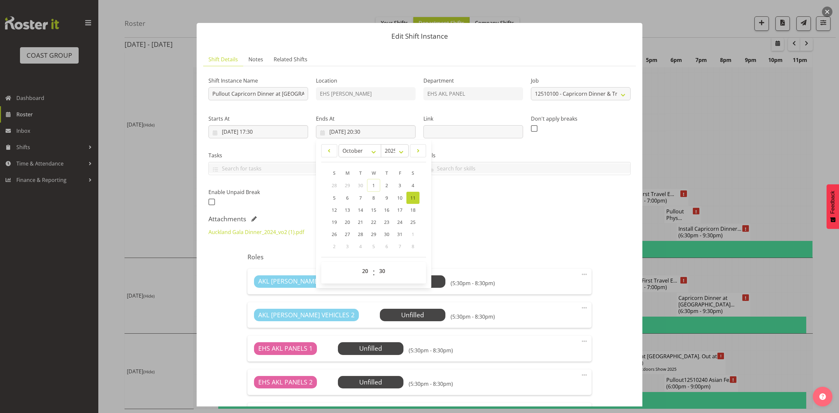
click at [500, 226] on div "Auckland Gala Dinner_2024_vo2 (1).pdf Capricorn Dinner Expo 25 - Job Details.pdf" at bounding box center [420, 236] width 430 height 24
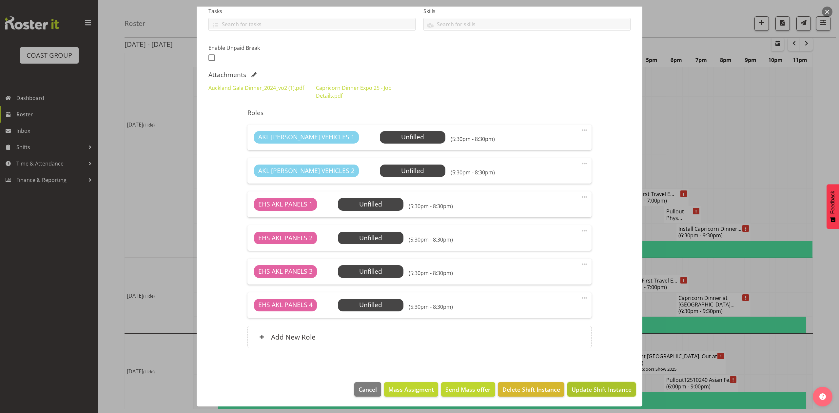
click at [603, 387] on span "Update Shift Instance" at bounding box center [602, 389] width 60 height 9
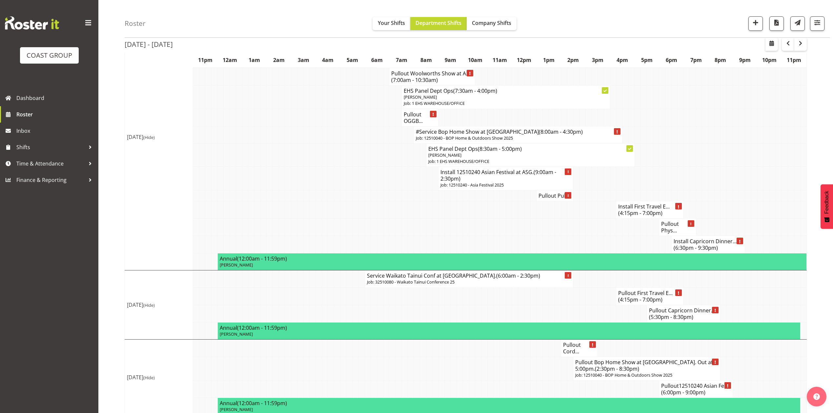
scroll to position [624, 0]
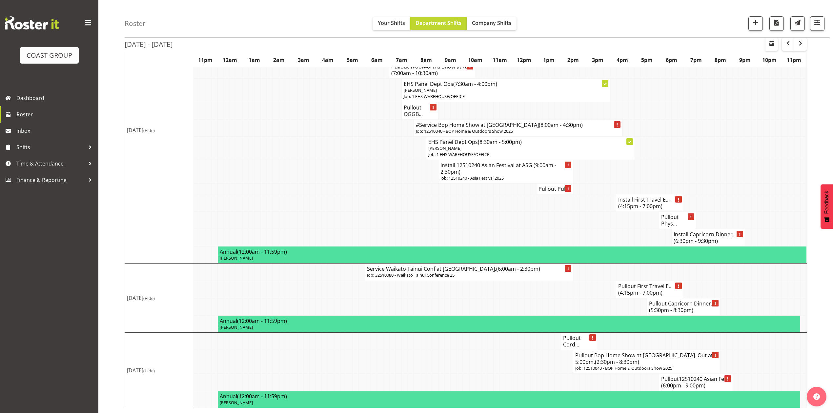
drag, startPoint x: 386, startPoint y: 212, endPoint x: 394, endPoint y: 212, distance: 7.5
click at [387, 212] on td at bounding box center [386, 220] width 6 height 17
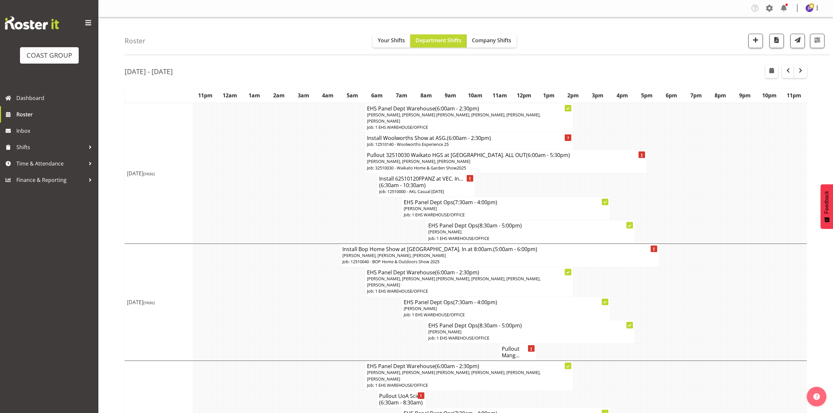
scroll to position [0, 0]
click at [756, 42] on span "button" at bounding box center [755, 40] width 9 height 9
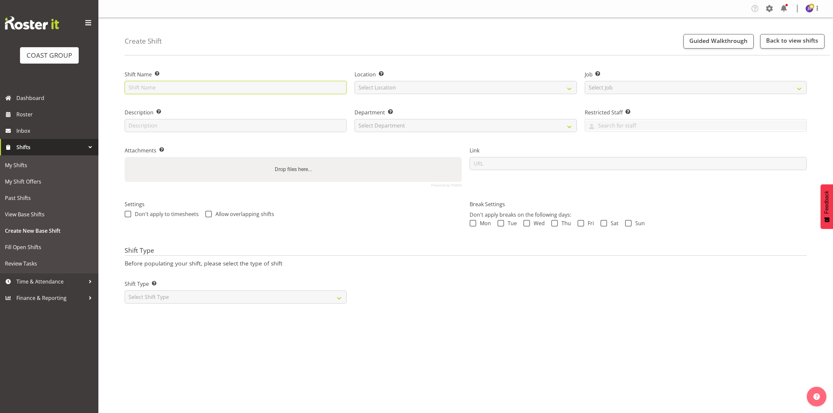
click at [239, 87] on input "text" at bounding box center [236, 87] width 222 height 13
type input "UoA B201 casual."
click at [382, 84] on select "Select Location EHS [PERSON_NAME]" at bounding box center [465, 87] width 222 height 13
select select "35"
click at [354, 81] on select "Select Location EHS [PERSON_NAME]" at bounding box center [465, 87] width 222 height 13
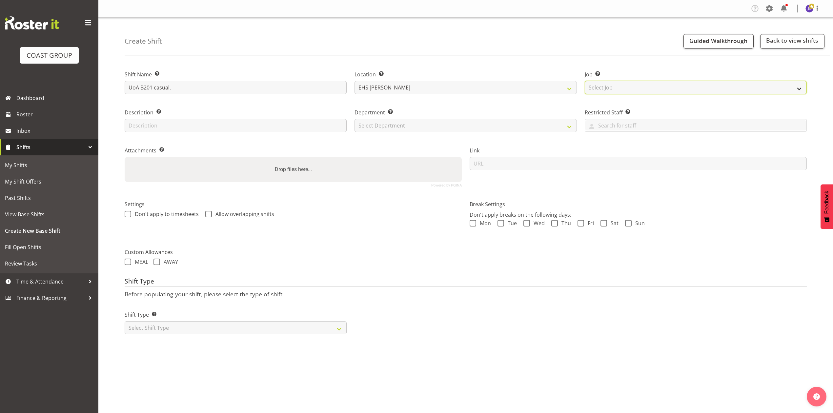
click at [619, 86] on select "Select Job Create new job 1 Carlton Events 1 [PERSON_NAME][GEOGRAPHIC_DATA] 1 […" at bounding box center [696, 87] width 222 height 13
select select "8654"
click at [585, 81] on select "Select Job Create new job 1 Carlton Events 1 [PERSON_NAME][GEOGRAPHIC_DATA] 1 […" at bounding box center [696, 87] width 222 height 13
drag, startPoint x: 428, startPoint y: 120, endPoint x: 429, endPoint y: 129, distance: 8.9
click at [428, 120] on select "Select Department EHS AKL PANEL EHS AKL PANEL" at bounding box center [465, 125] width 222 height 13
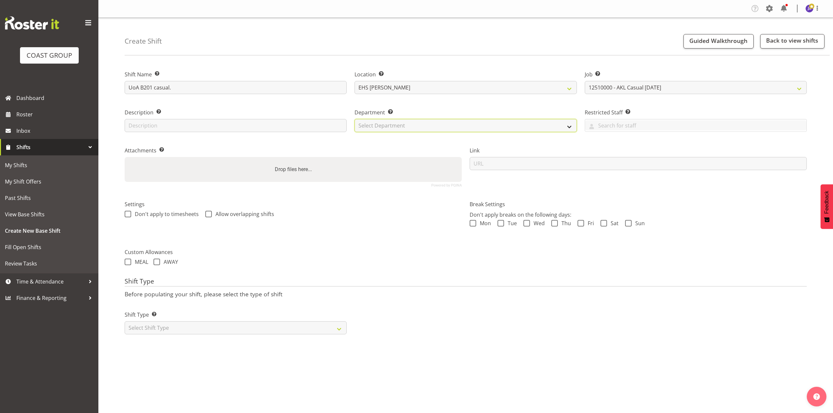
select select "39"
click at [354, 119] on select "Select Department EHS AKL PANEL EHS AKL PANEL" at bounding box center [465, 125] width 222 height 13
click at [382, 171] on div "Drop files here..." at bounding box center [293, 169] width 337 height 25
click at [125, 157] on input "Drop files here..." at bounding box center [293, 158] width 337 height 2
type input "C:\fakepath\UOAPHOTO-00001Q-V004.PDF"
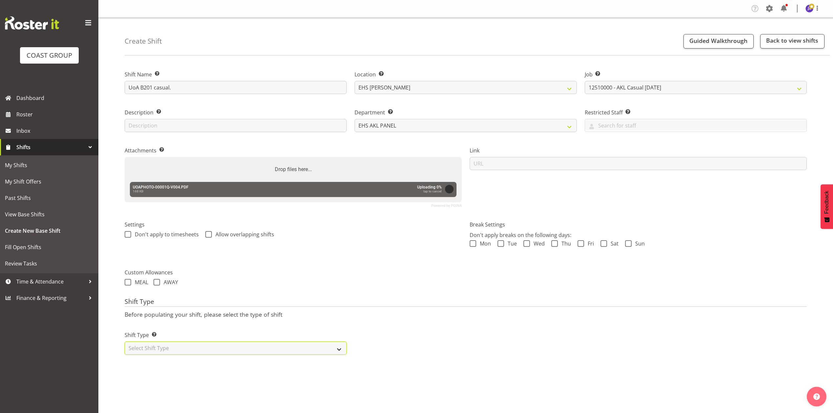
click at [250, 347] on select "Select Shift Type One Off Shift Recurring Shift Rotating Shift" at bounding box center [236, 348] width 222 height 13
select select "recurring"
click at [125, 343] on select "Select Shift Type One Off Shift Recurring Shift Rotating Shift" at bounding box center [236, 348] width 222 height 13
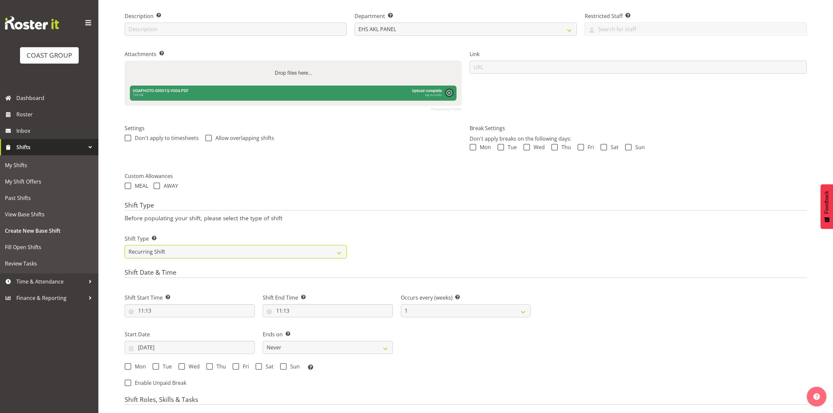
scroll to position [218, 0]
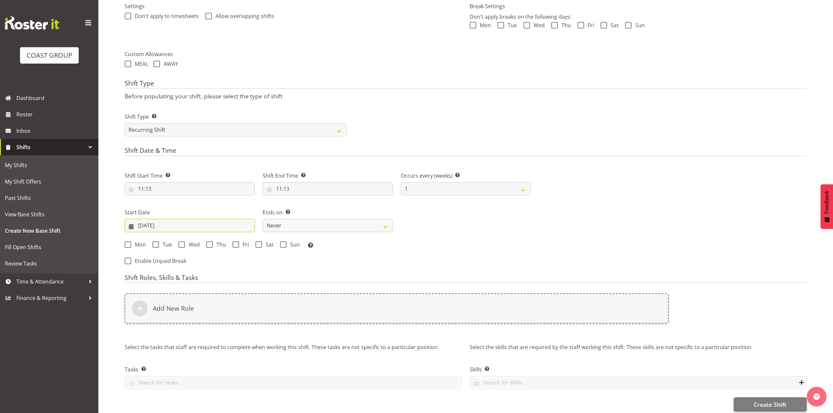
drag, startPoint x: 155, startPoint y: 222, endPoint x: 159, endPoint y: 235, distance: 13.6
click at [155, 223] on input "01/10/2025" at bounding box center [190, 225] width 130 height 13
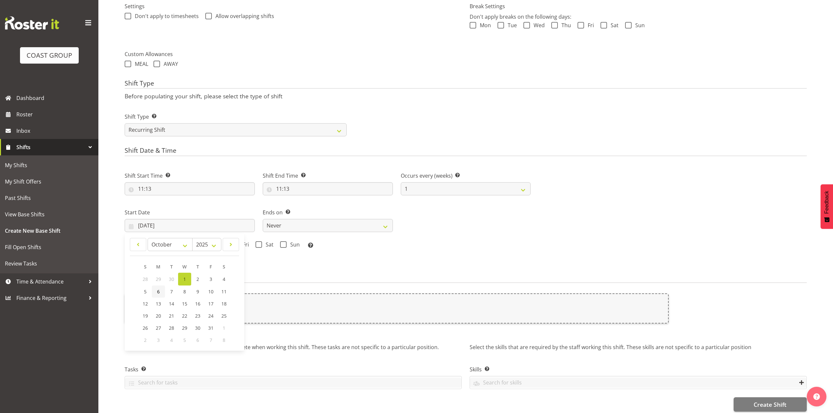
click at [157, 294] on span "6" at bounding box center [158, 292] width 3 height 6
type input "06/10/2025"
drag, startPoint x: 124, startPoint y: 245, endPoint x: 269, endPoint y: 250, distance: 145.3
click at [125, 245] on div "Mon Tue Wed Thu Fri Sat Sun Select the days of the week you wish to create this…" at bounding box center [328, 245] width 414 height 18
click at [128, 245] on span at bounding box center [128, 244] width 7 height 7
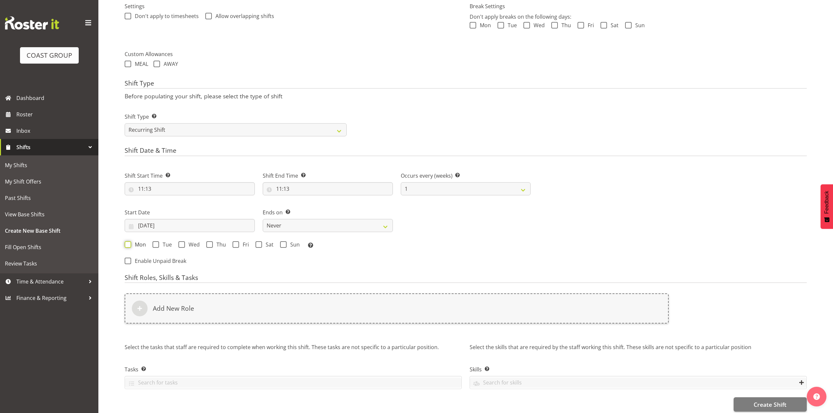
click at [128, 245] on input "Mon" at bounding box center [127, 244] width 4 height 4
checkbox input "true"
click at [290, 229] on select "Never On Date" at bounding box center [328, 225] width 130 height 13
select select "date"
click at [263, 220] on select "Never On Date" at bounding box center [328, 225] width 130 height 13
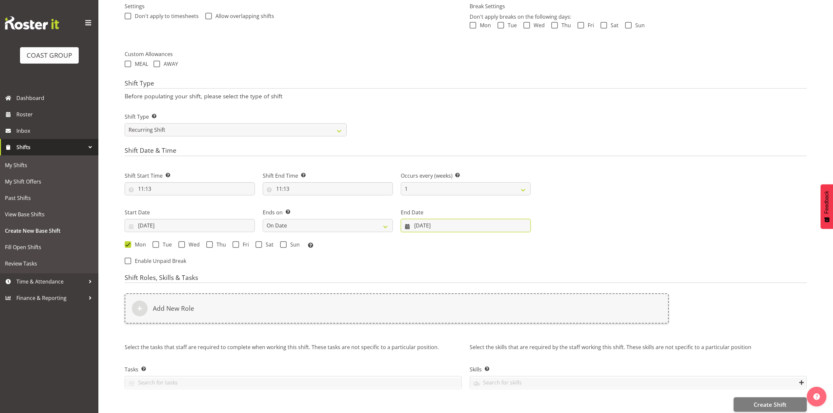
click at [461, 225] on input "01/10/2025" at bounding box center [466, 225] width 130 height 13
click at [501, 292] on link "10" at bounding box center [497, 292] width 13 height 12
type input "10/10/2025"
click at [236, 246] on span at bounding box center [235, 244] width 7 height 7
click at [236, 246] on input "Fri" at bounding box center [234, 244] width 4 height 4
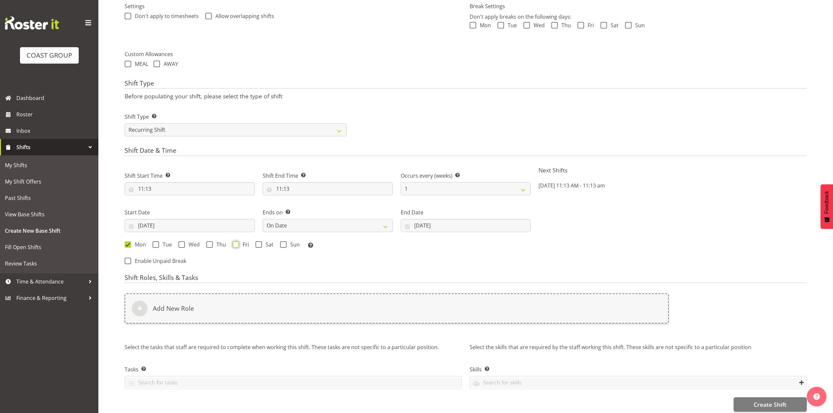
checkbox input "true"
click at [248, 326] on div "Add New Role" at bounding box center [397, 313] width 552 height 46
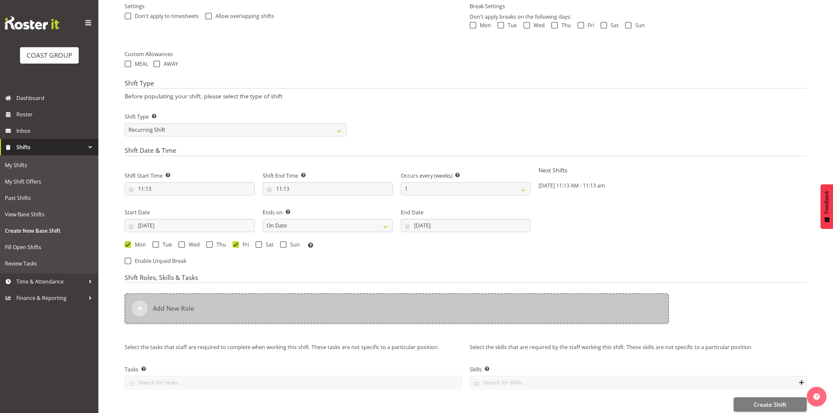
click at [259, 316] on div "Add New Role" at bounding box center [397, 308] width 544 height 30
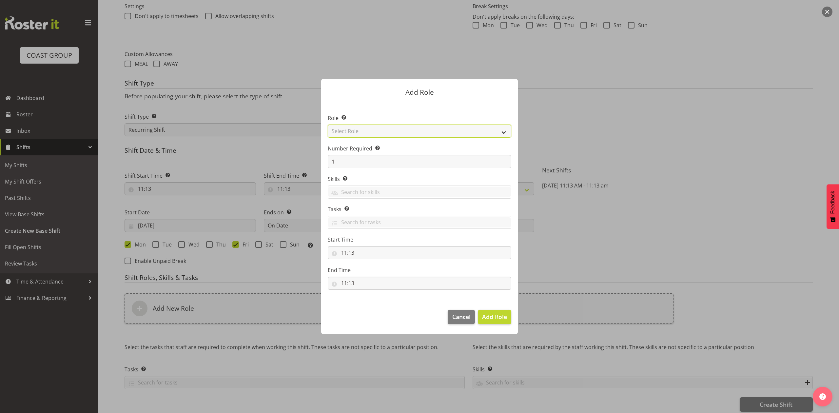
click at [382, 133] on select "Select Role ACCOUNT MANAGER ACCOUNT MANAGER DW ACCOUNTS AKL DIANNA VEHICLES AKL…" at bounding box center [420, 131] width 184 height 13
select select "81"
click at [328, 125] on select "Select Role ACCOUNT MANAGER ACCOUNT MANAGER DW ACCOUNTS AKL DIANNA VEHICLES AKL…" at bounding box center [420, 131] width 184 height 13
click at [494, 314] on span "Add Role" at bounding box center [494, 317] width 25 height 8
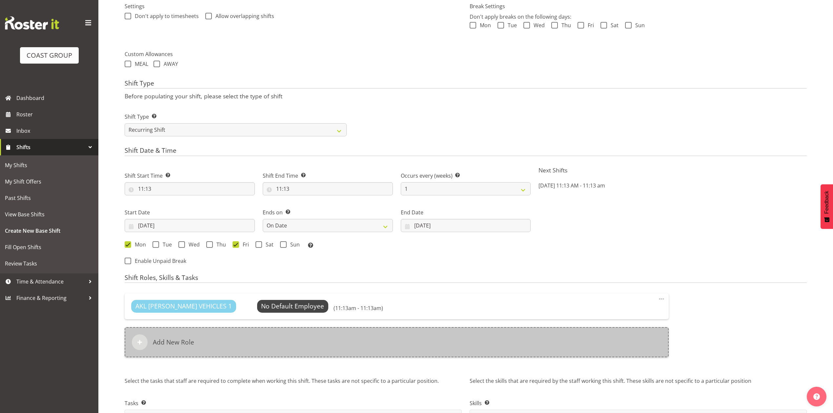
click at [282, 351] on div "Add New Role" at bounding box center [397, 342] width 544 height 30
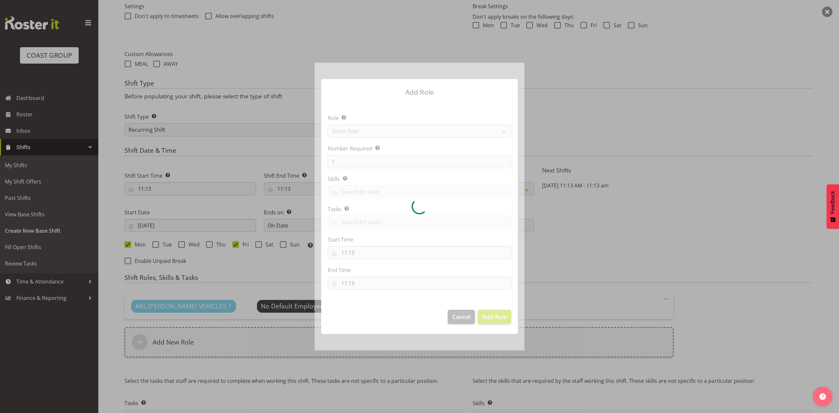
click at [355, 134] on div at bounding box center [420, 207] width 210 height 288
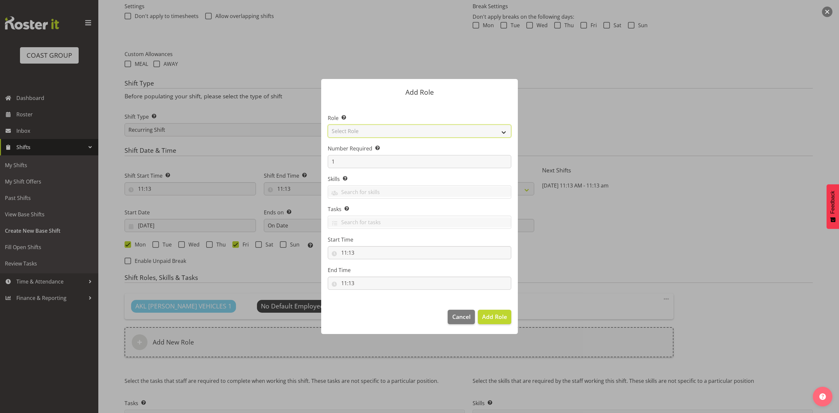
click at [355, 134] on select "Select Role ACCOUNT MANAGER ACCOUNT MANAGER DW ACCOUNTS AKL DIANNA VEHICLES AKL…" at bounding box center [420, 131] width 184 height 13
select select "188"
click at [328, 125] on select "Select Role ACCOUNT MANAGER ACCOUNT MANAGER DW ACCOUNTS AKL DIANNA VEHICLES AKL…" at bounding box center [420, 131] width 184 height 13
click at [347, 162] on input "1" at bounding box center [420, 161] width 184 height 13
type input "2"
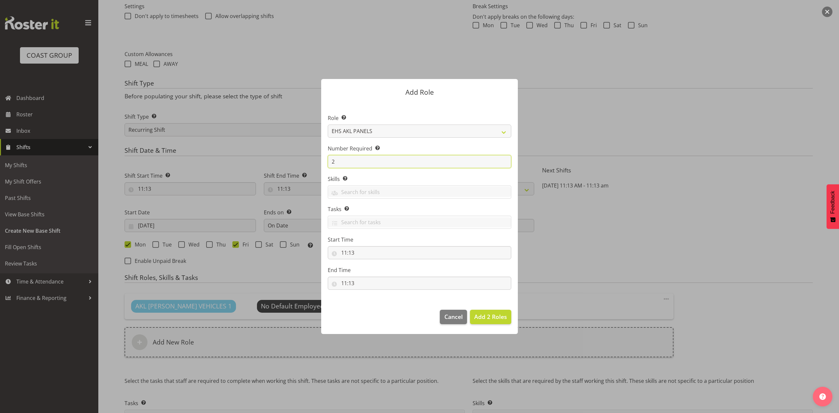
click at [470, 310] on button "Add 2 Roles" at bounding box center [490, 317] width 41 height 14
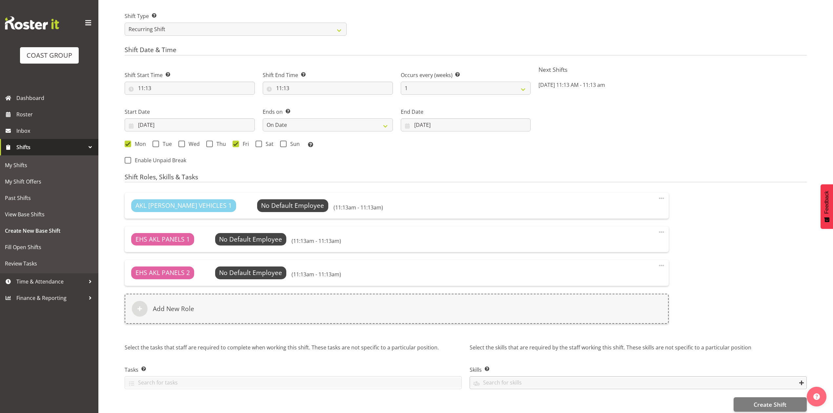
scroll to position [331, 0]
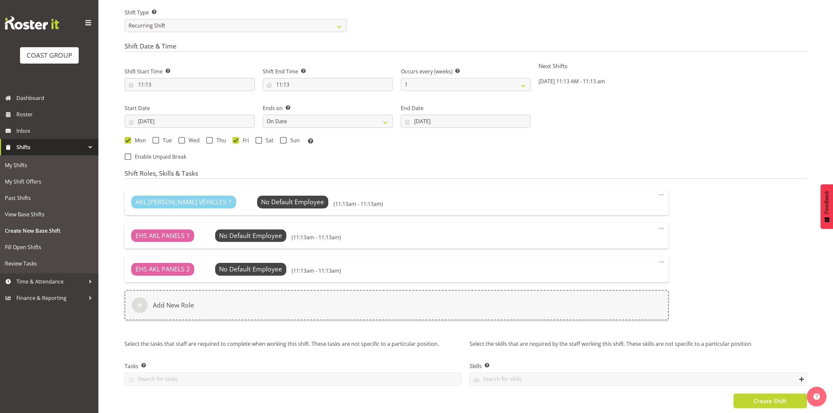
click at [773, 397] on span "Create Shift" at bounding box center [770, 401] width 33 height 9
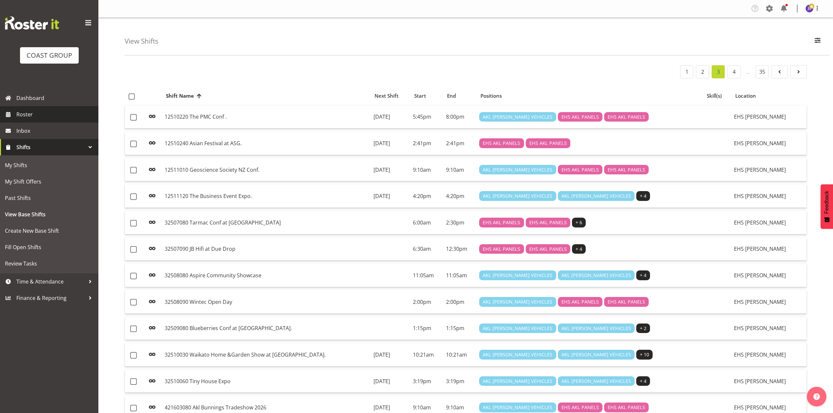
drag, startPoint x: 0, startPoint y: 0, endPoint x: 30, endPoint y: 115, distance: 119.3
click at [30, 115] on span "Roster" at bounding box center [55, 115] width 79 height 10
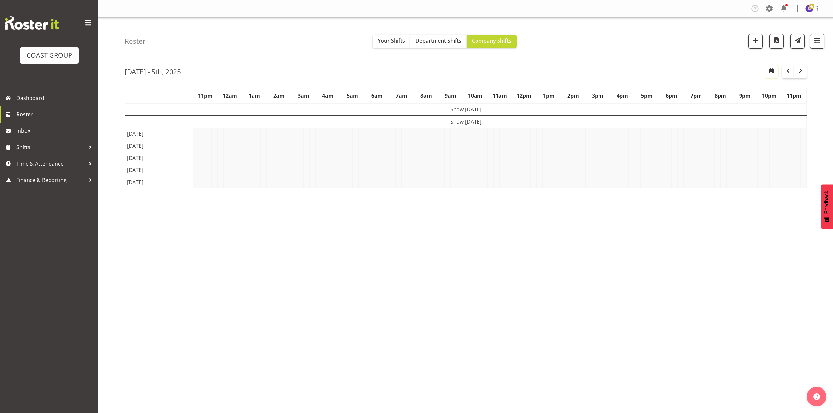
click at [773, 73] on span "button" at bounding box center [772, 71] width 8 height 8
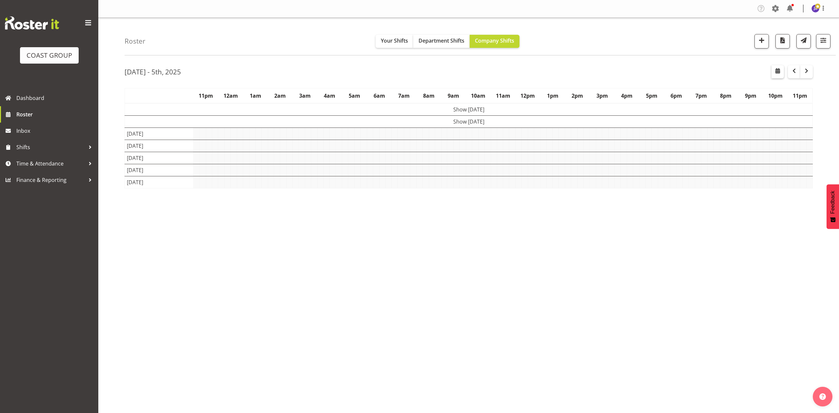
select select "9"
select select "2025"
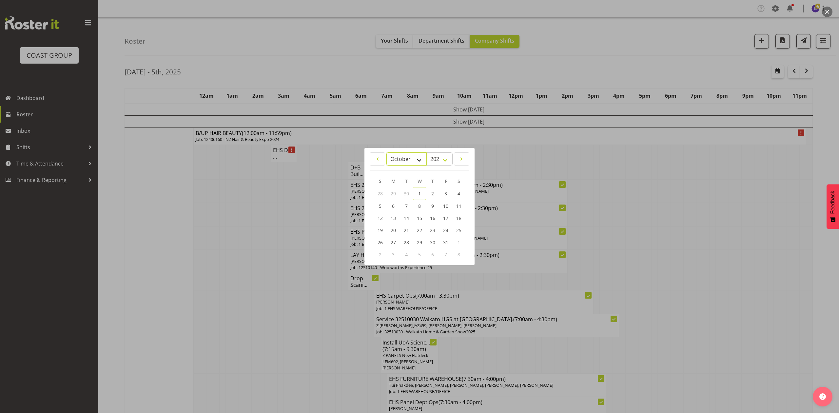
click at [407, 158] on select "January February March April May June July August September October November De…" at bounding box center [407, 158] width 40 height 13
click at [447, 42] on div at bounding box center [419, 206] width 839 height 413
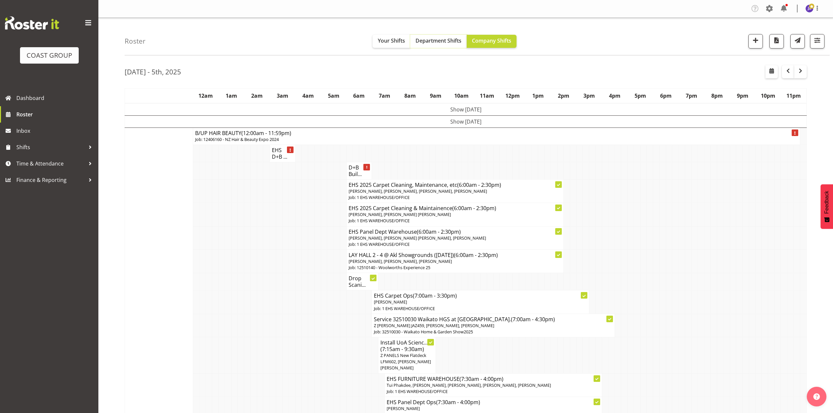
click at [446, 41] on span "Department Shifts" at bounding box center [438, 40] width 46 height 7
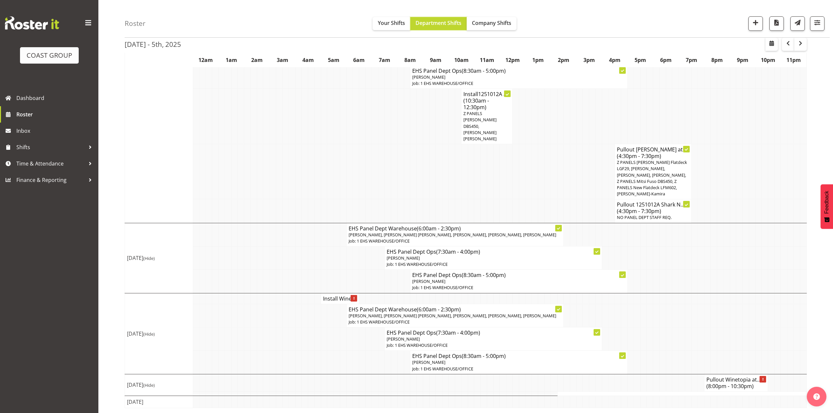
scroll to position [231, 0]
click at [803, 46] on span "button" at bounding box center [800, 43] width 8 height 8
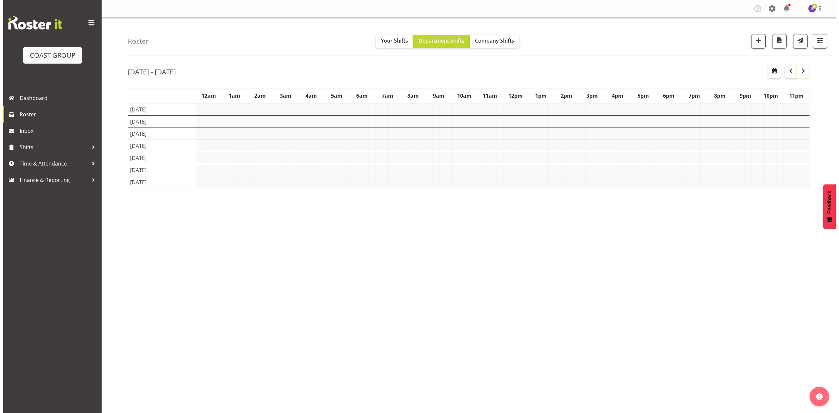
scroll to position [0, 0]
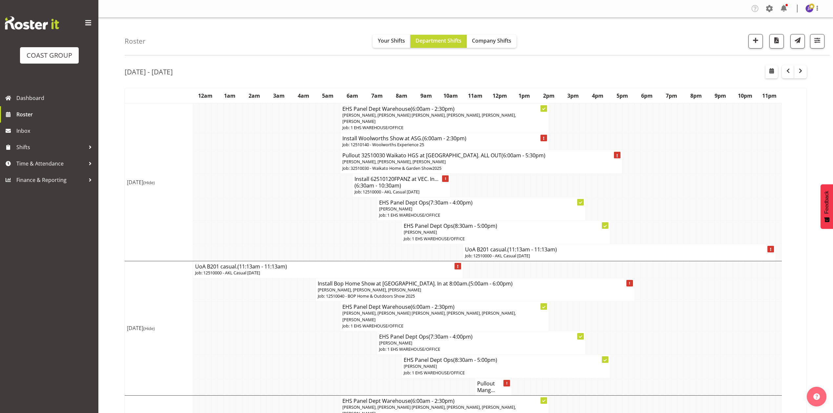
click at [507, 252] on h4 "UoA B201 casual. (11:13am - 11:13am)" at bounding box center [619, 249] width 309 height 7
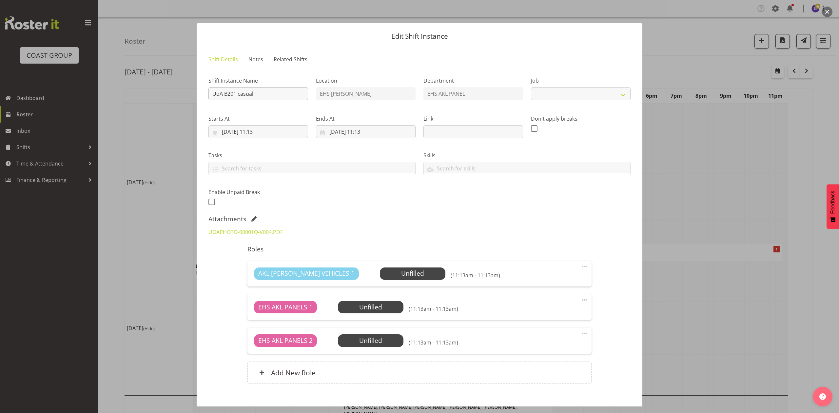
select select "8654"
click at [213, 94] on input "UoA B201 casual." at bounding box center [259, 93] width 100 height 13
click at [287, 95] on input "Insall UoA B201 casual." at bounding box center [259, 93] width 100 height 13
click at [219, 96] on input "Insall UoA B201 casual." at bounding box center [259, 93] width 100 height 13
click at [292, 96] on input "Install UoA B201 casual." at bounding box center [259, 93] width 100 height 13
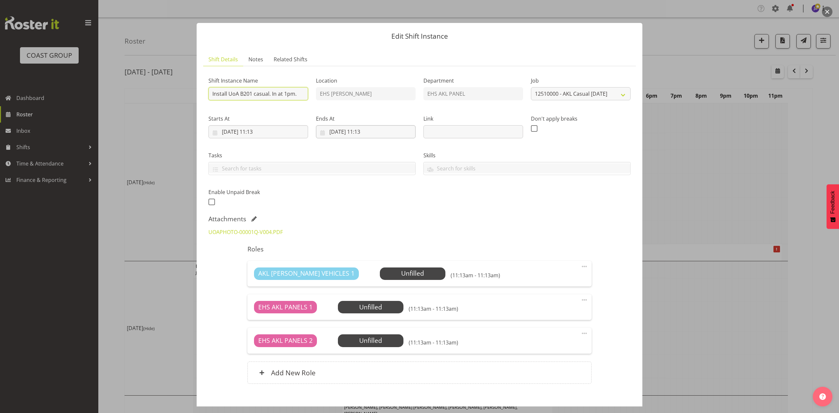
type input "Install UoA B201 casual. In at 1pm."
click at [330, 131] on input "07/10/2025, 11:13" at bounding box center [366, 131] width 100 height 13
drag, startPoint x: 346, startPoint y: 194, endPoint x: 347, endPoint y: 189, distance: 5.3
click at [346, 195] on span "6" at bounding box center [347, 198] width 3 height 6
type input "06/10/2025, 11:13"
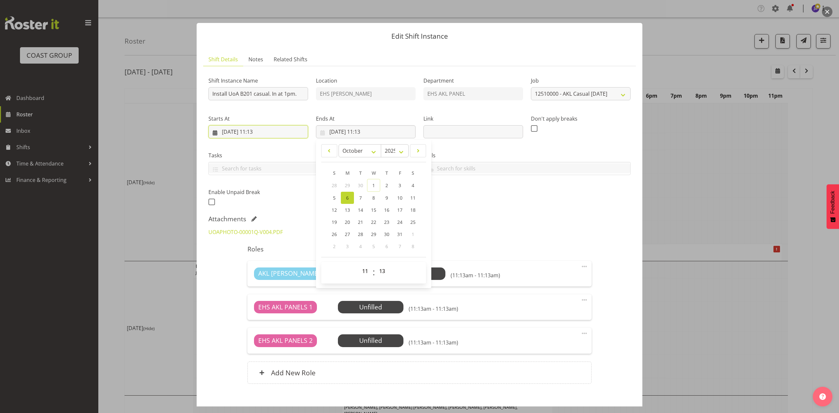
click at [273, 132] on input "06/10/2025, 11:13" at bounding box center [259, 131] width 100 height 13
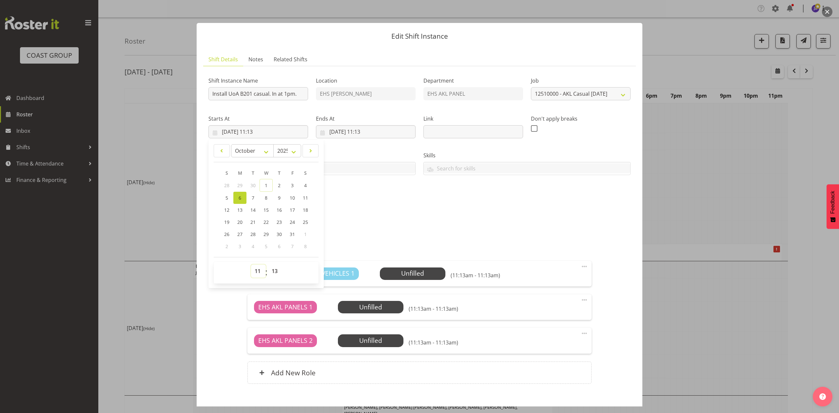
click at [256, 267] on select "00 01 02 03 04 05 06 07 08 09 10 11 12 13 14 15 16 17 18 19 20 21 22 23" at bounding box center [258, 271] width 15 height 13
select select "12"
click at [251, 265] on select "00 01 02 03 04 05 06 07 08 09 10 11 12 13 14 15 16 17 18 19 20 21 22 23" at bounding box center [258, 271] width 15 height 13
type input "06/10/2025, 12:13"
click at [274, 275] on select "00 01 02 03 04 05 06 07 08 09 10 11 12 13 14 15 16 17 18 19 20 21 22 23 24 25 2…" at bounding box center [275, 271] width 15 height 13
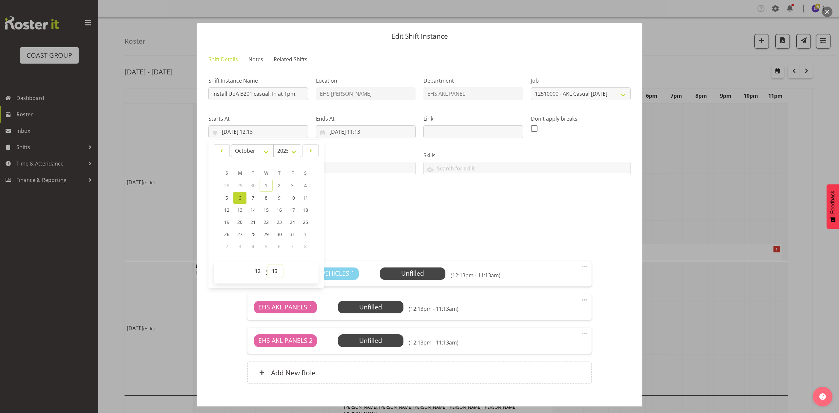
select select "30"
click at [268, 265] on select "00 01 02 03 04 05 06 07 08 09 10 11 12 13 14 15 16 17 18 19 20 21 22 23 24 25 2…" at bounding box center [275, 271] width 15 height 13
type input "06/10/2025, 12:30"
click at [378, 203] on div "Shift Instance Name Install UoA B201 casual. In at 1pm. Location EHS RYMER Depa…" at bounding box center [420, 140] width 430 height 144
click at [365, 131] on input "06/10/2025, 11:13" at bounding box center [366, 131] width 100 height 13
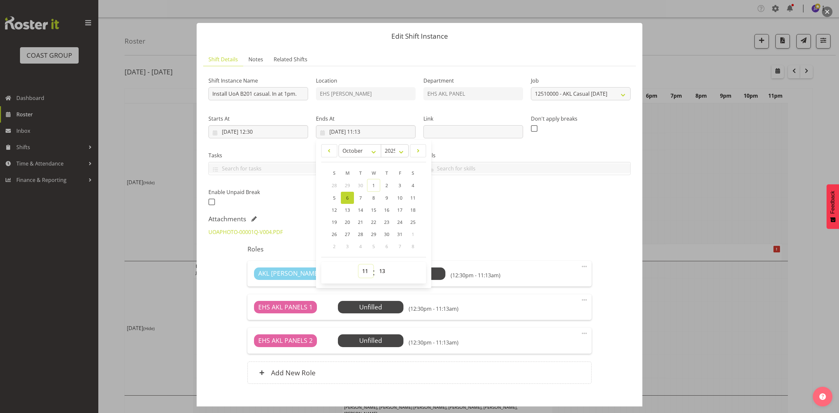
click at [361, 274] on select "00 01 02 03 04 05 06 07 08 09 10 11 12 13 14 15 16 17 18 19 20 21 22 23" at bounding box center [366, 271] width 15 height 13
select select "14"
click at [359, 265] on select "00 01 02 03 04 05 06 07 08 09 10 11 12 13 14 15 16 17 18 19 20 21 22 23" at bounding box center [366, 271] width 15 height 13
type input "06/10/2025, 14:13"
drag, startPoint x: 381, startPoint y: 273, endPoint x: 380, endPoint y: 270, distance: 3.7
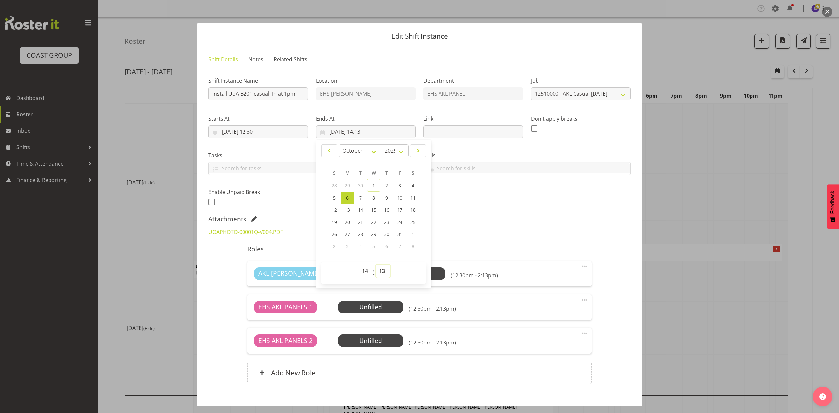
click at [381, 273] on select "00 01 02 03 04 05 06 07 08 09 10 11 12 13 14 15 16 17 18 19 20 21 22 23 24 25 2…" at bounding box center [383, 271] width 15 height 13
select select "0"
click at [376, 265] on select "00 01 02 03 04 05 06 07 08 09 10 11 12 13 14 15 16 17 18 19 20 21 22 23 24 25 2…" at bounding box center [383, 271] width 15 height 13
type input "06/10/2025, 14:00"
drag, startPoint x: 504, startPoint y: 221, endPoint x: 518, endPoint y: 222, distance: 14.1
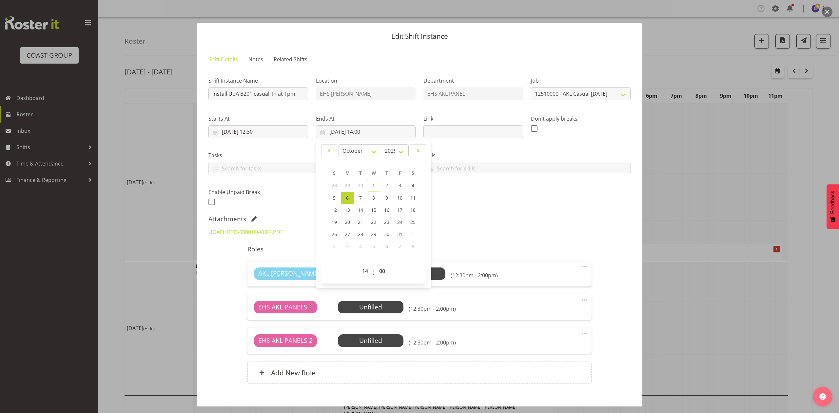
click at [513, 221] on div "Attachments" at bounding box center [420, 219] width 422 height 8
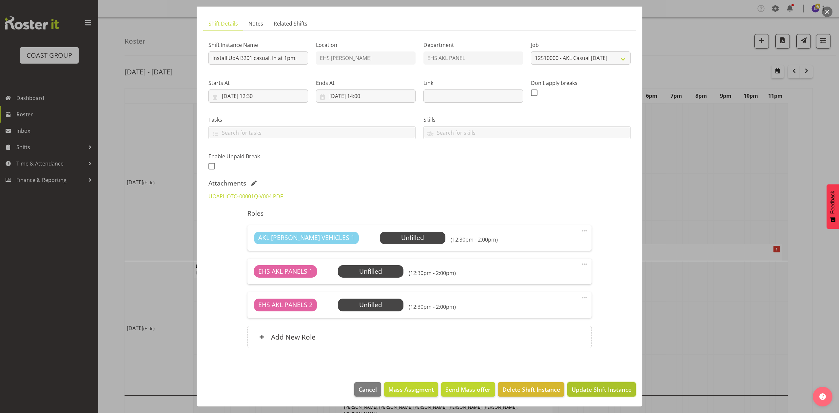
click at [615, 386] on span "Update Shift Instance" at bounding box center [602, 389] width 60 height 9
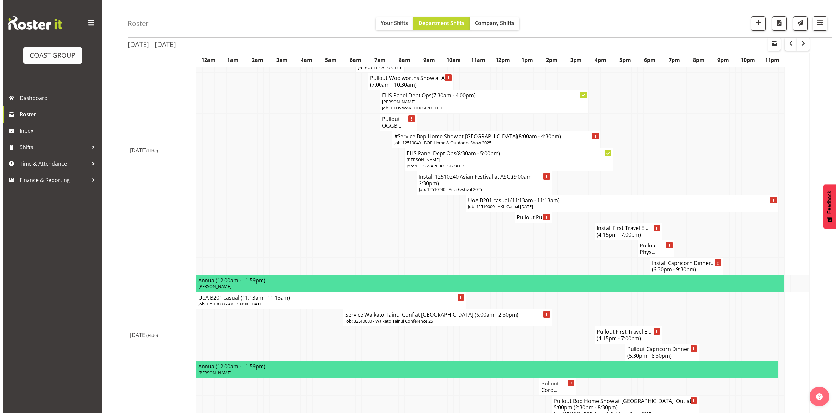
scroll to position [568, 0]
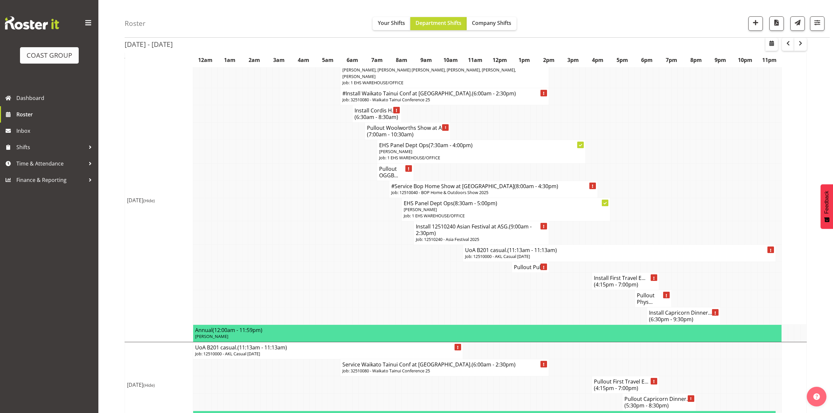
click at [490, 257] on p "Job: 12510000 - AKL Casual [DATE]" at bounding box center [619, 256] width 309 height 6
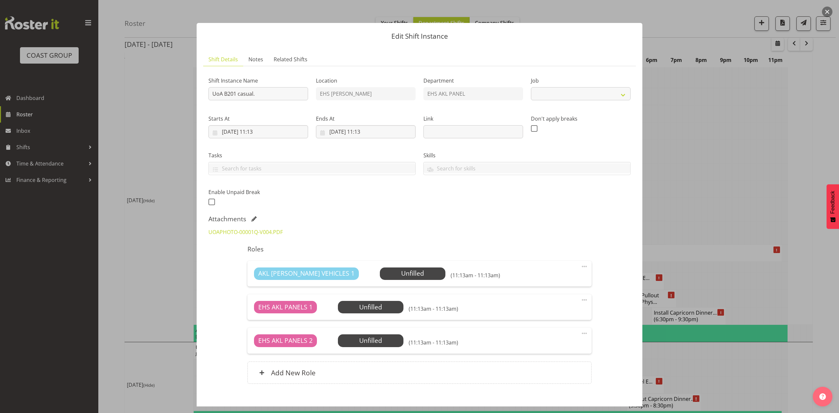
select select "8654"
click at [212, 94] on input "UoA B201 casual." at bounding box center [259, 93] width 100 height 13
click at [283, 92] on input "Pullout UoA B201 casual." at bounding box center [259, 93] width 100 height 13
type input "Pullout UoA B201 casual. Out at 4pm."
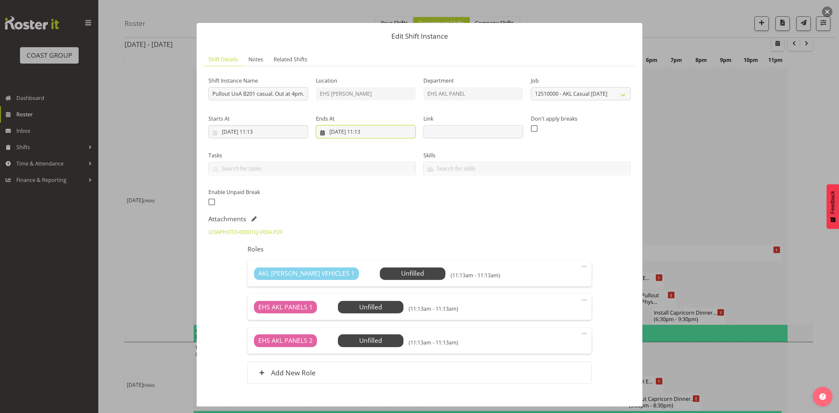
click at [340, 132] on input "11/10/2025, 11:13" at bounding box center [366, 131] width 100 height 13
click at [398, 197] on span "10" at bounding box center [399, 198] width 5 height 6
type input "10/10/2025, 11:13"
click at [476, 191] on div "Shift Instance Name Pullout UoA B201 casual. Out at 4pm. Location EHS RYMER Dep…" at bounding box center [420, 140] width 430 height 144
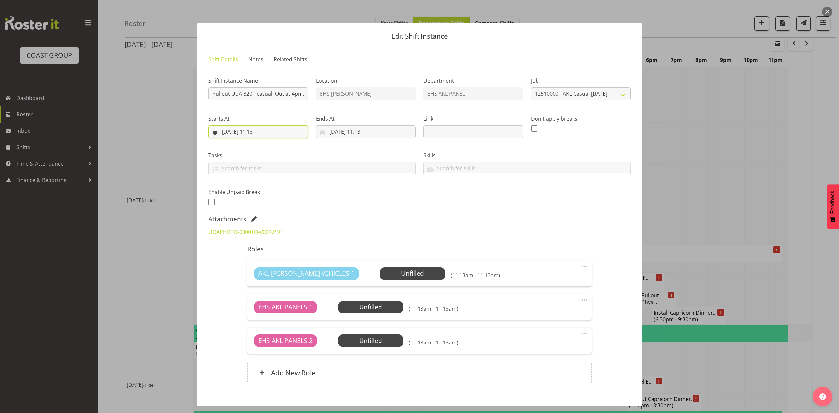
click at [267, 131] on input "10/10/2025, 11:13" at bounding box center [259, 131] width 100 height 13
click at [253, 277] on select "00 01 02 03 04 05 06 07 08 09 10 11 12 13 14 15 16 17 18 19 20 21 22 23" at bounding box center [258, 271] width 15 height 13
select select "15"
click at [251, 265] on select "00 01 02 03 04 05 06 07 08 09 10 11 12 13 14 15 16 17 18 19 20 21 22 23" at bounding box center [258, 271] width 15 height 13
type input "10/10/2025, 15:13"
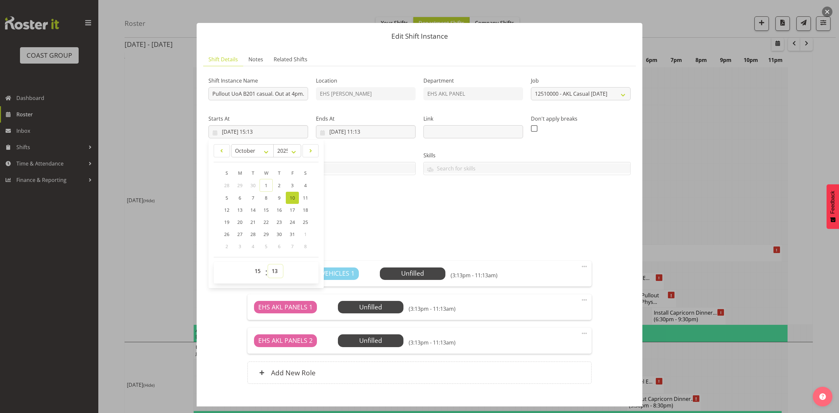
click at [275, 272] on select "00 01 02 03 04 05 06 07 08 09 10 11 12 13 14 15 16 17 18 19 20 21 22 23 24 25 2…" at bounding box center [275, 271] width 15 height 13
select select "30"
click at [268, 265] on select "00 01 02 03 04 05 06 07 08 09 10 11 12 13 14 15 16 17 18 19 20 21 22 23 24 25 2…" at bounding box center [275, 271] width 15 height 13
type input "10/10/2025, 15:30"
drag, startPoint x: 477, startPoint y: 246, endPoint x: 426, endPoint y: 131, distance: 125.3
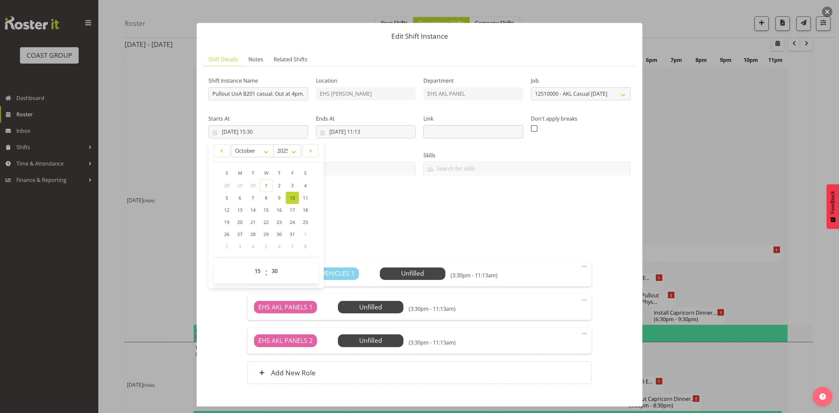
click at [475, 240] on div "Shift Instance Name Pullout UoA B201 casual. Out at 4pm. Location EHS RYMER Dep…" at bounding box center [420, 231] width 422 height 320
click at [362, 134] on input "10/10/2025, 11:13" at bounding box center [366, 131] width 100 height 13
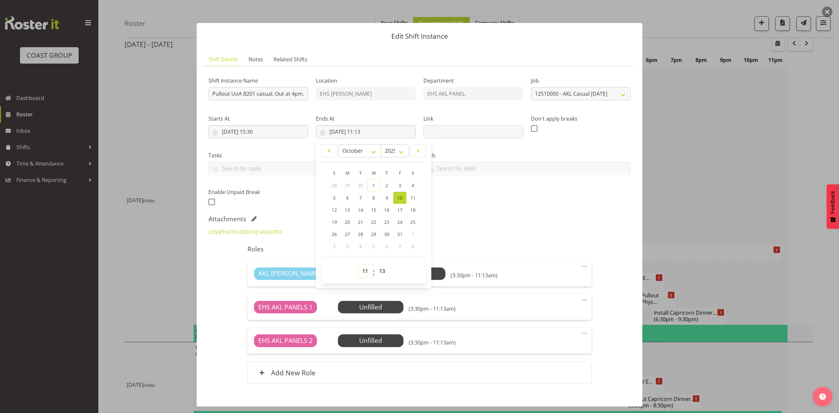
click at [365, 273] on select "00 01 02 03 04 05 06 07 08 09 10 11 12 13 14 15 16 17 18 19 20 21 22 23" at bounding box center [366, 271] width 15 height 13
select select "17"
click at [359, 265] on select "00 01 02 03 04 05 06 07 08 09 10 11 12 13 14 15 16 17 18 19 20 21 22 23" at bounding box center [366, 271] width 15 height 13
type input "10/10/2025, 17:13"
click at [377, 270] on select "00 01 02 03 04 05 06 07 08 09 10 11 12 13 14 15 16 17 18 19 20 21 22 23 24 25 2…" at bounding box center [383, 271] width 15 height 13
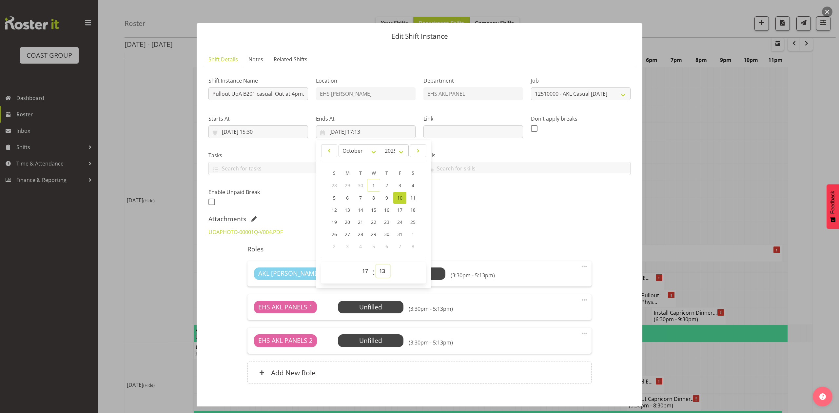
drag, startPoint x: 379, startPoint y: 276, endPoint x: 381, endPoint y: 269, distance: 6.8
click at [379, 276] on select "00 01 02 03 04 05 06 07 08 09 10 11 12 13 14 15 16 17 18 19 20 21 22 23 24 25 2…" at bounding box center [383, 271] width 15 height 13
select select "0"
click at [376, 265] on select "00 01 02 03 04 05 06 07 08 09 10 11 12 13 14 15 16 17 18 19 20 21 22 23 24 25 2…" at bounding box center [383, 271] width 15 height 13
type input "10/10/2025, 17:00"
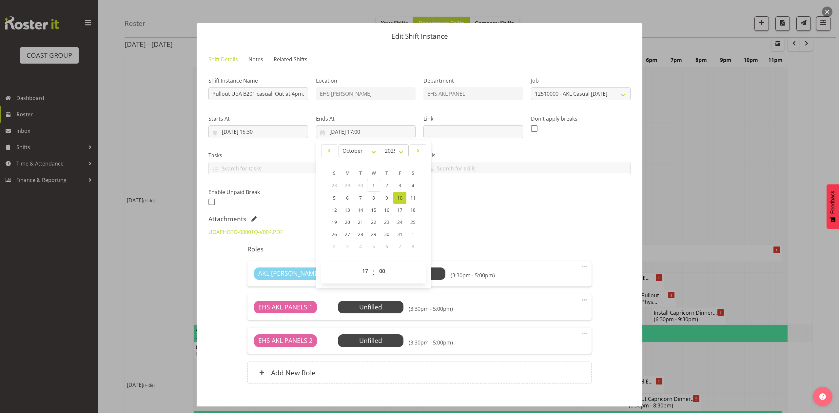
click at [515, 214] on div "Shift Instance Name Pullout UoA B201 casual. Out at 4pm. Location EHS RYMER Dep…" at bounding box center [420, 231] width 422 height 320
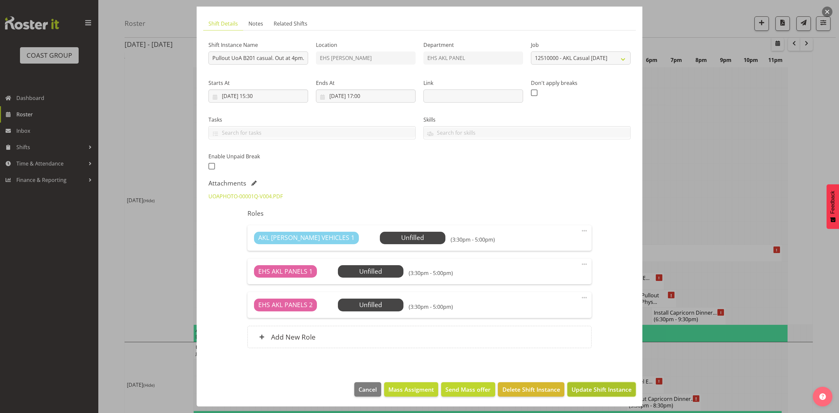
click at [594, 386] on span "Update Shift Instance" at bounding box center [602, 389] width 60 height 9
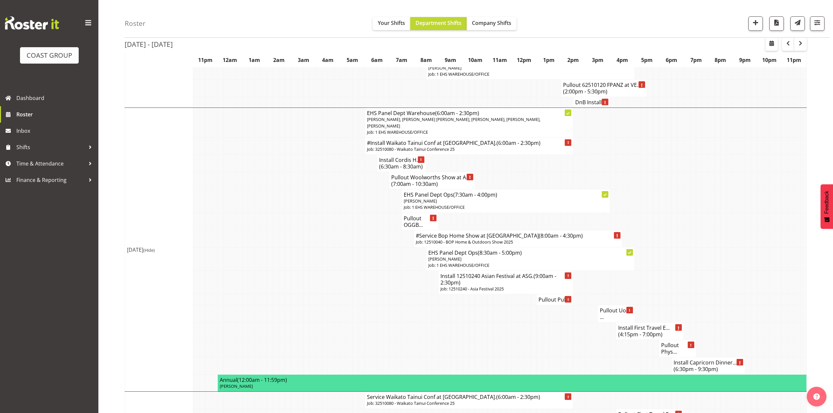
scroll to position [525, 0]
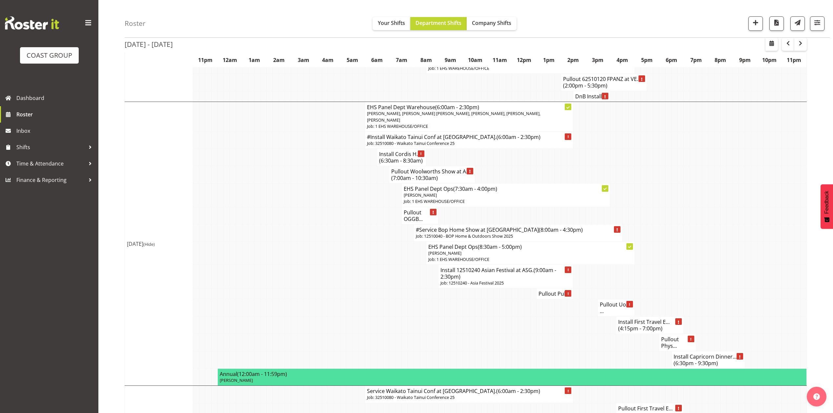
click at [716, 295] on td at bounding box center [717, 294] width 6 height 11
click at [554, 297] on h4 "Pullout Pull..." at bounding box center [554, 294] width 32 height 7
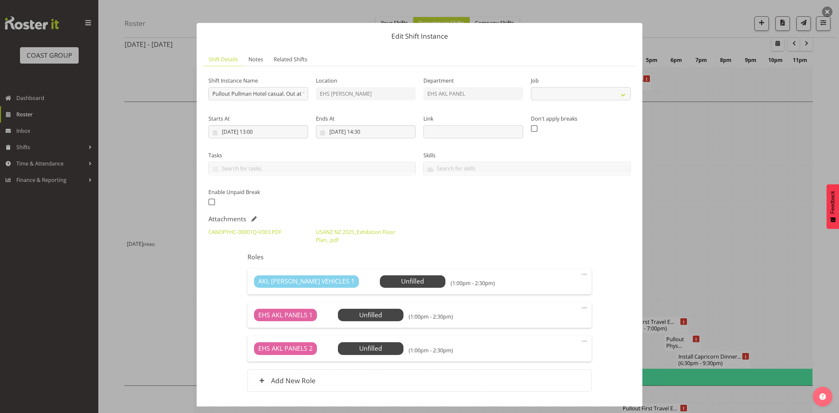
select select "8654"
drag, startPoint x: 712, startPoint y: 243, endPoint x: 697, endPoint y: 305, distance: 63.5
click at [713, 243] on div at bounding box center [419, 206] width 839 height 413
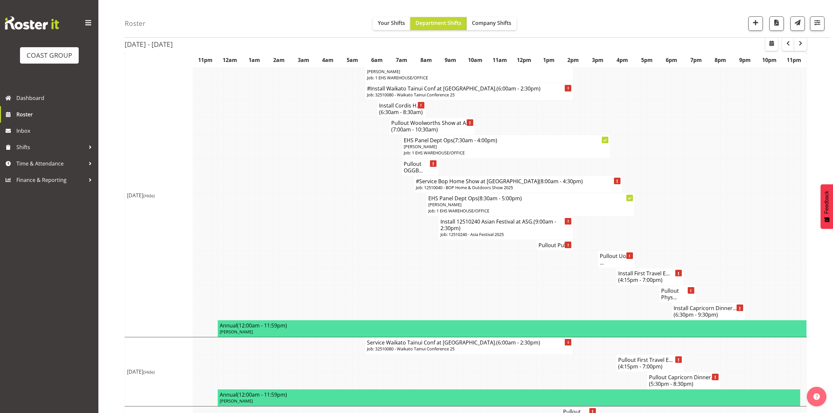
scroll to position [478, 0]
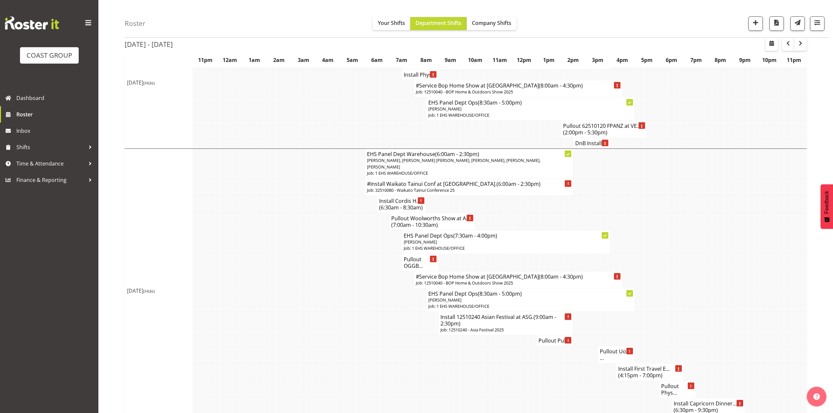
click at [631, 219] on td at bounding box center [631, 221] width 6 height 17
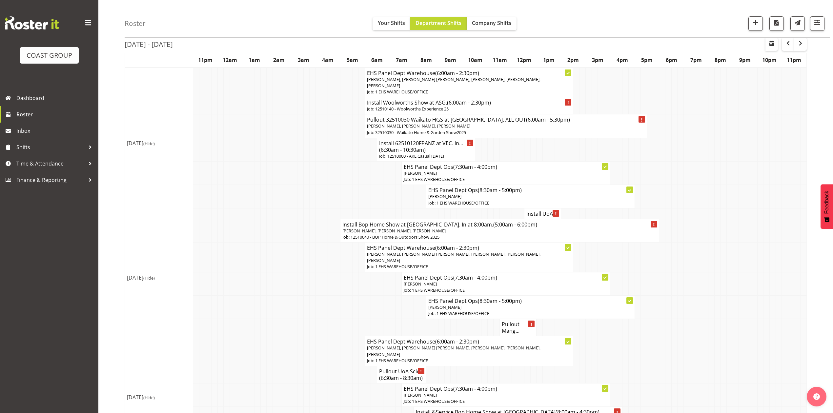
scroll to position [0, 0]
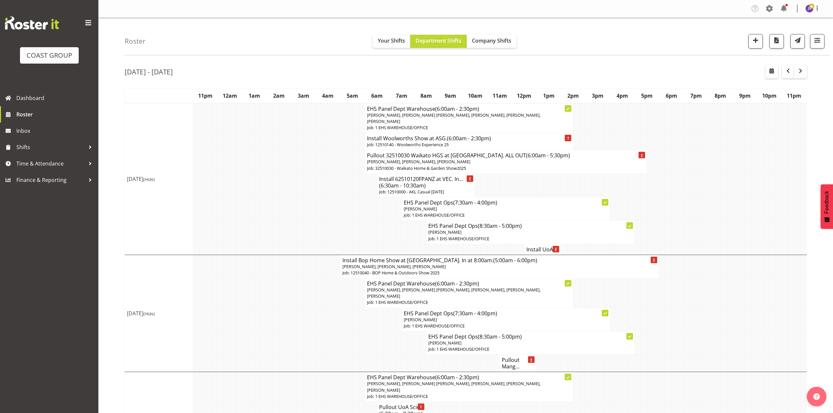
click at [524, 177] on td at bounding box center [527, 185] width 6 height 24
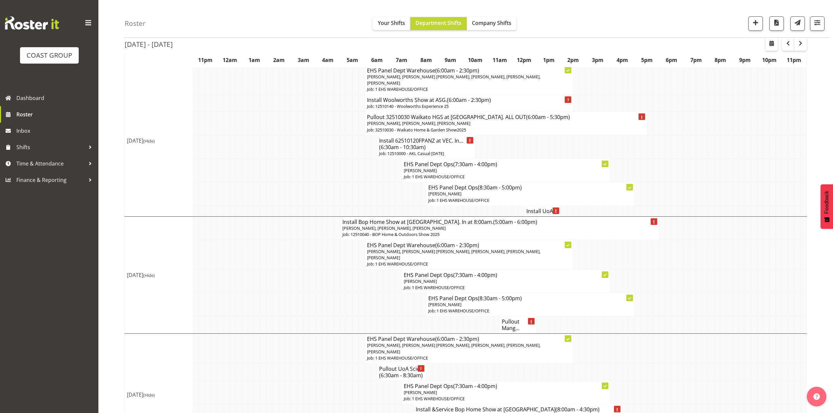
scroll to position [87, 0]
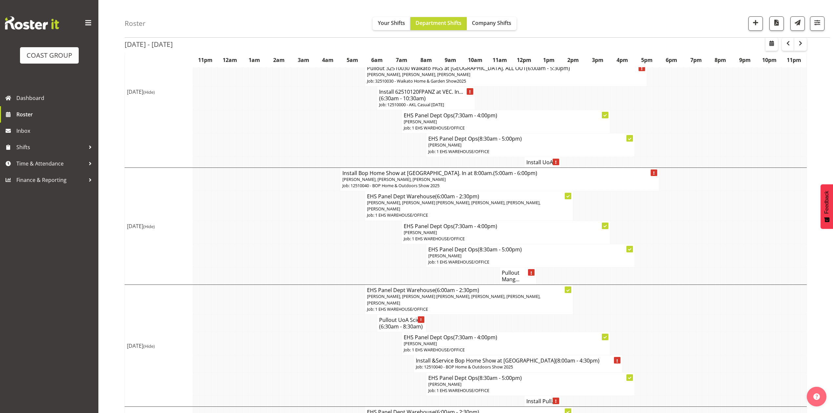
drag, startPoint x: 664, startPoint y: 242, endPoint x: 669, endPoint y: 228, distance: 14.6
click at [665, 243] on tr "EHS Panel Dept Ops (7:30am - 4:00pm) Jeremy Zhu Job: 1 EHS WAREHOUSE/OFFICE" at bounding box center [466, 232] width 682 height 23
drag, startPoint x: 678, startPoint y: 211, endPoint x: 778, endPoint y: 119, distance: 136.0
click at [679, 211] on td at bounding box center [680, 206] width 6 height 30
click at [294, 253] on td at bounding box center [294, 255] width 6 height 23
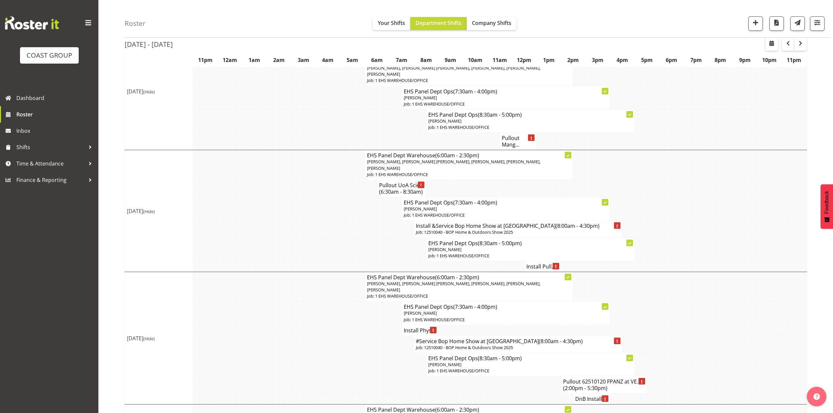
scroll to position [262, 0]
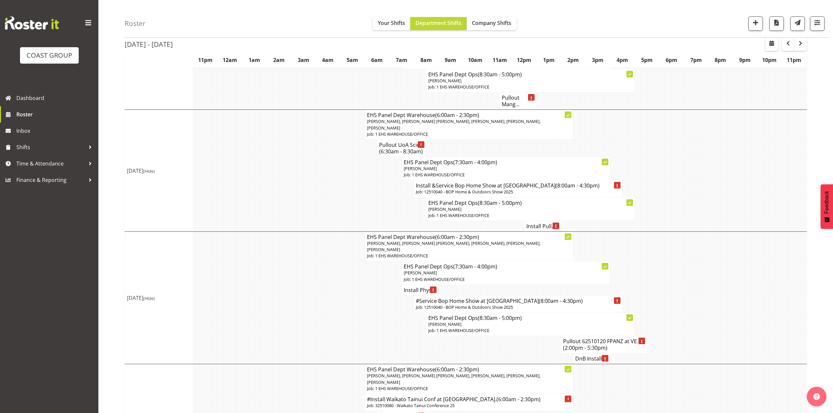
click at [648, 193] on td at bounding box center [650, 188] width 6 height 17
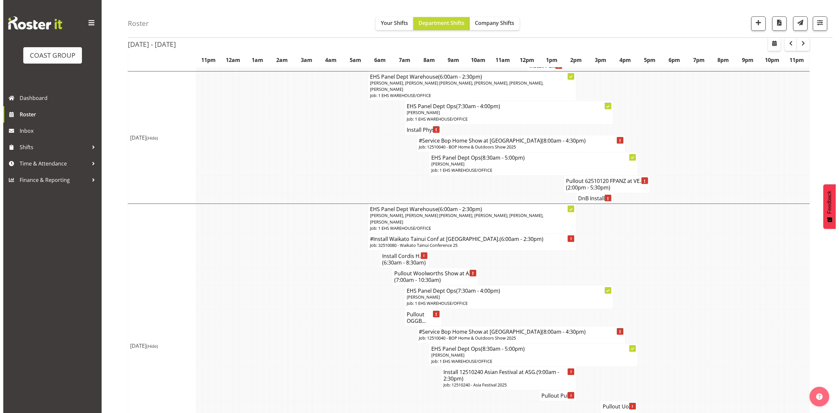
scroll to position [437, 0]
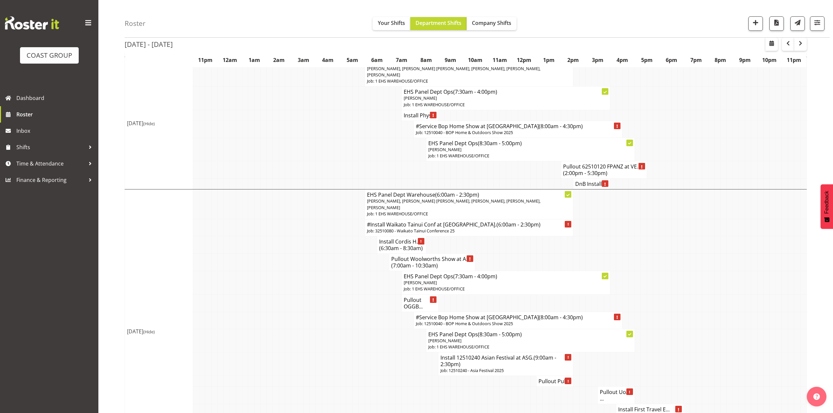
click at [441, 232] on p "Job: 32510080 - Waikato Tainui Conference 25" at bounding box center [469, 231] width 204 height 6
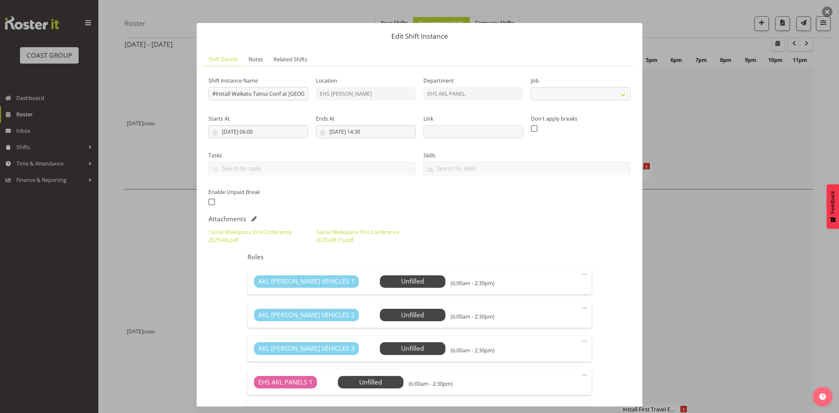
select select "9430"
click at [235, 129] on input "10/10/2025, 06:00" at bounding box center [259, 131] width 100 height 13
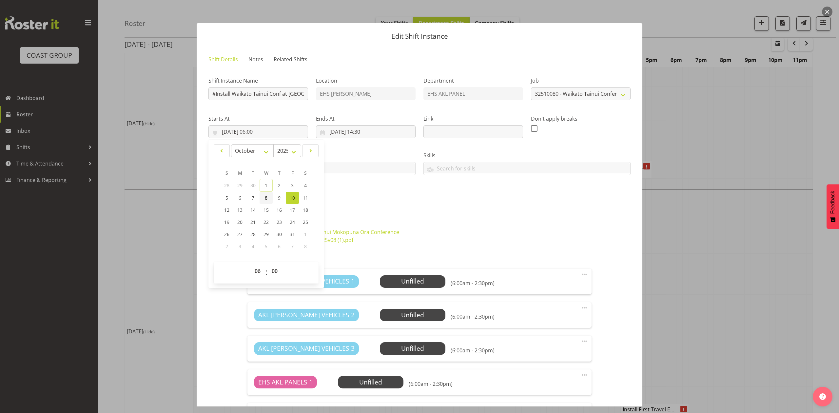
click at [270, 197] on link "8" at bounding box center [266, 198] width 13 height 12
type input "08/10/2025, 06:00"
click at [339, 128] on input "10/10/2025, 14:30" at bounding box center [366, 131] width 100 height 13
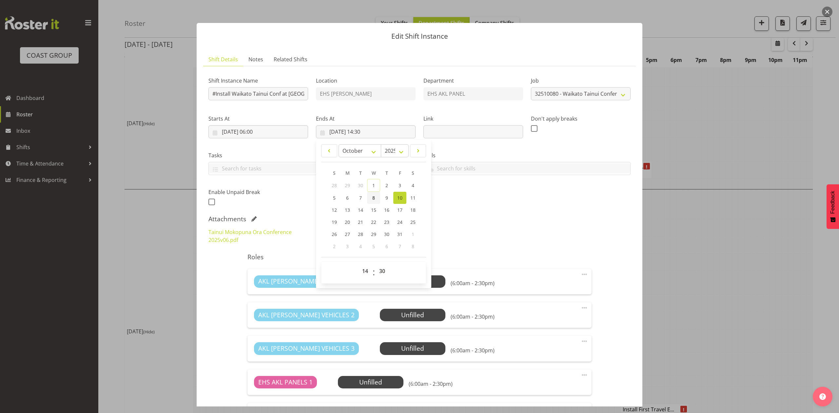
click at [373, 197] on span "8" at bounding box center [374, 198] width 3 height 6
type input "08/10/2025, 14:30"
click at [460, 203] on div "Shift Instance Name #Install Waikato Tainui Conf at Mystery Creek. Location EHS…" at bounding box center [420, 140] width 430 height 144
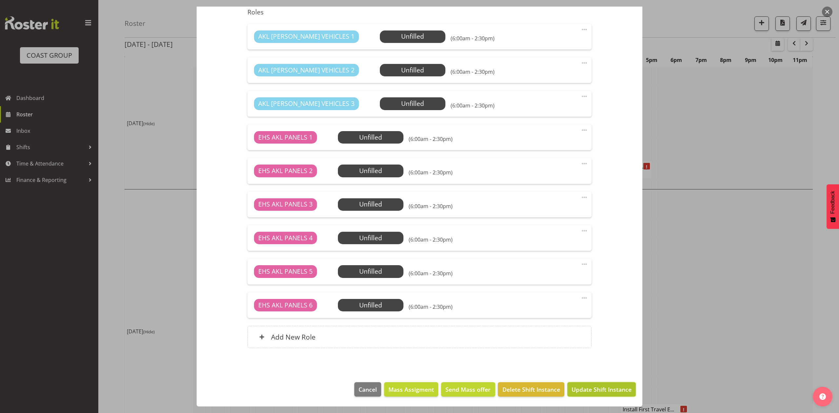
click at [601, 390] on span "Update Shift Instance" at bounding box center [602, 389] width 60 height 9
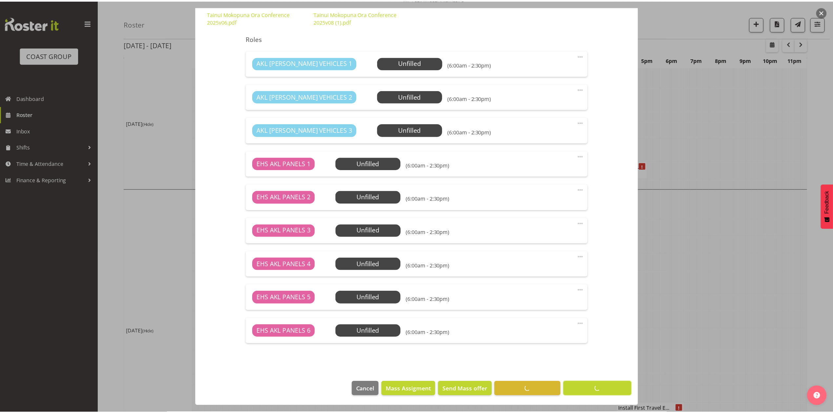
scroll to position [0, 0]
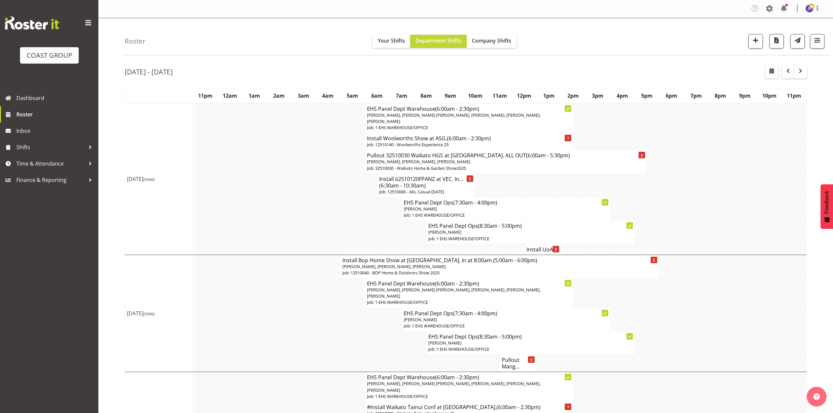
click at [651, 200] on td at bounding box center [650, 208] width 6 height 23
click at [665, 197] on td at bounding box center [668, 185] width 6 height 24
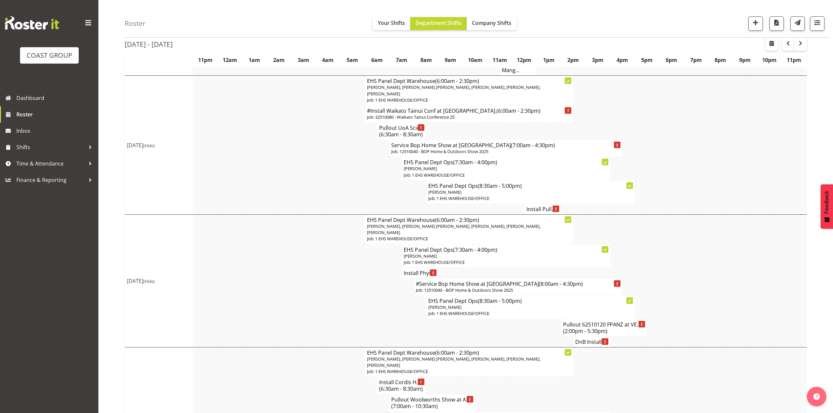
scroll to position [306, 0]
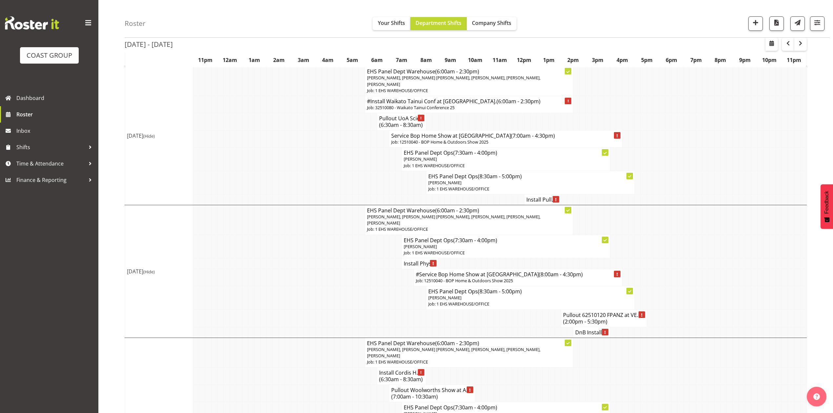
click at [358, 159] on td at bounding box center [361, 159] width 6 height 23
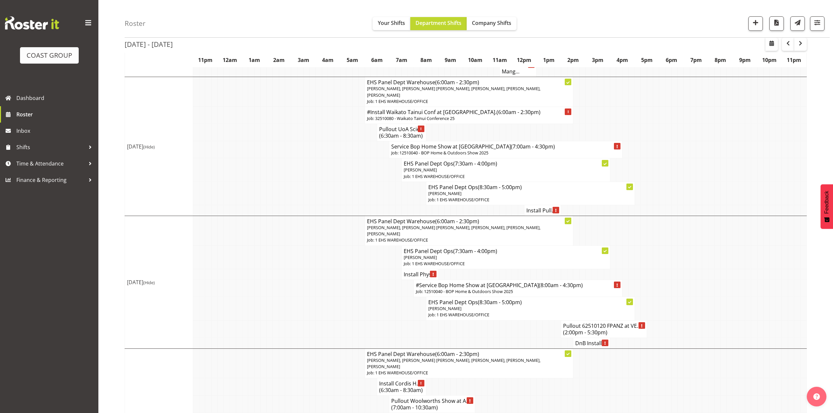
scroll to position [218, 0]
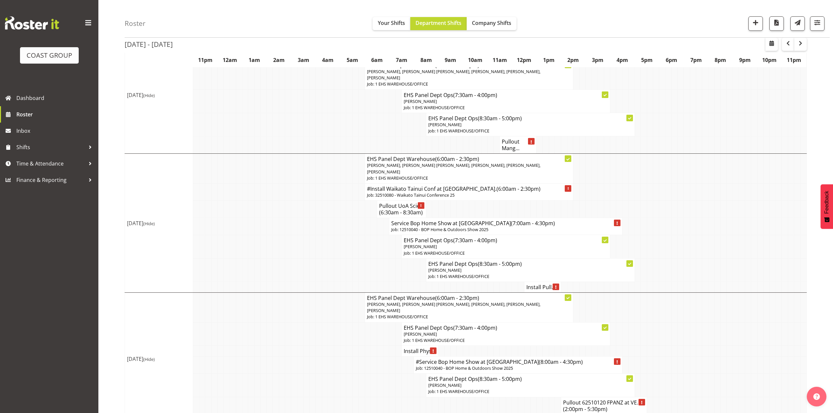
click at [745, 261] on td at bounding box center [748, 269] width 6 height 23
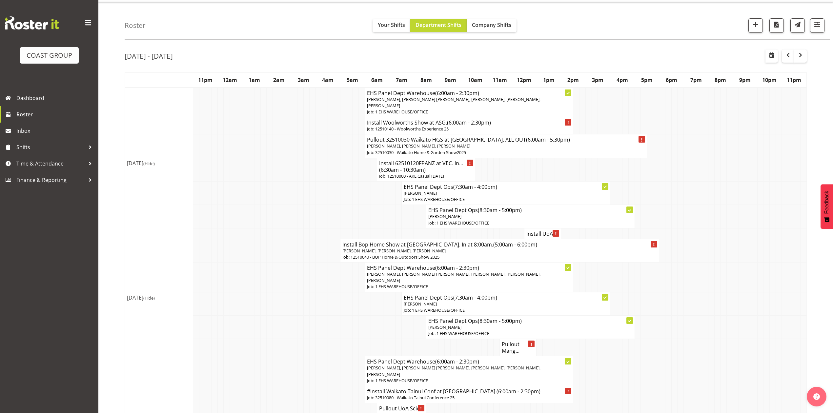
scroll to position [0, 0]
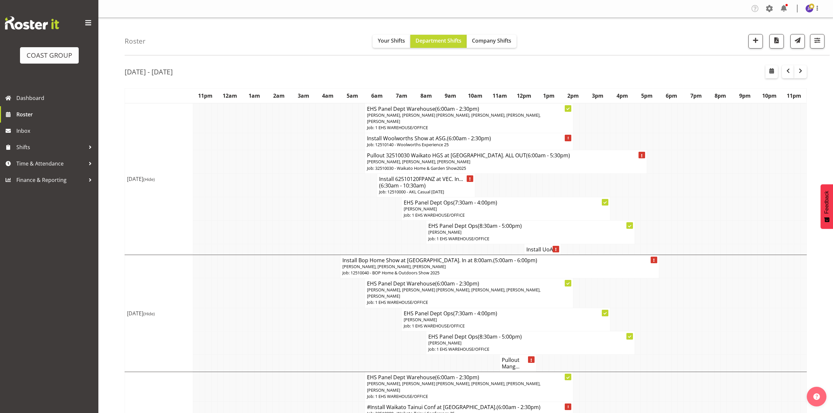
drag, startPoint x: 229, startPoint y: 133, endPoint x: 237, endPoint y: 132, distance: 9.0
click at [230, 133] on tr "Install Woolworths Show at ASG. (6:00am - 2:30pm) Job: 12510140 - Woolworths Ex…" at bounding box center [466, 141] width 682 height 17
click at [343, 312] on td at bounding box center [343, 319] width 6 height 23
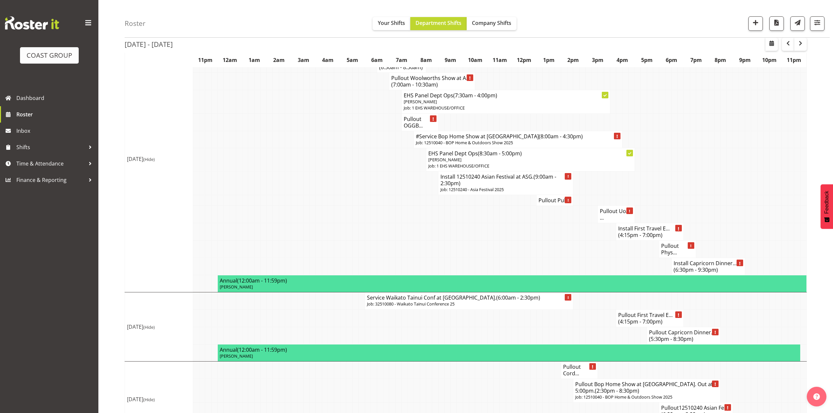
scroll to position [653, 0]
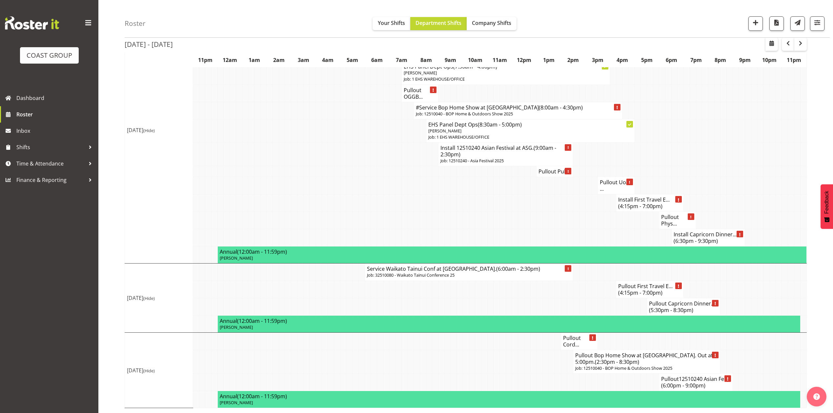
click at [417, 271] on h4 "Service Waikato Tainui Conf at Mystery Creek. (6:00am - 2:30pm)" at bounding box center [469, 269] width 204 height 7
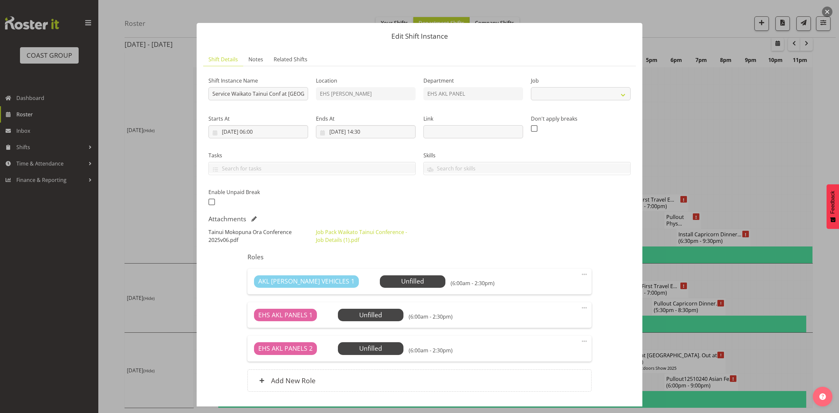
select select "9430"
click at [334, 233] on link "Job Pack Waikato Tainui Conference - Job Details (1).pdf" at bounding box center [361, 236] width 91 height 15
click at [828, 11] on button "button" at bounding box center [827, 12] width 10 height 10
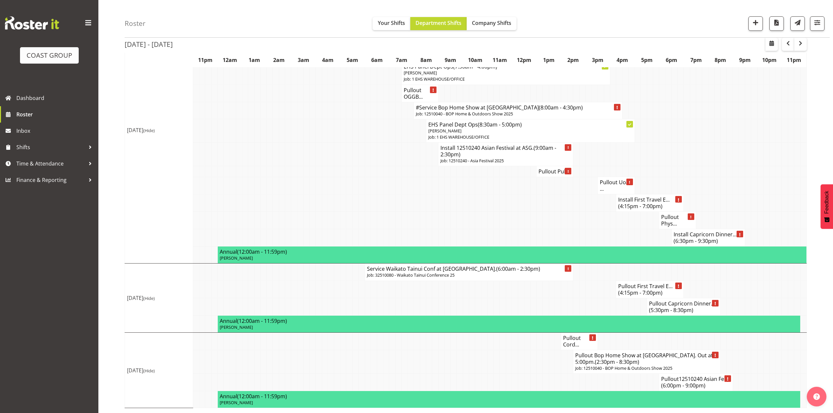
click at [742, 126] on td at bounding box center [742, 130] width 6 height 23
click at [744, 174] on td at bounding box center [742, 171] width 6 height 11
click at [462, 212] on td at bounding box center [460, 220] width 6 height 17
click at [31, 118] on span "Roster" at bounding box center [55, 115] width 79 height 10
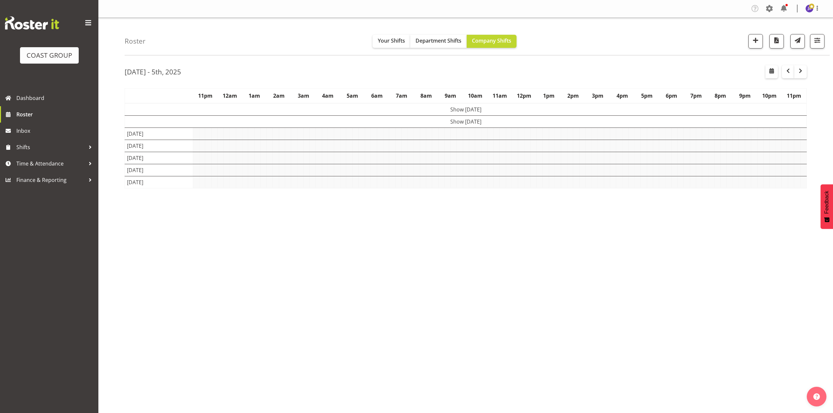
click at [540, 81] on div "[DATE] - 5th, [DATE] - [DATE] [DATE] Day Week Fortnight Month calendar Month Ag…" at bounding box center [479, 191] width 708 height 262
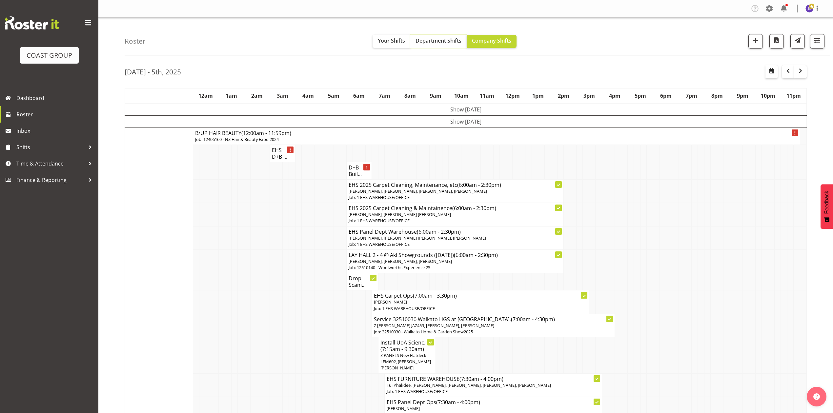
click at [444, 43] on span "Department Shifts" at bounding box center [438, 40] width 46 height 7
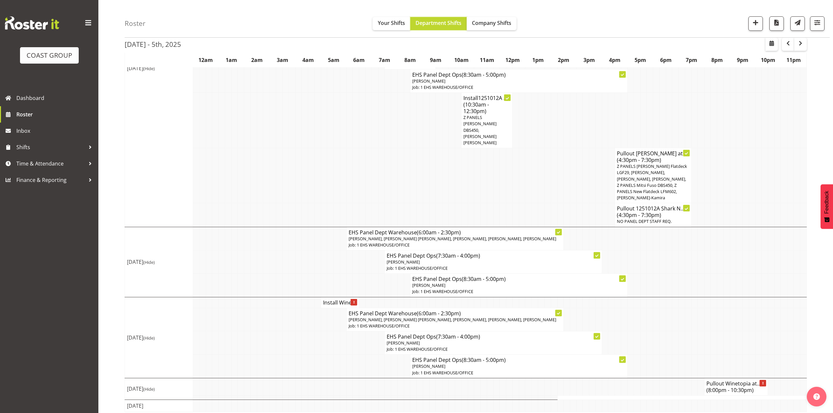
scroll to position [231, 0]
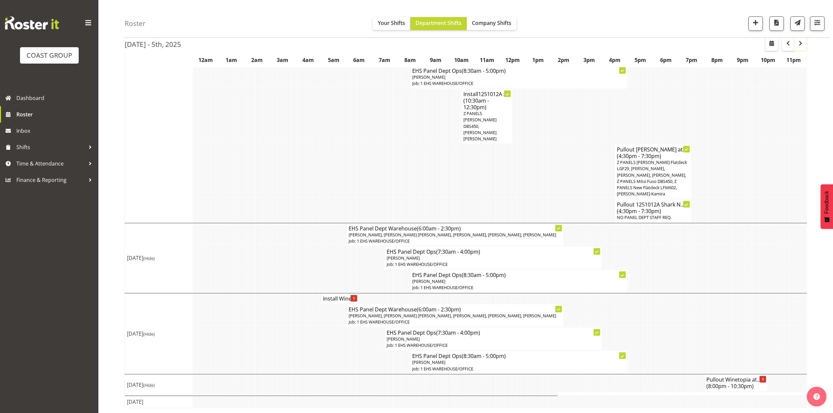
click at [802, 42] on span "button" at bounding box center [800, 43] width 8 height 8
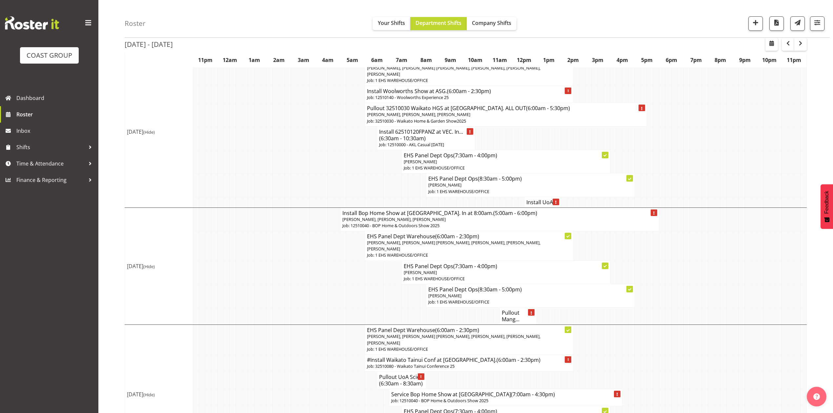
scroll to position [131, 0]
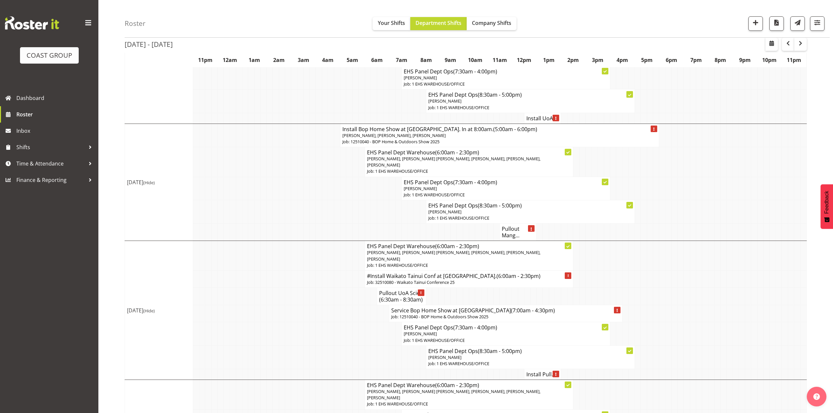
click at [510, 239] on h4 "Pullout Mang..." at bounding box center [518, 232] width 32 height 13
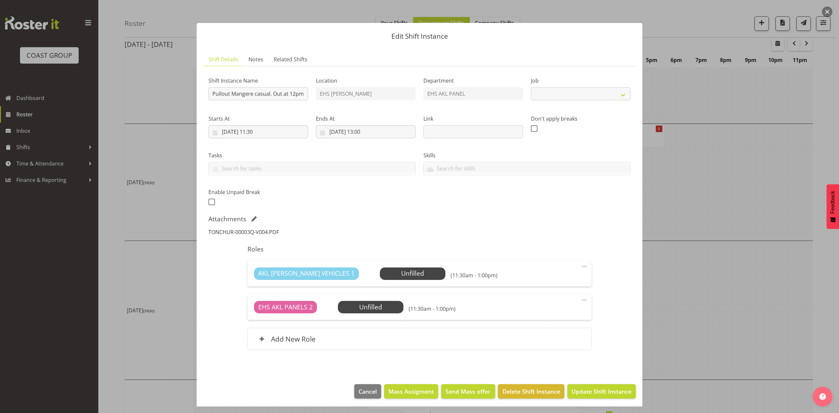
click at [233, 229] on link "TONCHUR-00003Q-V004.PDF" at bounding box center [244, 232] width 71 height 7
select select "8653"
click at [752, 212] on div at bounding box center [419, 206] width 839 height 413
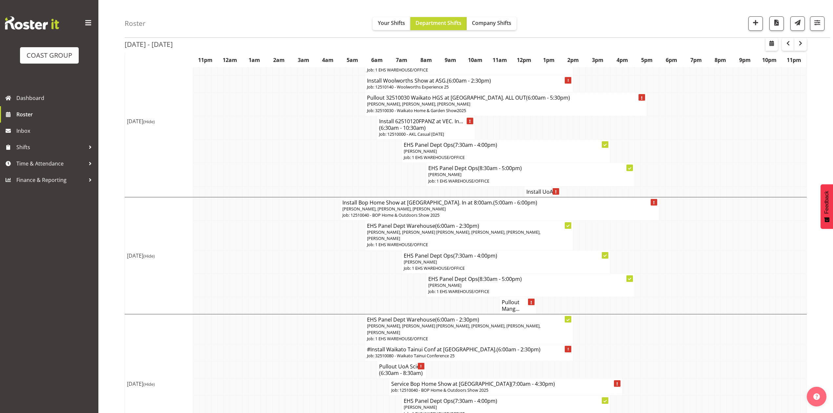
scroll to position [44, 0]
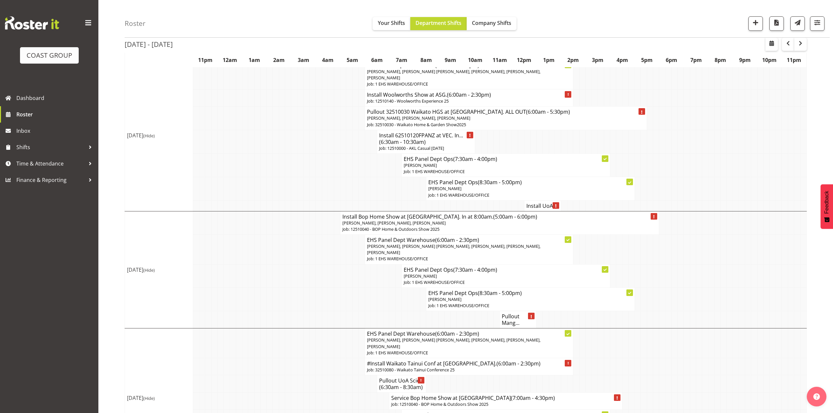
click at [681, 284] on td at bounding box center [680, 275] width 6 height 23
